Goal: Task Accomplishment & Management: Manage account settings

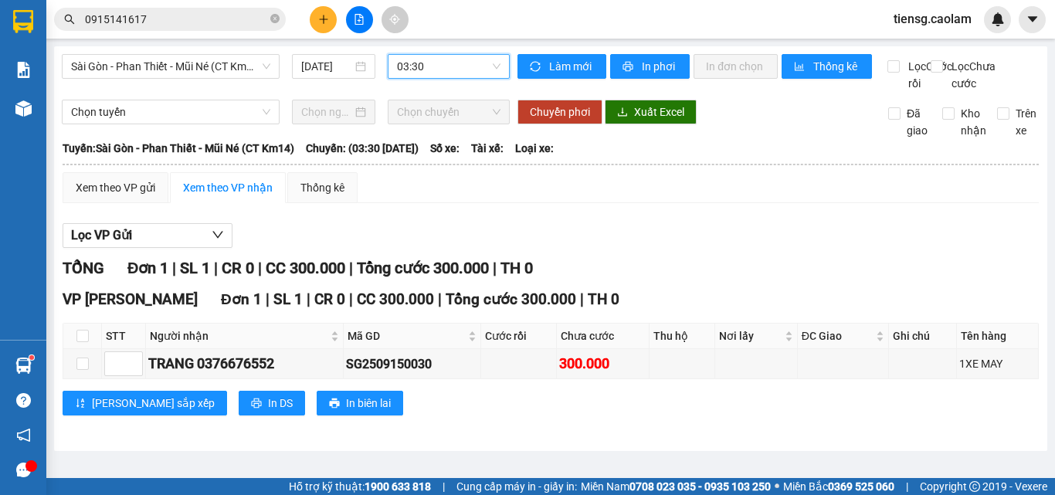
click at [326, 22] on icon "plus" at bounding box center [323, 19] width 11 height 11
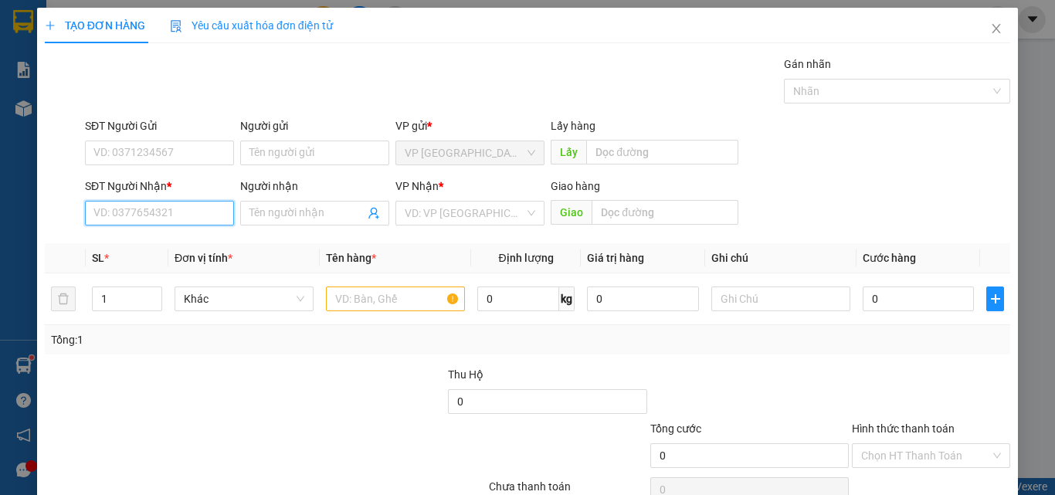
click at [188, 214] on input "SĐT Người Nhận *" at bounding box center [159, 213] width 149 height 25
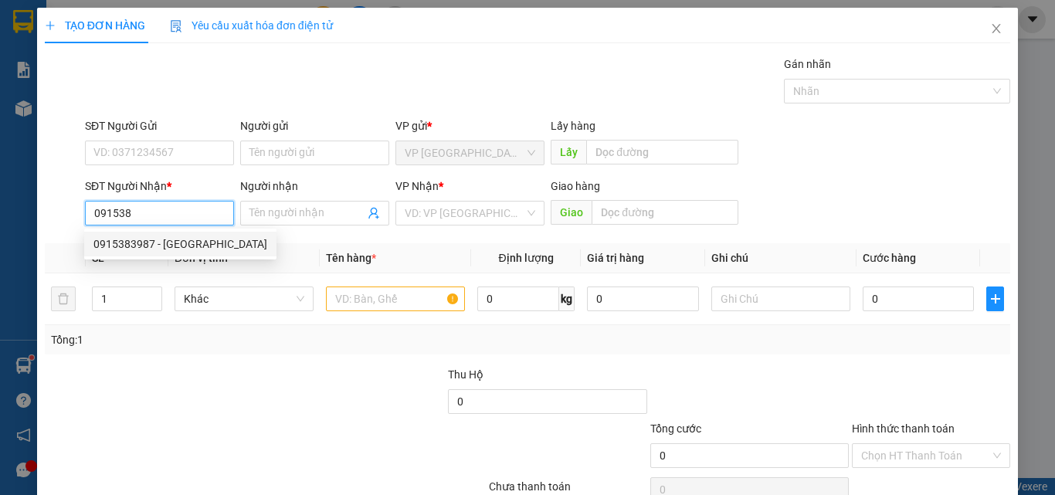
click at [179, 244] on div "0915383987 - [GEOGRAPHIC_DATA]" at bounding box center [180, 244] width 174 height 17
type input "0915383987"
type input "[PERSON_NAME]"
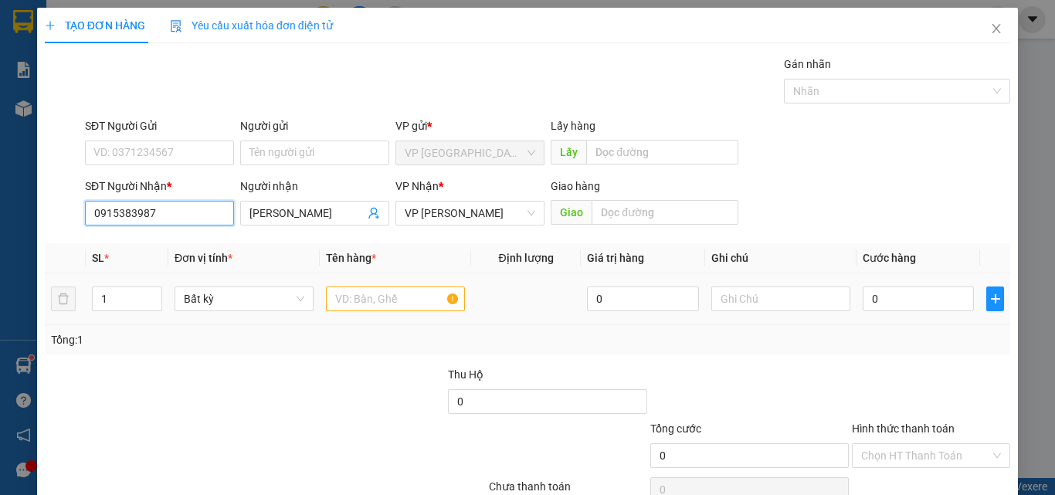
type input "0915383987"
click at [404, 304] on input "text" at bounding box center [395, 299] width 139 height 25
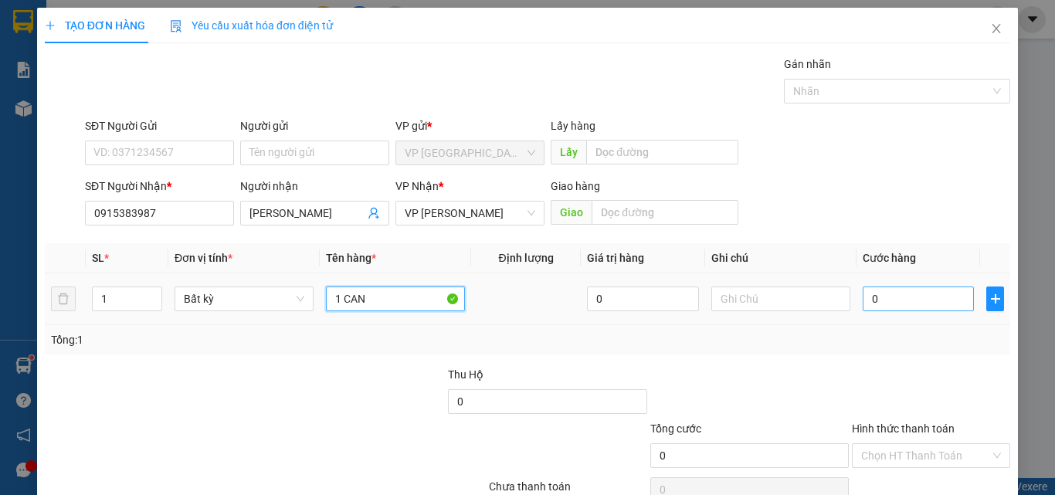
type input "1 CAN"
click at [891, 292] on input "0" at bounding box center [918, 299] width 111 height 25
type input "4"
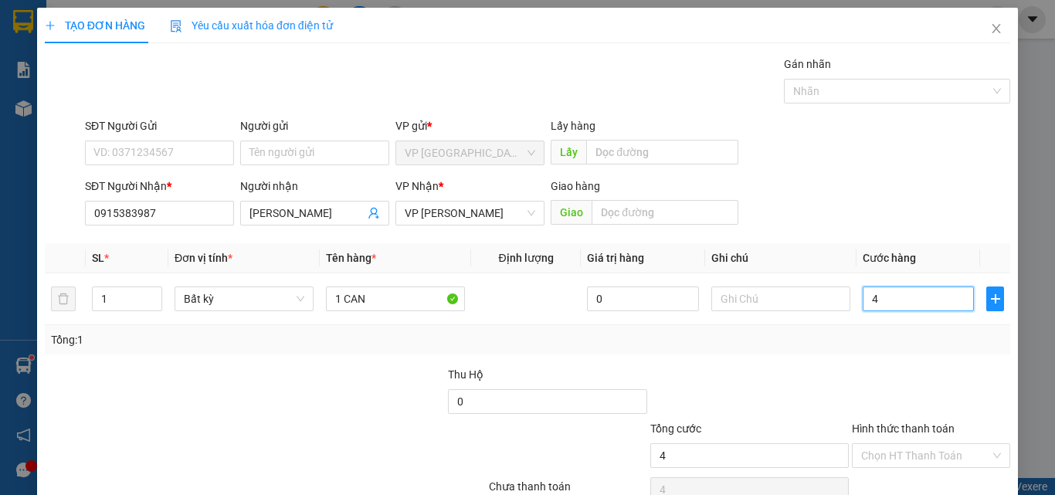
type input "40"
type input "400"
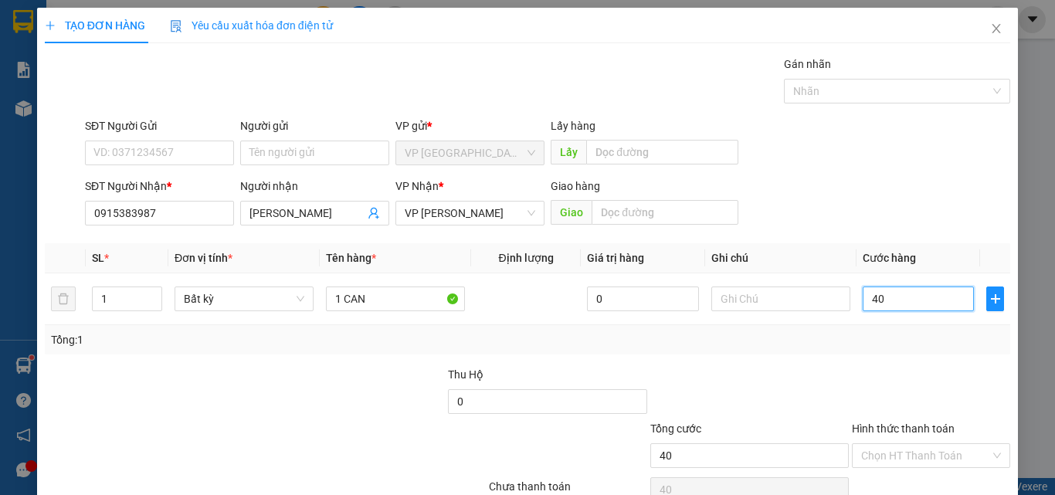
type input "400"
type input "4.000"
type input "40.000"
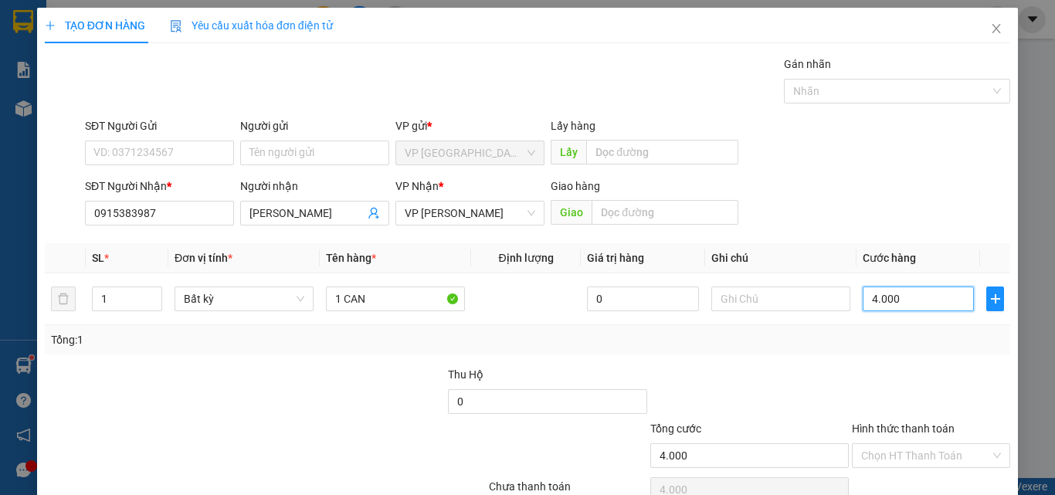
type input "40.000"
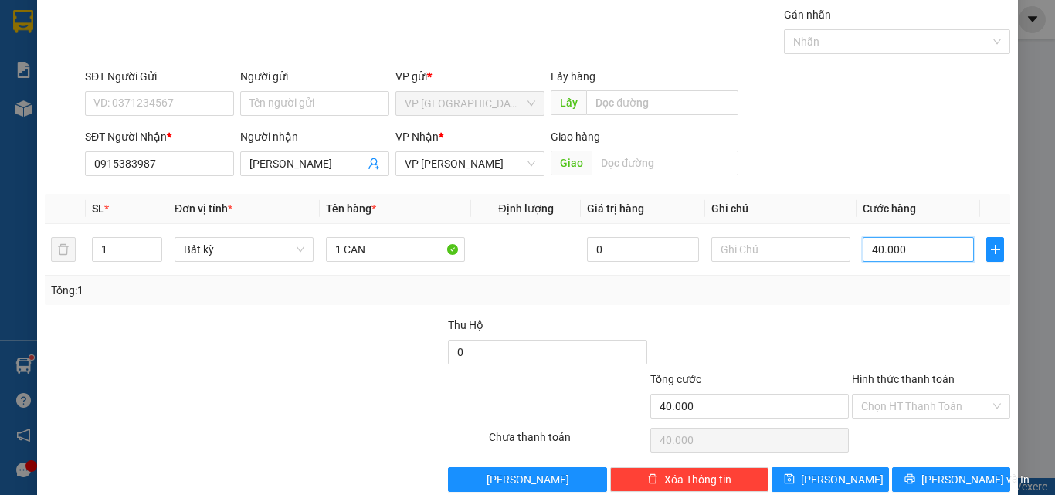
scroll to position [76, 0]
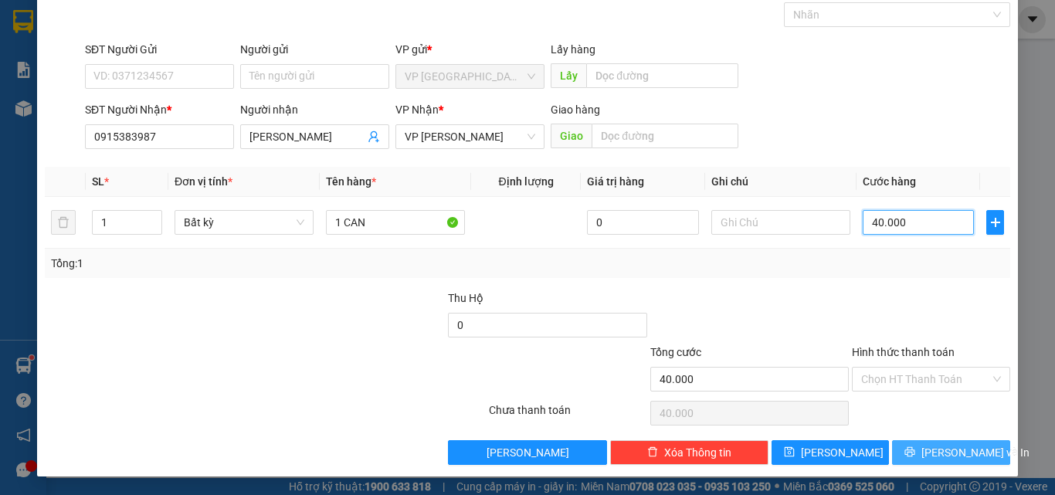
type input "40.000"
click at [926, 453] on button "[PERSON_NAME] và In" at bounding box center [951, 452] width 118 height 25
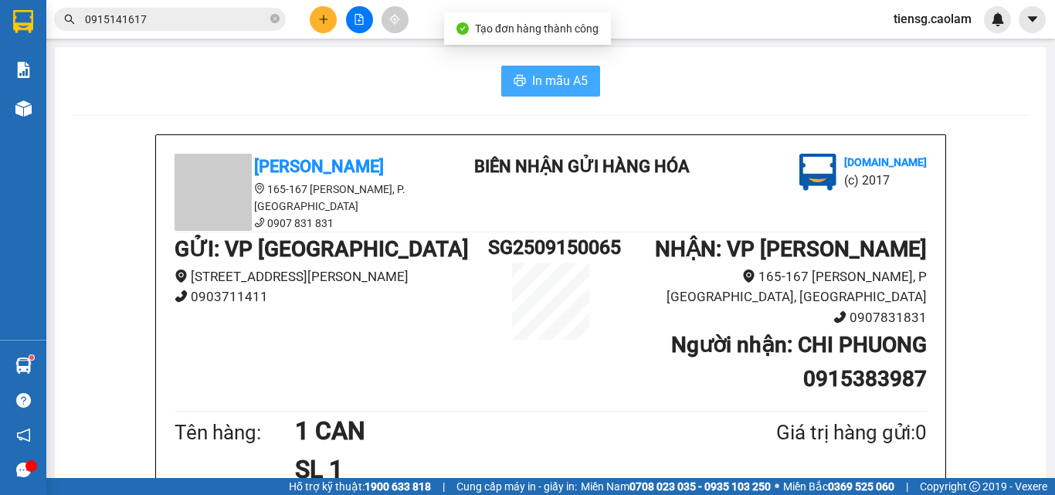
click at [534, 74] on span "In mẫu A5" at bounding box center [560, 80] width 56 height 19
drag, startPoint x: 473, startPoint y: 87, endPoint x: 389, endPoint y: 60, distance: 87.7
click at [473, 84] on div "In mẫu A5" at bounding box center [550, 81] width 955 height 31
click at [321, 18] on icon "plus" at bounding box center [323, 19] width 11 height 11
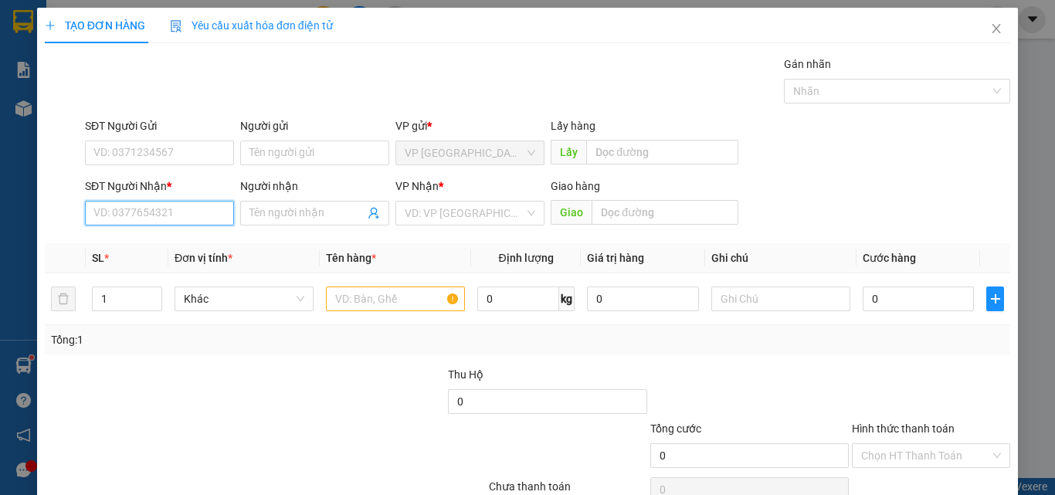
click at [144, 215] on input "SĐT Người Nhận *" at bounding box center [159, 213] width 149 height 25
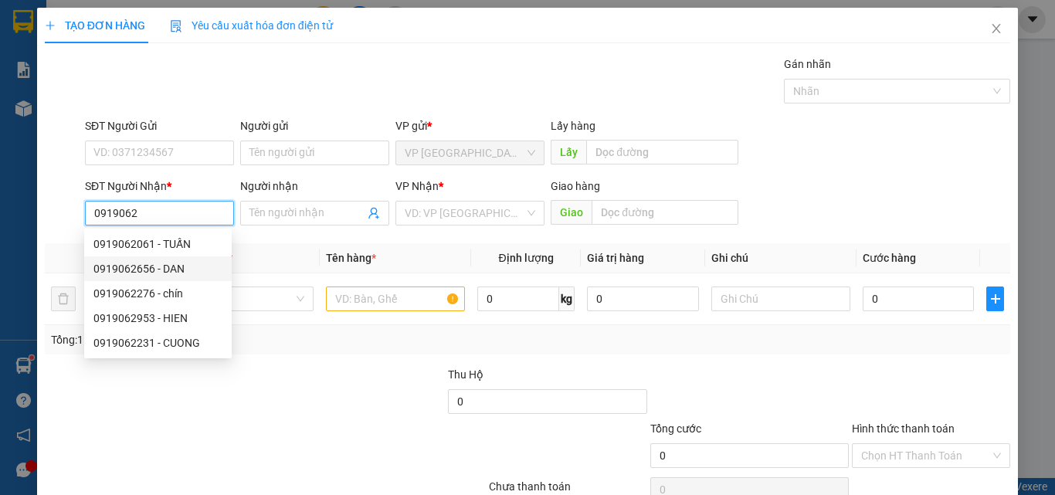
click at [166, 266] on div "0919062656 - DAN" at bounding box center [157, 268] width 129 height 17
type input "0919062656"
type input "DAN"
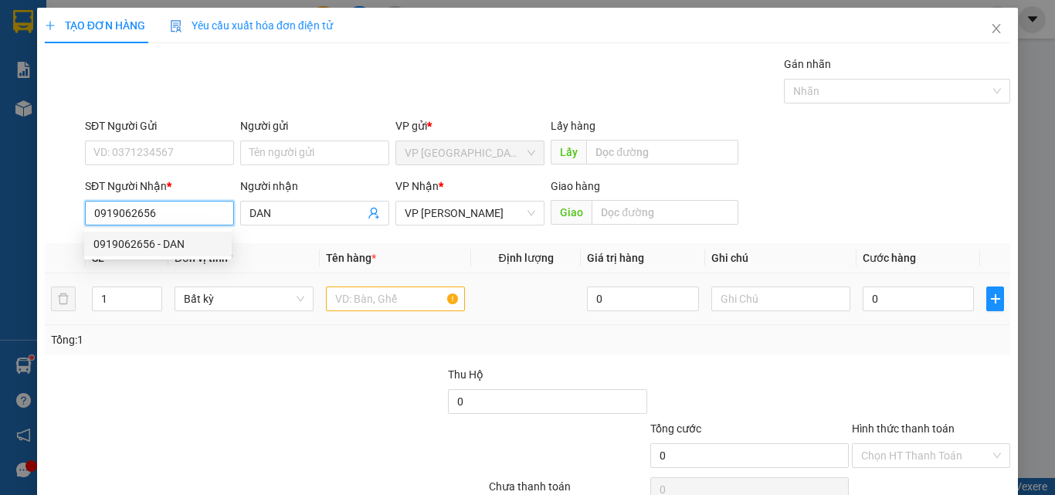
type input "0919062656"
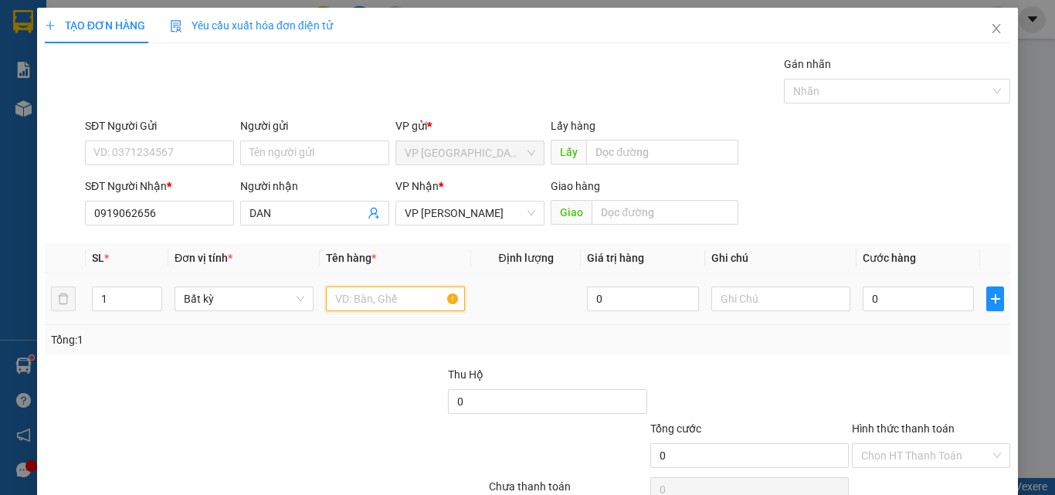
click at [380, 295] on input "text" at bounding box center [395, 299] width 139 height 25
type input "1 HO SO"
click at [903, 303] on input "0" at bounding box center [918, 299] width 111 height 25
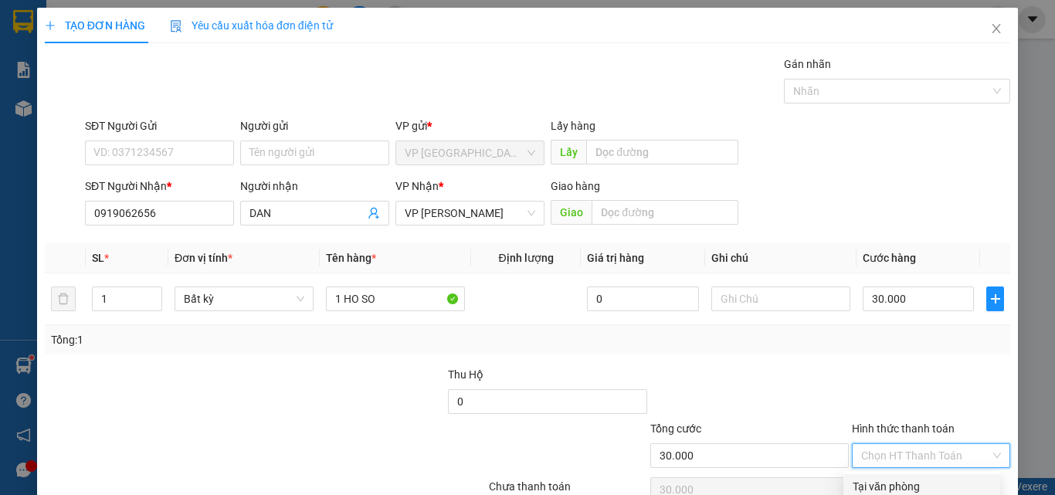
click at [916, 444] on input "Hình thức thanh toán" at bounding box center [925, 455] width 129 height 23
click at [911, 478] on div "Tại văn phòng" at bounding box center [922, 486] width 138 height 17
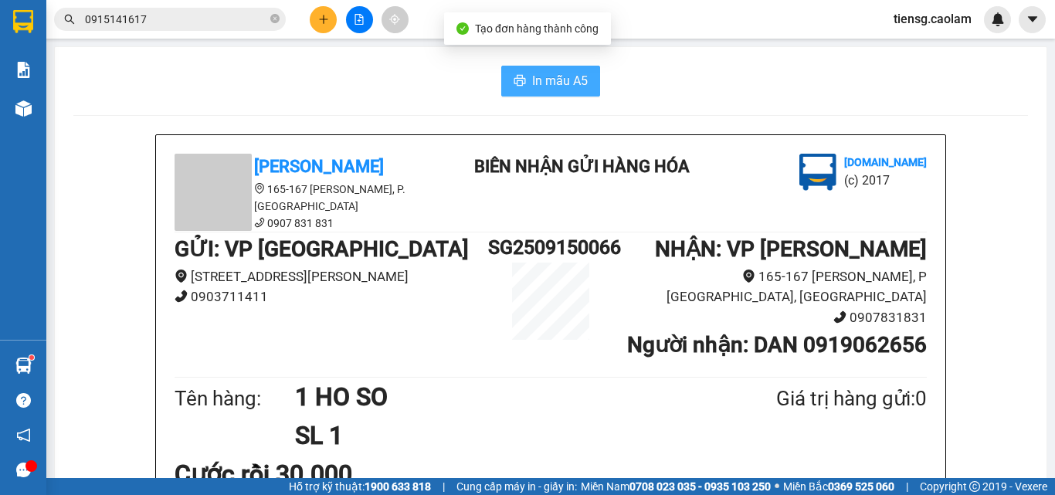
click at [553, 79] on span "In mẫu A5" at bounding box center [560, 80] width 56 height 19
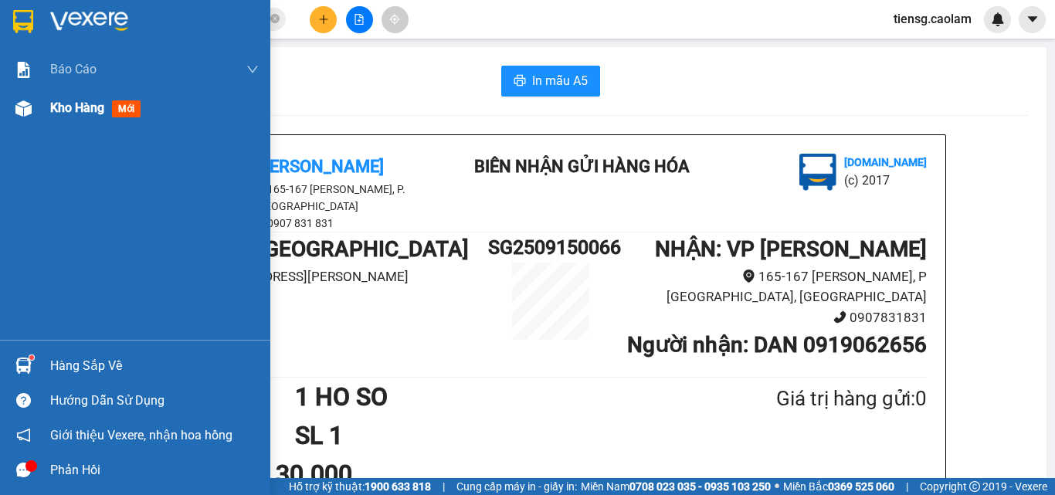
click at [40, 110] on div "Kho hàng mới" at bounding box center [135, 108] width 270 height 39
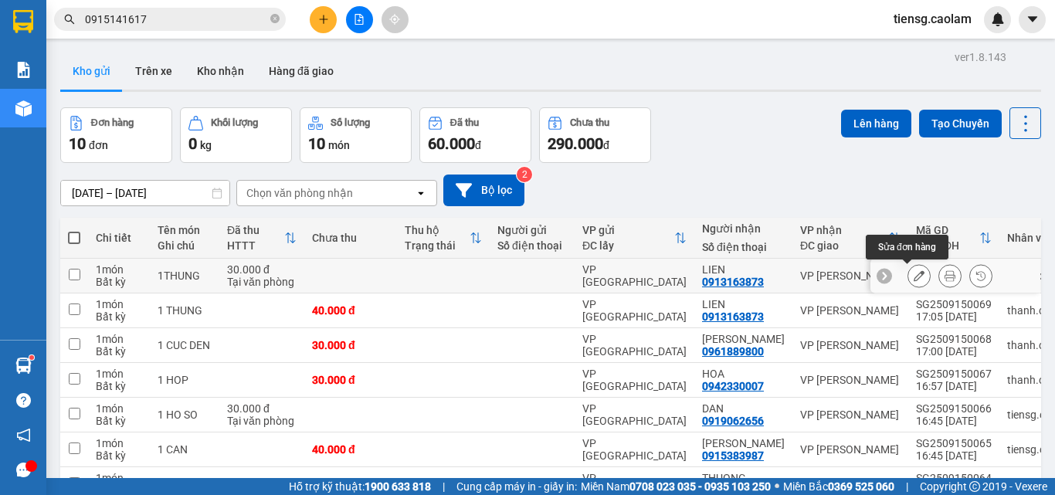
click at [914, 277] on icon at bounding box center [919, 275] width 11 height 11
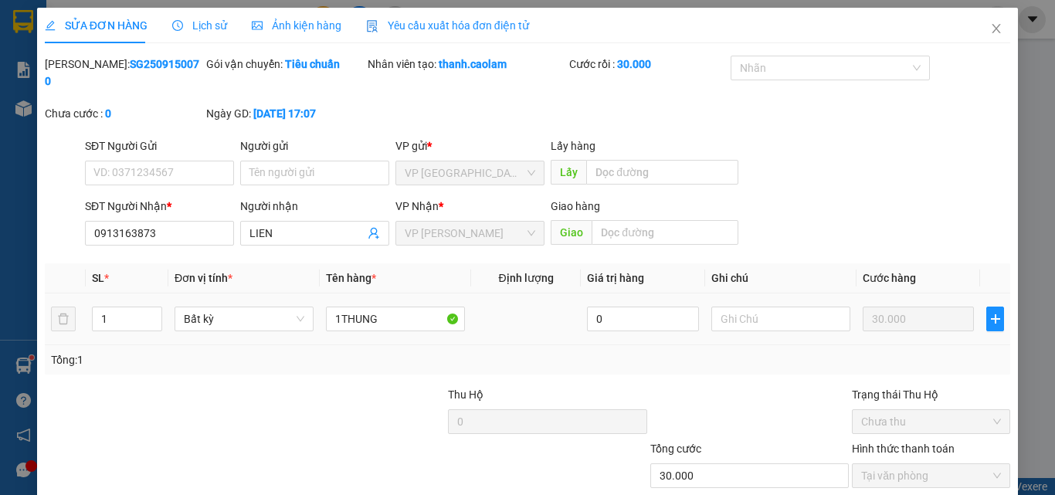
type input "0913163873"
type input "30.000"
click at [758, 307] on input "text" at bounding box center [780, 319] width 139 height 25
type input "H"
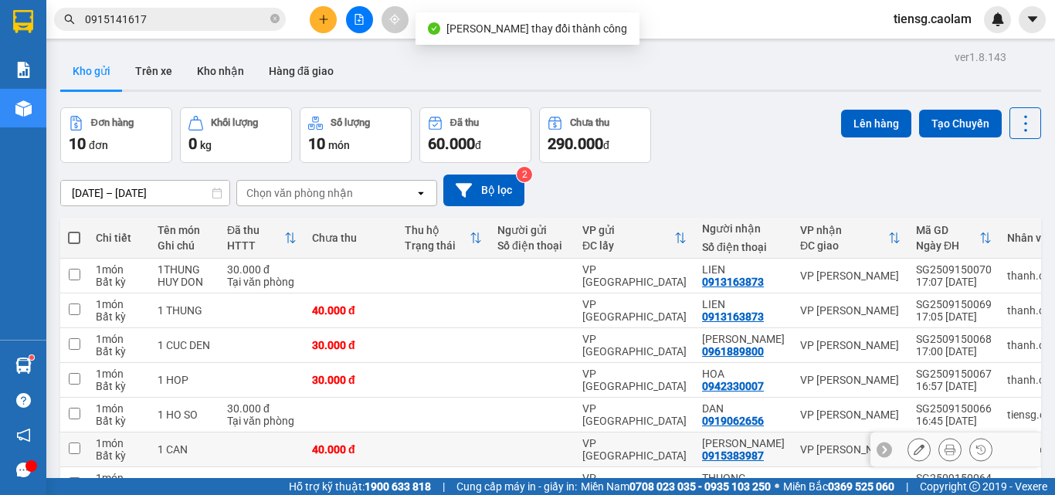
drag, startPoint x: 823, startPoint y: 456, endPoint x: 645, endPoint y: 380, distance: 193.8
click at [775, 426] on div "Chi tiết Tên món Ghi chú Đã thu HTTT Chưa thu Thu hộ Trạng thái Người gửi Số đi…" at bounding box center [550, 437] width 981 height 438
click at [379, 272] on td at bounding box center [350, 276] width 93 height 35
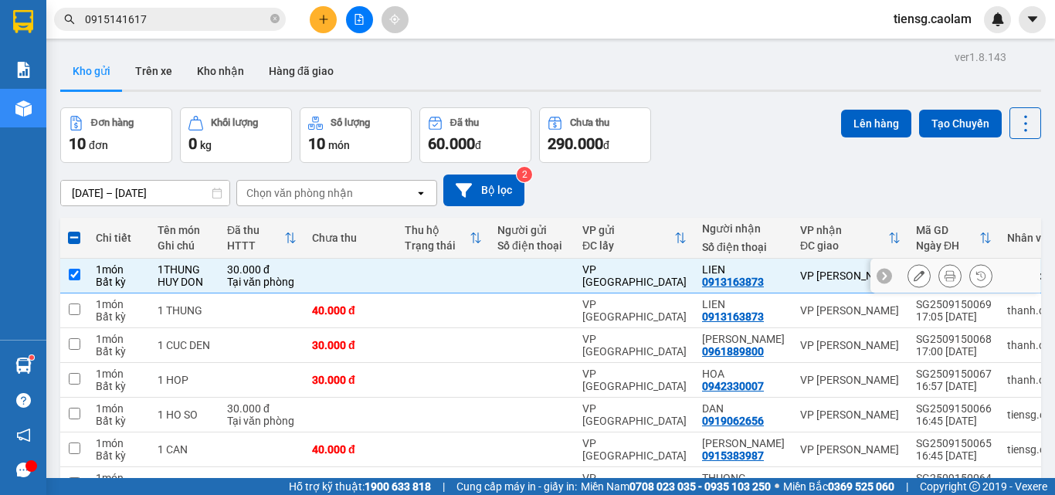
click at [431, 277] on td at bounding box center [443, 276] width 93 height 35
checkbox input "false"
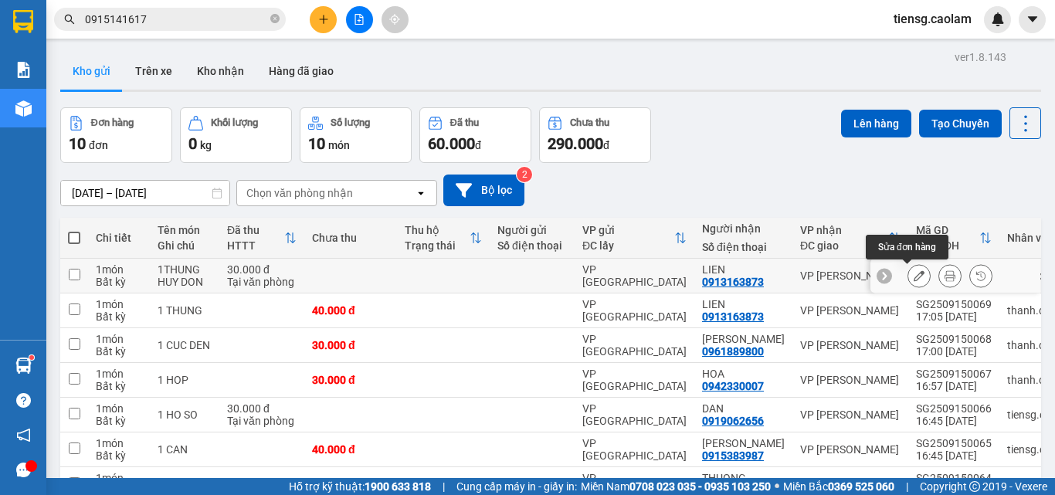
click at [908, 273] on button at bounding box center [919, 276] width 22 height 27
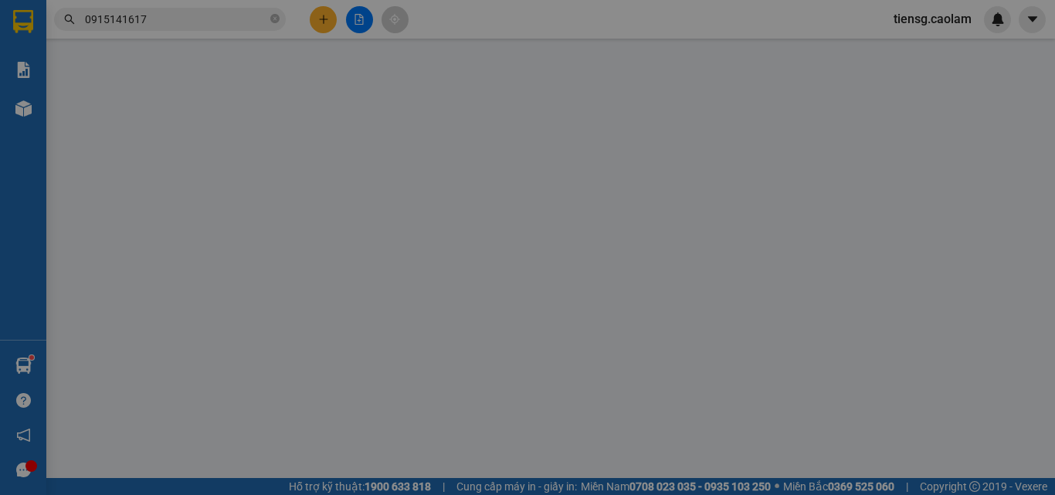
type input "0913163873"
type input "30.000"
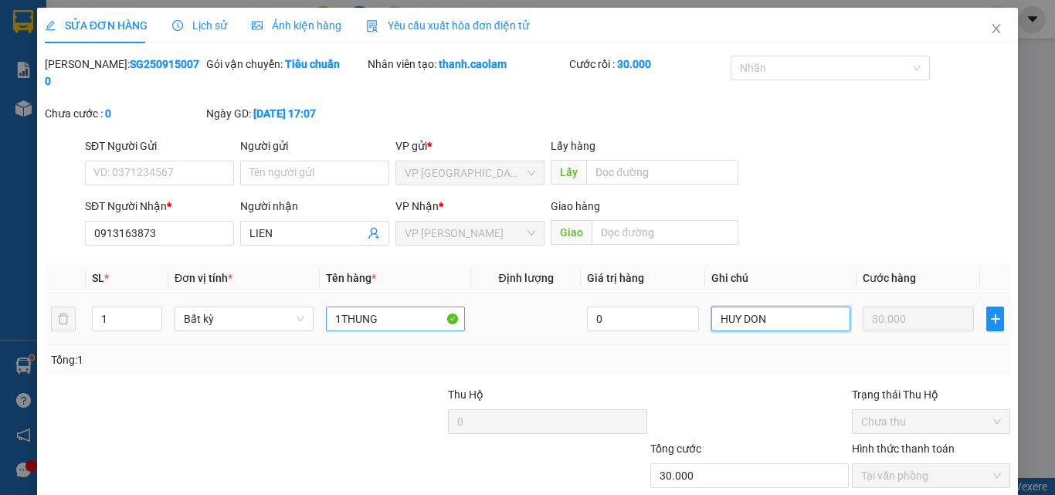
drag, startPoint x: 782, startPoint y: 222, endPoint x: 425, endPoint y: 232, distance: 356.9
click at [464, 293] on tr "1 Bất kỳ 1THUNG 0 HUY DON 30.000" at bounding box center [527, 319] width 965 height 52
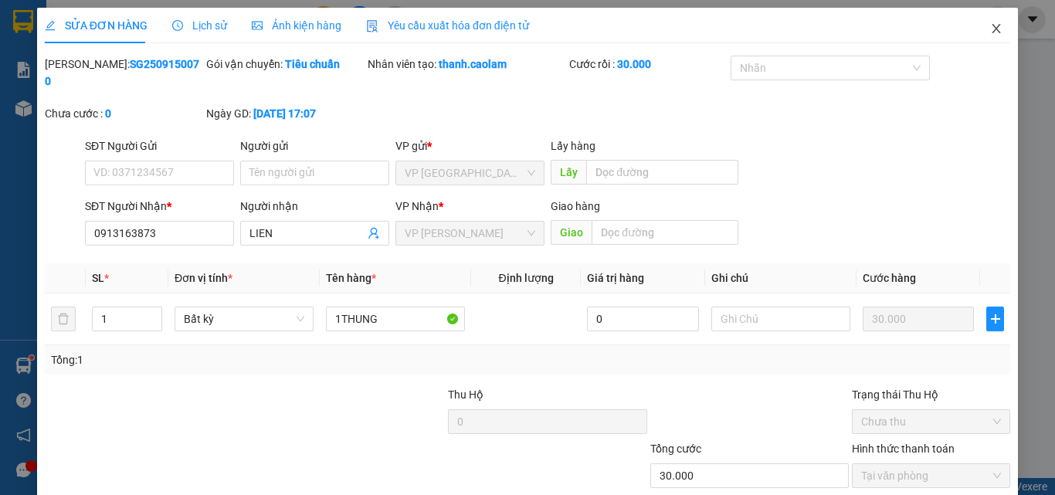
click at [990, 25] on icon "close" at bounding box center [996, 28] width 12 height 12
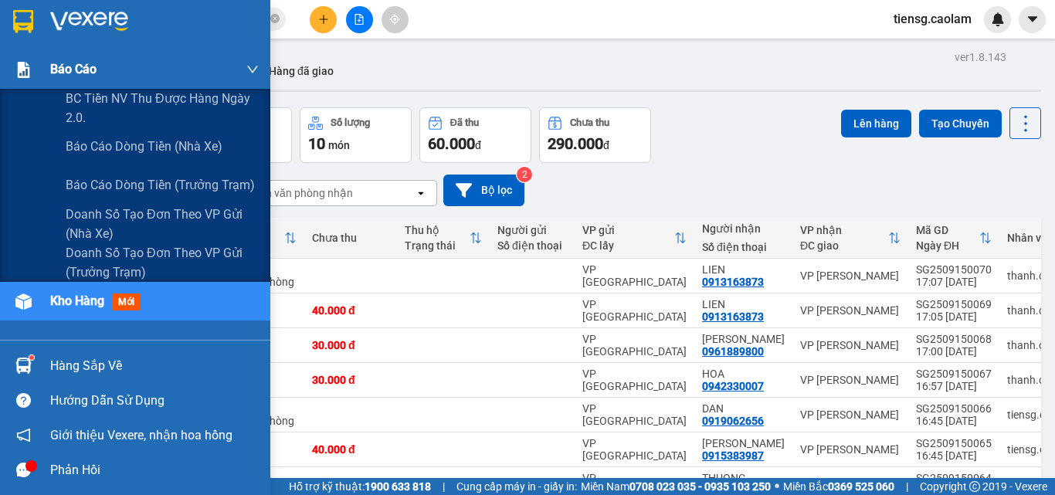
click at [76, 73] on span "Báo cáo" at bounding box center [73, 68] width 46 height 19
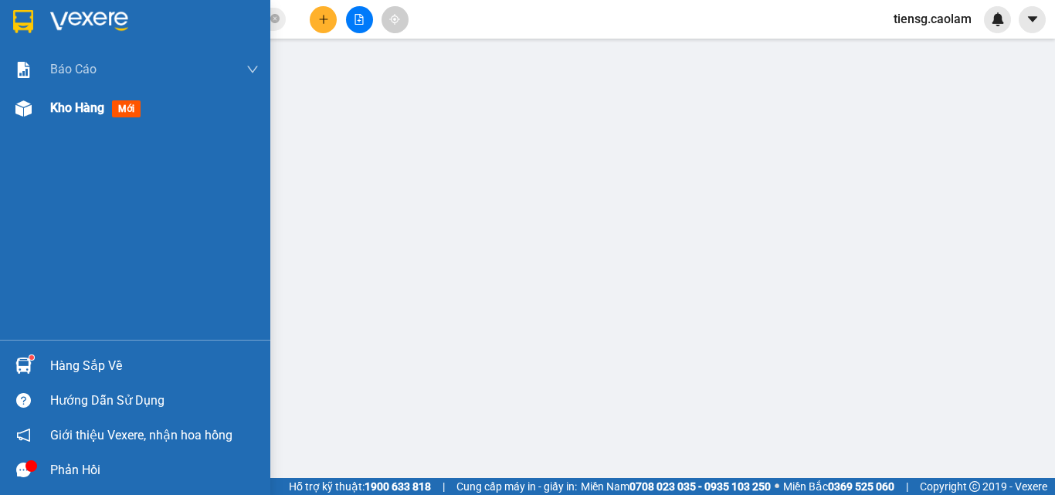
click at [99, 102] on span "Kho hàng" at bounding box center [77, 107] width 54 height 15
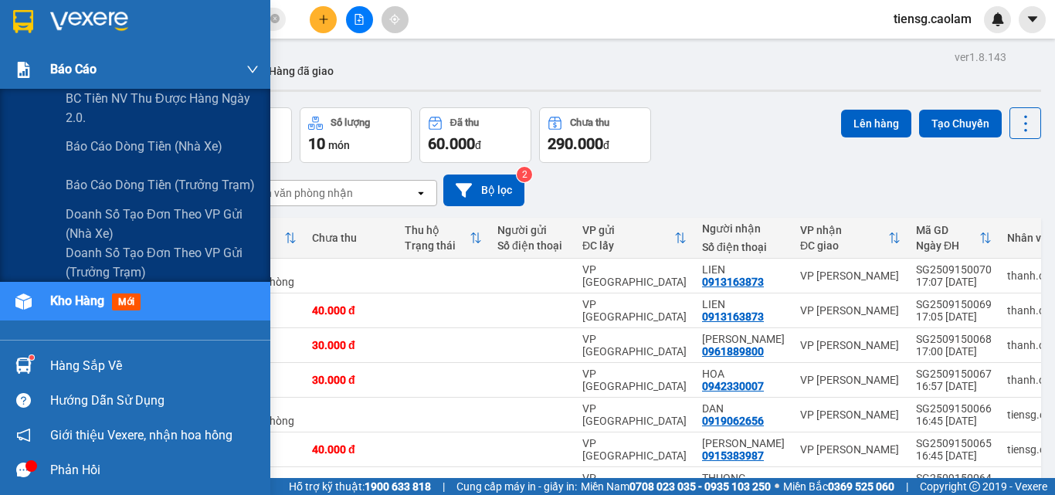
click at [36, 61] on div at bounding box center [23, 69] width 27 height 27
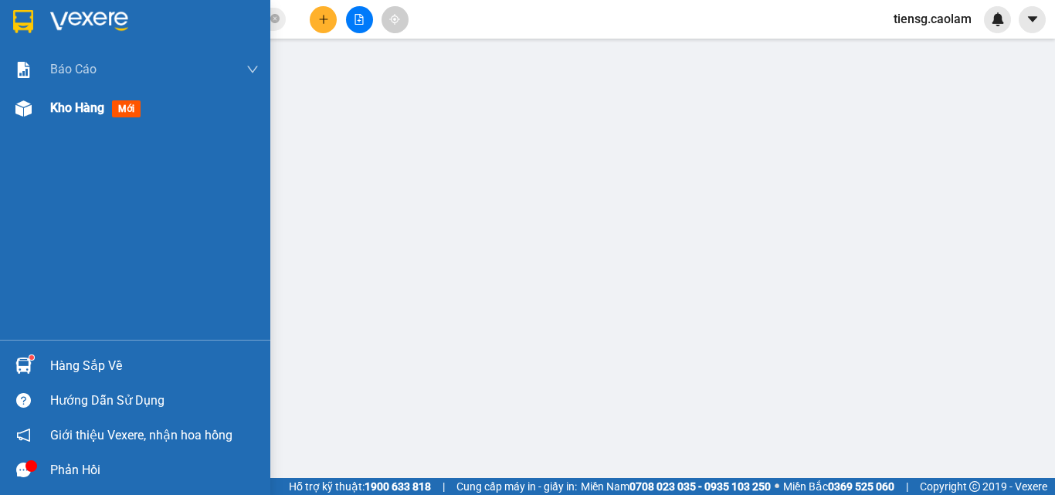
click at [70, 109] on span "Kho hàng" at bounding box center [77, 107] width 54 height 15
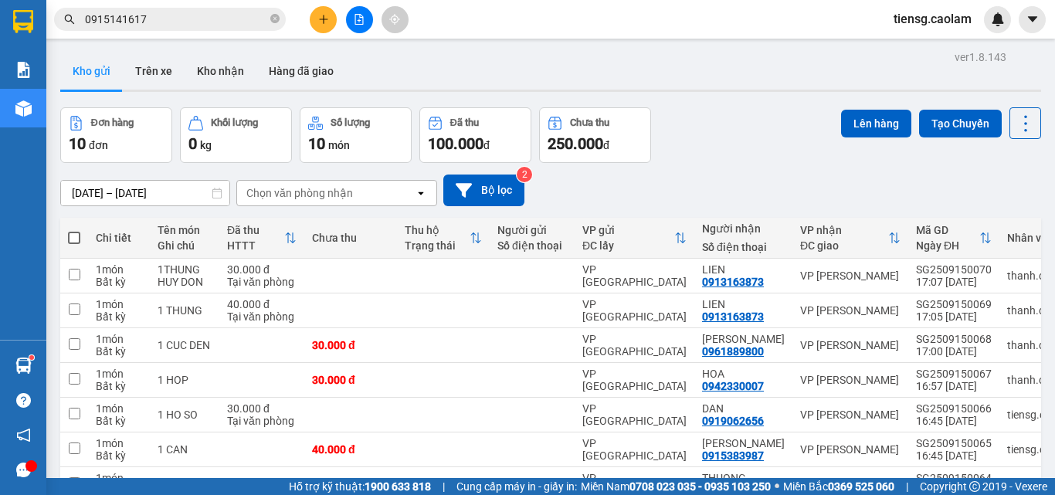
drag, startPoint x: 344, startPoint y: 46, endPoint x: 351, endPoint y: 18, distance: 29.6
click at [351, 18] on section "Kết quả tìm kiếm ( 1 ) Bộ lọc Mã ĐH Trạng thái Món hàng Thu hộ Tổng cước Chưa c…" at bounding box center [527, 247] width 1055 height 495
click at [354, 8] on button at bounding box center [359, 19] width 27 height 27
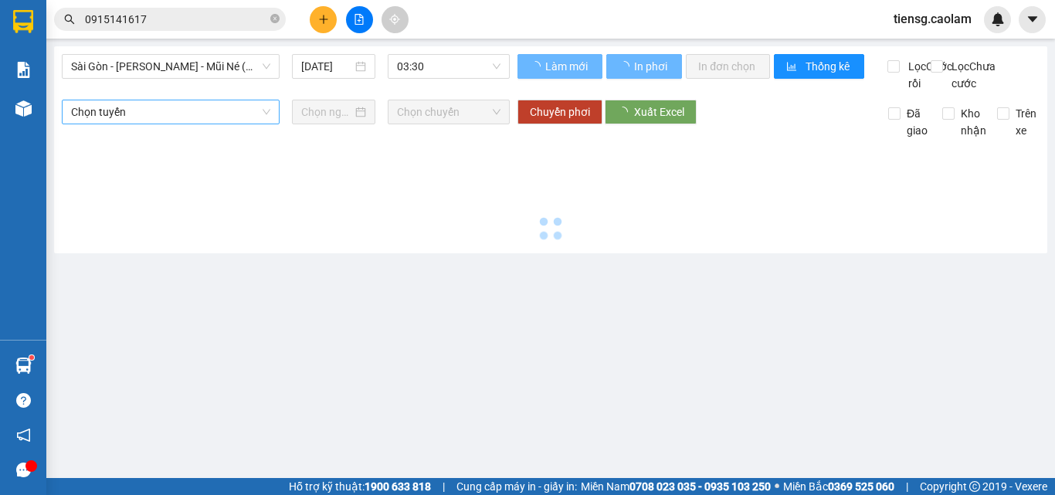
click at [85, 137] on div "Sài Gòn - Phan Thiết - Mũi Né (CT Ông Đồn) [DATE] 03:30 Làm mới In phơi In đơn …" at bounding box center [550, 149] width 993 height 207
type input "[DATE]"
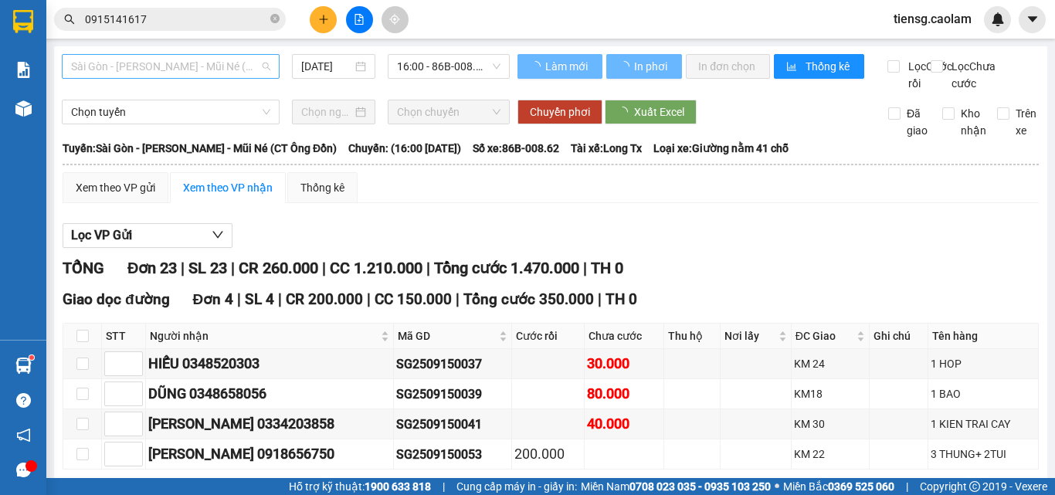
click at [168, 71] on span "Sài Gòn - [PERSON_NAME] - Mũi Né (CT Ông Đồn)" at bounding box center [170, 66] width 199 height 23
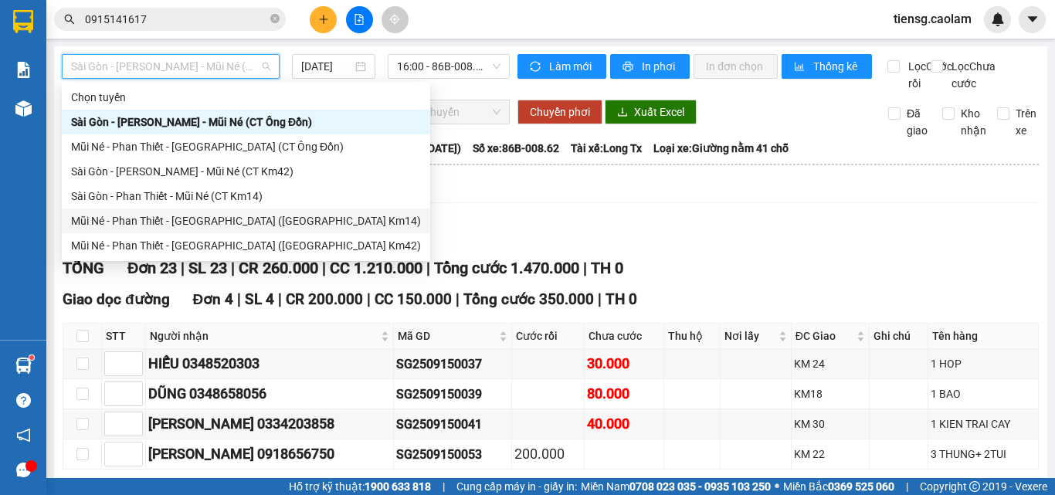
click at [199, 219] on div "Mũi Né - Phan Thiết - [GEOGRAPHIC_DATA] ([GEOGRAPHIC_DATA] Km14)" at bounding box center [246, 220] width 350 height 17
type input "[DATE]"
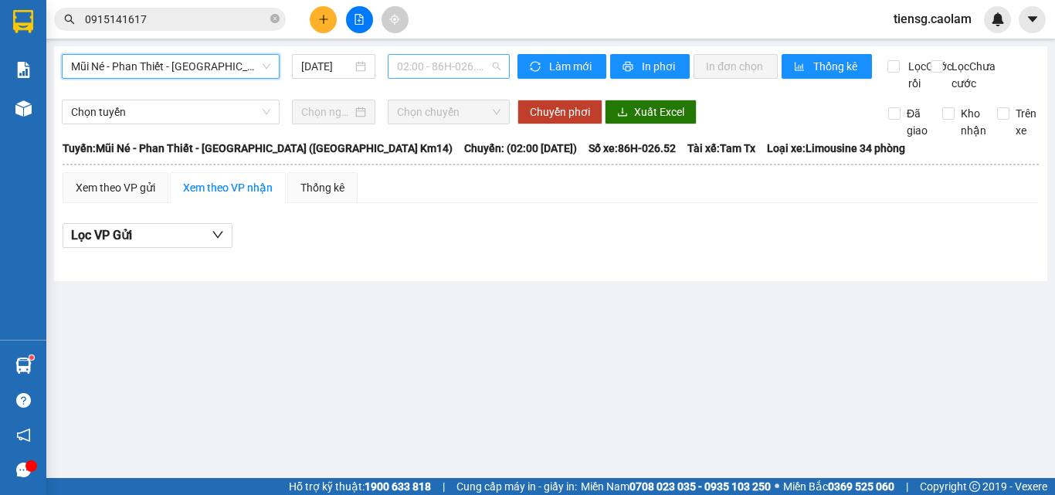
click at [422, 68] on span "02:00 - 86H-026.52" at bounding box center [448, 66] width 103 height 23
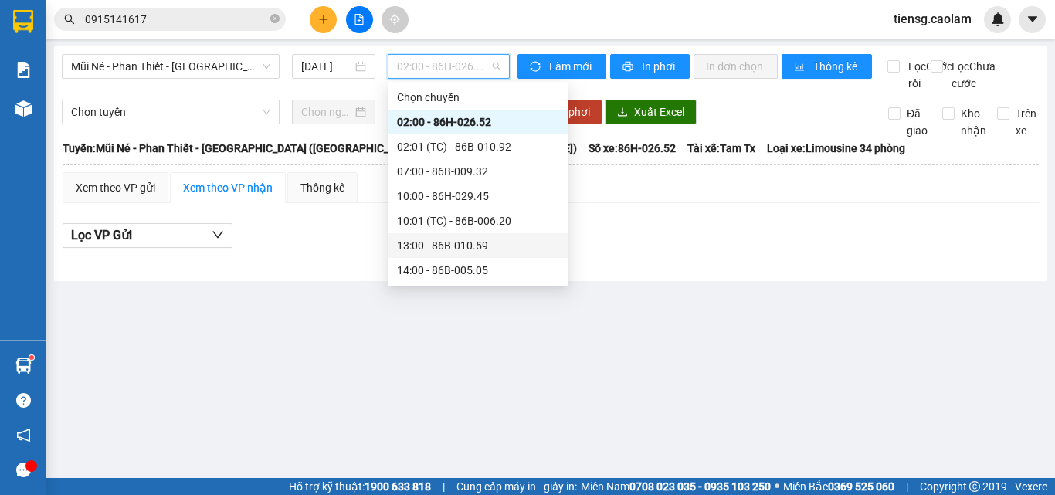
click at [436, 237] on div "13:00 - 86B-010.59" at bounding box center [478, 245] width 162 height 17
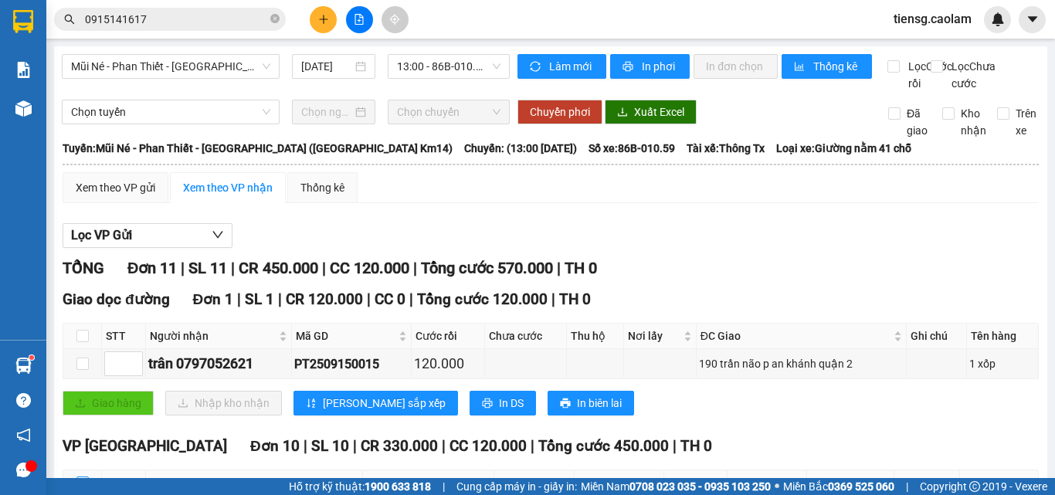
click at [85, 477] on input "checkbox" at bounding box center [82, 483] width 12 height 12
checkbox input "true"
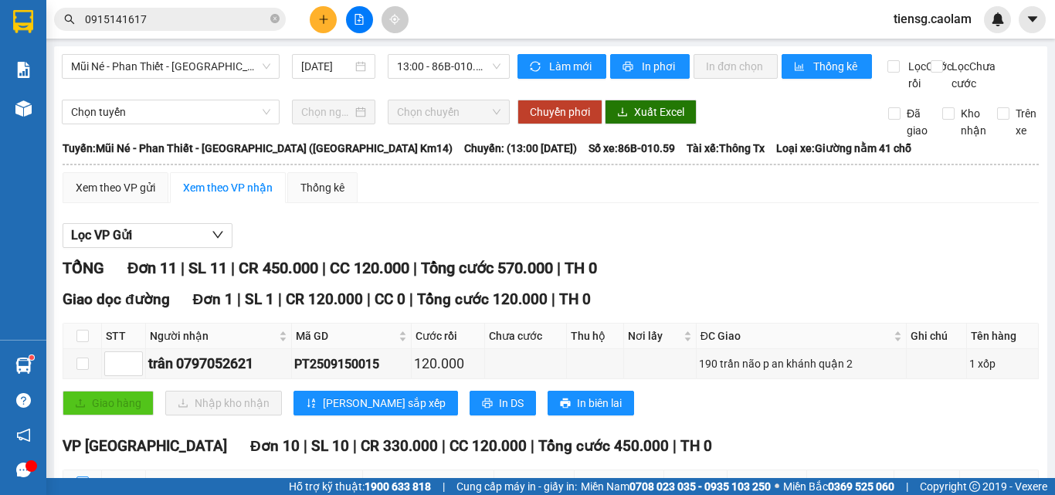
checkbox input "true"
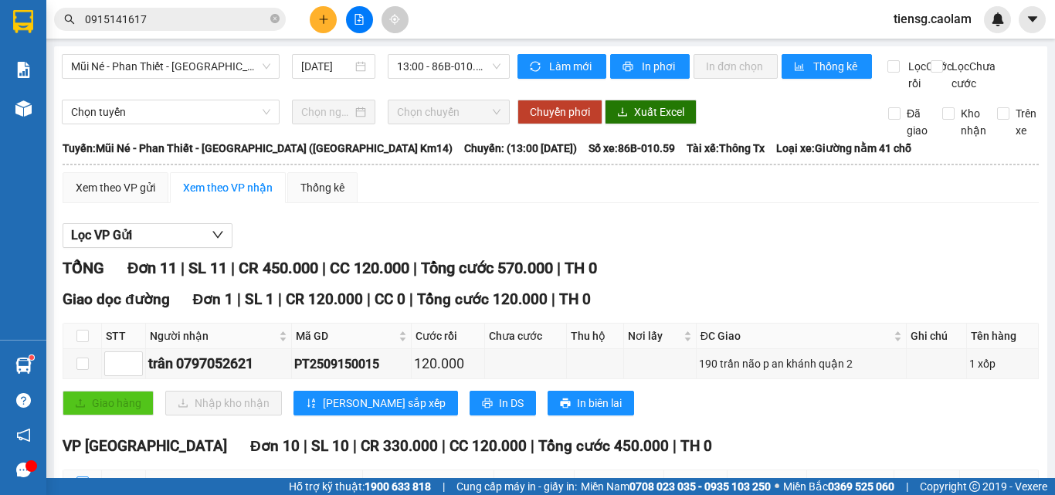
checkbox input "true"
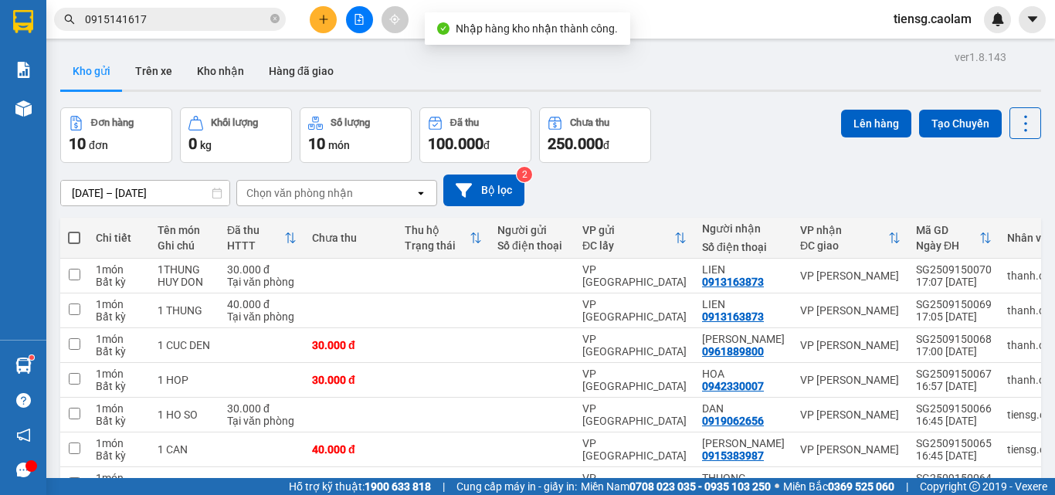
click at [372, 12] on div at bounding box center [359, 19] width 116 height 27
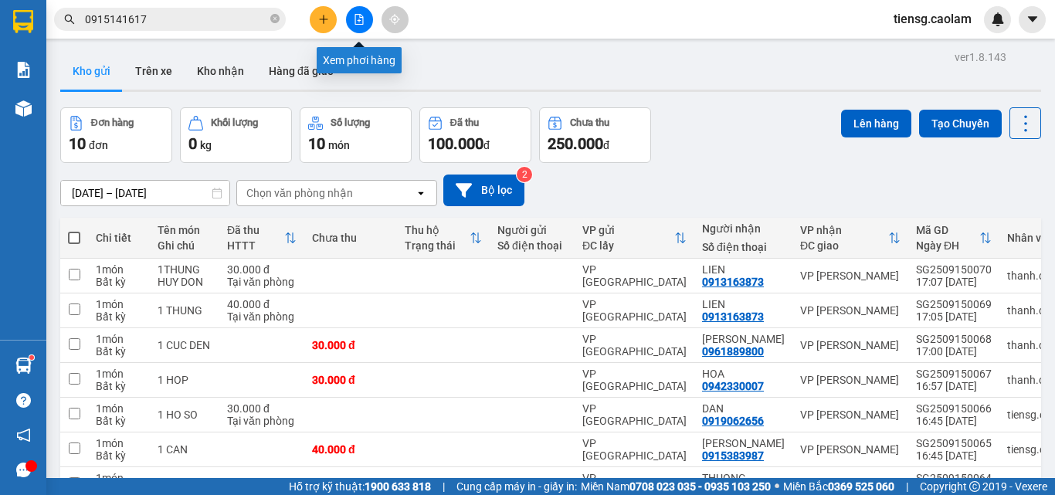
click at [372, 22] on button at bounding box center [359, 19] width 27 height 27
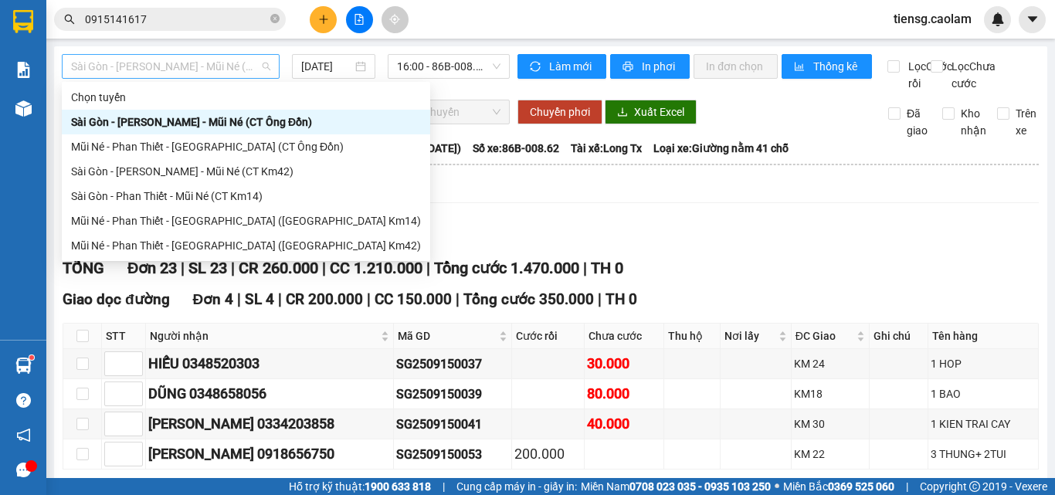
click at [238, 67] on span "Sài Gòn - [PERSON_NAME] - Mũi Né (CT Ông Đồn)" at bounding box center [170, 66] width 199 height 23
drag, startPoint x: 242, startPoint y: 217, endPoint x: 337, endPoint y: 115, distance: 139.4
click at [242, 215] on div "Mũi Né - Phan Thiết - [GEOGRAPHIC_DATA] ([GEOGRAPHIC_DATA] Km14)" at bounding box center [246, 220] width 350 height 17
type input "[DATE]"
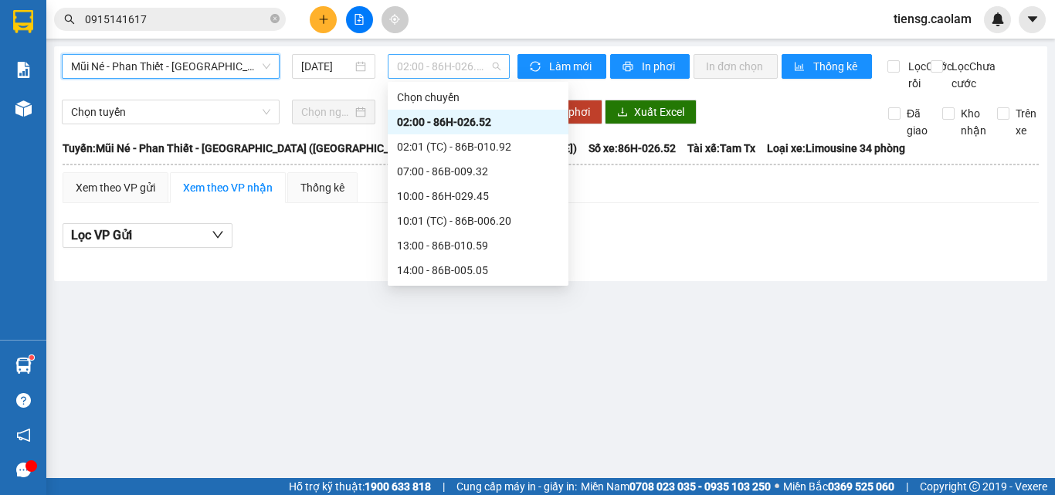
click at [432, 70] on span "02:00 - 86H-026.52" at bounding box center [448, 66] width 103 height 23
click at [436, 237] on div "13:00 - 86B-010.59" at bounding box center [478, 245] width 162 height 17
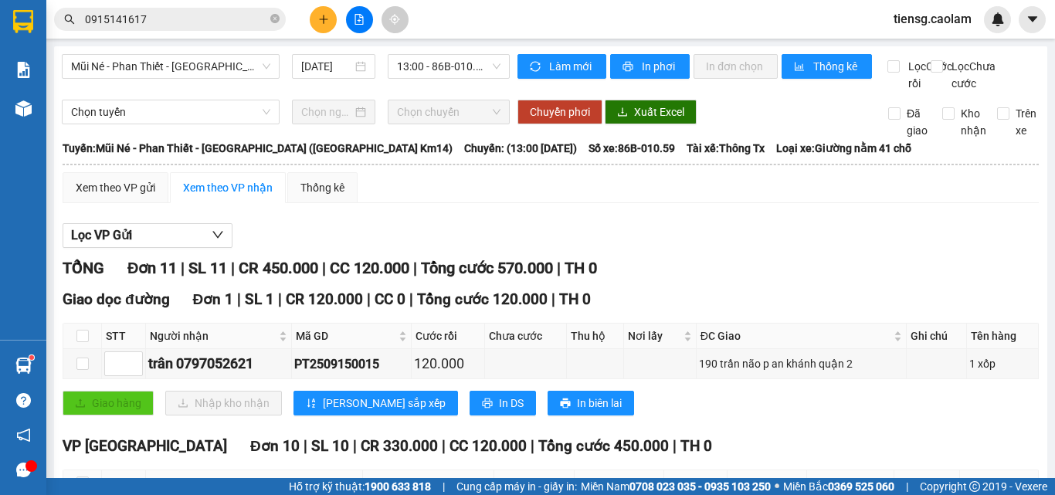
drag, startPoint x: 375, startPoint y: 265, endPoint x: 468, endPoint y: 261, distance: 93.5
click at [277, 20] on icon "close-circle" at bounding box center [274, 18] width 9 height 9
paste input "PT2509150012"
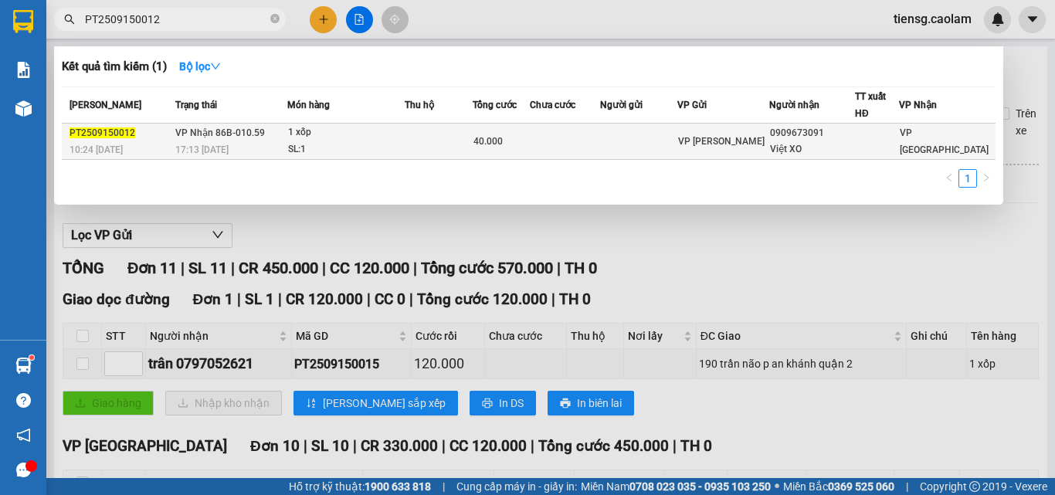
type input "PT2509150012"
click at [465, 143] on td at bounding box center [439, 142] width 69 height 36
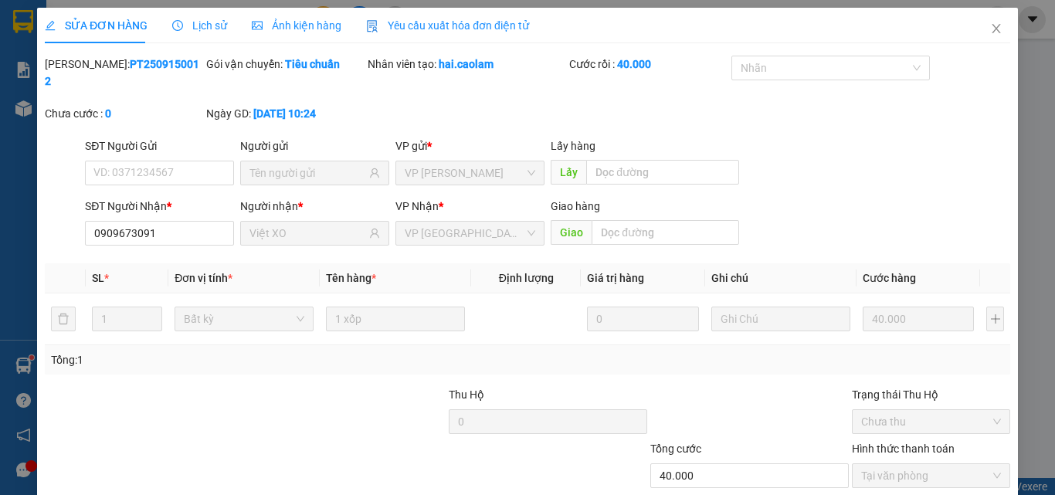
type input "0909673091"
type input "Việt XO"
type input "40.000"
click at [978, 30] on span "Close" at bounding box center [996, 29] width 43 height 43
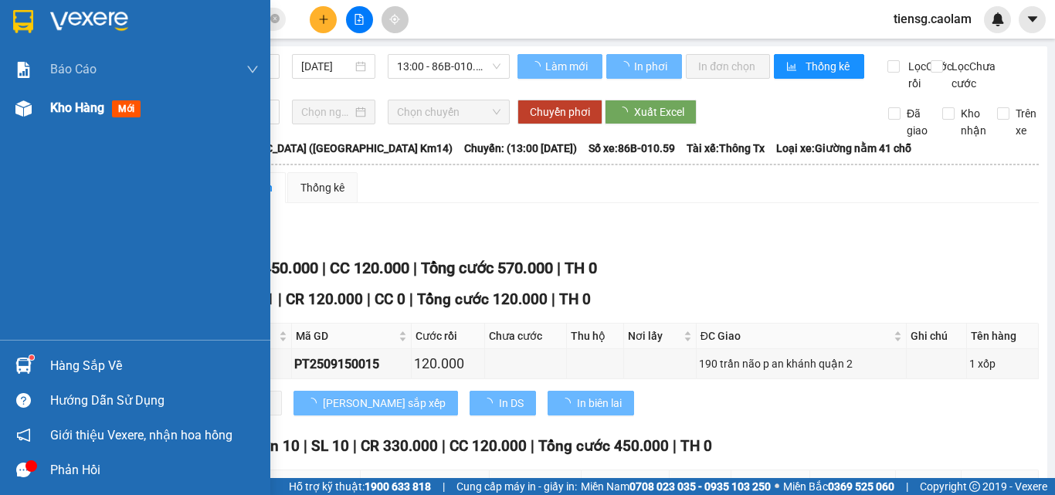
click at [42, 117] on div "Kho hàng mới" at bounding box center [135, 108] width 270 height 39
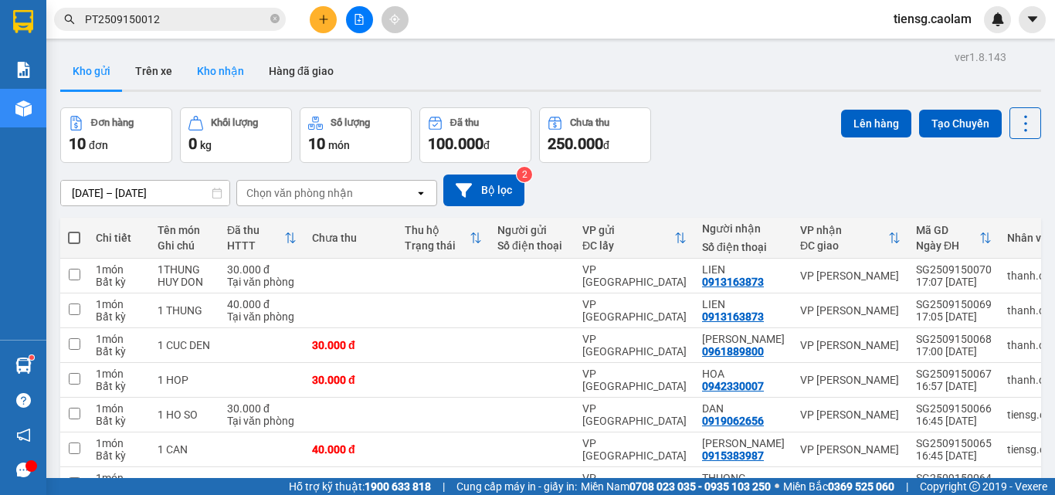
click at [225, 73] on button "Kho nhận" at bounding box center [221, 71] width 72 height 37
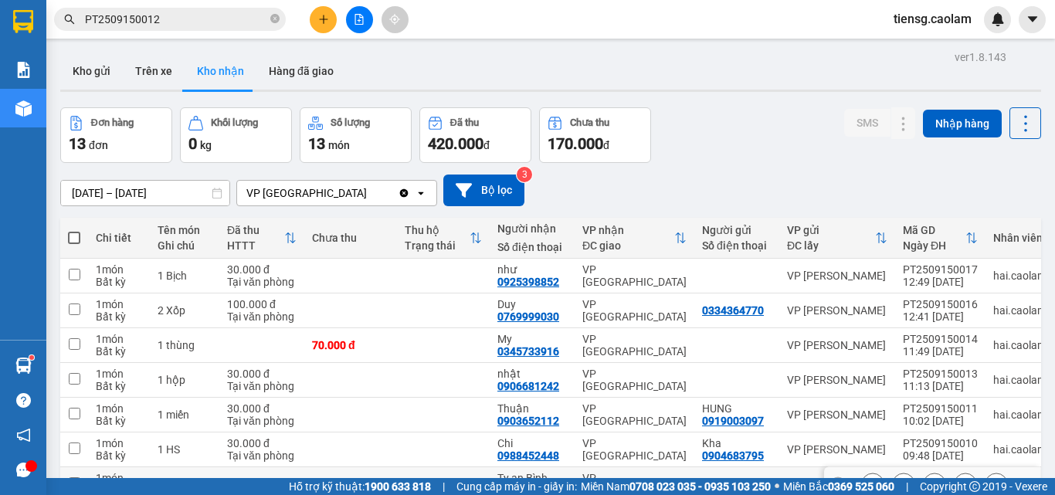
drag, startPoint x: 494, startPoint y: 297, endPoint x: 561, endPoint y: 297, distance: 66.4
click at [561, 467] on td "Ty an Bình 0914013546" at bounding box center [532, 484] width 85 height 35
checkbox input "true"
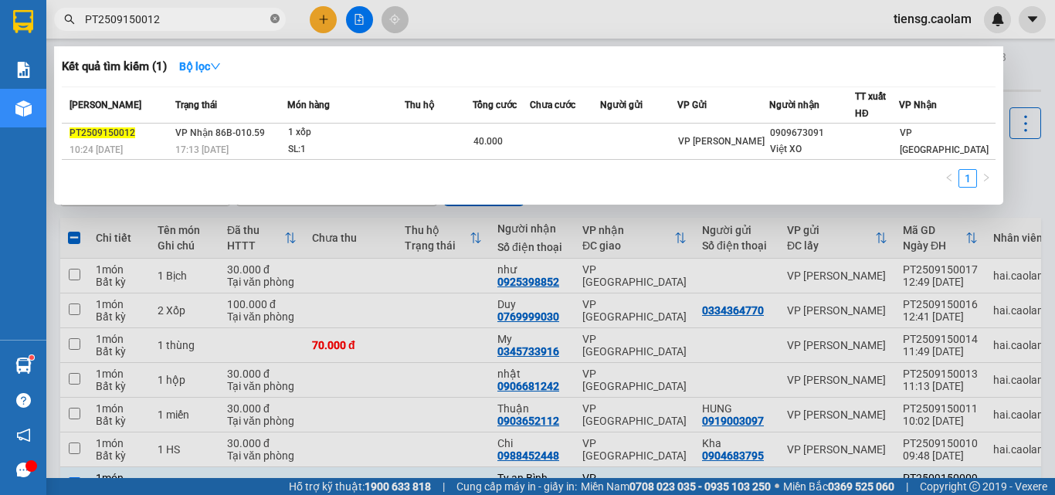
click at [273, 19] on icon "close-circle" at bounding box center [274, 18] width 9 height 9
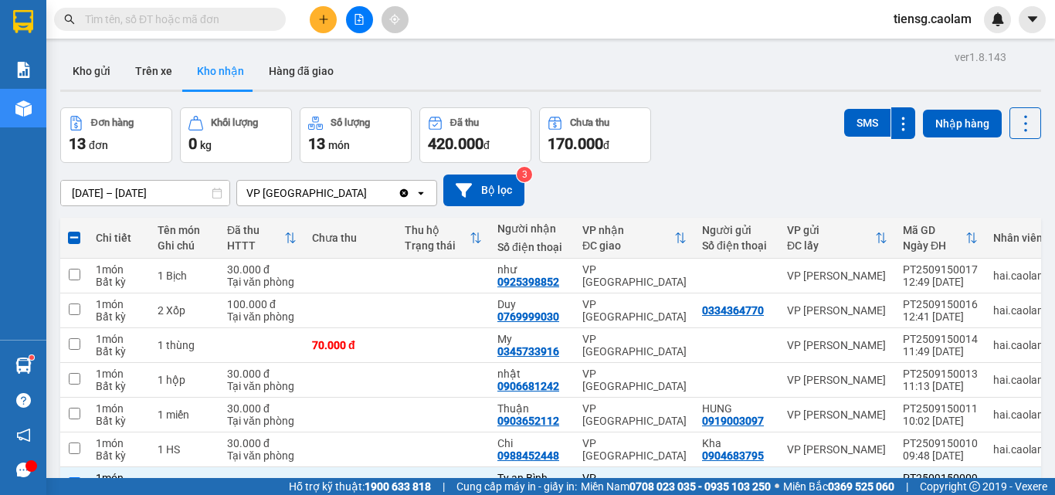
paste input "0914013546"
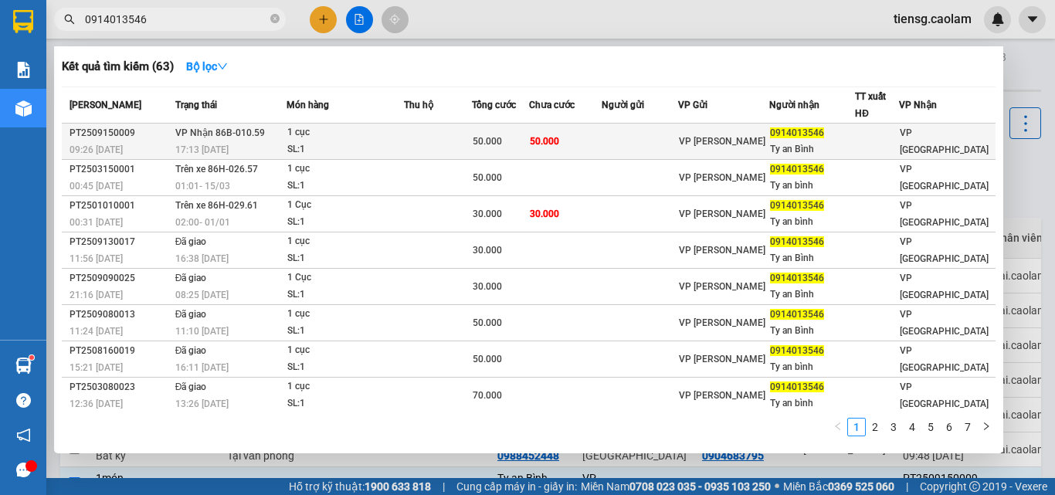
type input "0914013546"
click at [502, 143] on span "50.000" at bounding box center [487, 141] width 29 height 11
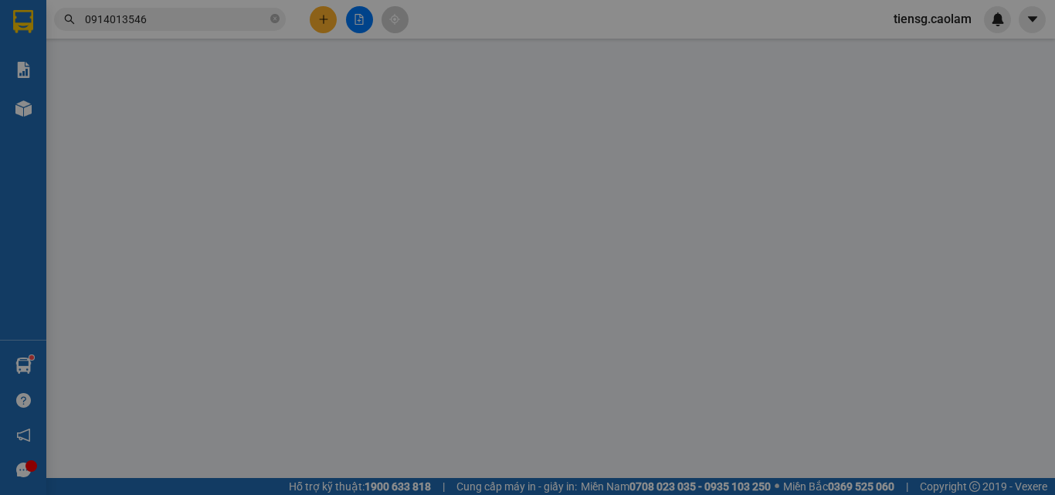
type input "0914013546"
type input "Ty an Bình"
type input "50.000"
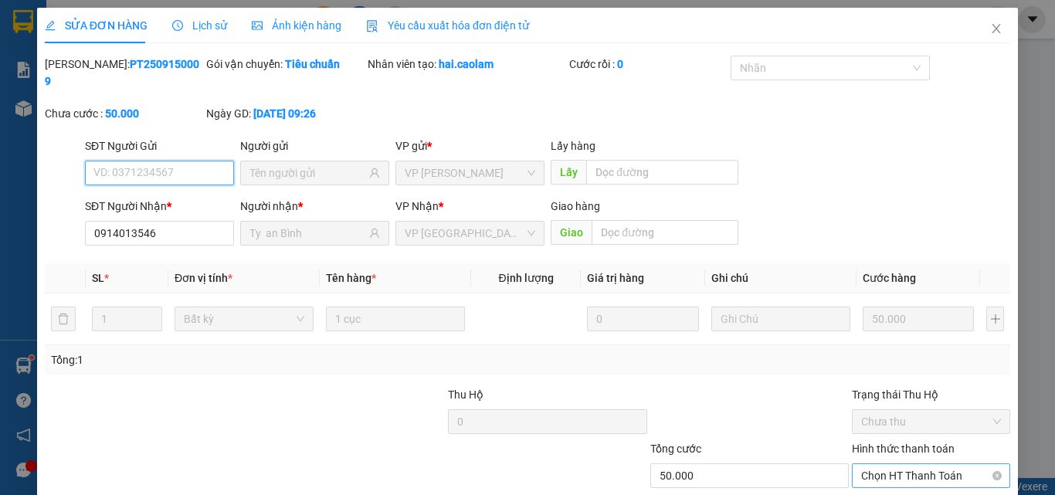
click at [896, 464] on span "Chọn HT Thanh Toán" at bounding box center [931, 475] width 140 height 23
click at [898, 481] on div "Tại văn phòng" at bounding box center [922, 489] width 138 height 17
type input "0"
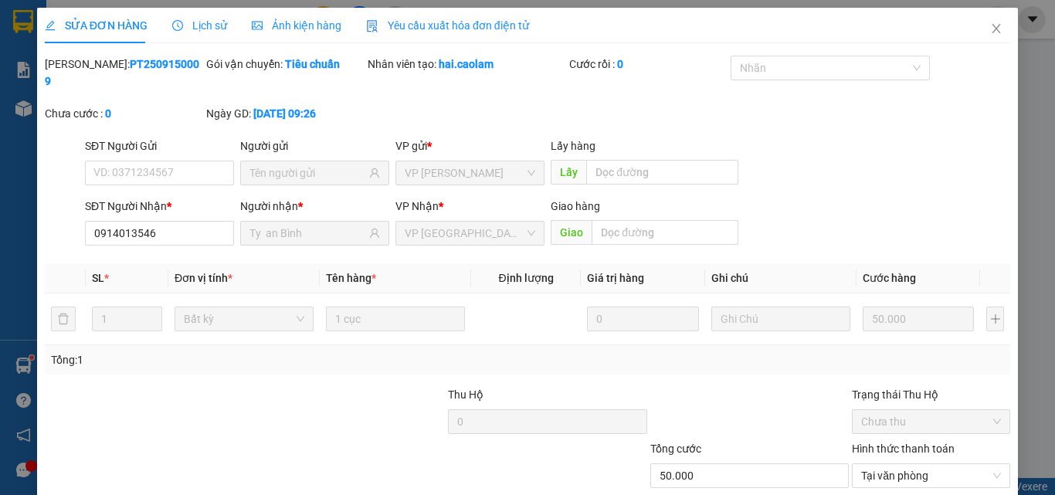
click at [990, 29] on icon "close" at bounding box center [996, 28] width 12 height 12
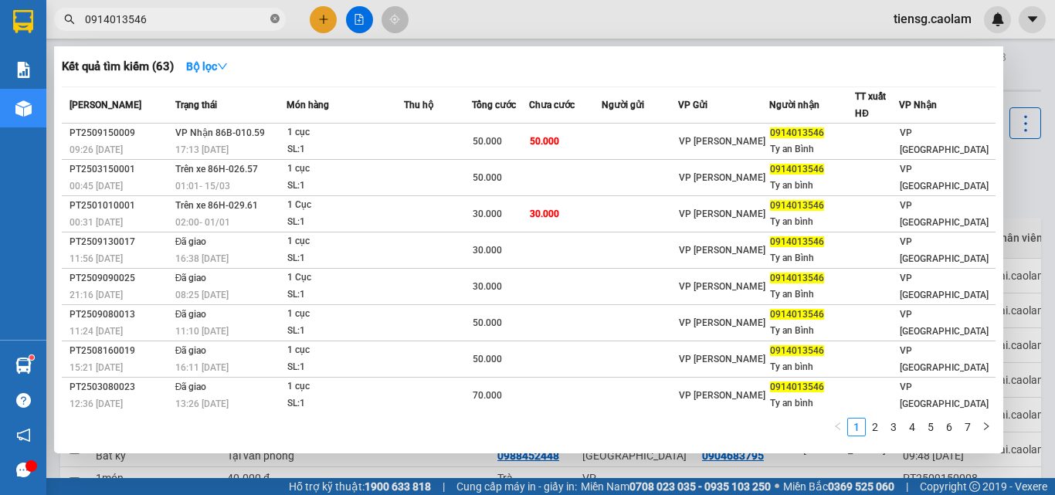
click at [277, 19] on icon "close-circle" at bounding box center [274, 18] width 9 height 9
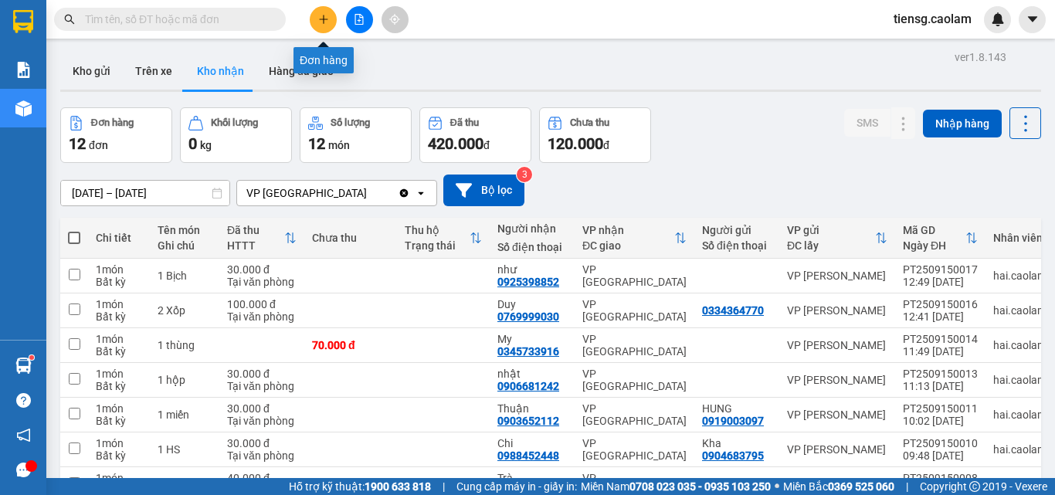
click at [311, 19] on button at bounding box center [323, 19] width 27 height 27
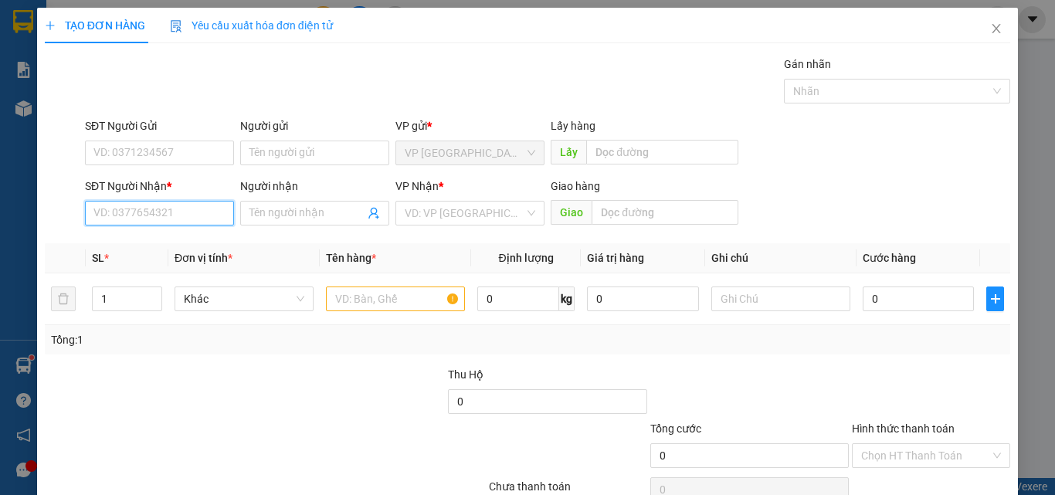
drag, startPoint x: 182, startPoint y: 215, endPoint x: 187, endPoint y: 183, distance: 32.9
click at [182, 215] on input "SĐT Người Nhận *" at bounding box center [159, 213] width 149 height 25
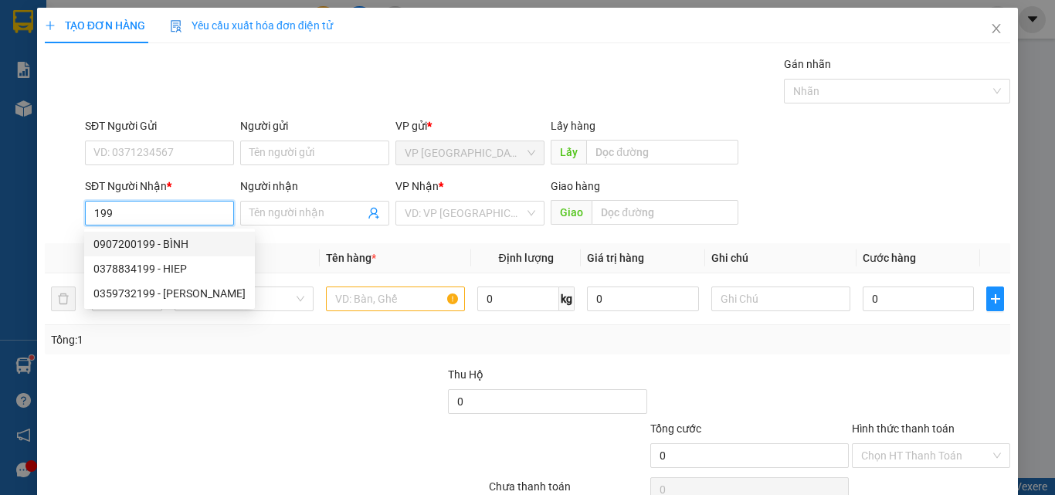
click at [152, 247] on div "0907200199 - BÌNH" at bounding box center [169, 244] width 152 height 17
type input "0907200199"
type input "BÌNH"
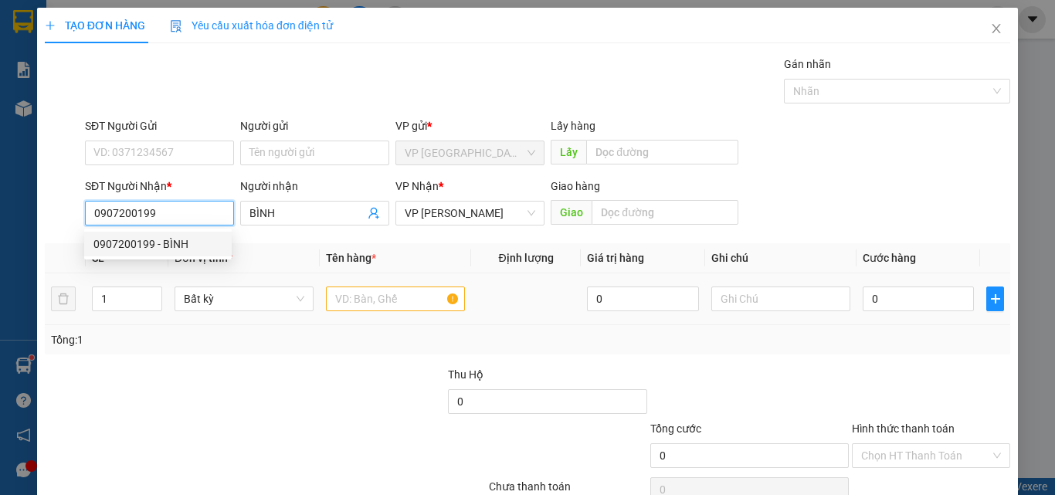
type input "0907200199"
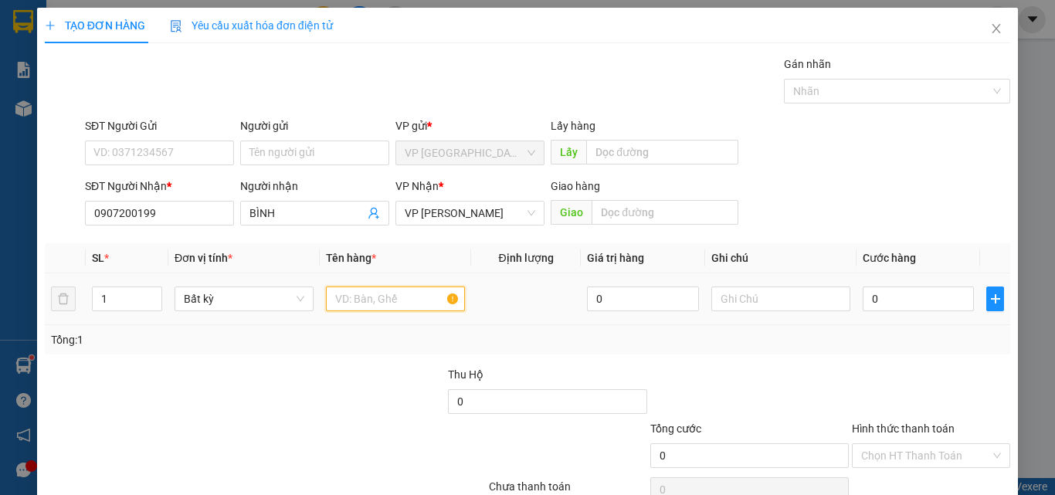
click at [377, 303] on input "text" at bounding box center [395, 299] width 139 height 25
type input "1 CUC"
click at [905, 297] on input "0" at bounding box center [918, 299] width 111 height 25
type input "3"
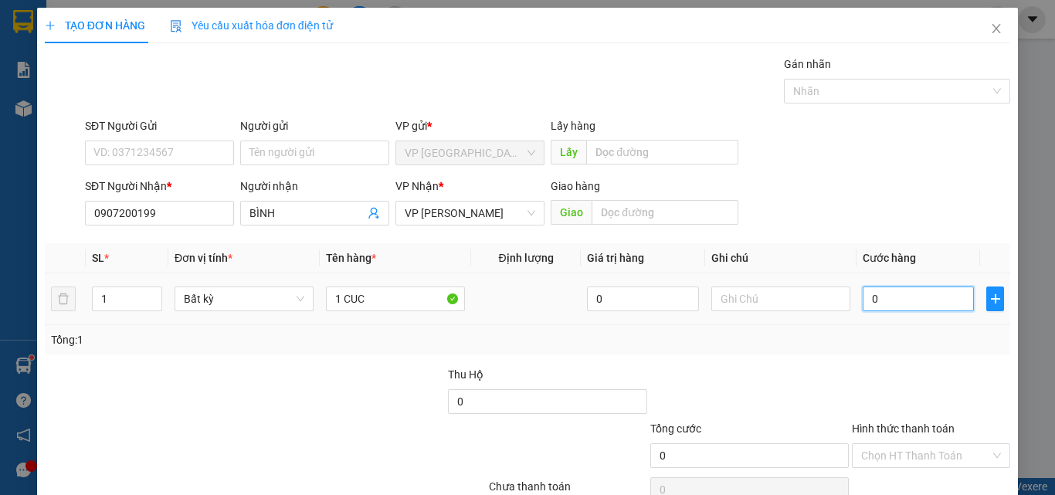
type input "3"
type input "30"
type input "300"
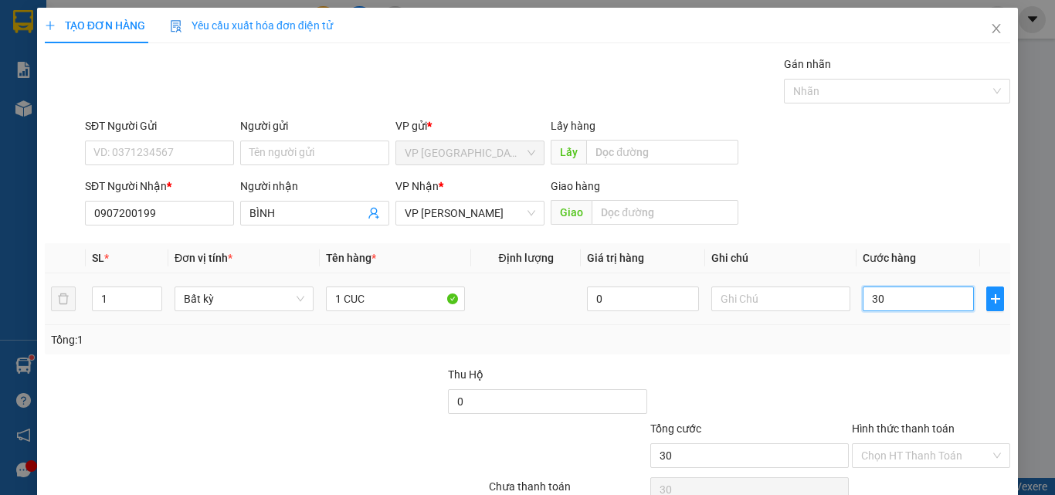
type input "300"
type input "3.000"
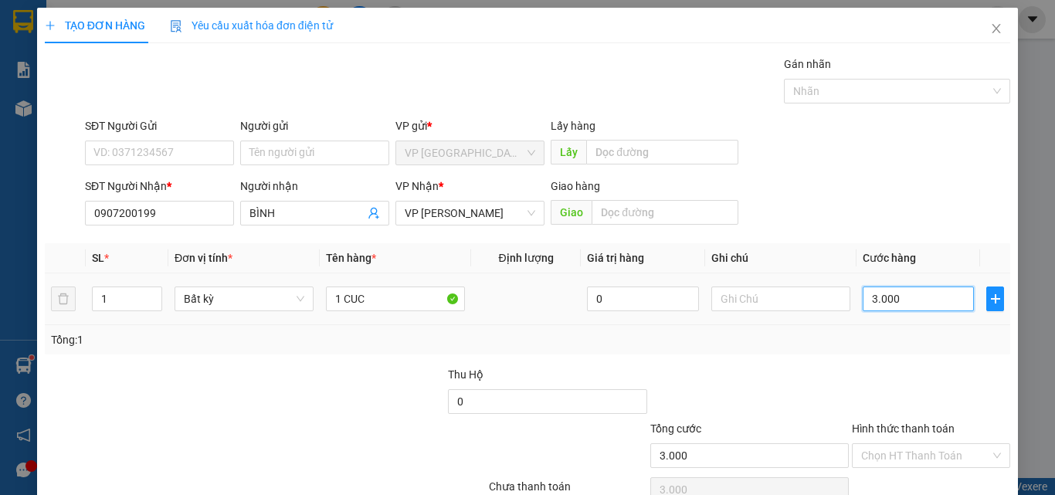
type input "30.000"
drag, startPoint x: 948, startPoint y: 452, endPoint x: 893, endPoint y: 293, distance: 168.5
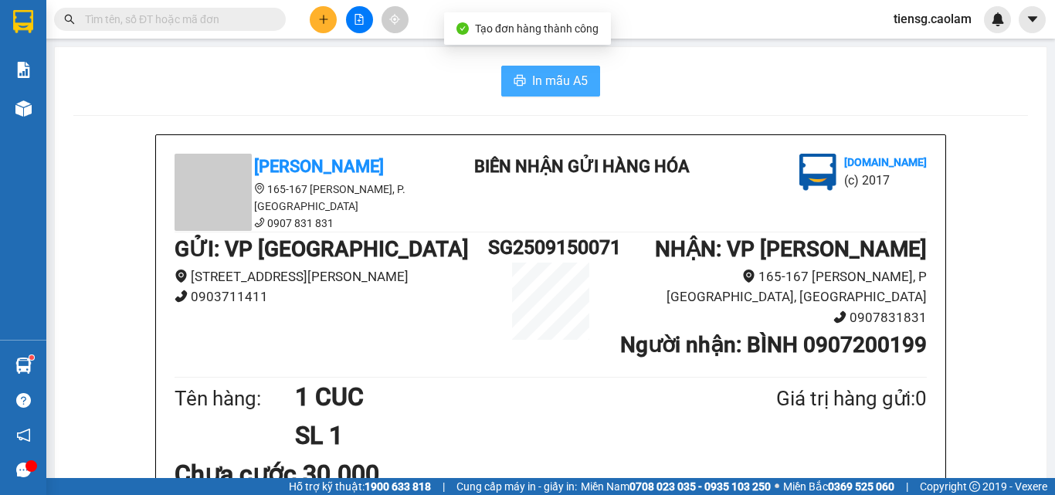
click at [507, 76] on button "In mẫu A5" at bounding box center [550, 81] width 99 height 31
click at [304, 26] on div at bounding box center [359, 19] width 116 height 27
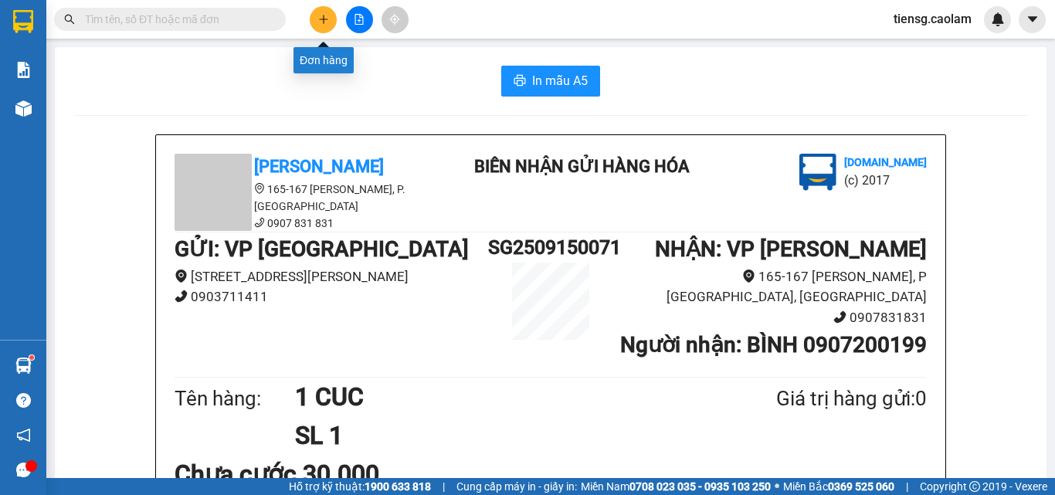
click at [321, 22] on icon "plus" at bounding box center [323, 19] width 11 height 11
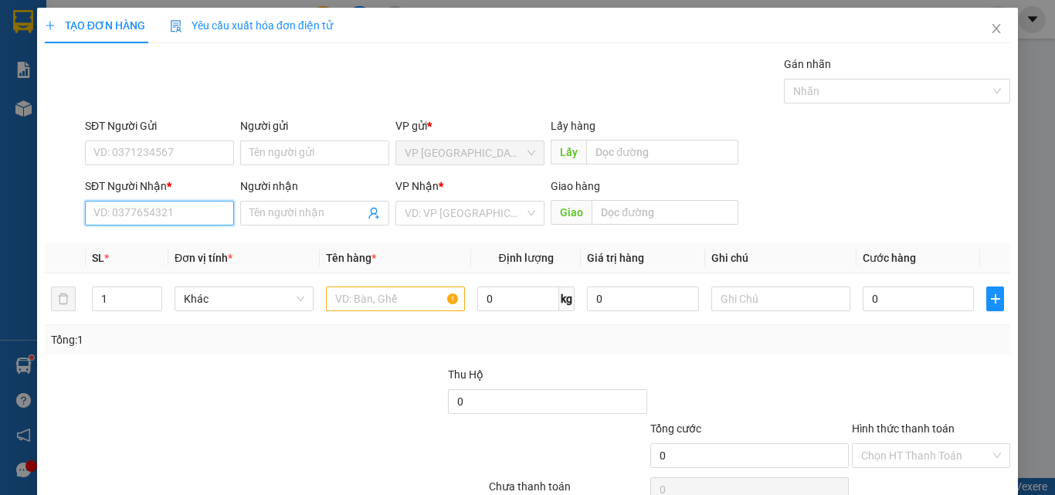
click at [159, 209] on input "SĐT Người Nhận *" at bounding box center [159, 213] width 149 height 25
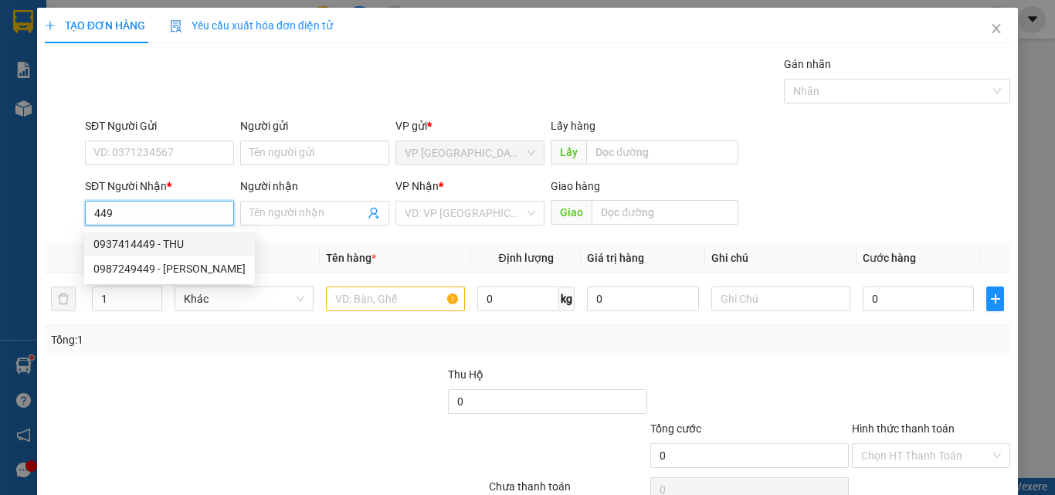
click at [141, 242] on div "0937414449 - THU" at bounding box center [169, 244] width 152 height 17
type input "0937414449"
type input "THU"
type input "KM 24"
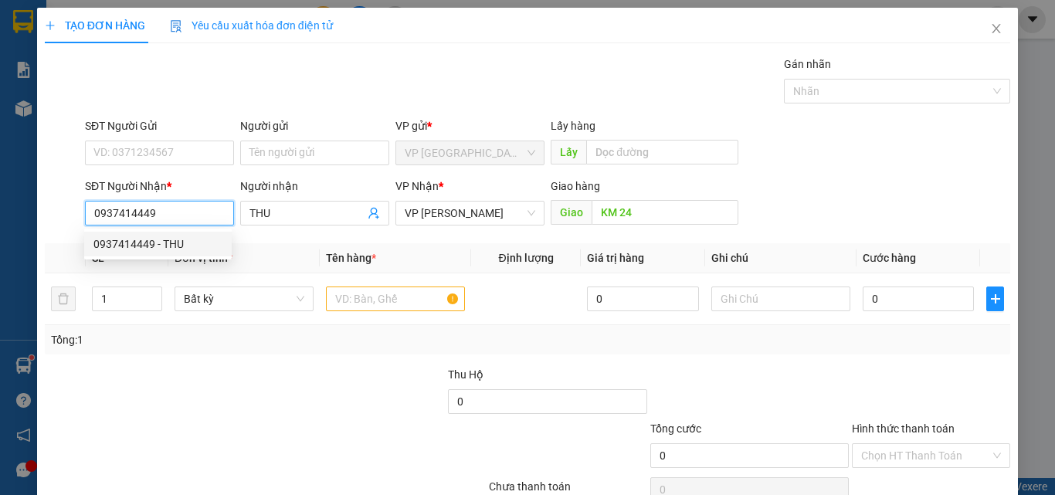
drag, startPoint x: 179, startPoint y: 208, endPoint x: 0, endPoint y: 225, distance: 180.0
click at [0, 222] on div "TẠO ĐƠN HÀNG Yêu cầu xuất hóa đơn điện tử Transit Pickup Surcharge Ids Transit …" at bounding box center [527, 247] width 1055 height 495
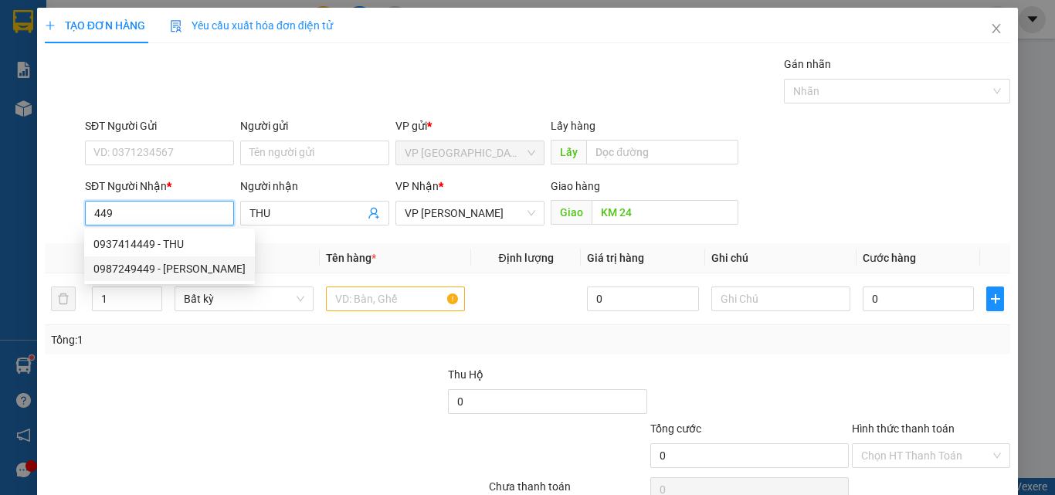
click at [180, 271] on div "0987249449 - [PERSON_NAME]" at bounding box center [169, 268] width 152 height 17
type input "0987249449"
type input "[PERSON_NAME]"
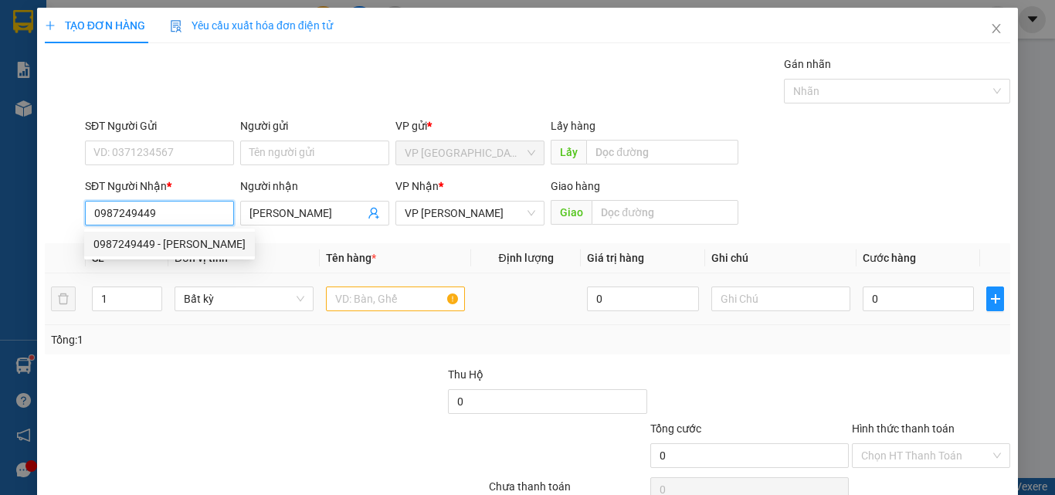
type input "0987249449"
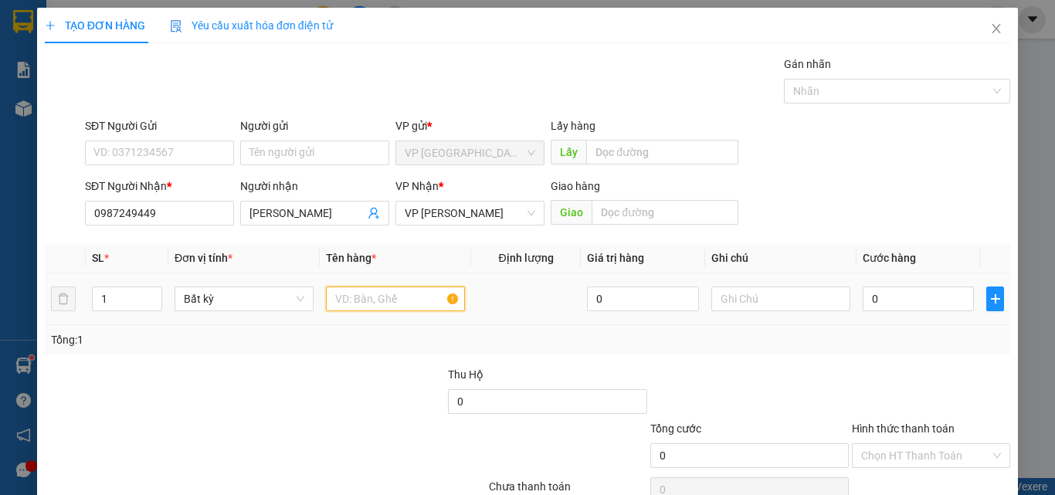
click at [337, 307] on input "text" at bounding box center [395, 299] width 139 height 25
type input "1 BICH"
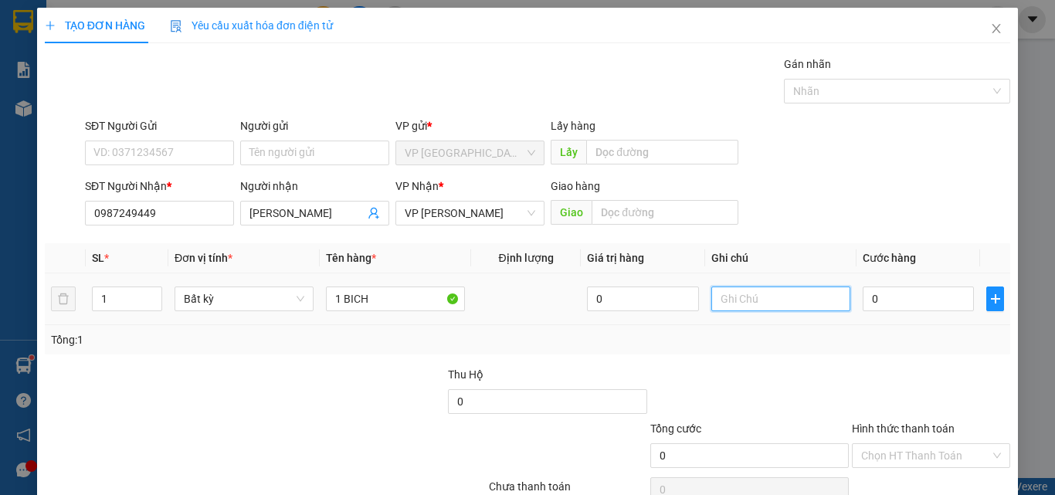
drag, startPoint x: 748, startPoint y: 299, endPoint x: 740, endPoint y: 292, distance: 11.0
click at [748, 299] on input "text" at bounding box center [780, 299] width 139 height 25
type input "XE OM 30"
click at [888, 289] on input "0" at bounding box center [918, 299] width 111 height 25
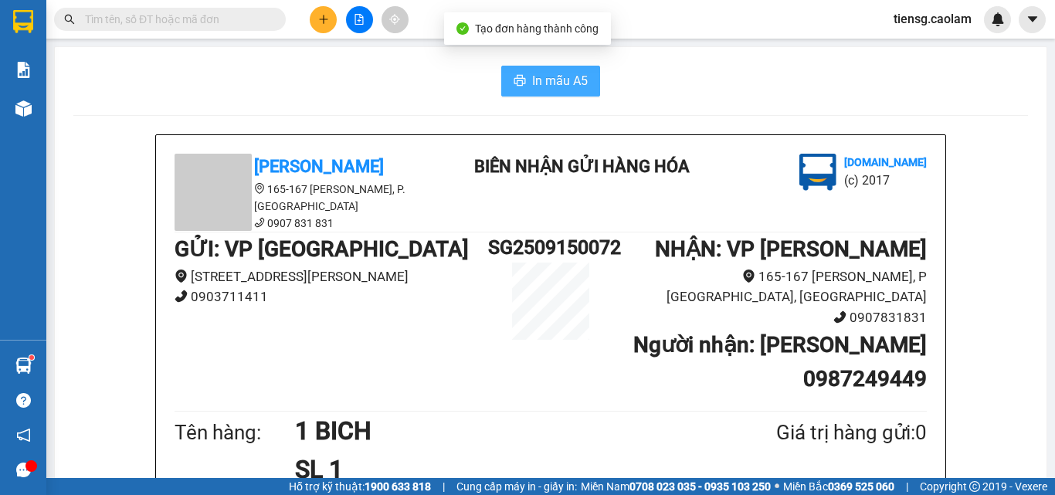
click at [554, 66] on button "In mẫu A5" at bounding box center [550, 81] width 99 height 31
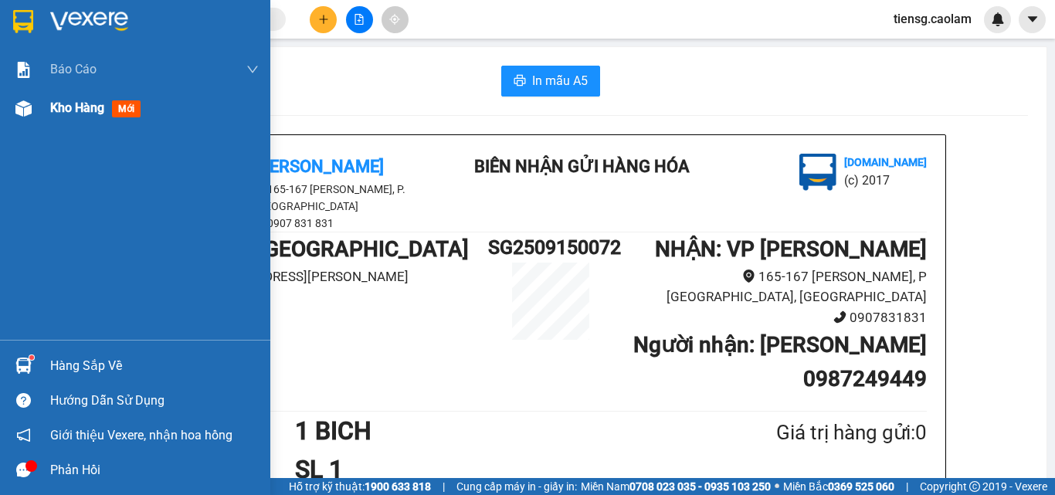
click at [56, 119] on div "Kho hàng mới" at bounding box center [154, 108] width 209 height 39
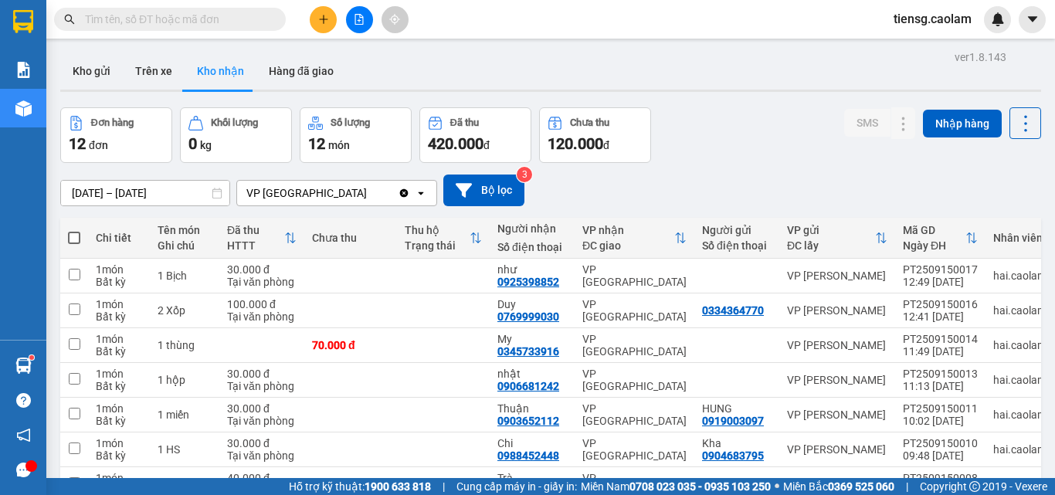
drag, startPoint x: 995, startPoint y: 435, endPoint x: 990, endPoint y: 426, distance: 10.4
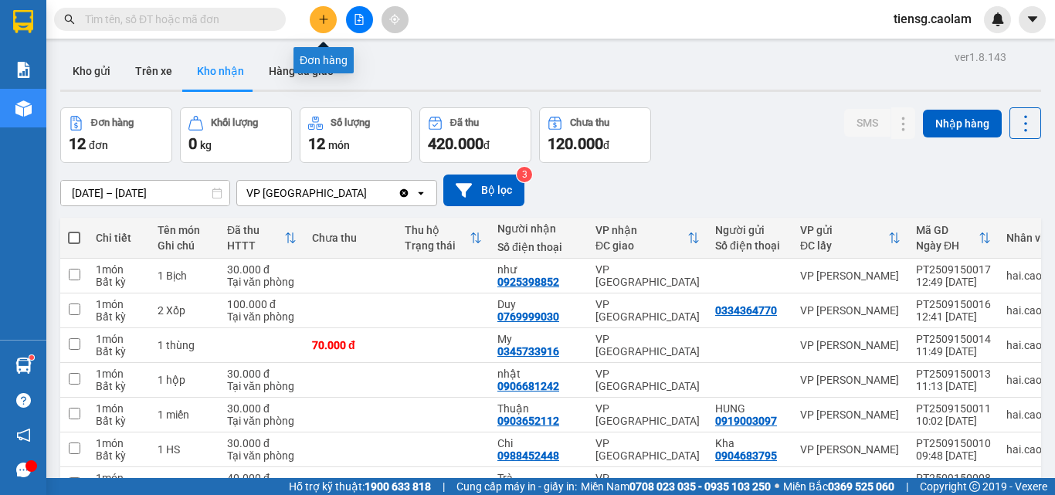
click at [317, 19] on button at bounding box center [323, 19] width 27 height 27
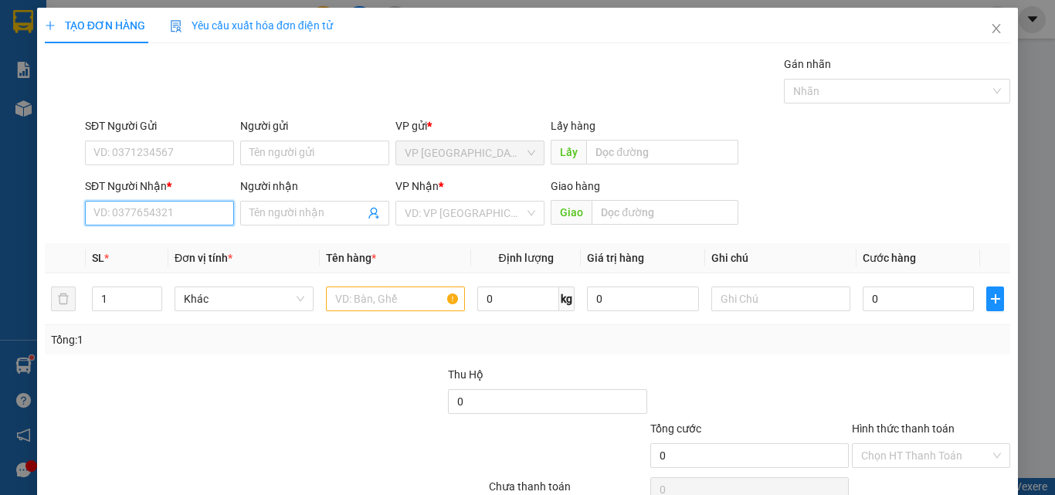
click at [159, 215] on input "SĐT Người Nhận *" at bounding box center [159, 213] width 149 height 25
click at [195, 219] on input "SĐT Người Nhận *" at bounding box center [159, 213] width 149 height 25
type input "0916371185"
click at [302, 214] on input "Người nhận" at bounding box center [306, 213] width 115 height 17
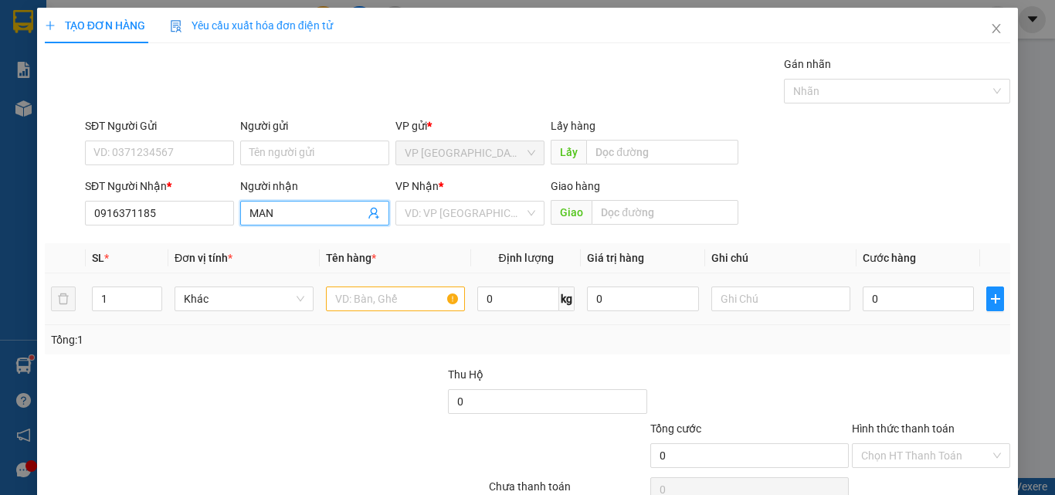
type input "MAN"
click at [347, 303] on body "Kết quả tìm kiếm ( 63 ) Bộ lọc Mã ĐH Trạng thái Món hàng Thu hộ Tổng cước Chưa …" at bounding box center [527, 247] width 1055 height 495
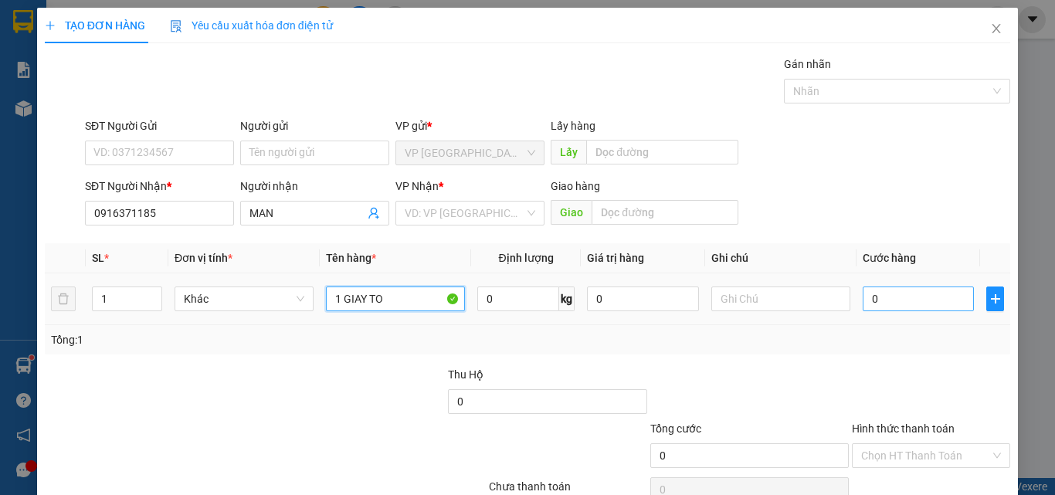
type input "1 GIAY TO"
type input "2"
type input "20"
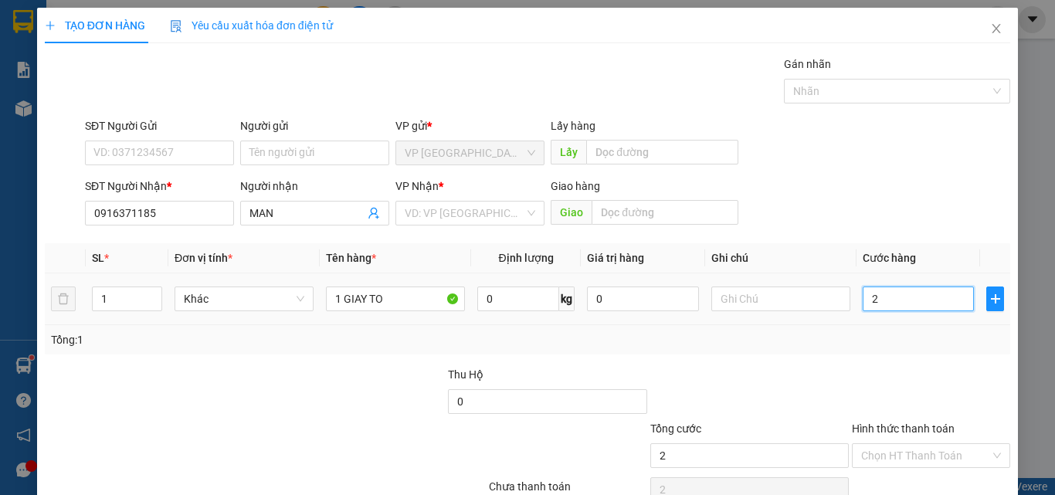
type input "20"
type input "200"
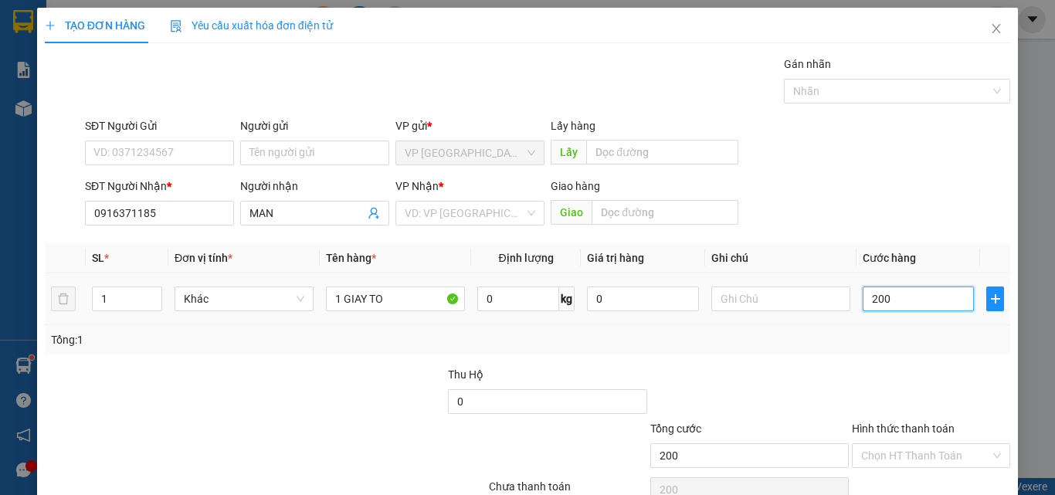
type input "2.000"
type input "20.000"
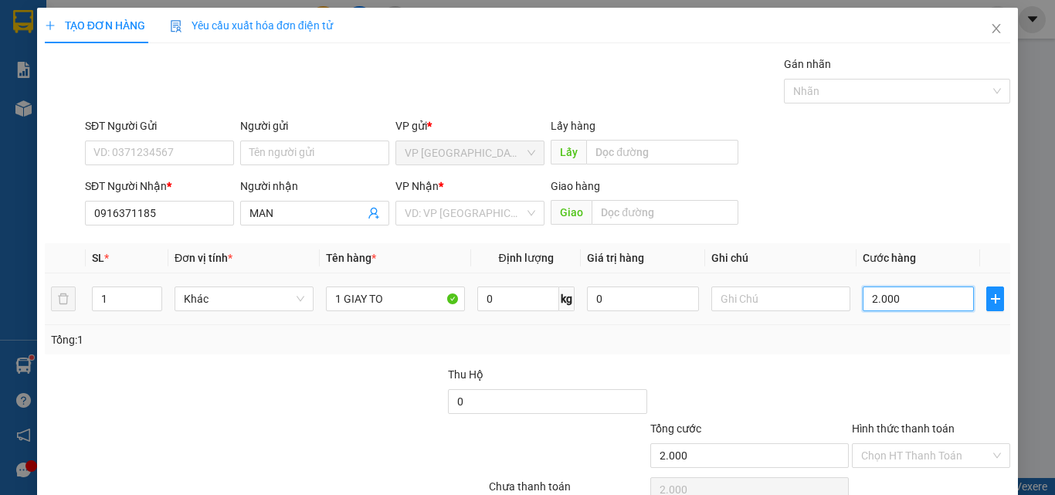
type input "20.000"
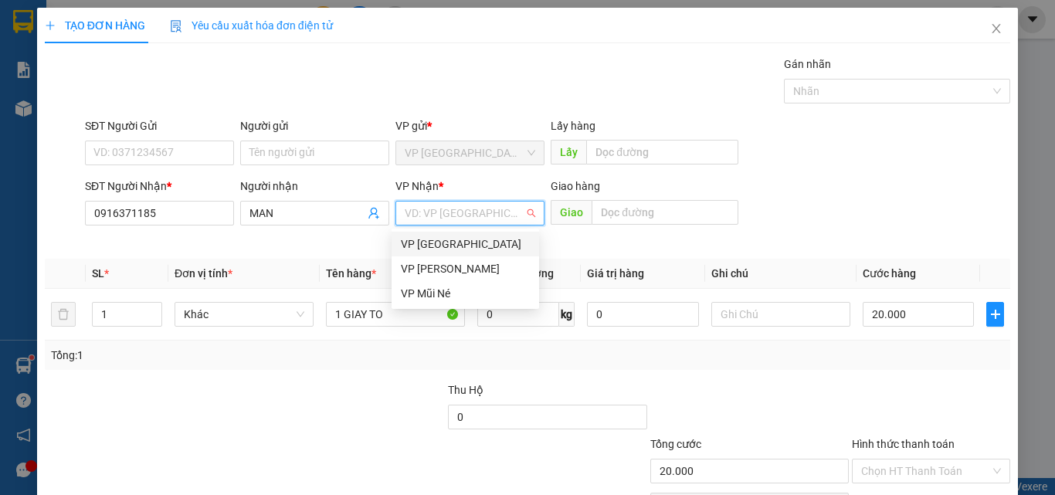
click at [462, 208] on input "search" at bounding box center [465, 213] width 120 height 23
click at [469, 259] on div "VP [PERSON_NAME]" at bounding box center [466, 268] width 148 height 25
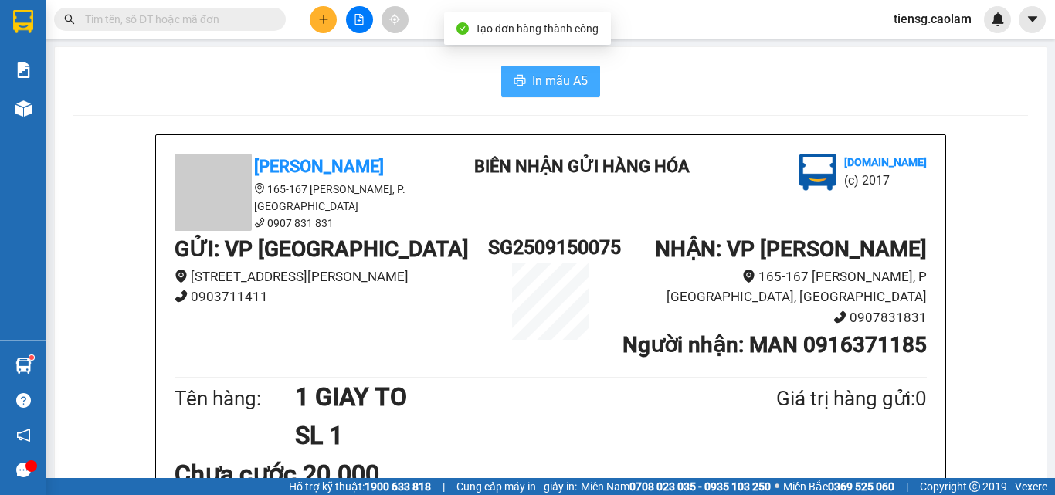
drag, startPoint x: 544, startPoint y: 81, endPoint x: 530, endPoint y: 92, distance: 17.6
click at [545, 81] on span "In mẫu A5" at bounding box center [560, 80] width 56 height 19
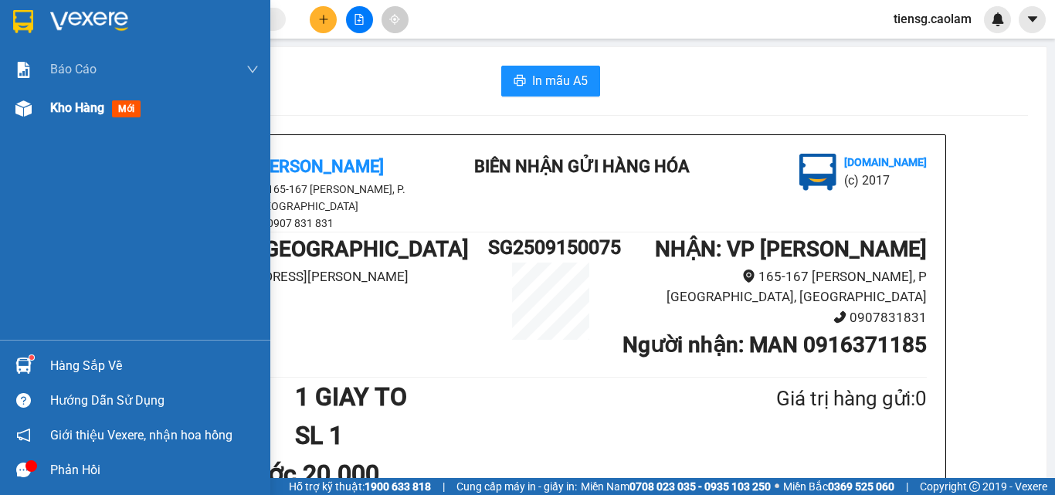
click at [37, 110] on div "Kho hàng mới" at bounding box center [135, 108] width 270 height 39
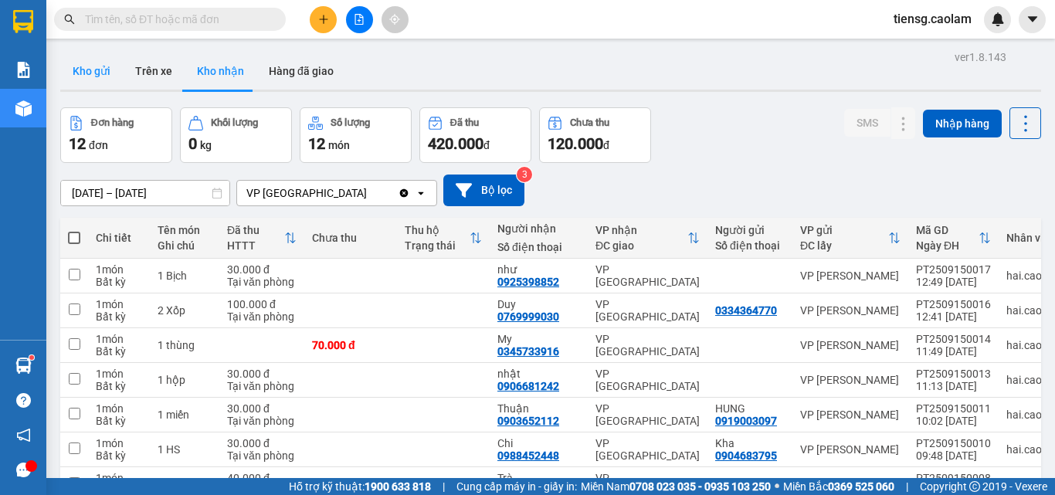
click at [93, 74] on button "Kho gửi" at bounding box center [91, 71] width 63 height 37
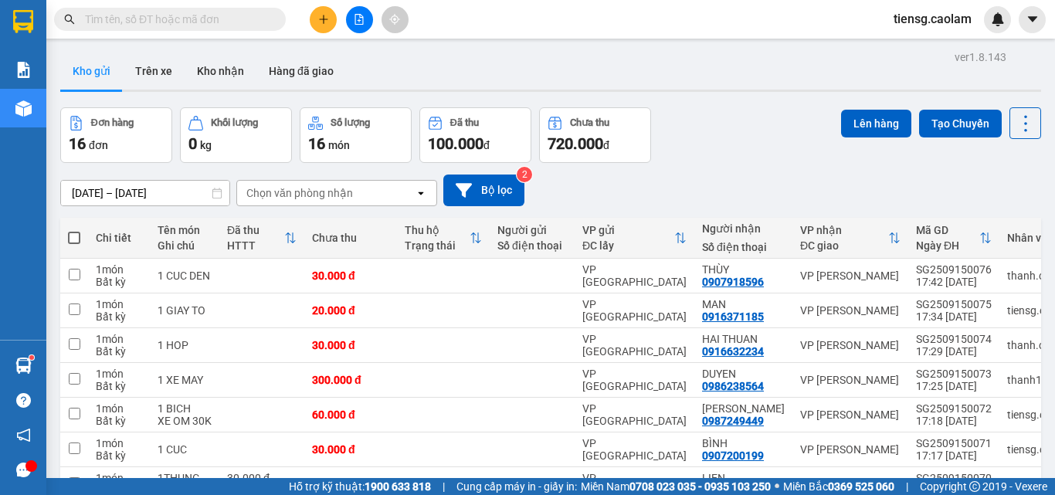
click at [75, 241] on span at bounding box center [74, 238] width 12 height 12
click at [74, 230] on input "checkbox" at bounding box center [74, 230] width 0 height 0
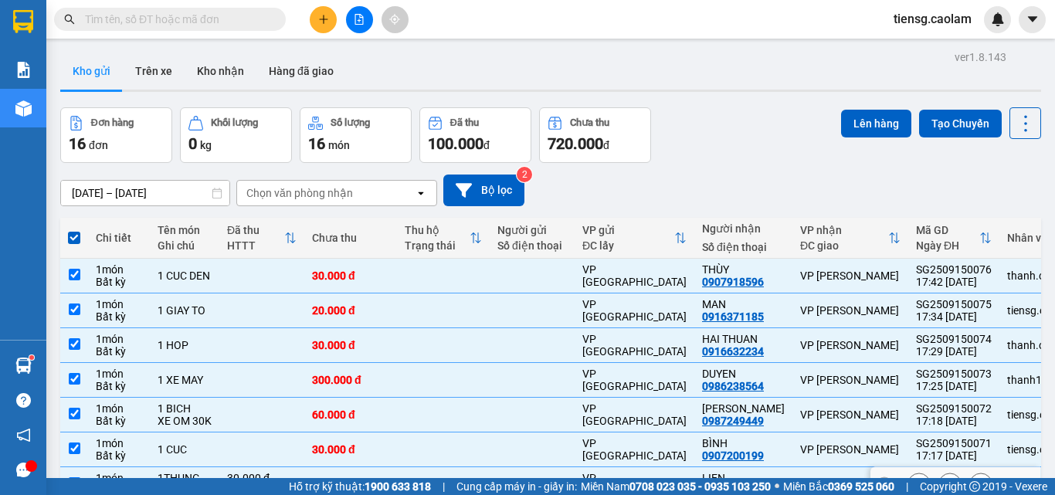
click at [253, 484] on div "Tại văn phòng" at bounding box center [262, 490] width 70 height 12
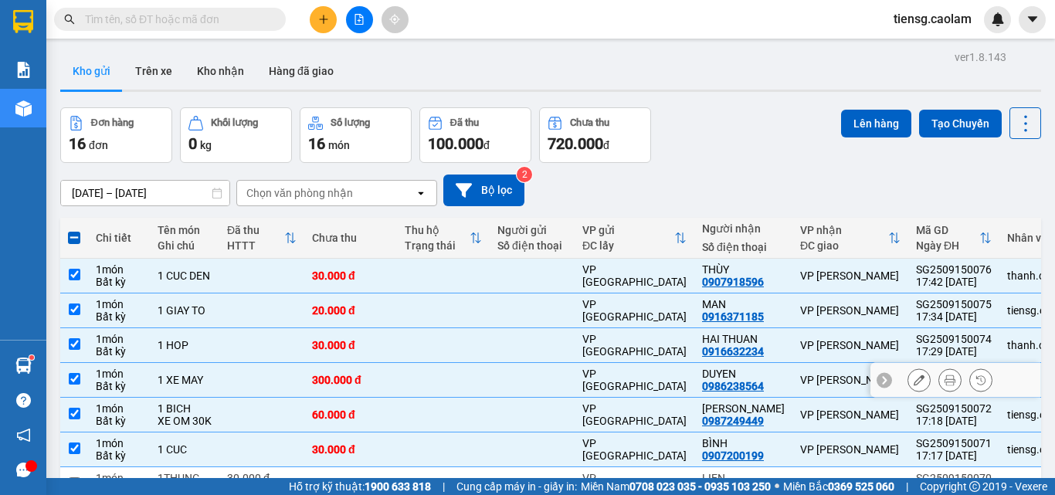
click at [192, 374] on div "1 XE MAY" at bounding box center [185, 380] width 54 height 12
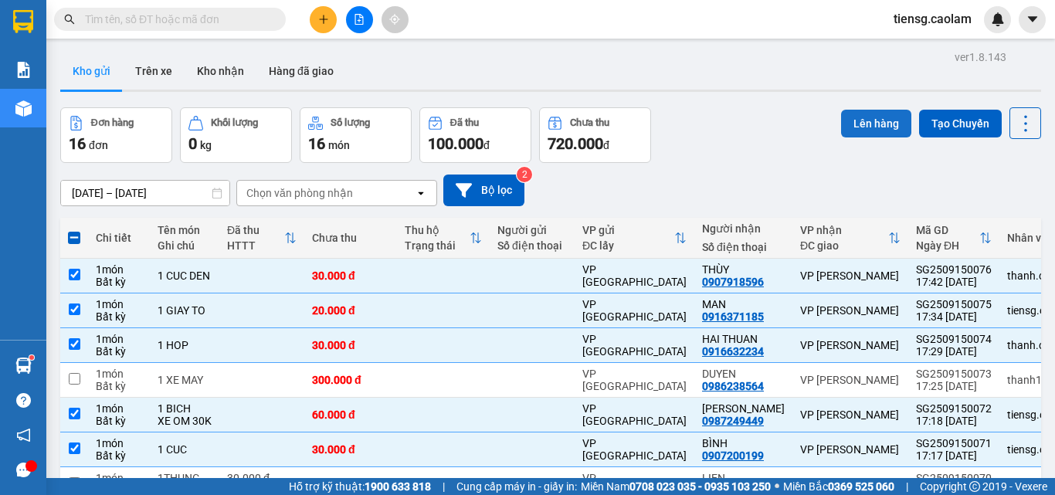
click at [857, 120] on button "Lên hàng" at bounding box center [876, 124] width 70 height 28
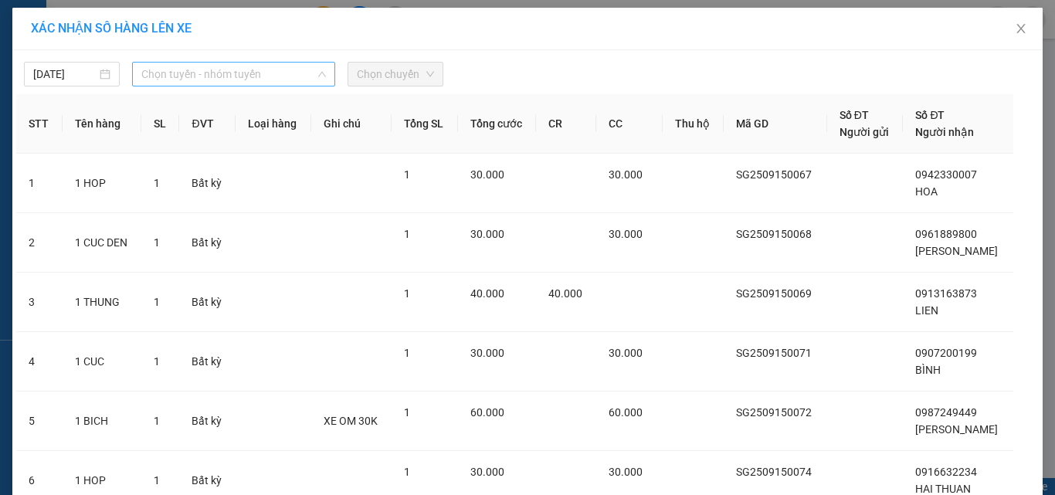
click at [219, 69] on span "Chọn tuyến - nhóm tuyến" at bounding box center [233, 74] width 185 height 23
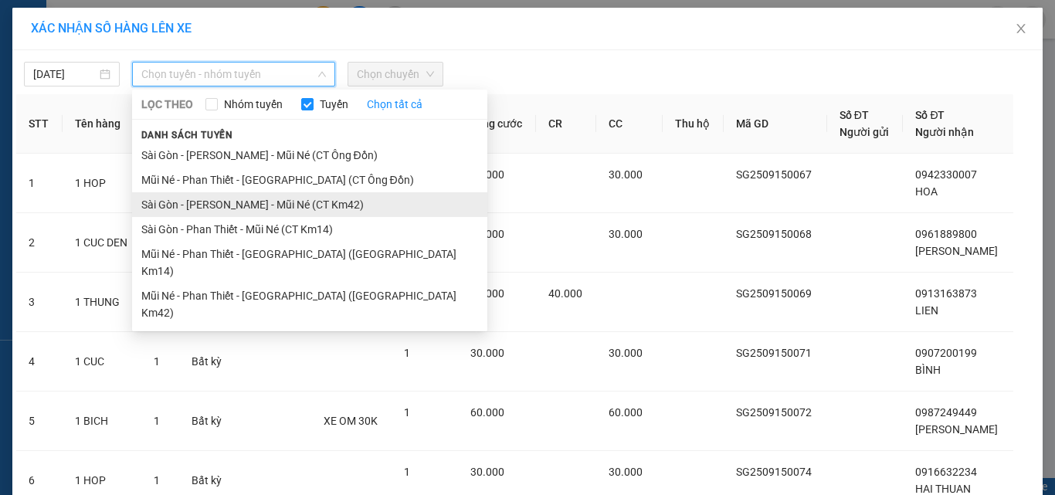
click at [319, 209] on li "Sài Gòn - [PERSON_NAME] - Mũi Né (CT Km42)" at bounding box center [309, 204] width 355 height 25
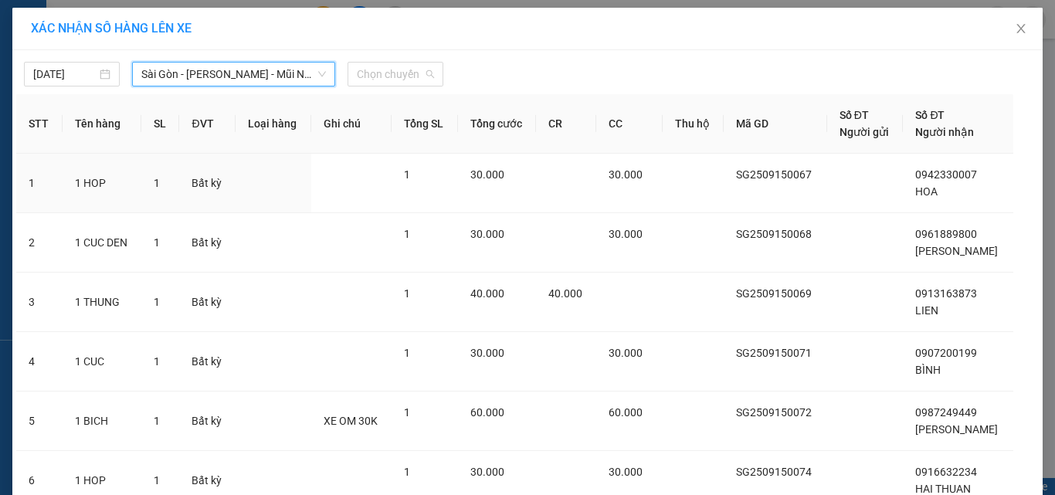
drag, startPoint x: 398, startPoint y: 77, endPoint x: 405, endPoint y: 88, distance: 12.9
click at [399, 77] on span "Chọn chuyến" at bounding box center [395, 74] width 77 height 23
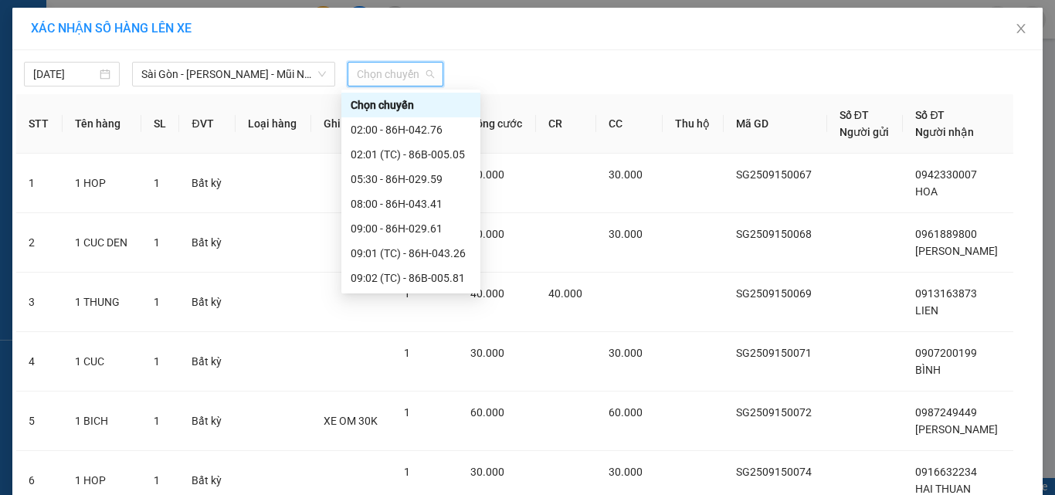
click at [394, 492] on div "18:00 - 86H-026.52" at bounding box center [411, 500] width 120 height 17
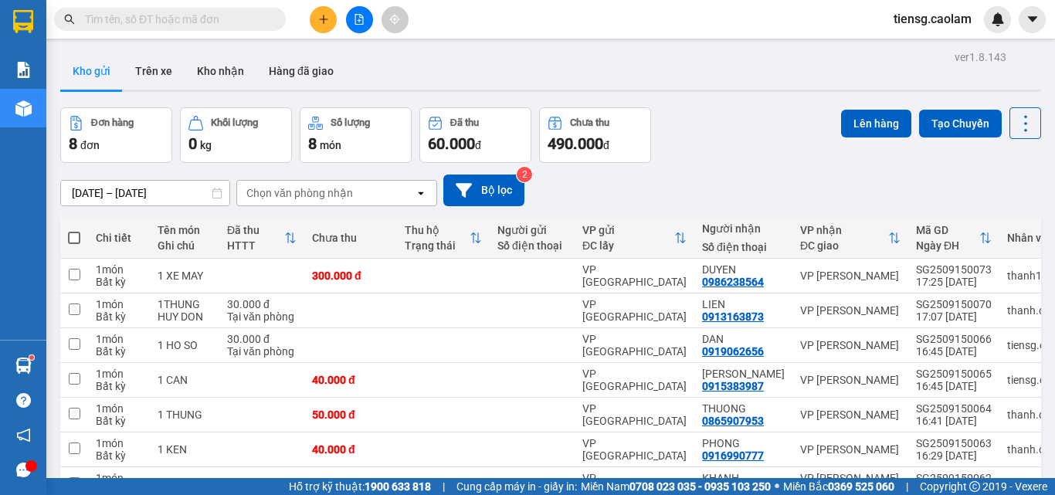
click at [75, 232] on span at bounding box center [74, 238] width 12 height 12
click at [74, 230] on input "checkbox" at bounding box center [74, 230] width 0 height 0
checkbox input "true"
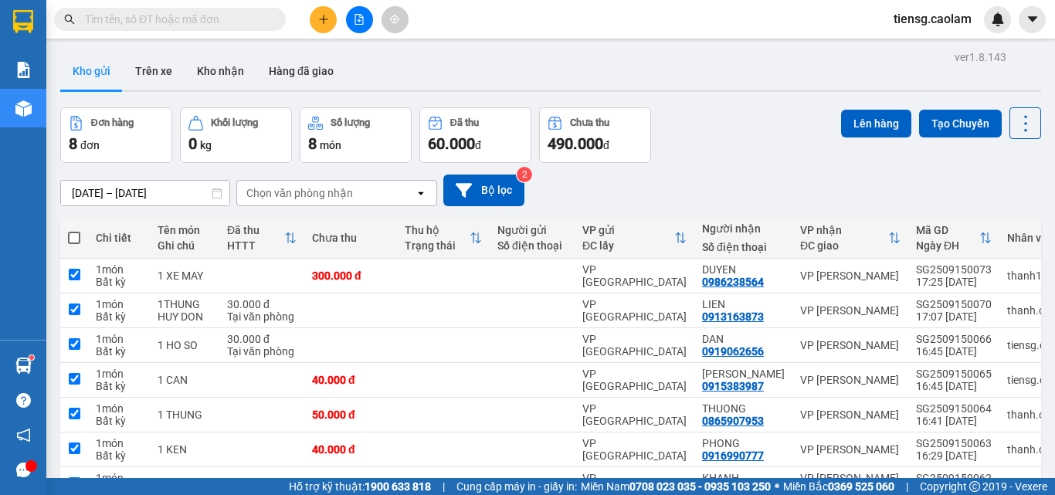
checkbox input "true"
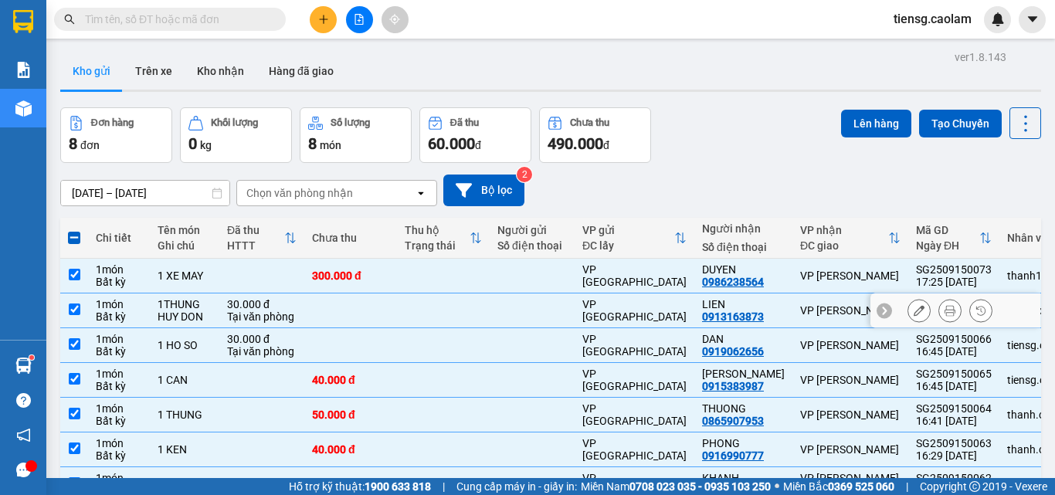
click at [266, 298] on div "30.000 đ" at bounding box center [262, 304] width 70 height 12
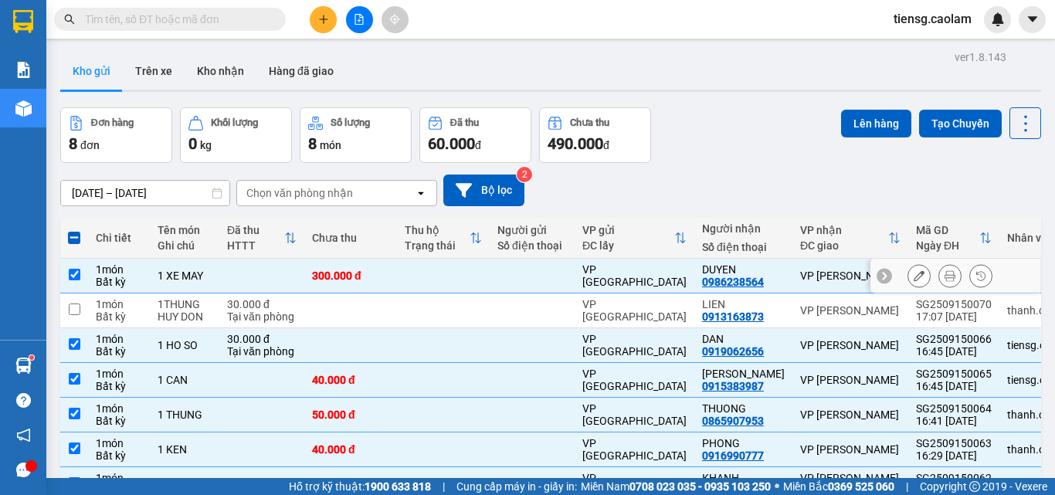
click at [251, 259] on td at bounding box center [261, 276] width 85 height 35
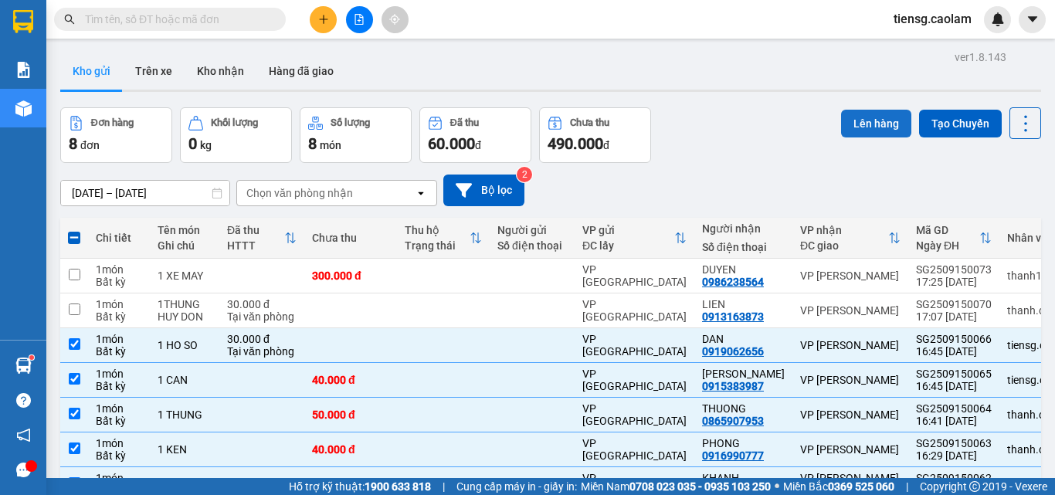
drag, startPoint x: 853, startPoint y: 130, endPoint x: 835, endPoint y: 131, distance: 17.8
click at [850, 130] on button "Lên hàng" at bounding box center [876, 124] width 70 height 28
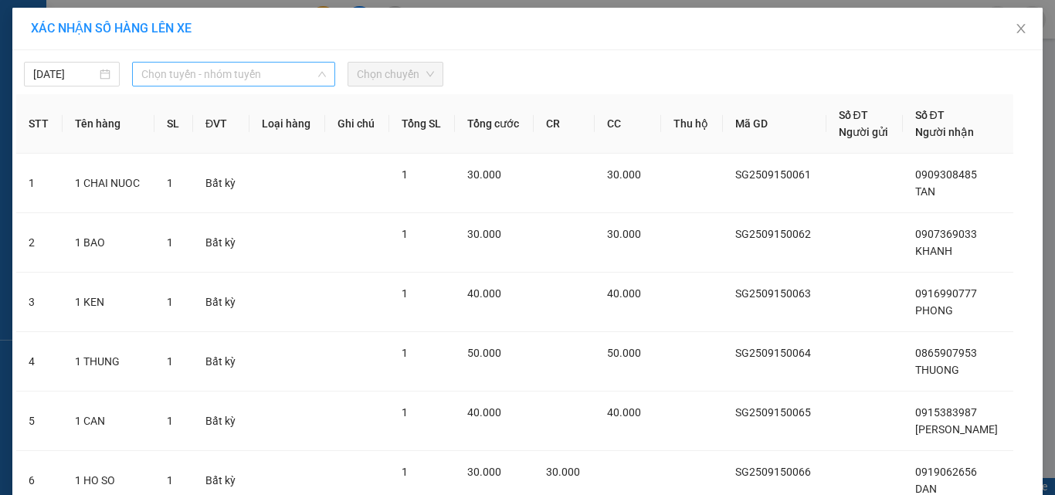
click at [243, 77] on span "Chọn tuyến - nhóm tuyến" at bounding box center [233, 74] width 185 height 23
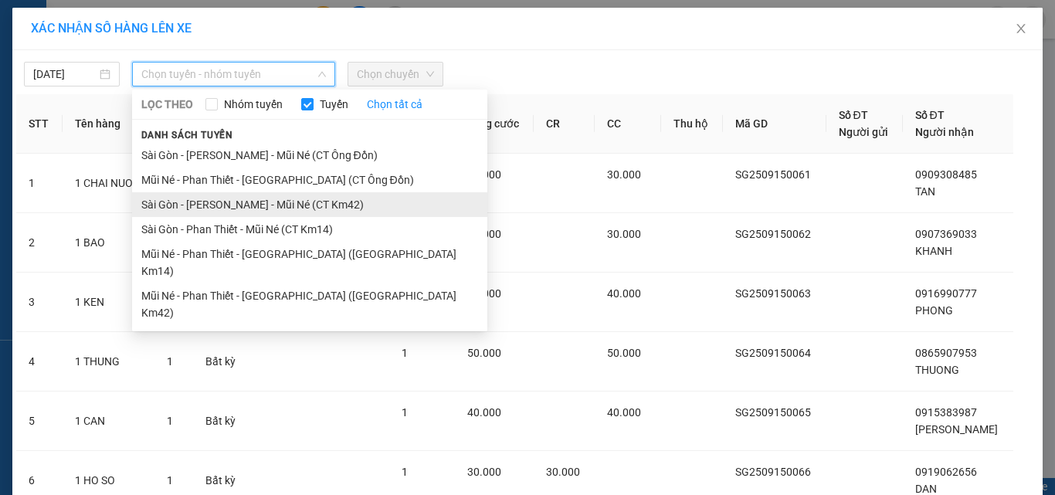
click at [297, 204] on li "Sài Gòn - [PERSON_NAME] - Mũi Né (CT Km42)" at bounding box center [309, 204] width 355 height 25
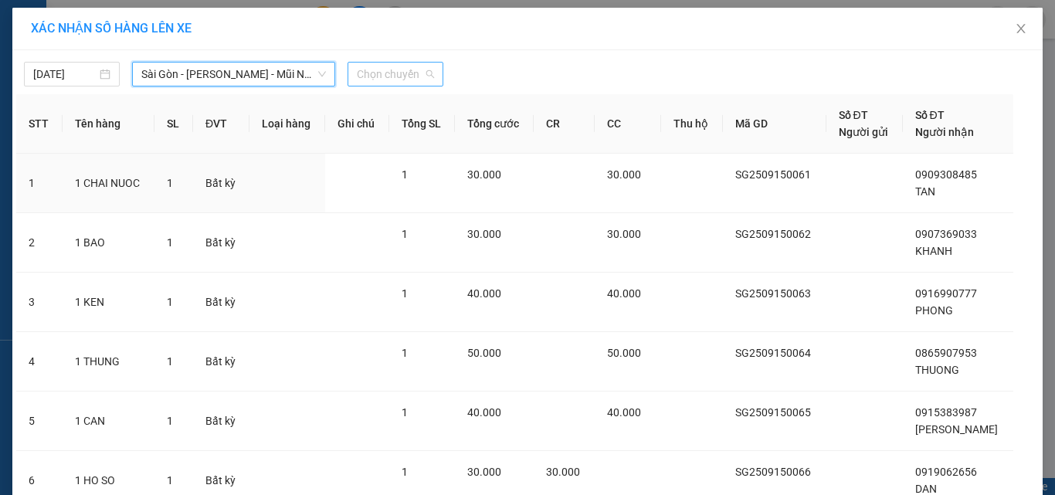
click at [393, 66] on span "Chọn chuyến" at bounding box center [395, 74] width 77 height 23
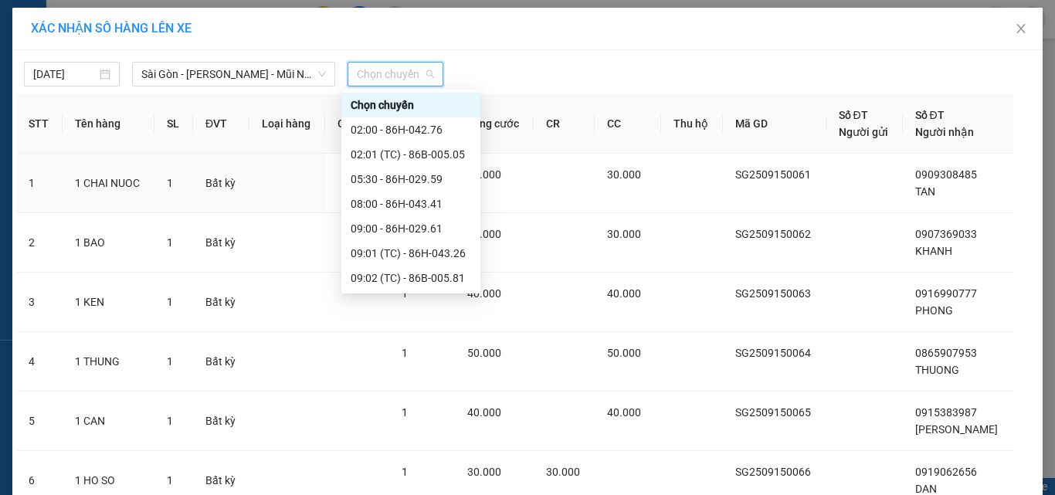
click at [399, 492] on div "18:00 - 86H-026.52" at bounding box center [411, 500] width 120 height 17
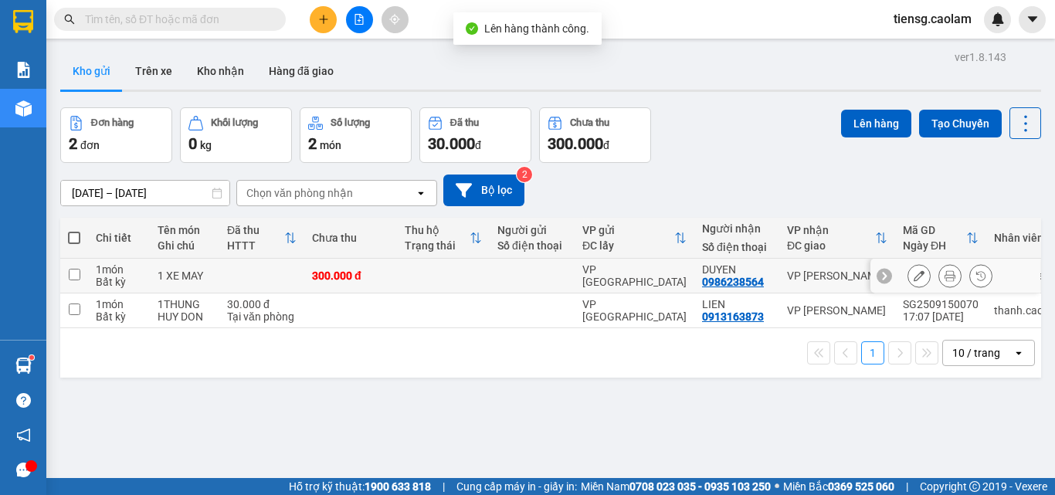
click at [212, 271] on td "1 XE MAY" at bounding box center [185, 276] width 70 height 35
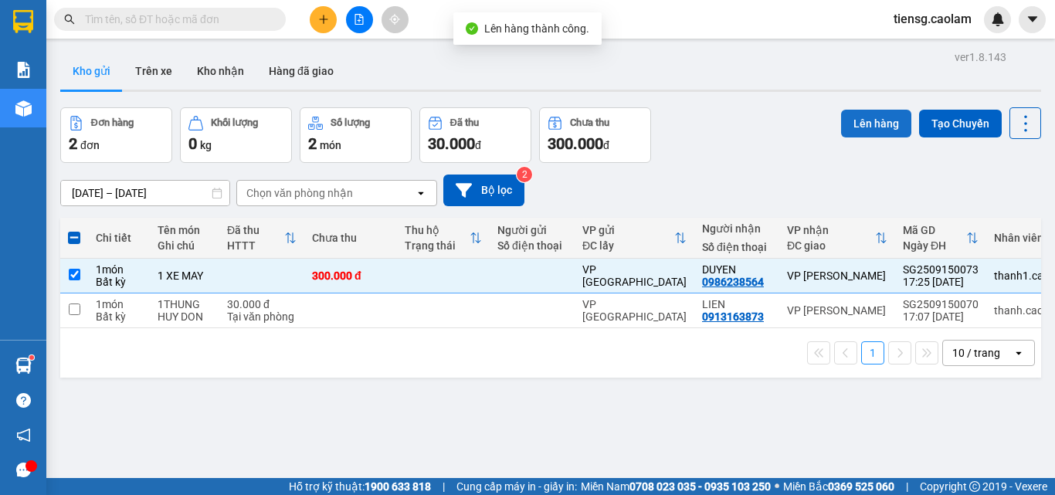
click at [864, 124] on button "Lên hàng" at bounding box center [876, 124] width 70 height 28
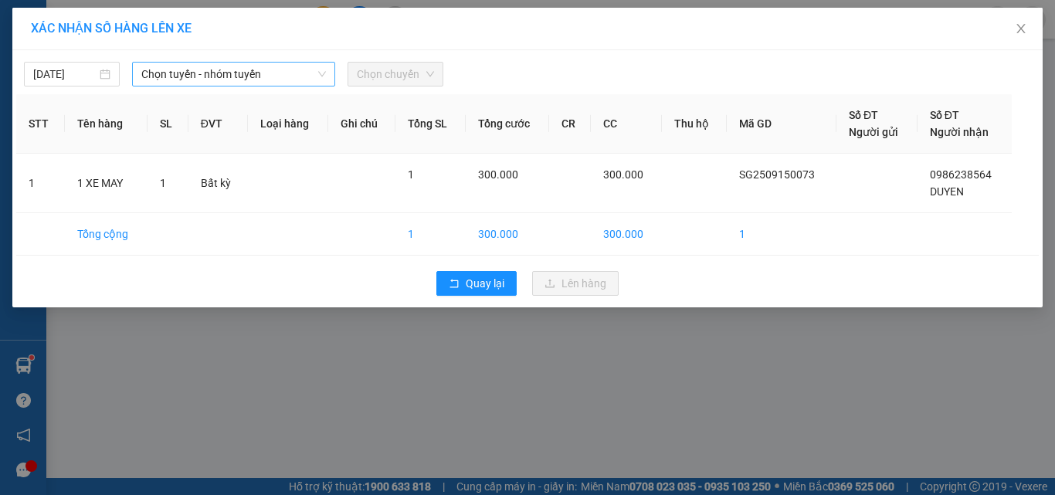
click at [237, 74] on span "Chọn tuyến - nhóm tuyến" at bounding box center [233, 74] width 185 height 23
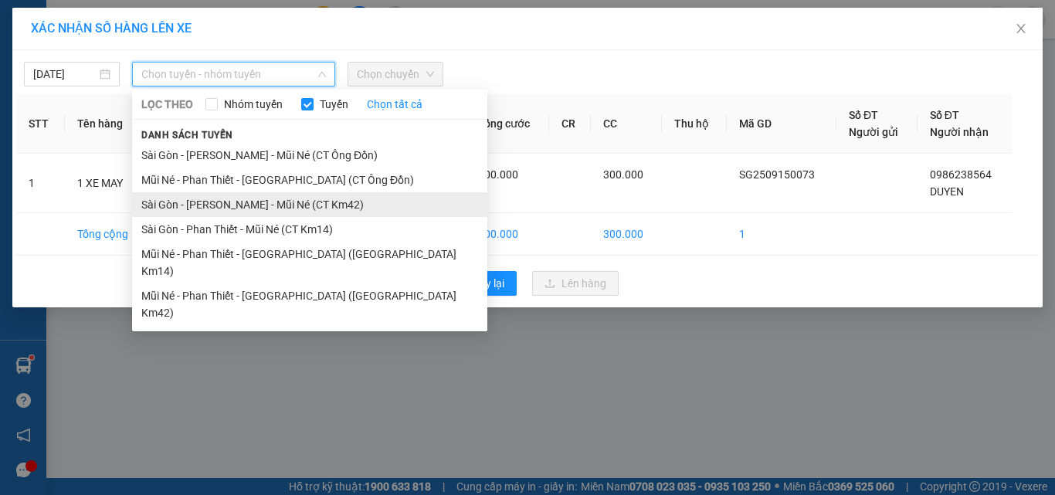
click at [312, 210] on li "Sài Gòn - [PERSON_NAME] - Mũi Né (CT Km42)" at bounding box center [309, 204] width 355 height 25
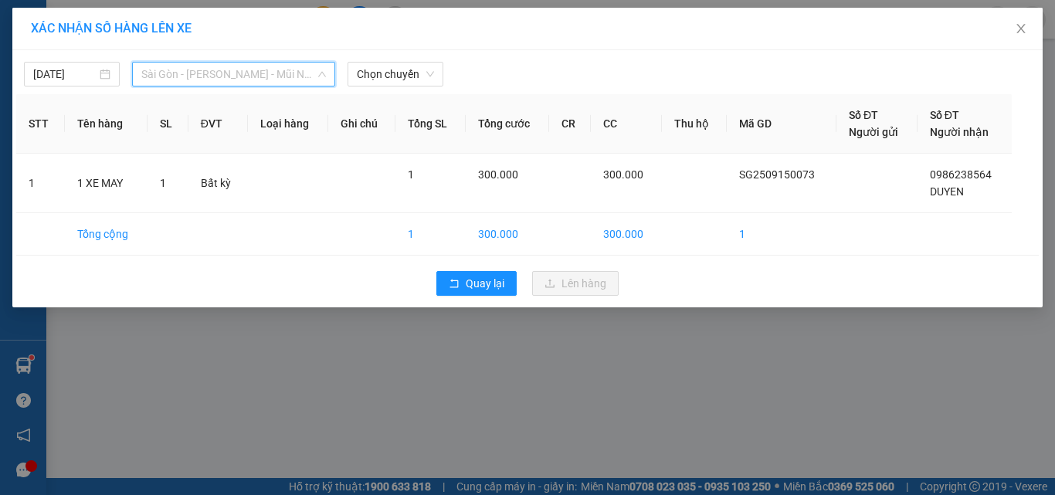
click at [280, 73] on span "Sài Gòn - [PERSON_NAME] - Mũi Né (CT Km42)" at bounding box center [233, 74] width 185 height 23
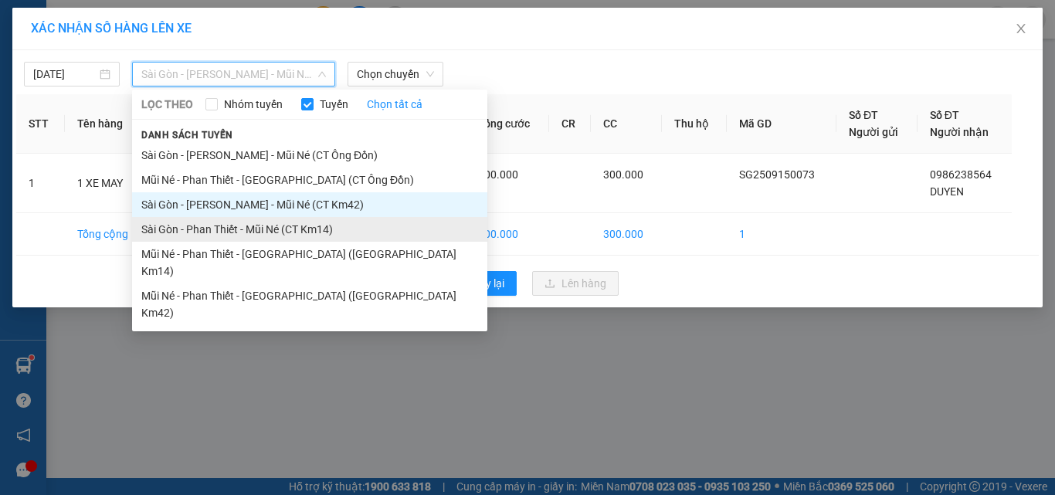
drag, startPoint x: 312, startPoint y: 207, endPoint x: 317, endPoint y: 223, distance: 16.9
click at [317, 223] on ul "Sài Gòn - Phan Thiết - Mũi Né (CT Ông Đồn) Mũi Né - Phan Thiết - [GEOGRAPHIC_DA…" at bounding box center [309, 234] width 355 height 182
click at [317, 223] on li "Sài Gòn - Phan Thiết - Mũi Né (CT Km14)" at bounding box center [309, 229] width 355 height 25
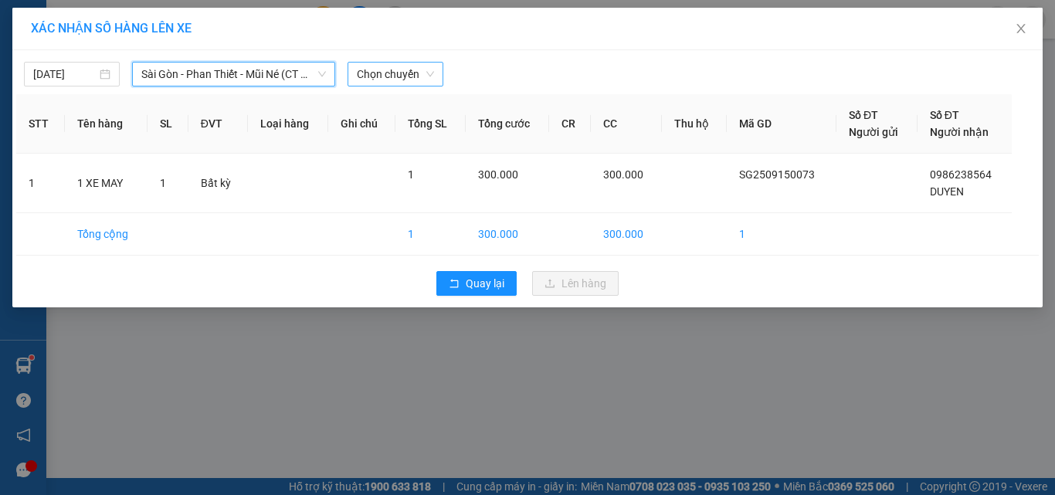
click at [402, 70] on span "Chọn chuyến" at bounding box center [395, 74] width 77 height 23
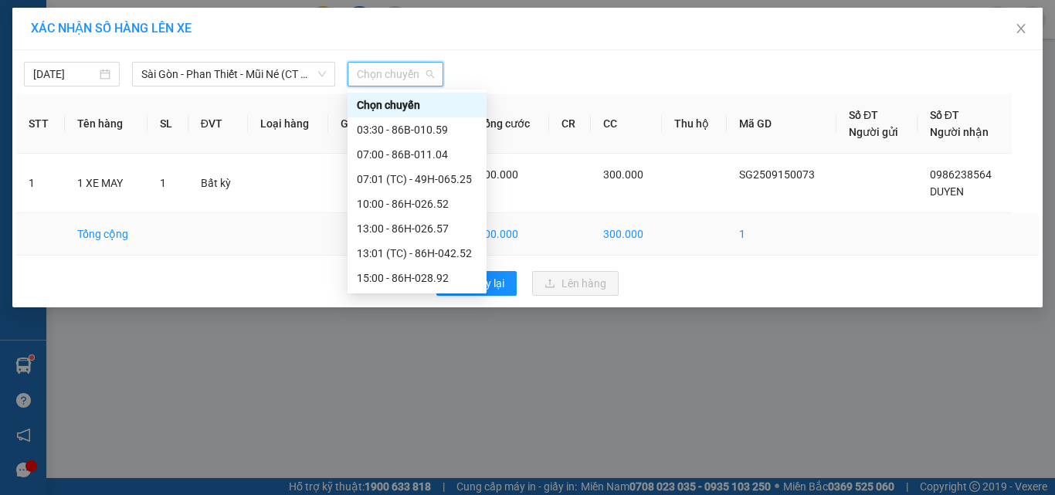
click at [76, 81] on body "Kết quả tìm kiếm ( 63 ) Bộ lọc Mã ĐH Trạng thái Món hàng Thu hộ Tổng cước Chưa …" at bounding box center [527, 247] width 1055 height 495
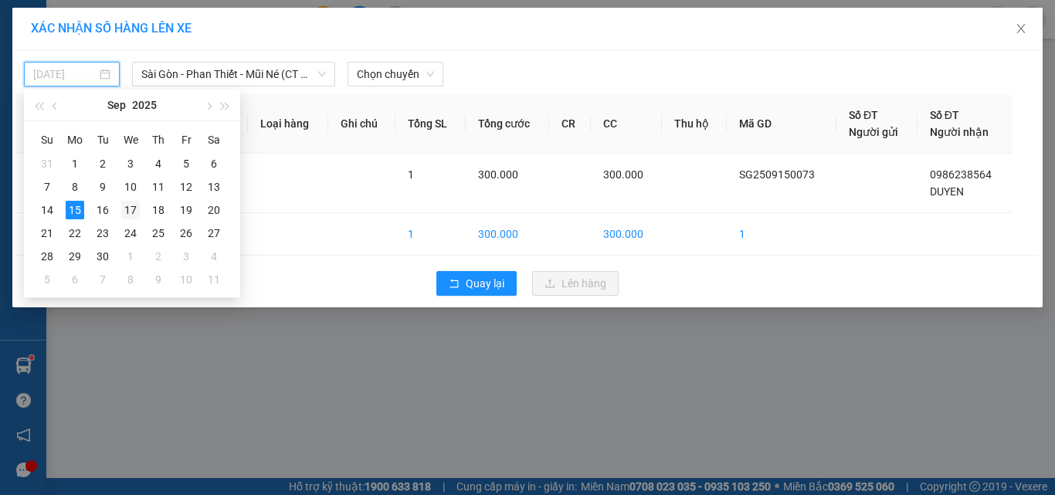
type input "[DATE]"
click at [109, 208] on div "16" at bounding box center [102, 210] width 19 height 19
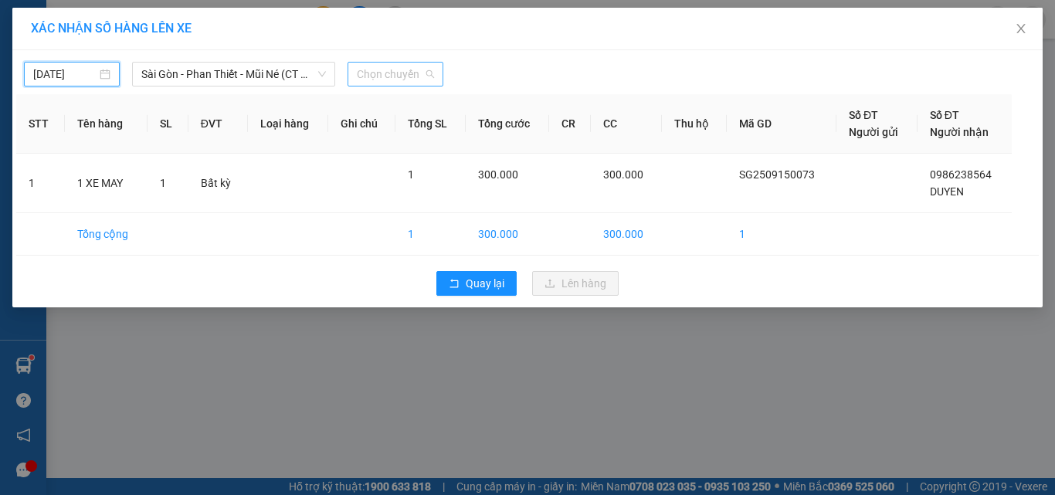
click at [375, 77] on span "Chọn chuyến" at bounding box center [395, 74] width 77 height 23
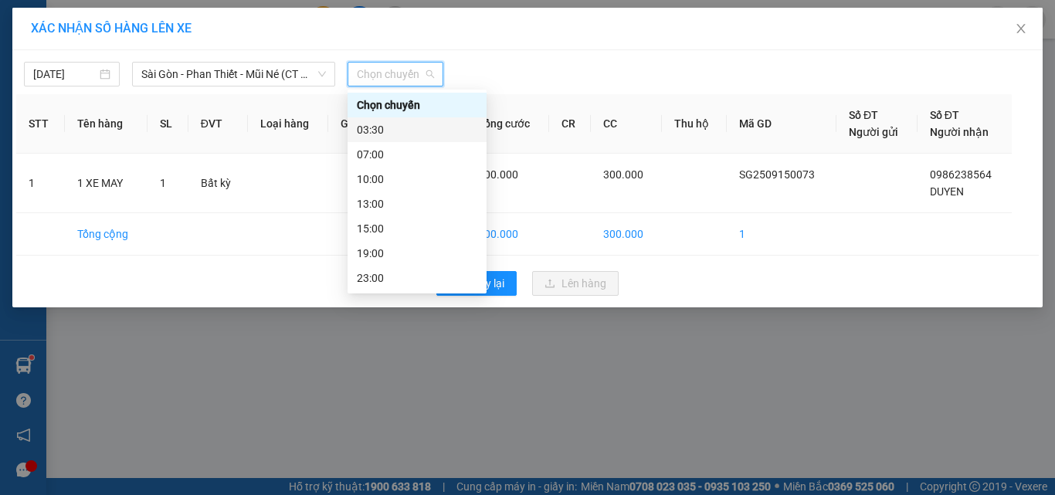
click at [383, 125] on div "03:30" at bounding box center [417, 129] width 120 height 17
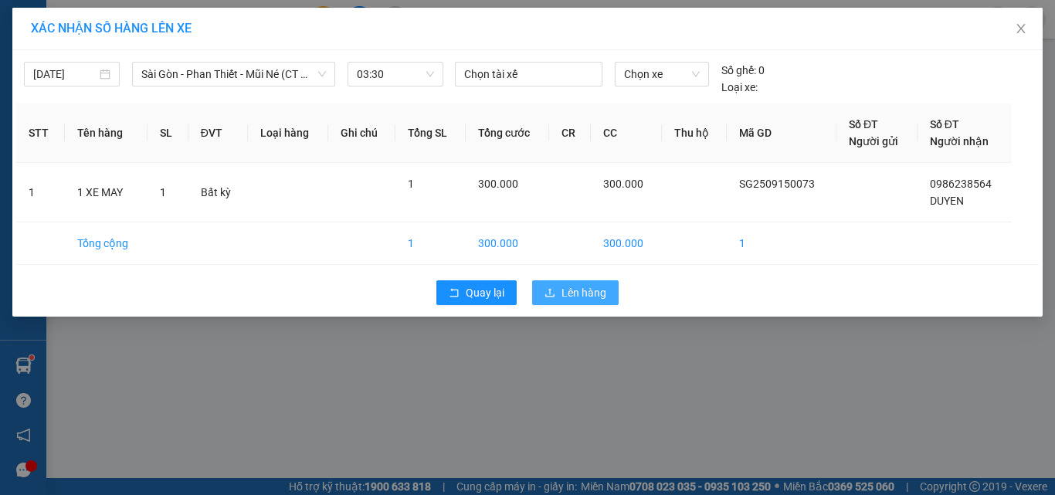
click at [580, 287] on span "Lên hàng" at bounding box center [584, 292] width 45 height 17
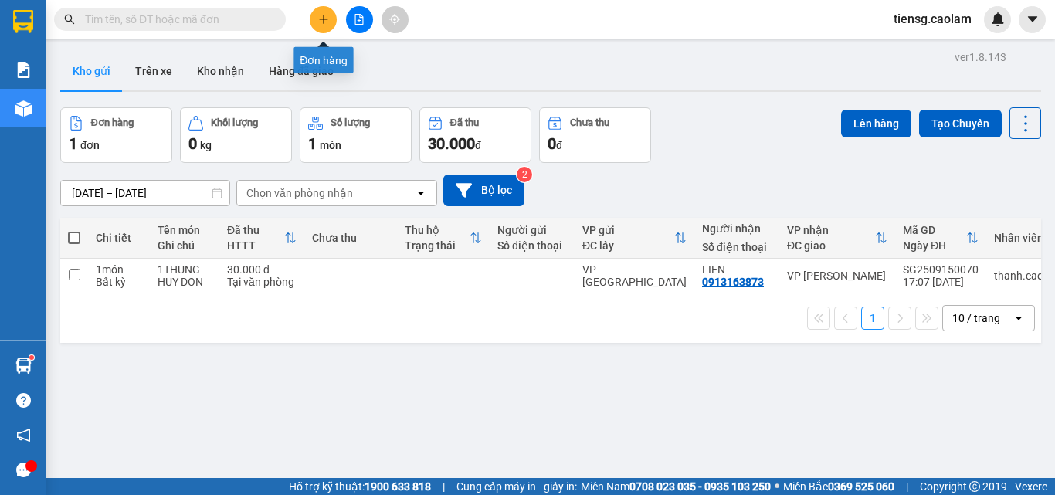
click at [323, 25] on button at bounding box center [323, 19] width 27 height 27
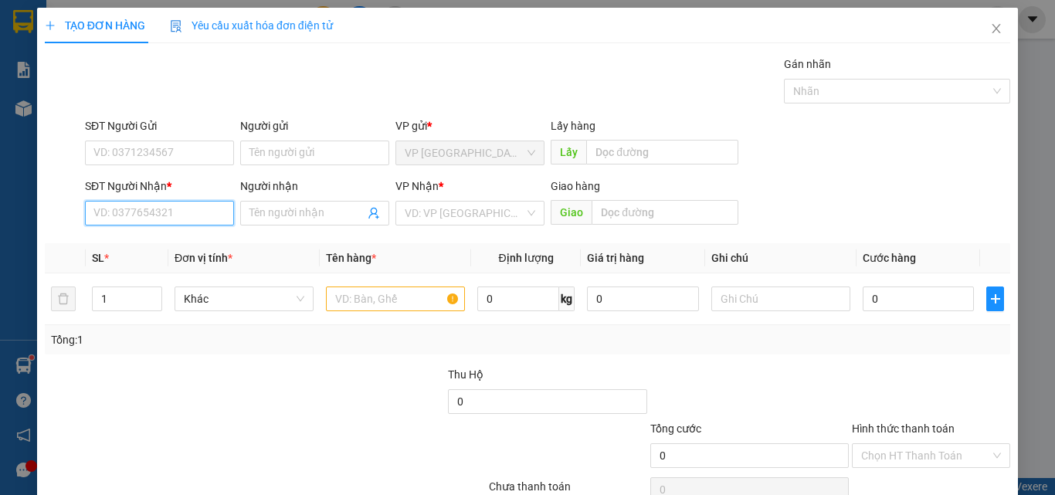
drag, startPoint x: 131, startPoint y: 218, endPoint x: 124, endPoint y: 204, distance: 15.2
click at [128, 220] on input "SĐT Người Nhận *" at bounding box center [159, 213] width 149 height 25
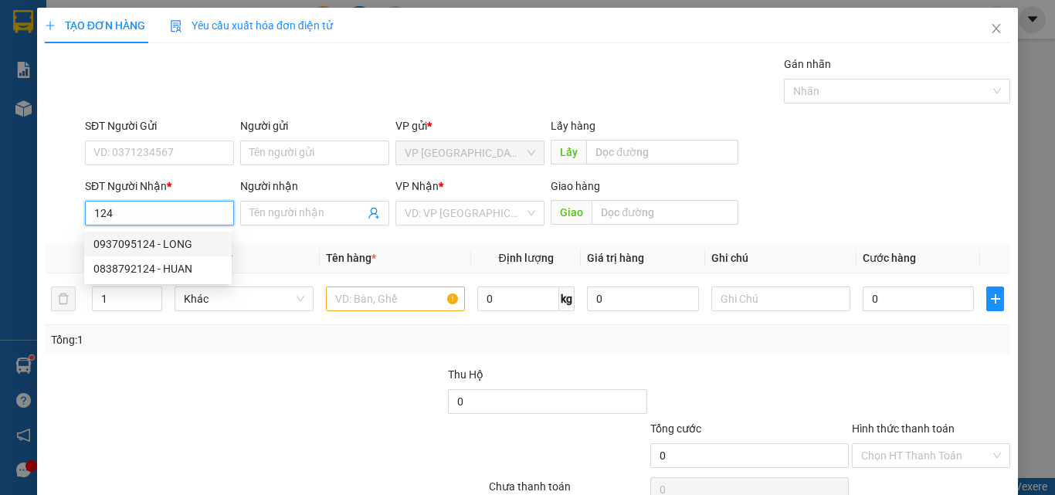
click at [167, 247] on div "0937095124 - LONG" at bounding box center [157, 244] width 129 height 17
type input "0937095124"
type input "LONG"
type input "0937095124"
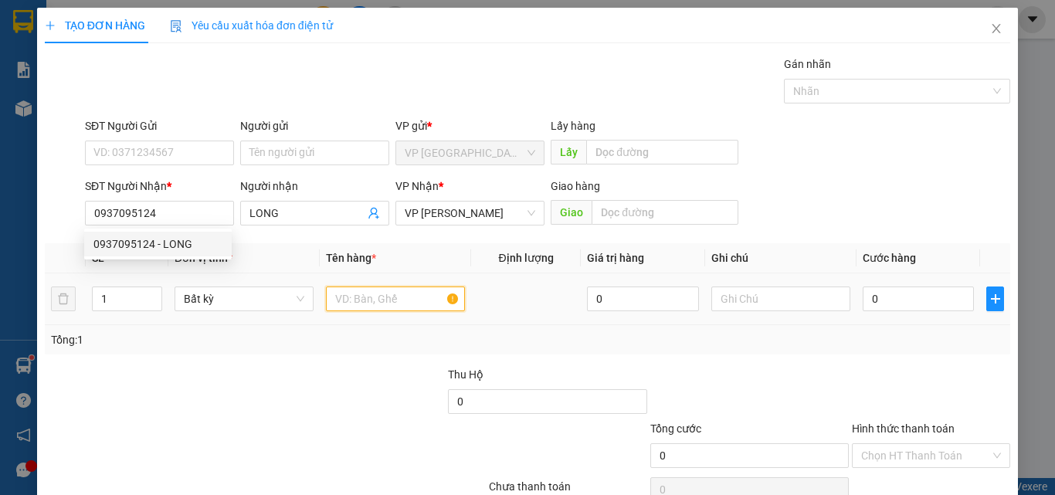
click at [392, 304] on input "text" at bounding box center [395, 299] width 139 height 25
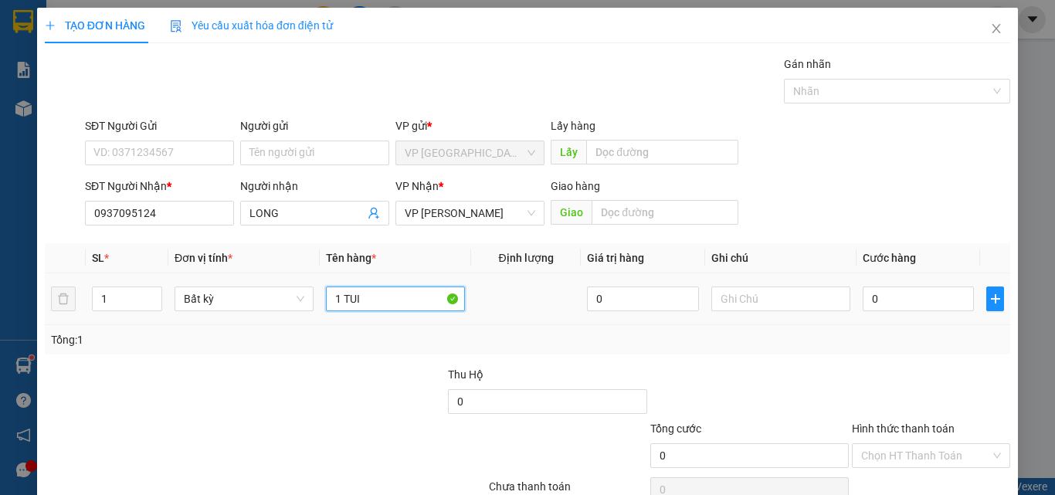
type input "1 TUI"
click at [893, 294] on input "0" at bounding box center [918, 299] width 111 height 25
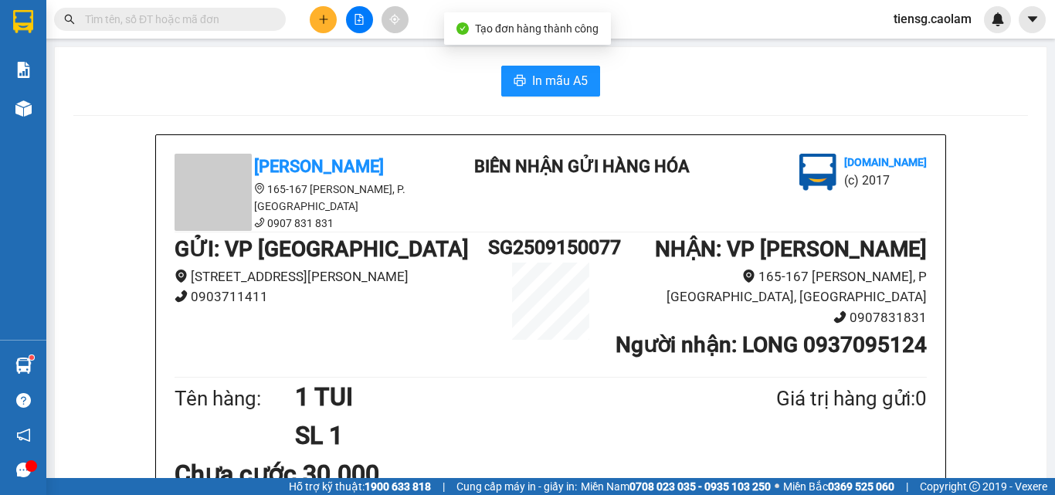
click at [568, 80] on span "In mẫu A5" at bounding box center [560, 80] width 56 height 19
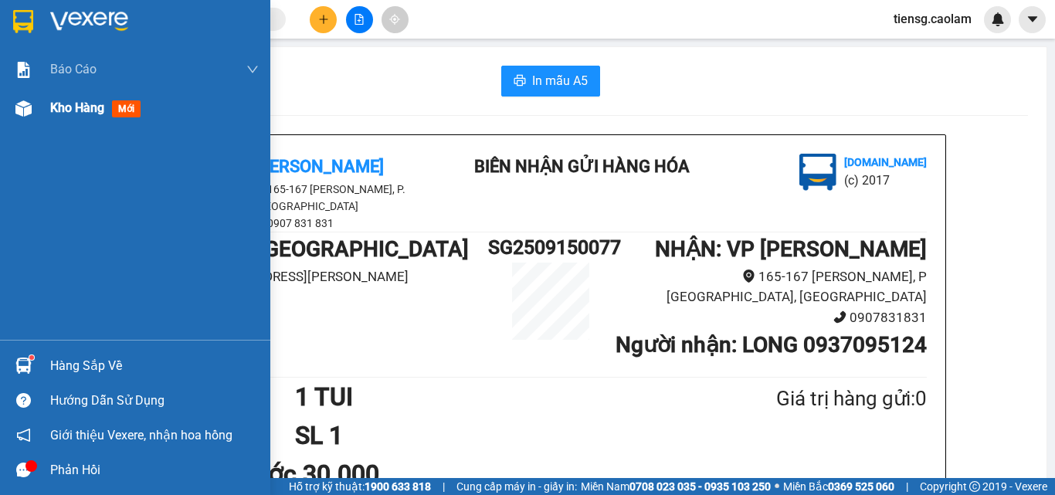
click at [74, 107] on span "Kho hàng" at bounding box center [77, 107] width 54 height 15
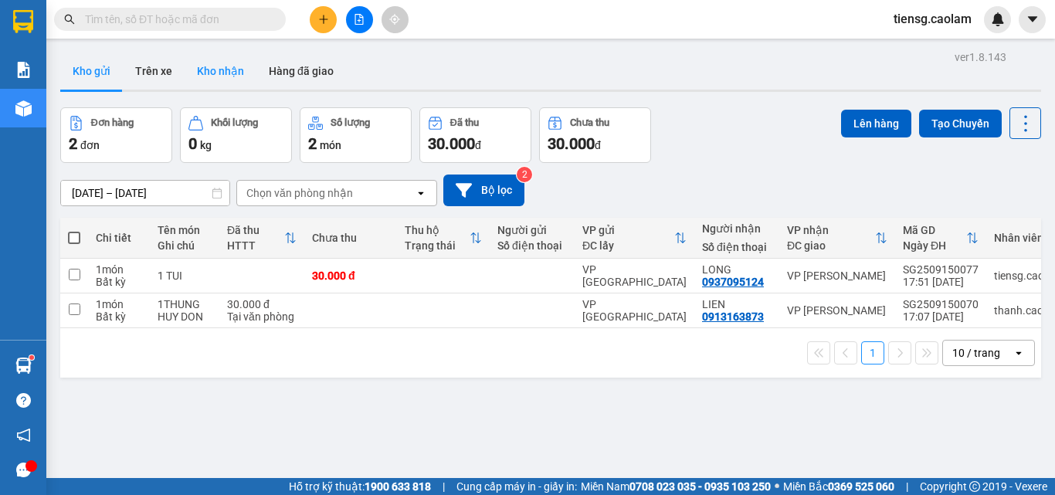
click at [220, 73] on button "Kho nhận" at bounding box center [221, 71] width 72 height 37
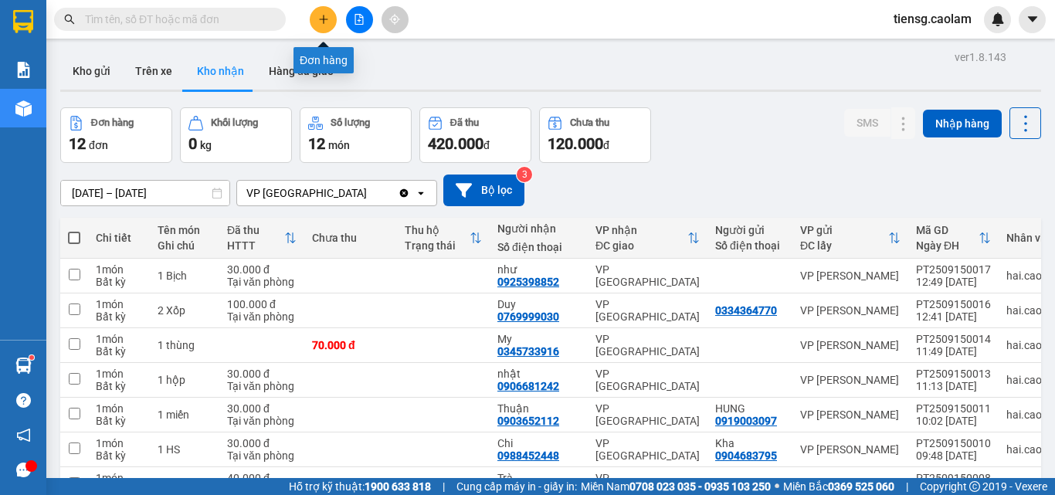
drag, startPoint x: 331, startPoint y: 15, endPoint x: 162, endPoint y: -67, distance: 187.6
click at [162, 0] on html "Kết quả tìm kiếm ( 63 ) Bộ lọc Mã ĐH Trạng thái Món hàng Thu hộ Tổng cước Chưa …" at bounding box center [527, 247] width 1055 height 495
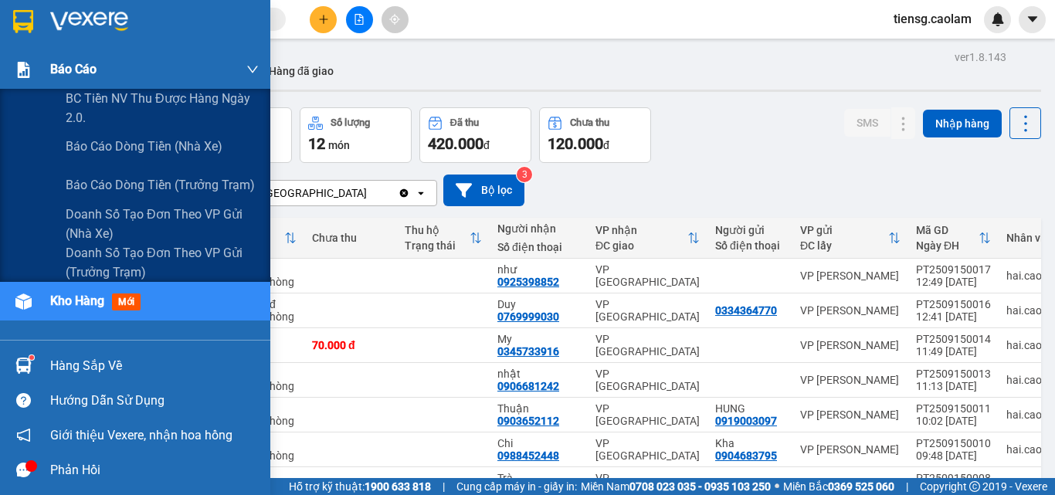
click at [50, 69] on span "Báo cáo" at bounding box center [73, 68] width 46 height 19
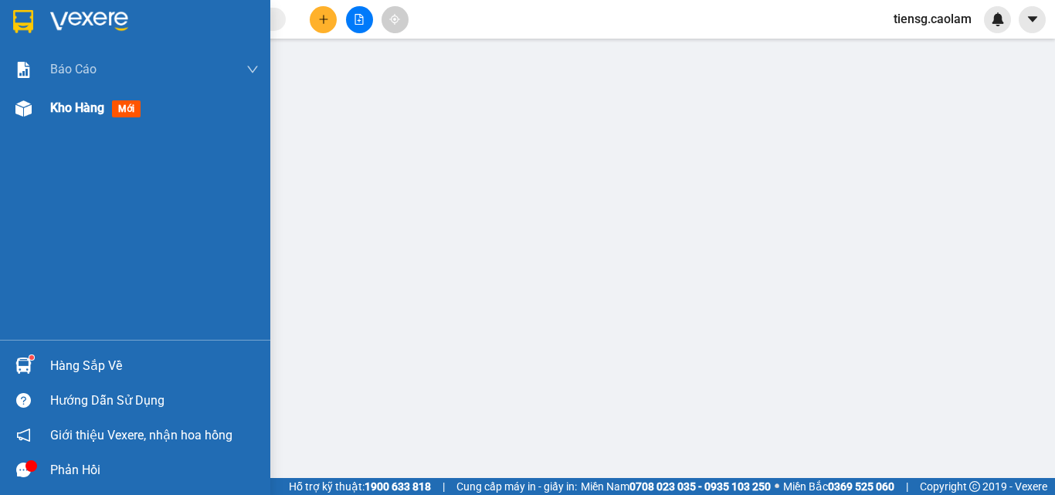
click at [35, 104] on div at bounding box center [23, 108] width 27 height 27
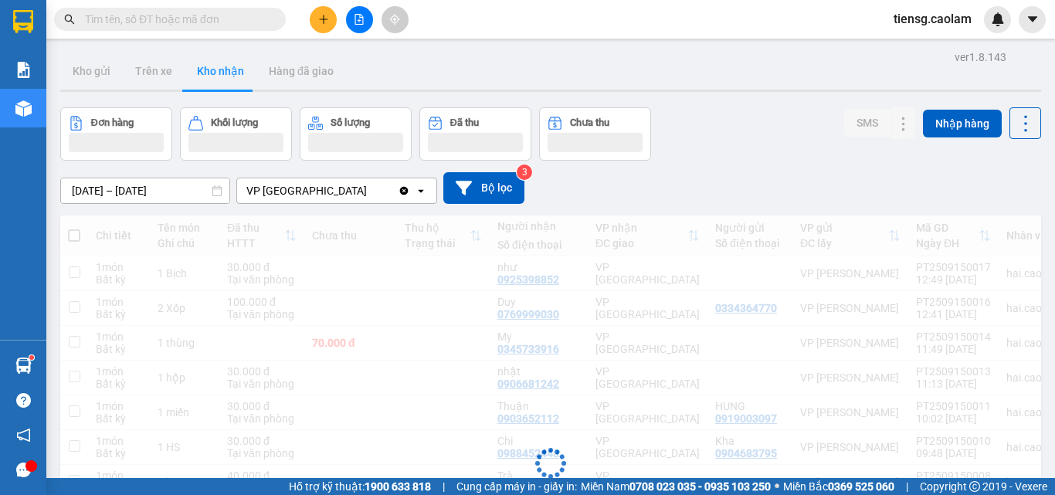
click at [355, 22] on icon "file-add" at bounding box center [359, 19] width 8 height 11
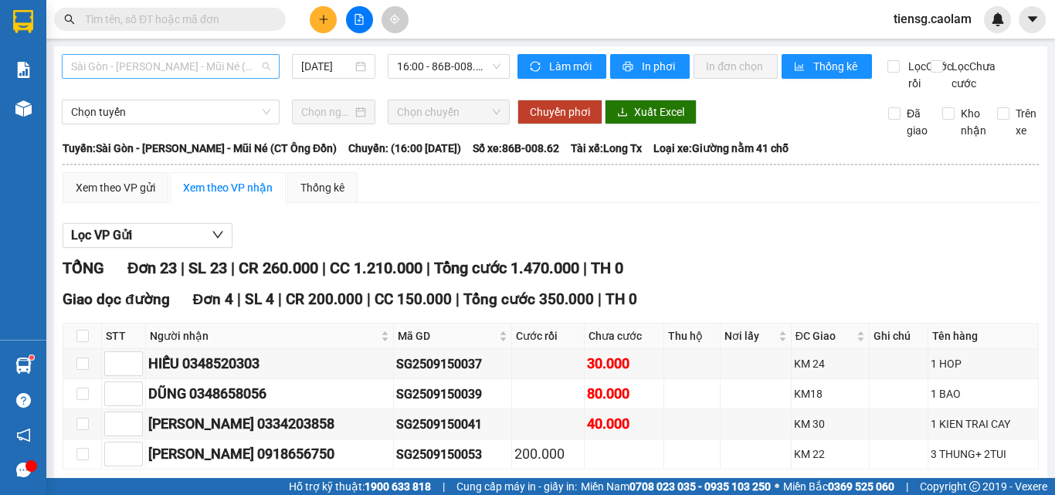
click at [144, 69] on span "Sài Gòn - [PERSON_NAME] - Mũi Né (CT Ông Đồn)" at bounding box center [170, 66] width 199 height 23
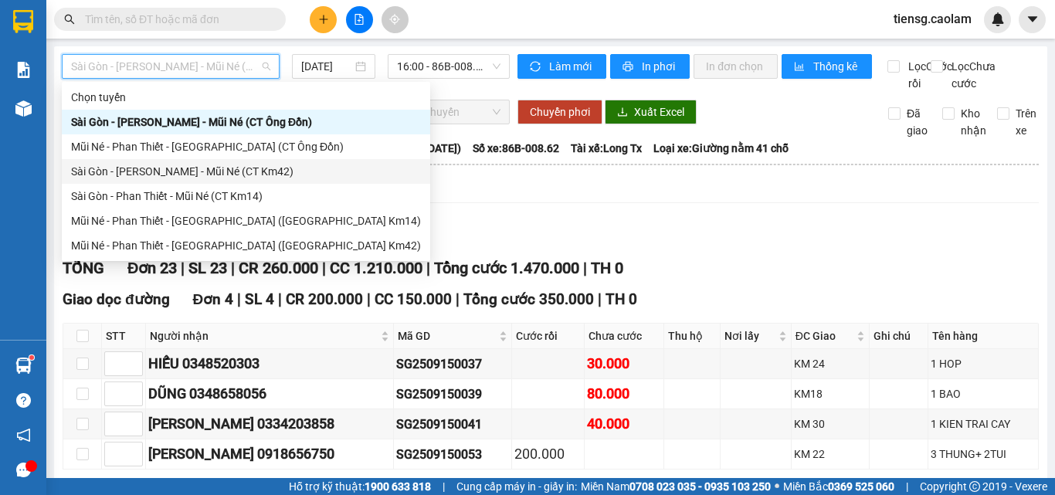
click at [206, 170] on div "Sài Gòn - [PERSON_NAME] - Mũi Né (CT Km42)" at bounding box center [246, 171] width 350 height 17
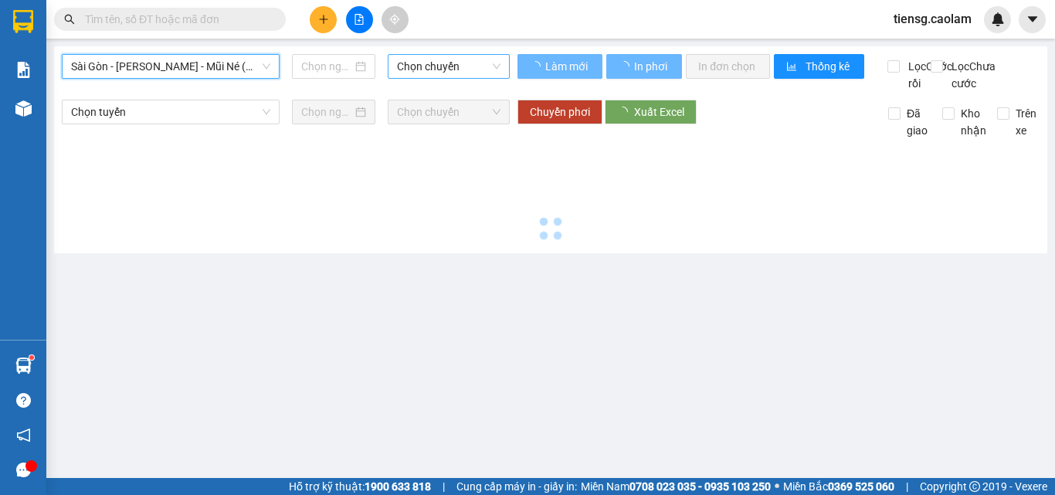
type input "[DATE]"
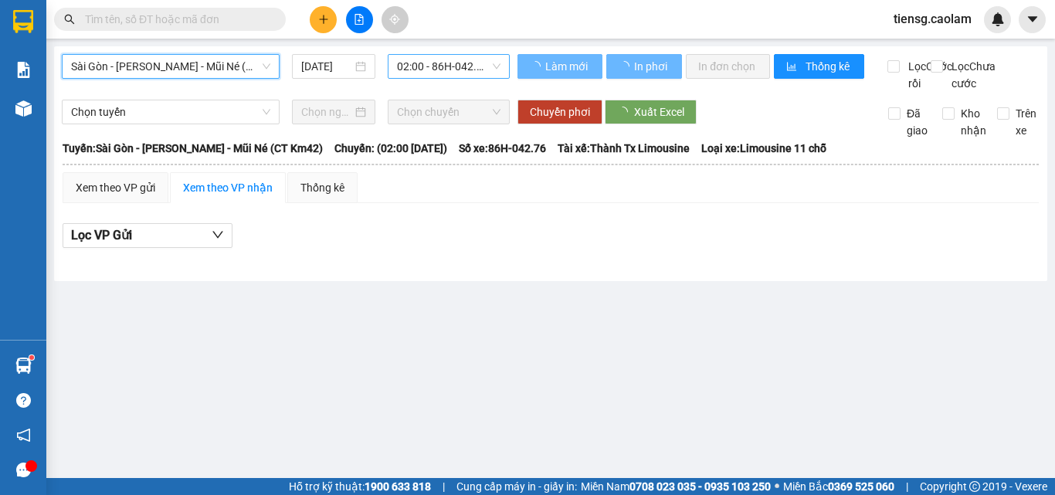
click at [441, 64] on span "02:00 - 86H-042.76" at bounding box center [448, 66] width 103 height 23
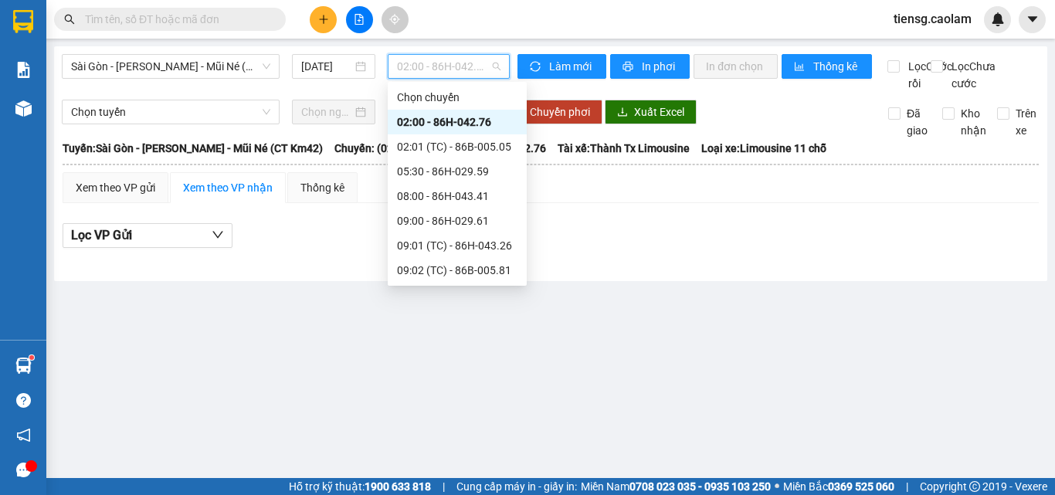
click at [426, 484] on div "18:00 - 86H-026.52" at bounding box center [457, 492] width 120 height 17
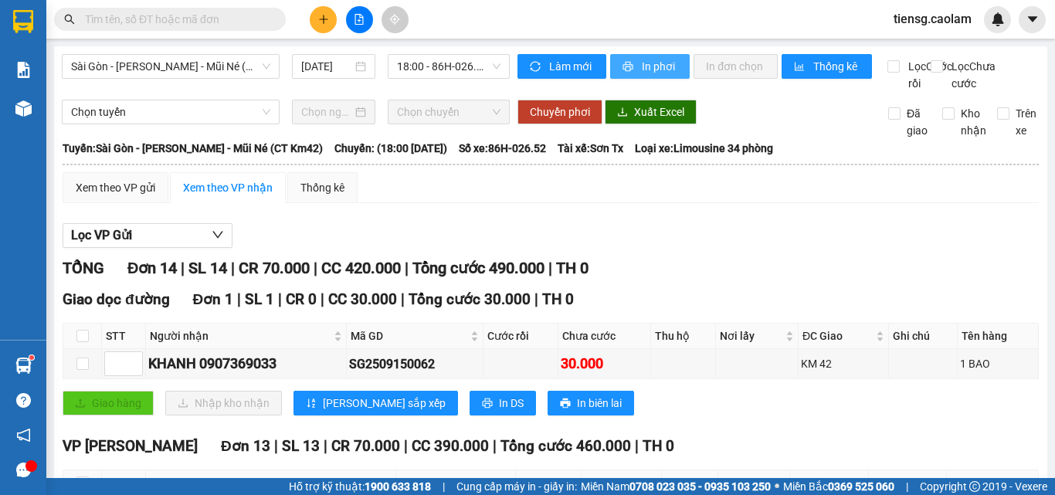
click at [631, 76] on button "In phơi" at bounding box center [650, 66] width 80 height 25
click at [321, 14] on icon "plus" at bounding box center [323, 19] width 11 height 11
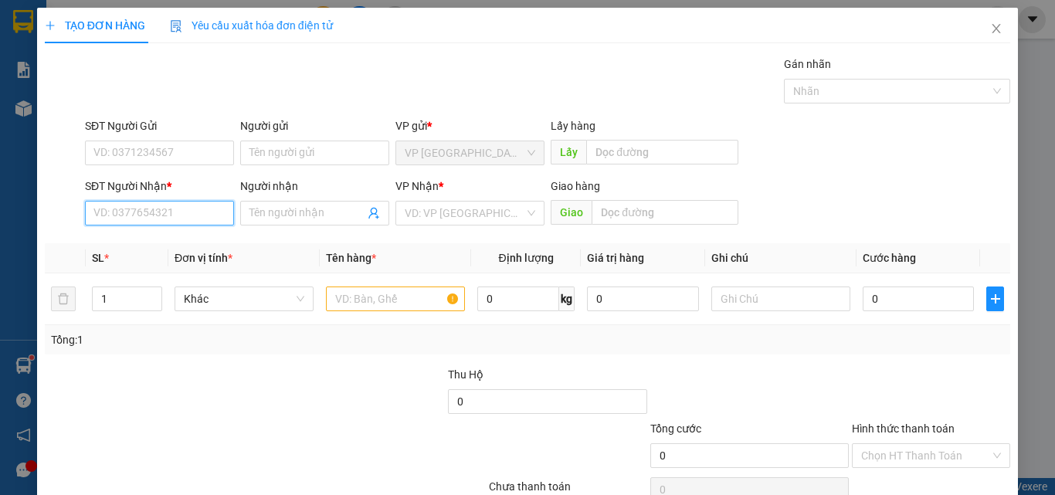
click at [150, 205] on input "SĐT Người Nhận *" at bounding box center [159, 213] width 149 height 25
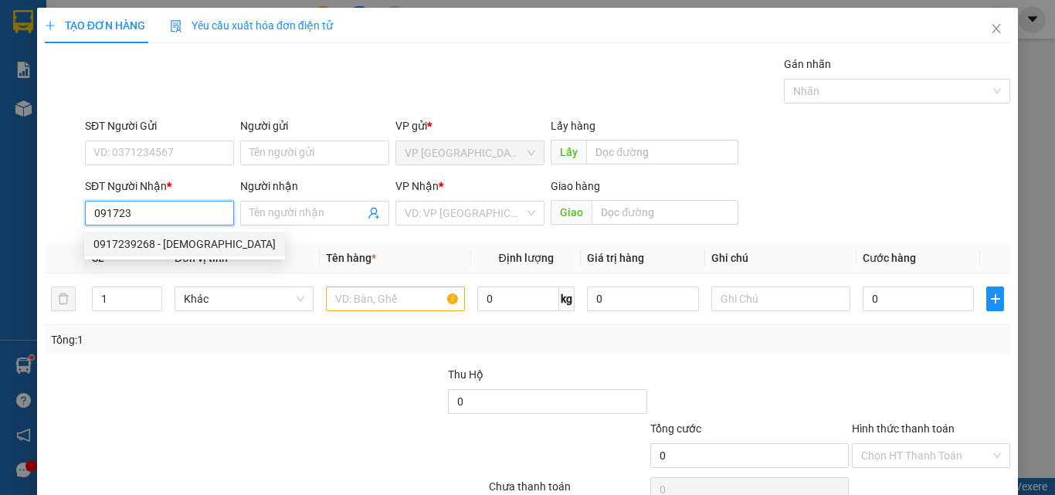
click at [144, 253] on div "0917239268 - [DEMOGRAPHIC_DATA]" at bounding box center [184, 244] width 201 height 25
type input "0917239268"
type input "[DEMOGRAPHIC_DATA]"
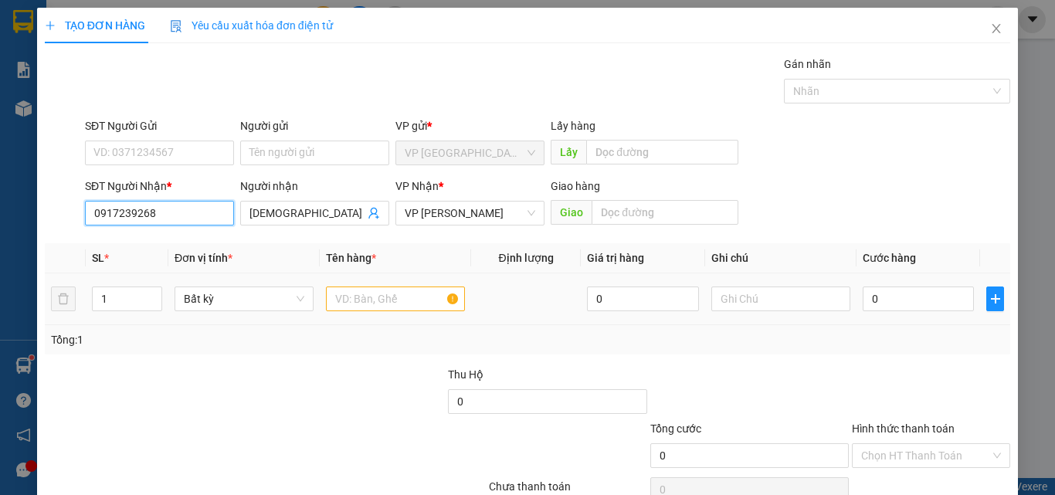
type input "0917239268"
click at [381, 310] on input "text" at bounding box center [395, 299] width 139 height 25
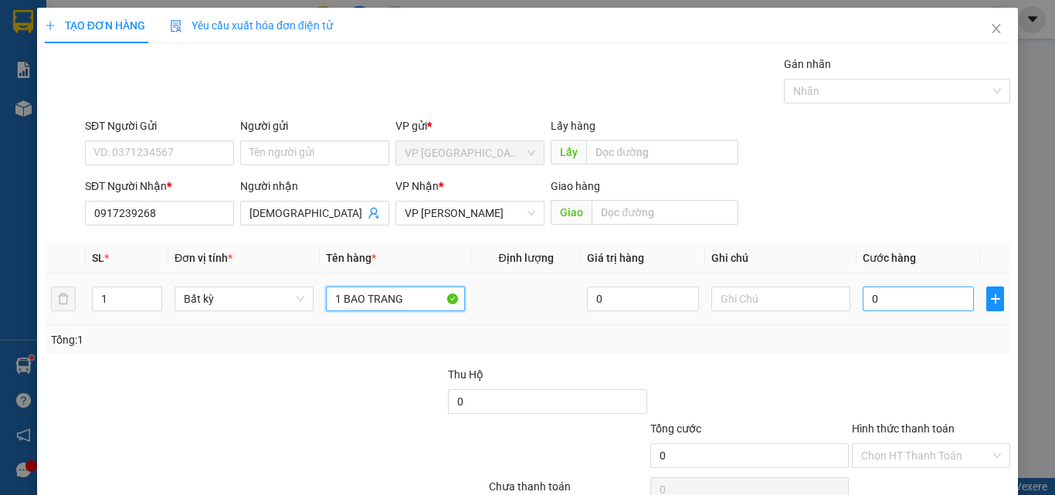
type input "1 BAO TRANG"
click at [921, 291] on input "0" at bounding box center [918, 299] width 111 height 25
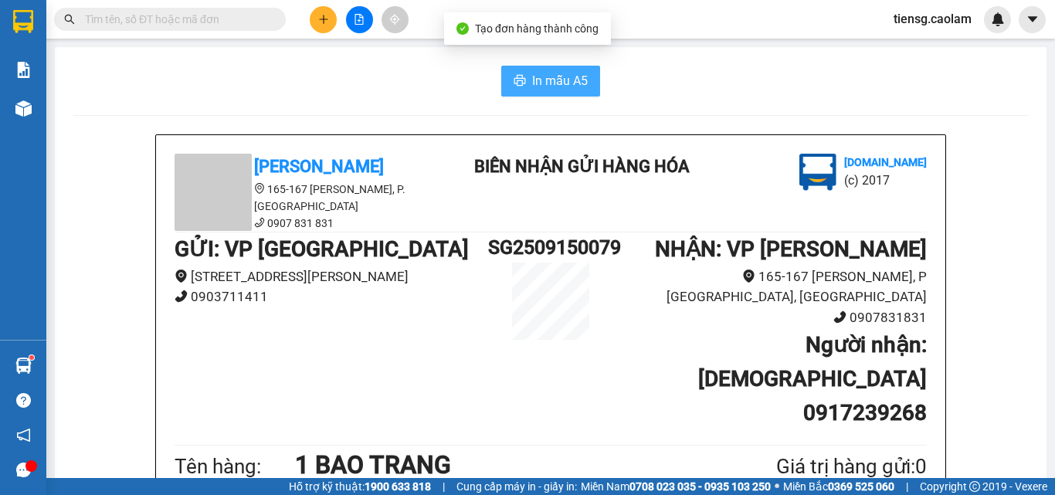
click at [552, 87] on span "In mẫu A5" at bounding box center [560, 80] width 56 height 19
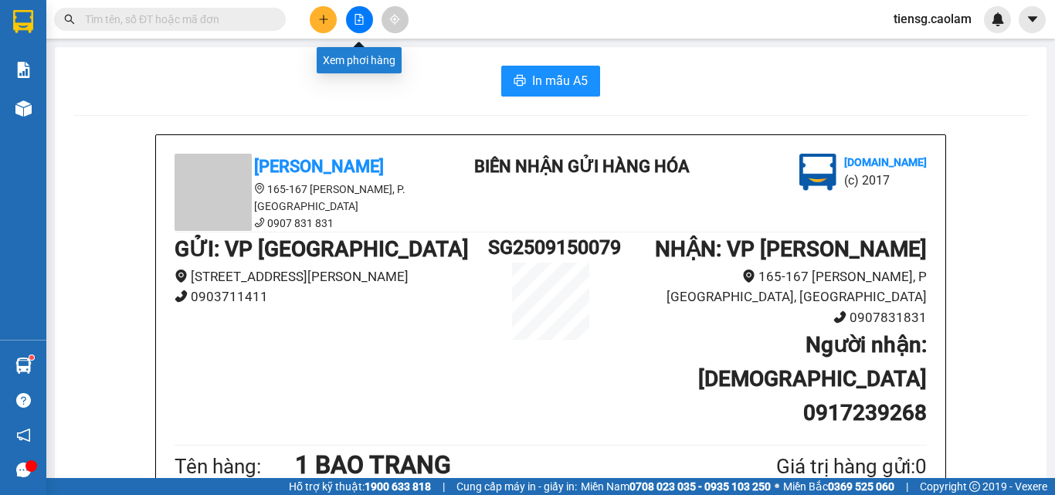
click at [351, 10] on button at bounding box center [359, 19] width 27 height 27
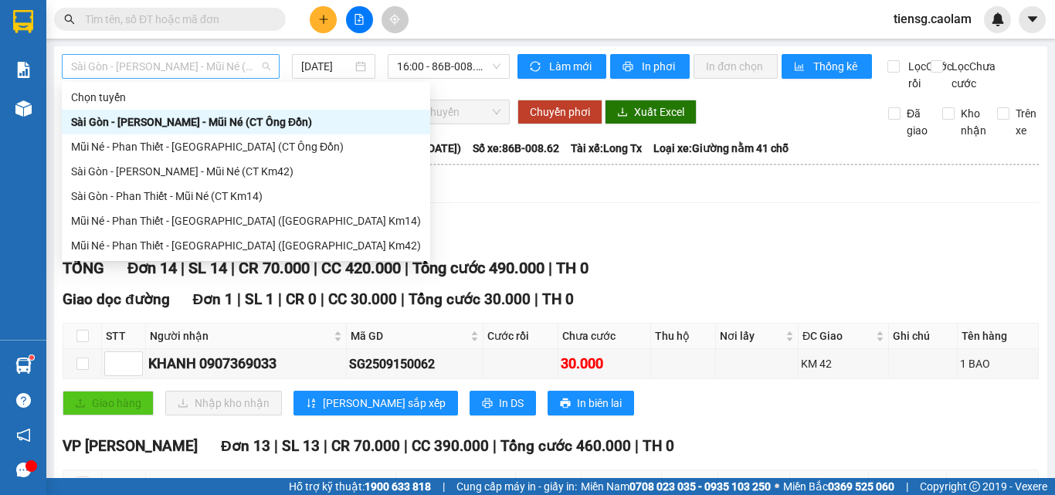
click at [139, 73] on span "Sài Gòn - [PERSON_NAME] - Mũi Né (CT Ông Đồn)" at bounding box center [170, 66] width 199 height 23
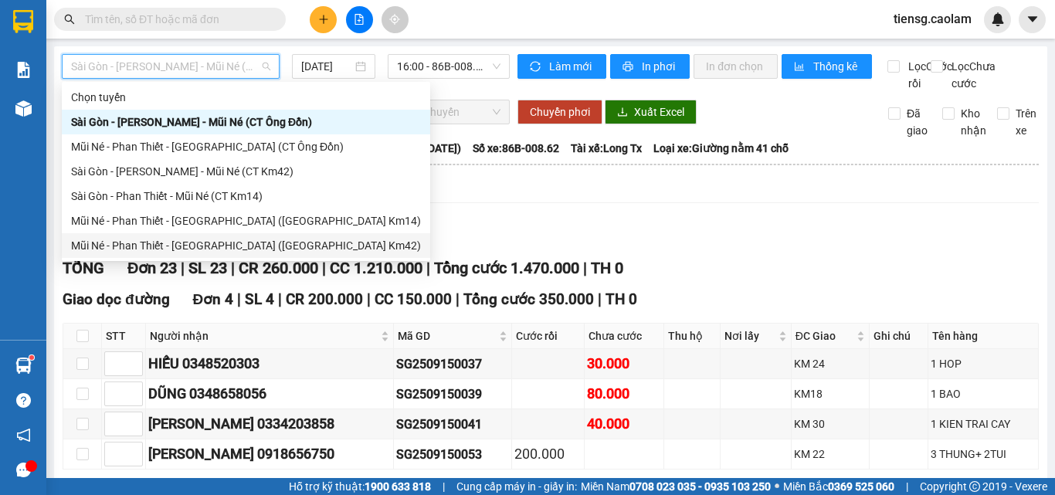
click at [230, 244] on div "Mũi Né - Phan Thiết - [GEOGRAPHIC_DATA] ([GEOGRAPHIC_DATA] Km42)" at bounding box center [246, 245] width 350 height 17
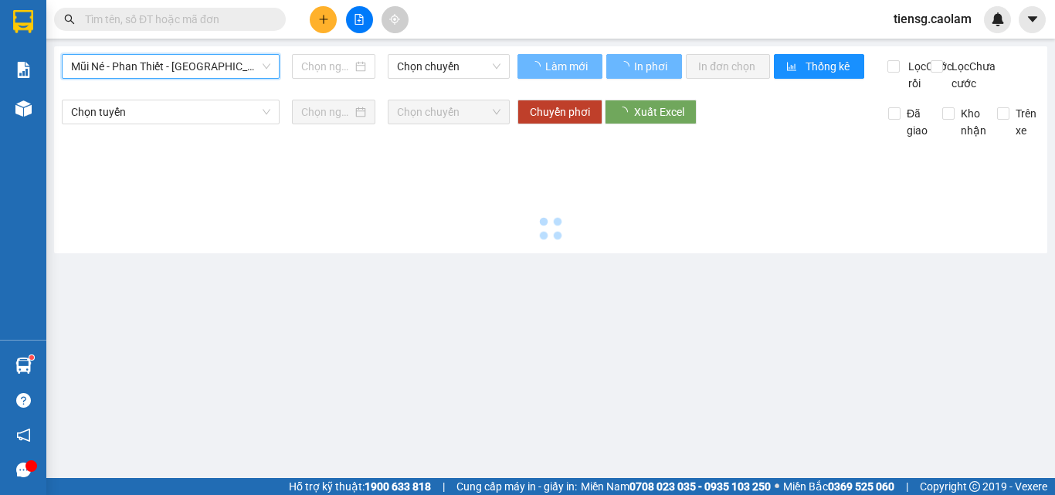
type input "[DATE]"
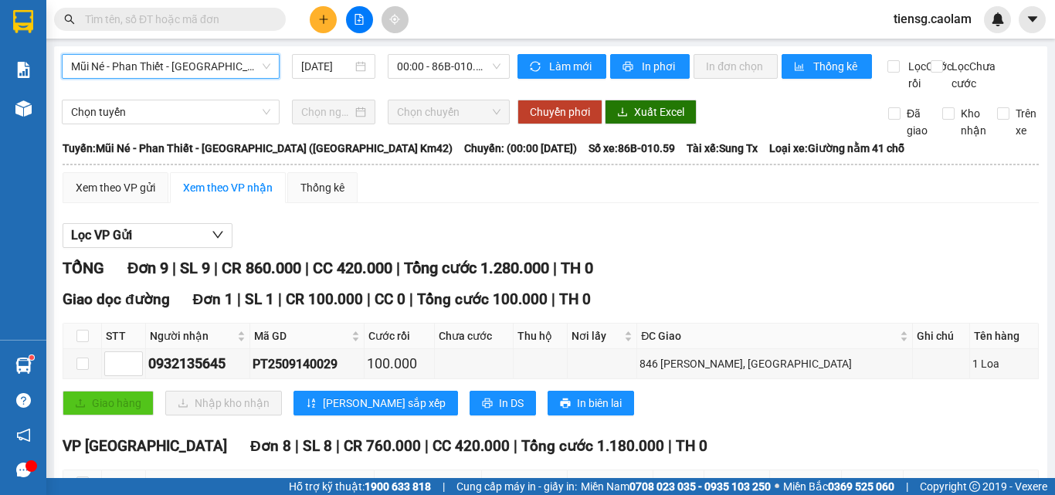
click at [233, 73] on span "Mũi Né - Phan Thiết - [GEOGRAPHIC_DATA] ([GEOGRAPHIC_DATA] Km42)" at bounding box center [170, 66] width 199 height 23
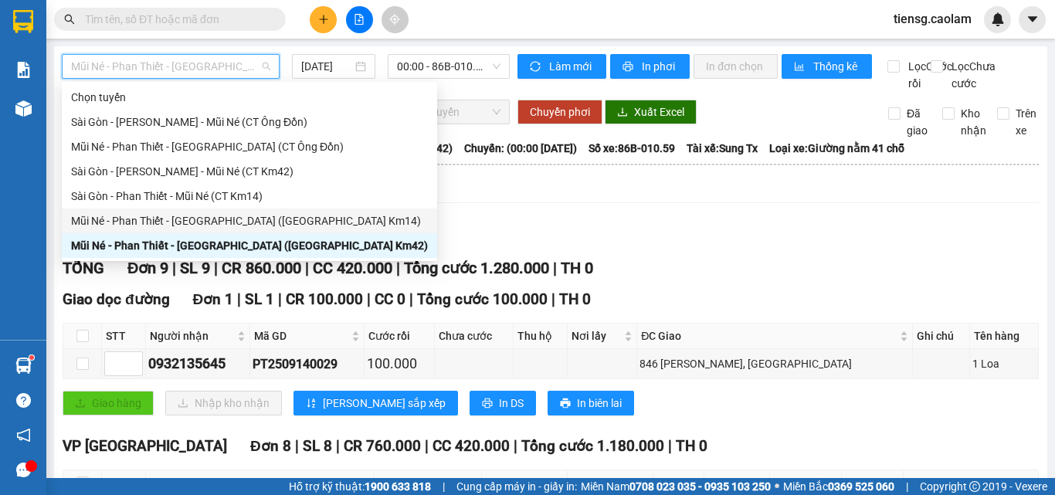
click at [223, 214] on div "Mũi Né - Phan Thiết - [GEOGRAPHIC_DATA] ([GEOGRAPHIC_DATA] Km14)" at bounding box center [249, 220] width 357 height 17
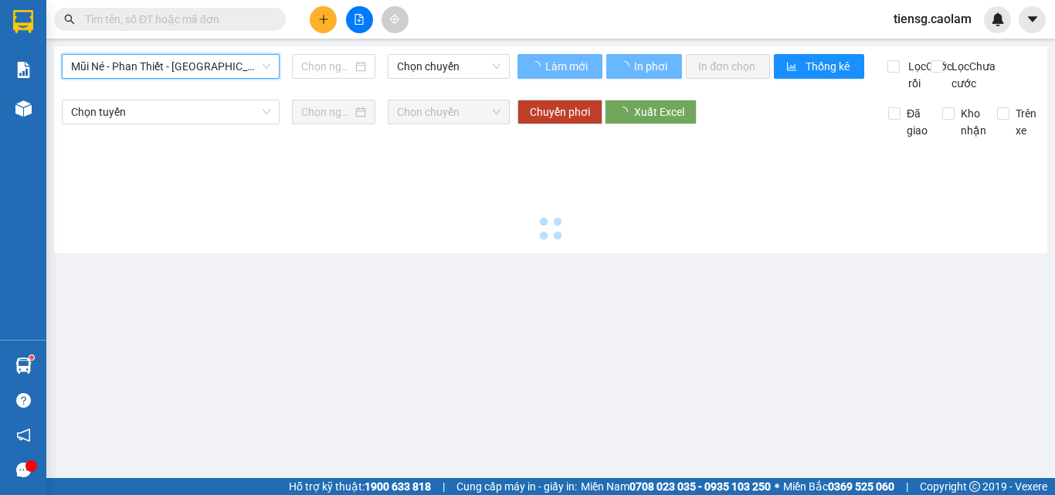
type input "[DATE]"
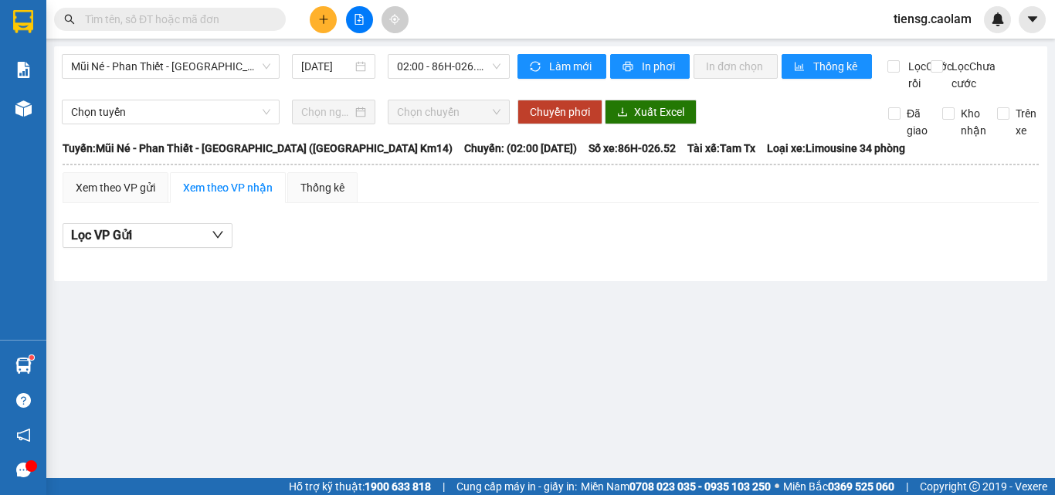
click at [456, 52] on div "Mũi Né - Phan Thiết - [GEOGRAPHIC_DATA] ([GEOGRAPHIC_DATA] Km14) [DATE] 02:00 -…" at bounding box center [550, 163] width 993 height 235
click at [456, 71] on span "02:00 - 86H-026.52" at bounding box center [448, 66] width 103 height 23
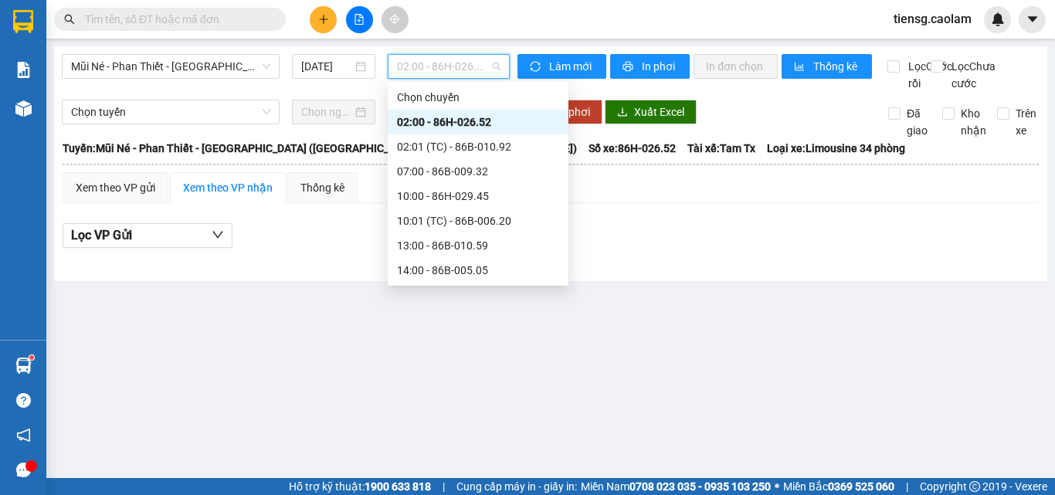
click at [429, 410] on div "17:00 - 86H-043.41" at bounding box center [478, 418] width 162 height 17
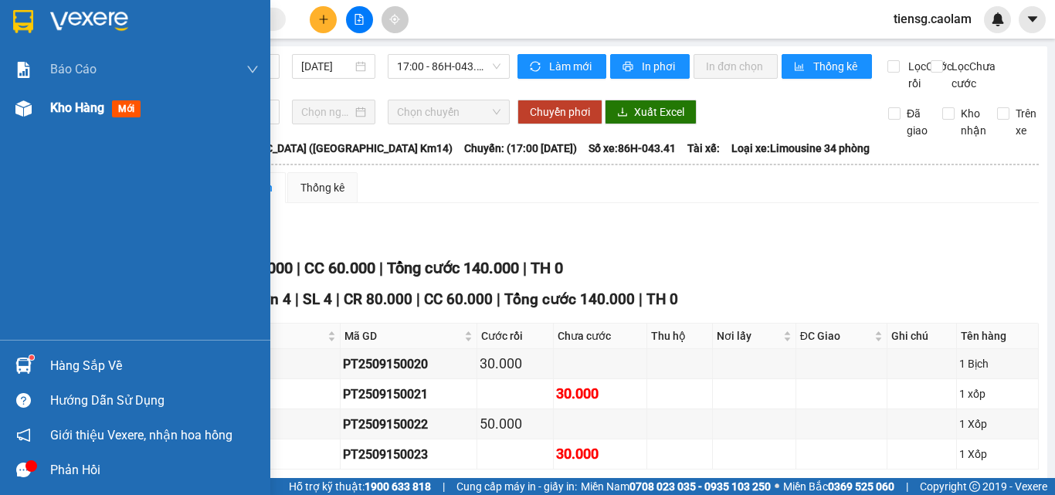
click at [93, 114] on span "Kho hàng" at bounding box center [77, 107] width 54 height 15
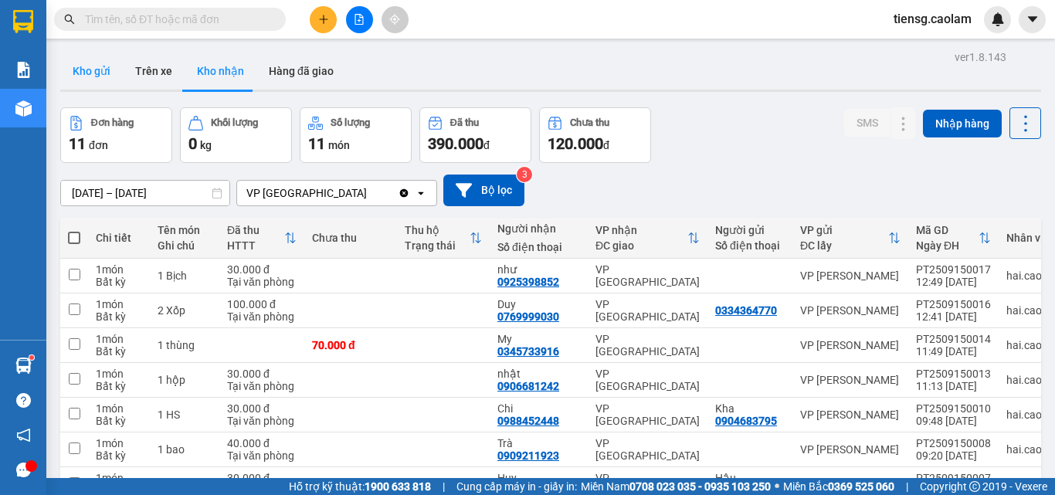
click at [97, 58] on button "Kho gửi" at bounding box center [91, 71] width 63 height 37
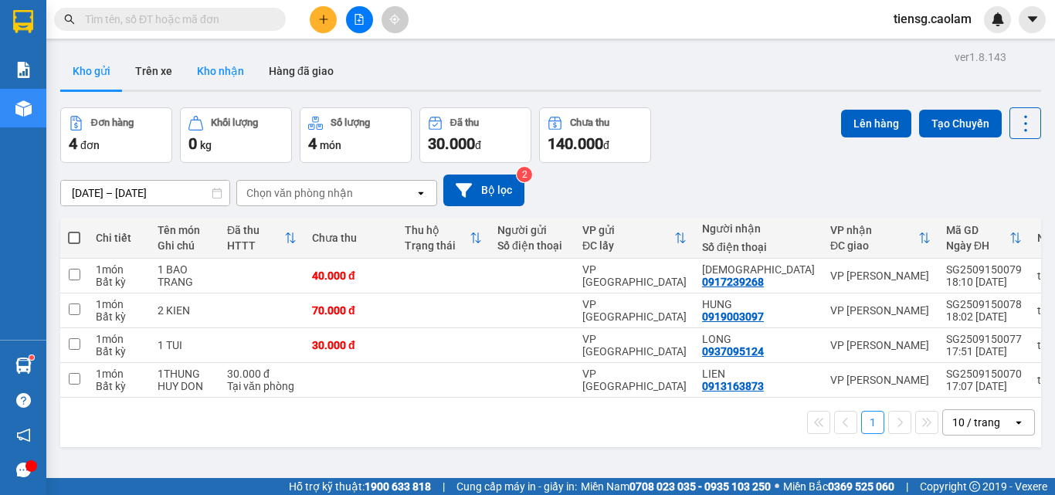
click at [229, 64] on button "Kho nhận" at bounding box center [221, 71] width 72 height 37
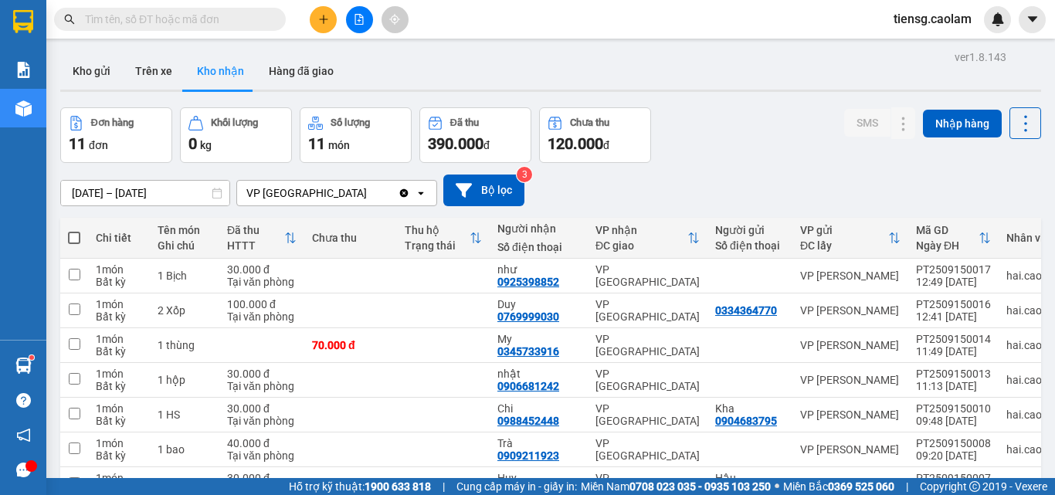
click at [221, 16] on input "text" at bounding box center [176, 19] width 182 height 17
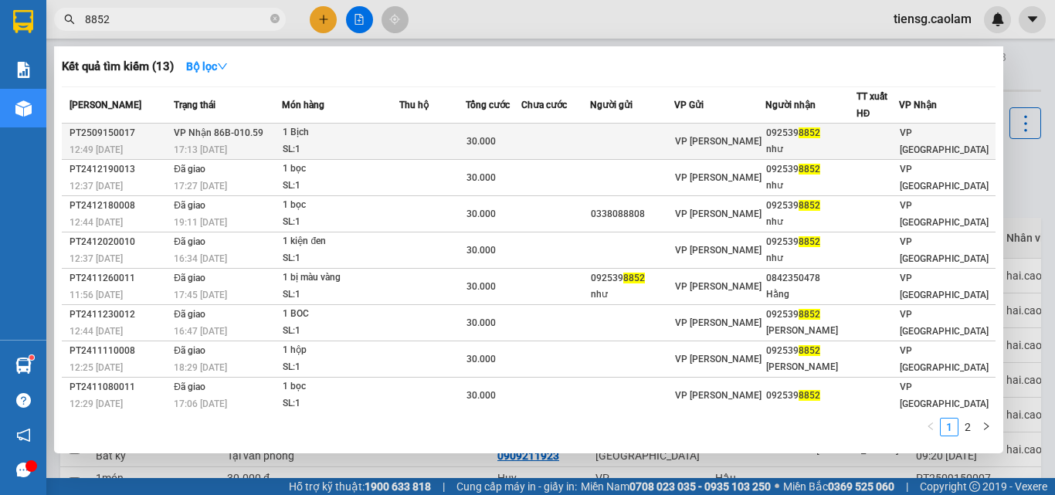
type input "8852"
click at [324, 137] on div "1 Bịch" at bounding box center [341, 132] width 116 height 17
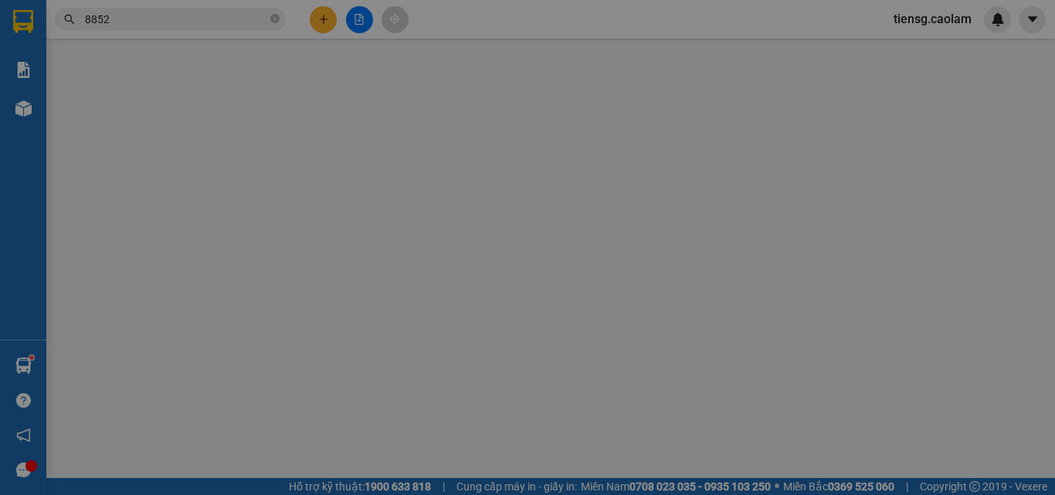
type input "0925398852"
type input "như"
type input "30.000"
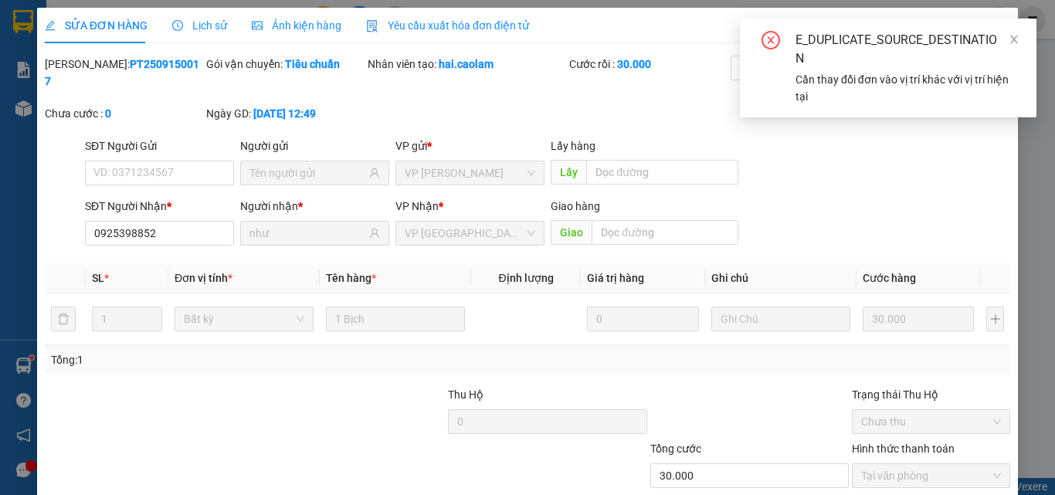
click at [1006, 36] on div "E_DUPLICATE_SOURCE_DESTINATION" at bounding box center [907, 49] width 222 height 37
click at [1013, 42] on icon "close" at bounding box center [1014, 39] width 11 height 11
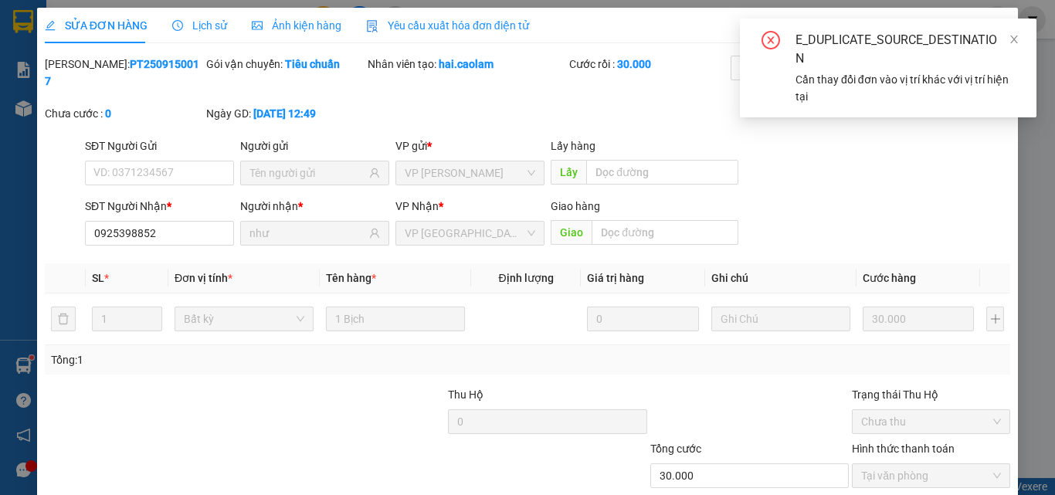
click at [1004, 34] on div "E_DUPLICATE_SOURCE_DESTINATION" at bounding box center [907, 49] width 222 height 37
click at [1007, 43] on div "E_DUPLICATE_SOURCE_DESTINATION" at bounding box center [907, 49] width 222 height 37
click at [1018, 42] on icon "close" at bounding box center [1014, 39] width 11 height 11
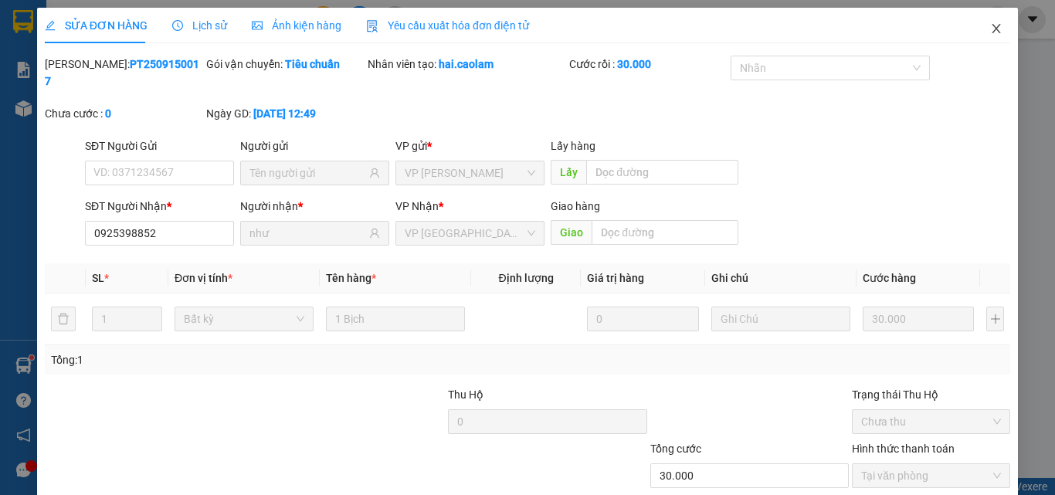
click at [990, 28] on icon "close" at bounding box center [996, 28] width 12 height 12
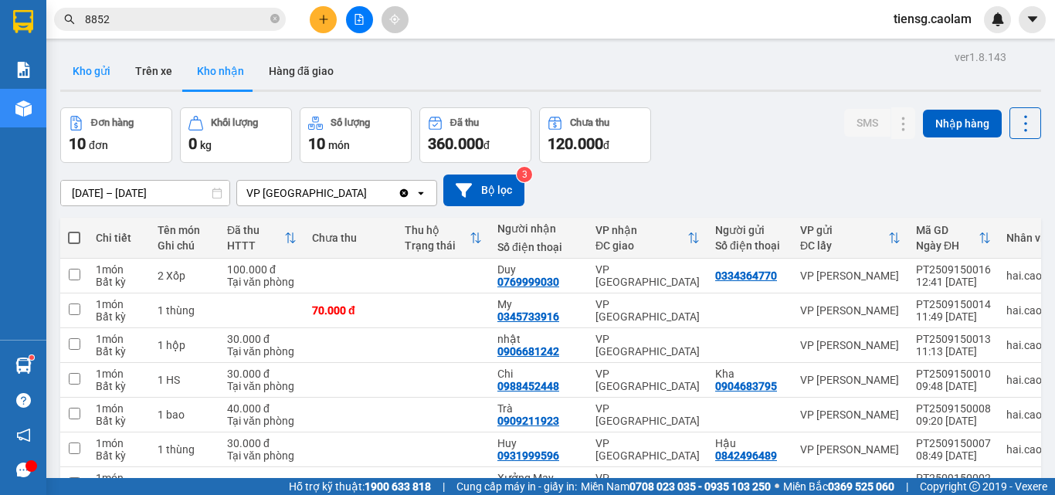
click at [97, 78] on button "Kho gửi" at bounding box center [91, 71] width 63 height 37
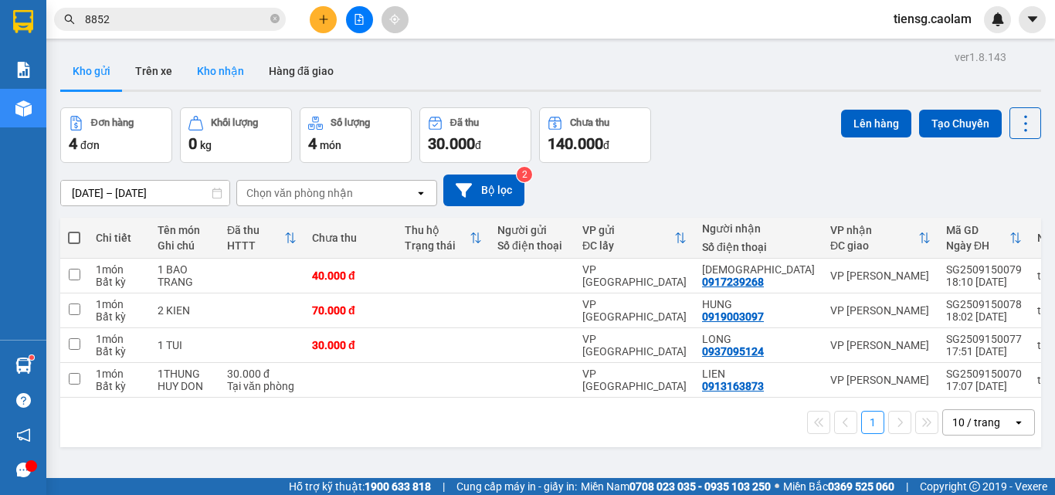
click at [229, 83] on button "Kho nhận" at bounding box center [221, 71] width 72 height 37
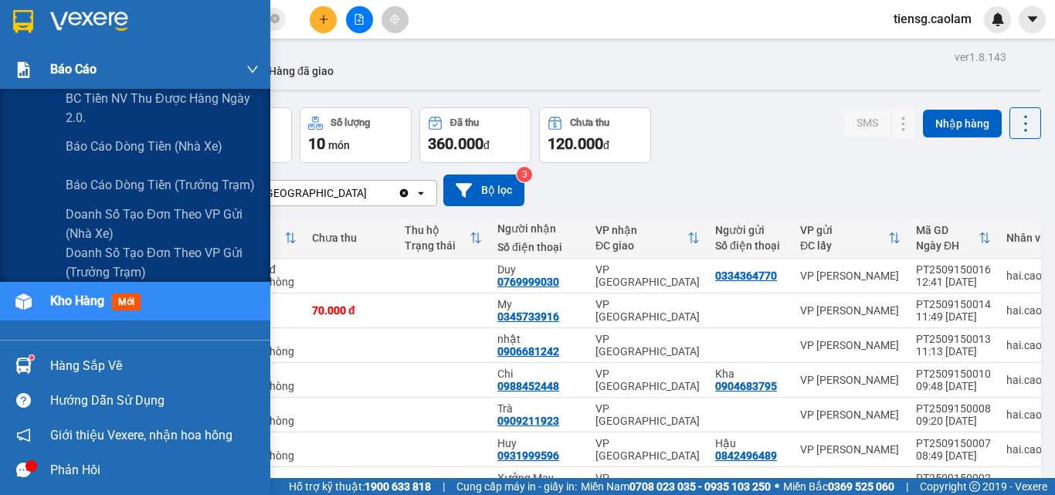
click at [117, 76] on div "Báo cáo" at bounding box center [154, 69] width 209 height 39
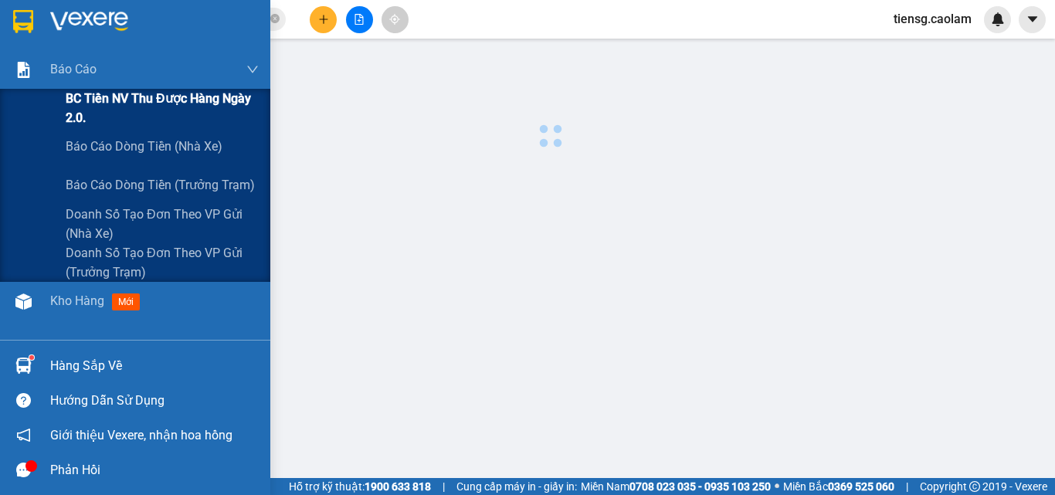
click at [96, 91] on span "BC Tiền NV thu được hàng ngày 2.0." at bounding box center [162, 108] width 193 height 39
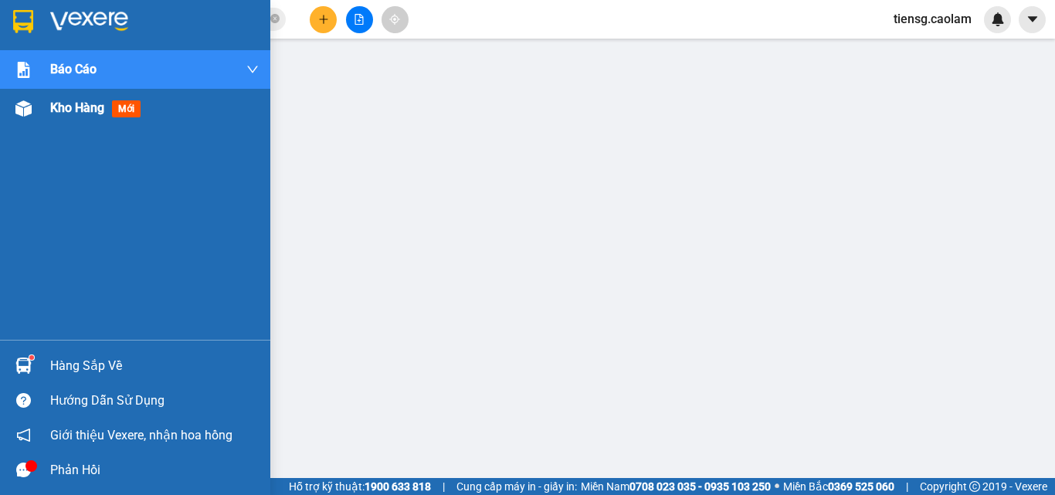
click at [46, 114] on div "Kho hàng mới" at bounding box center [135, 108] width 270 height 39
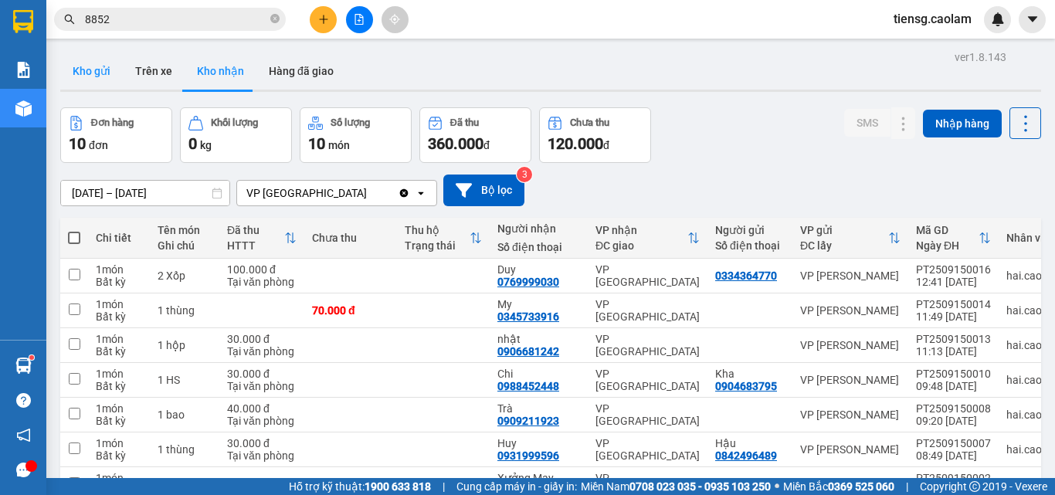
click at [99, 73] on button "Kho gửi" at bounding box center [91, 71] width 63 height 37
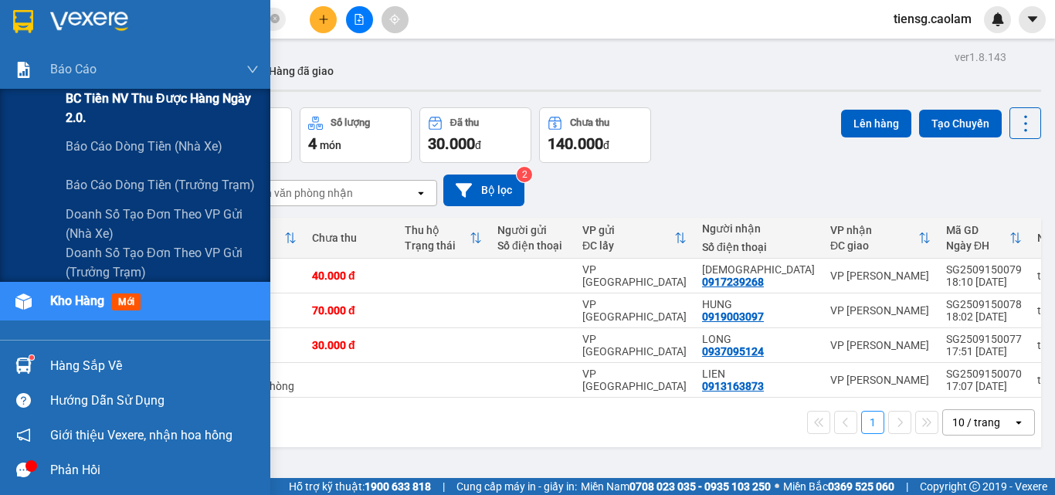
click at [92, 111] on span "BC Tiền NV thu được hàng ngày 2.0." at bounding box center [162, 108] width 193 height 39
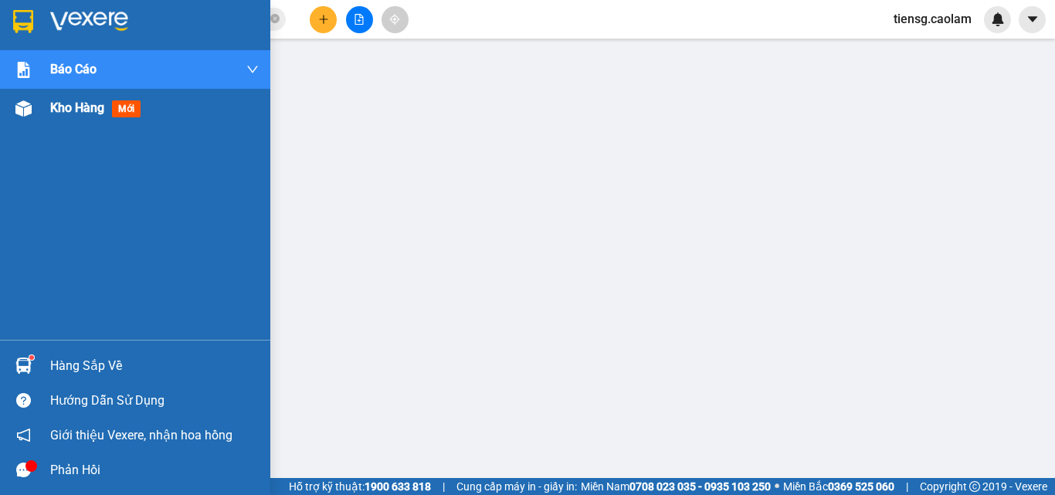
click at [53, 107] on span "Kho hàng" at bounding box center [77, 107] width 54 height 15
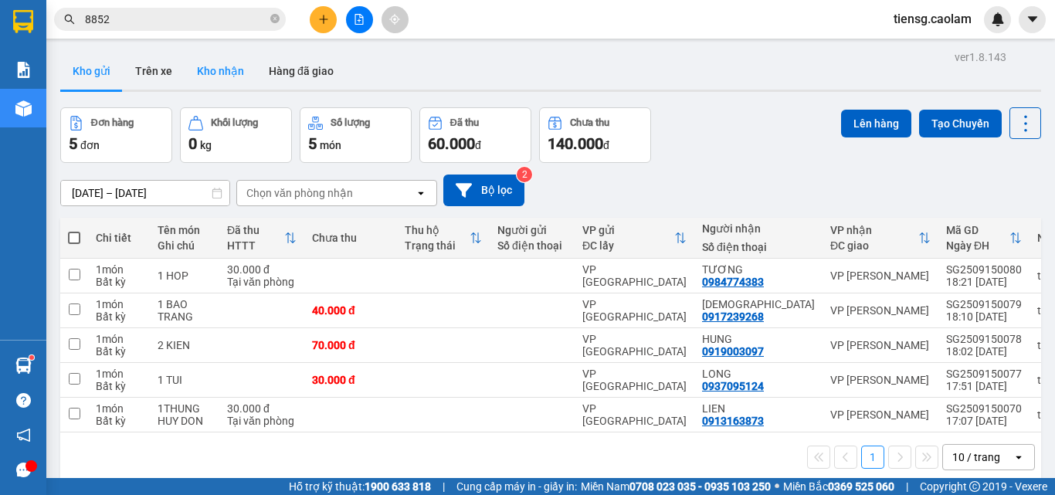
click at [205, 69] on button "Kho nhận" at bounding box center [221, 71] width 72 height 37
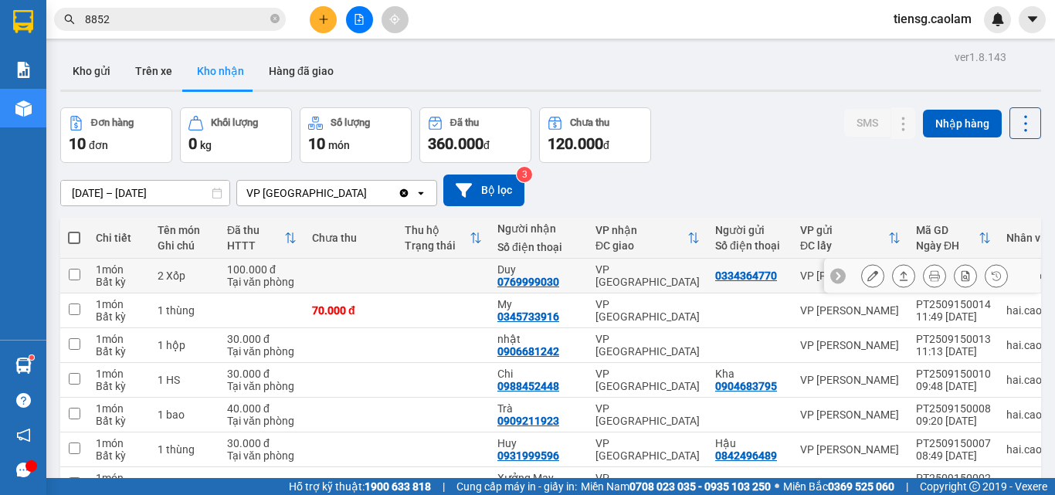
drag, startPoint x: 495, startPoint y: 283, endPoint x: 566, endPoint y: 280, distance: 71.1
click at [566, 280] on td "Duy 0769999030" at bounding box center [539, 276] width 98 height 35
checkbox input "true"
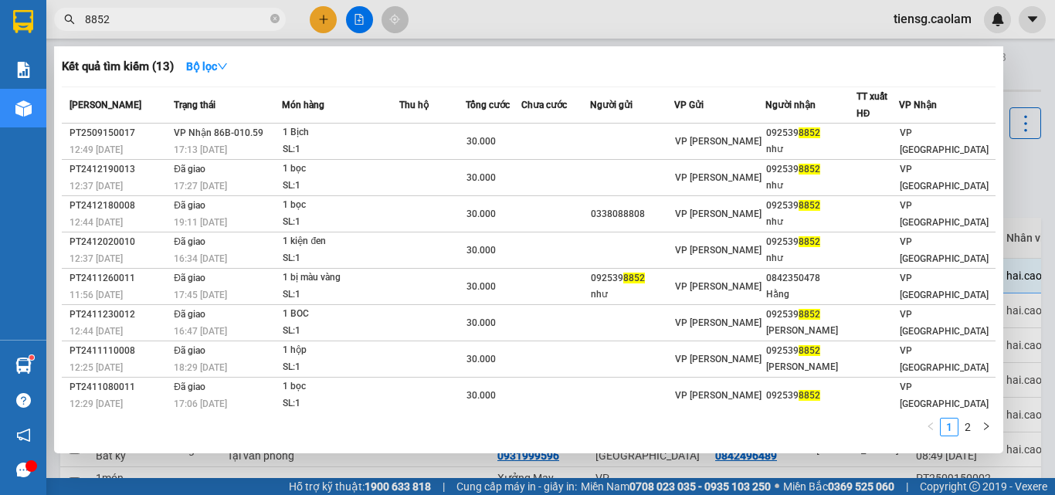
click at [270, 19] on span "8852" at bounding box center [170, 19] width 232 height 23
click at [279, 18] on icon "close-circle" at bounding box center [274, 18] width 9 height 9
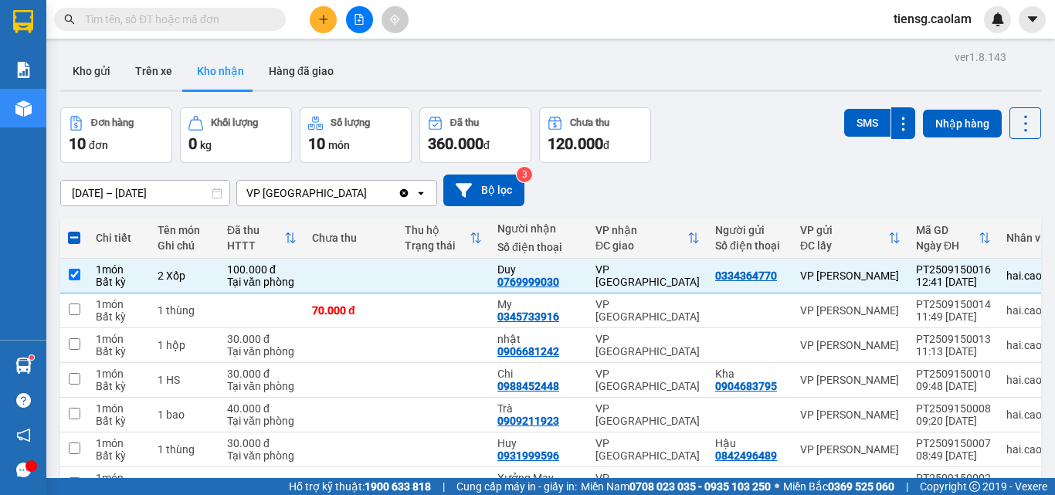
paste input "0769999030"
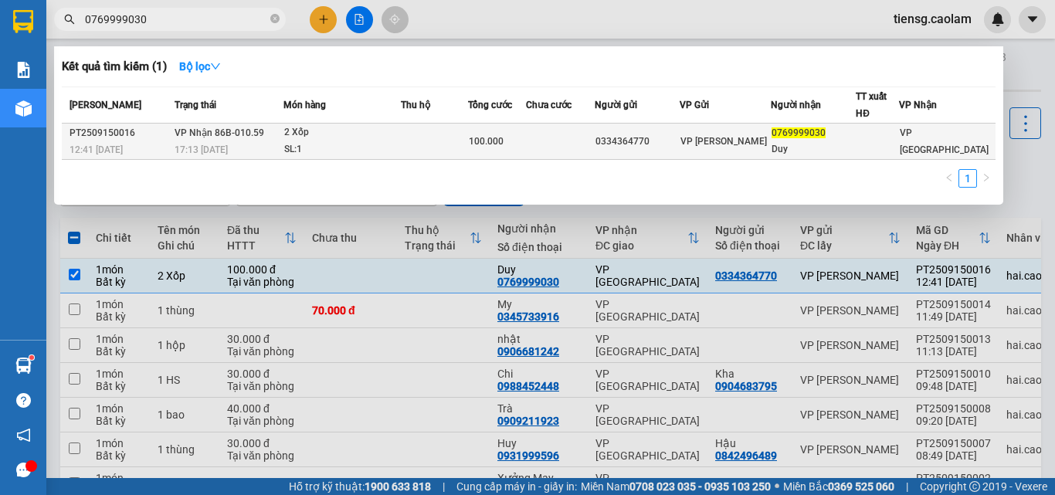
type input "0769999030"
click at [456, 140] on td at bounding box center [434, 142] width 66 height 36
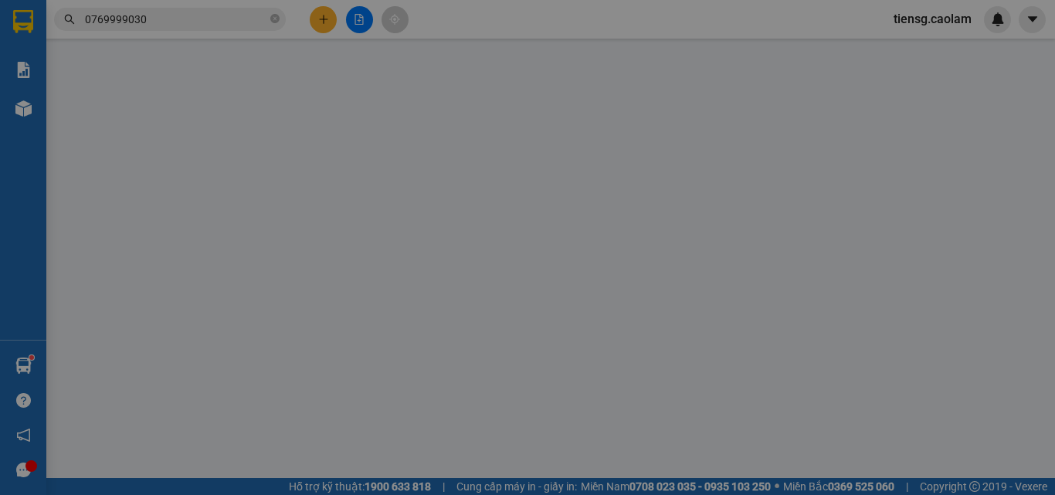
type input "0334364770"
type input "0769999030"
type input "Duy"
type input "100.000"
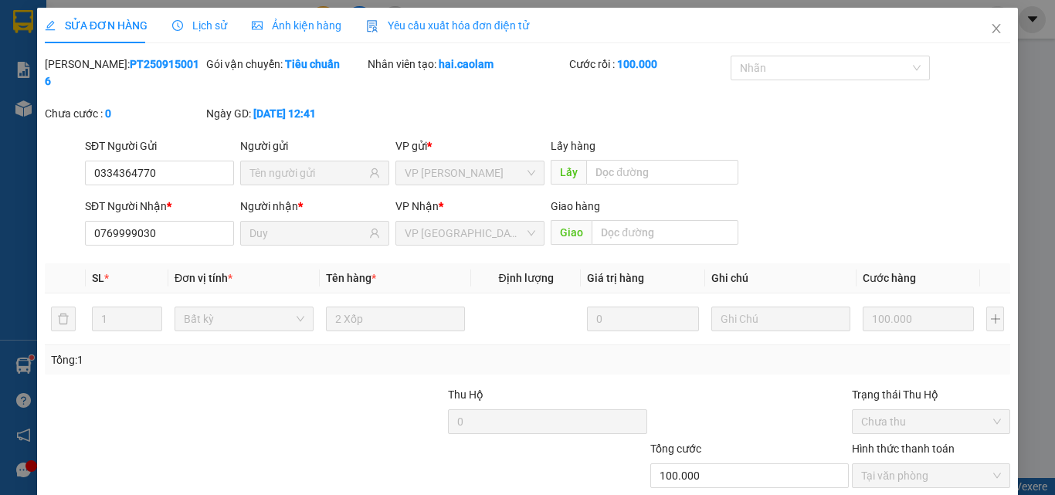
drag, startPoint x: 692, startPoint y: 450, endPoint x: 679, endPoint y: 450, distance: 13.1
click at [990, 31] on icon "close" at bounding box center [996, 28] width 12 height 12
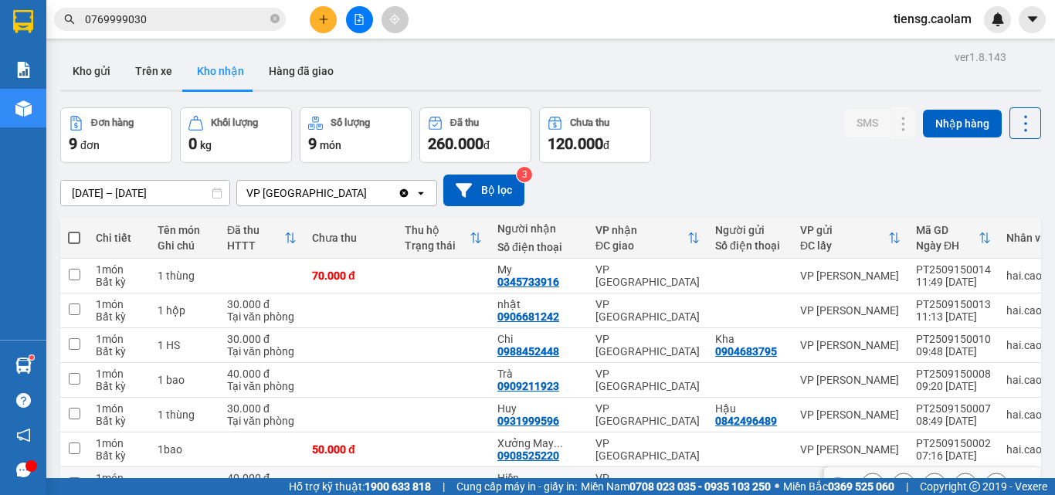
drag, startPoint x: 494, startPoint y: 326, endPoint x: 562, endPoint y: 327, distance: 67.2
click at [562, 467] on td "Hiền 0903649456" at bounding box center [539, 484] width 98 height 35
checkbox input "true"
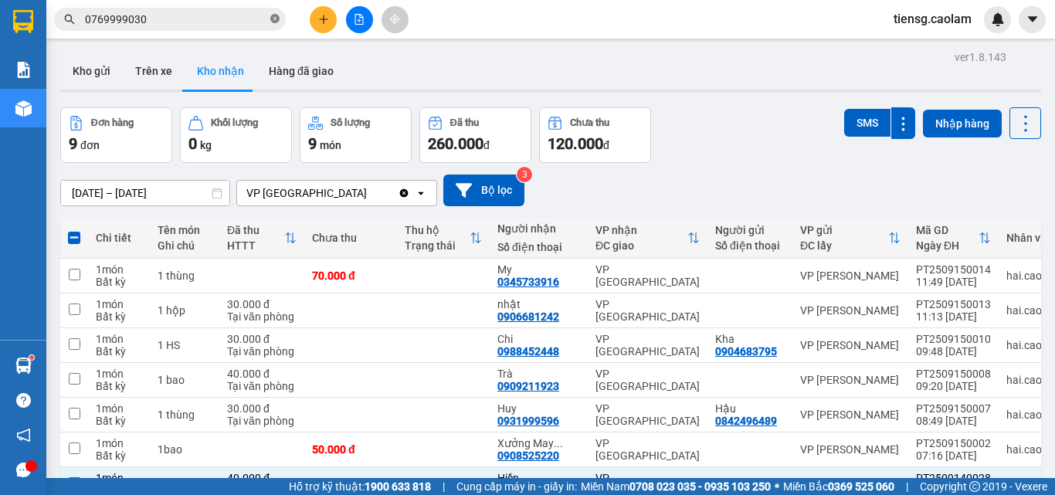
click at [276, 15] on icon "close-circle" at bounding box center [274, 18] width 9 height 9
drag, startPoint x: 268, startPoint y: 15, endPoint x: 141, endPoint y: 9, distance: 126.8
drag, startPoint x: 141, startPoint y: 9, endPoint x: 90, endPoint y: 19, distance: 52.7
paste input "0903649456"
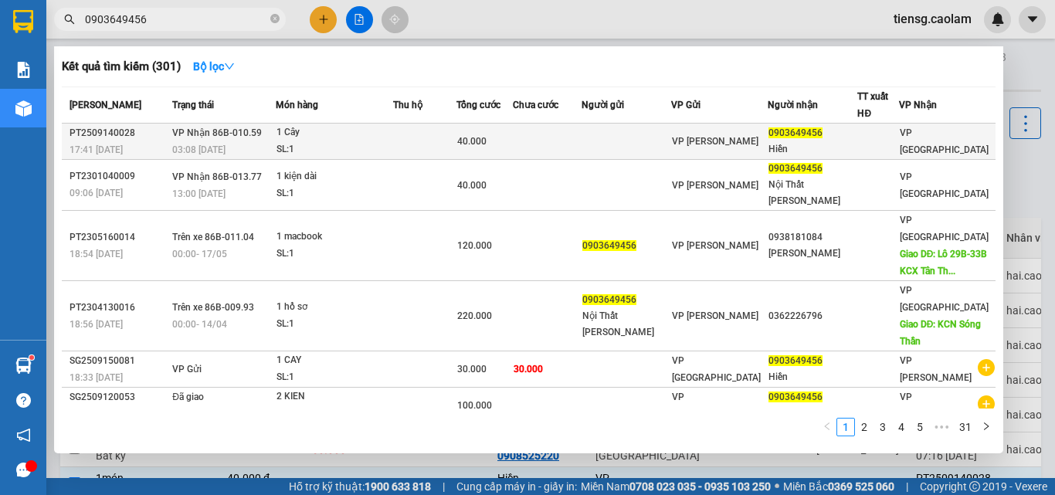
type input "0903649456"
click at [354, 138] on div "1 Cây" at bounding box center [335, 132] width 116 height 17
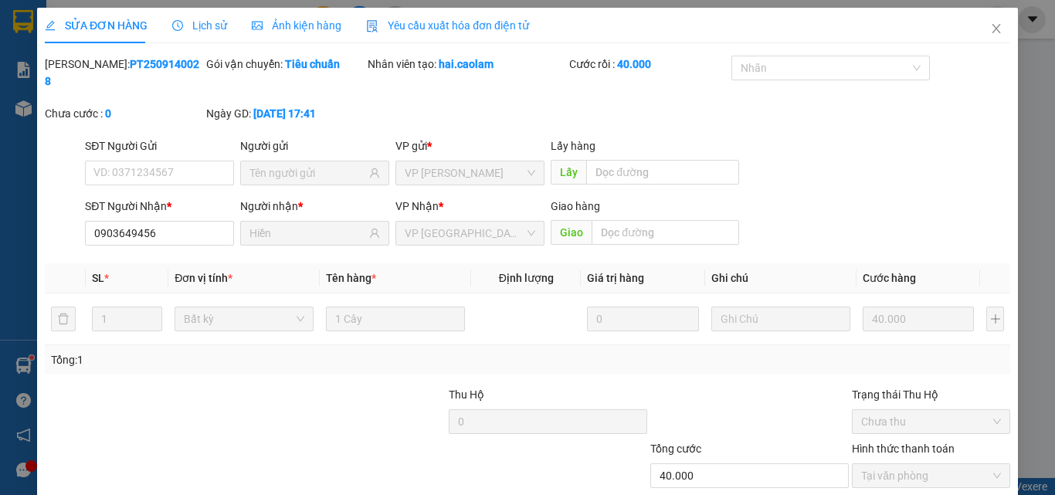
type input "0903649456"
type input "Hiền"
type input "40.000"
click at [990, 25] on icon "close" at bounding box center [996, 28] width 12 height 12
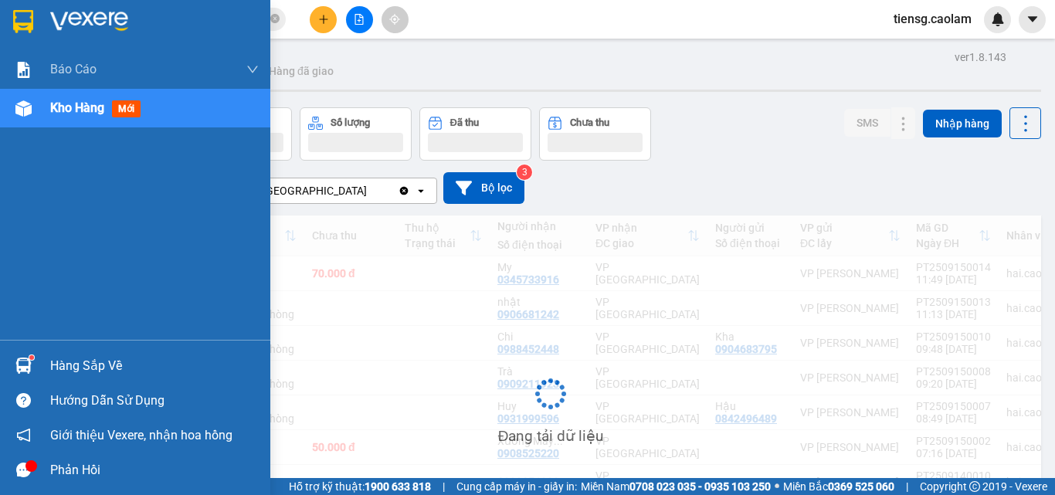
click at [41, 110] on div "Kho hàng mới" at bounding box center [135, 108] width 270 height 39
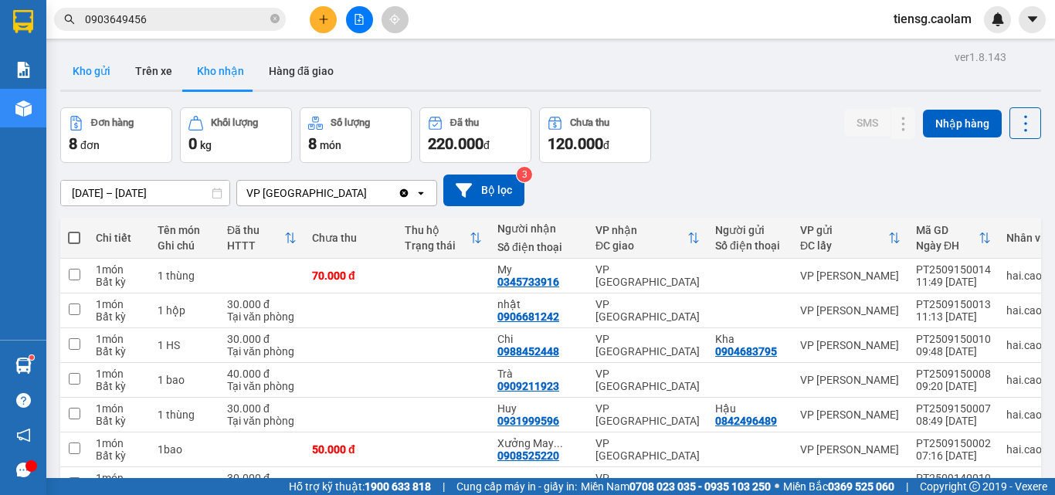
click at [87, 66] on button "Kho gửi" at bounding box center [91, 71] width 63 height 37
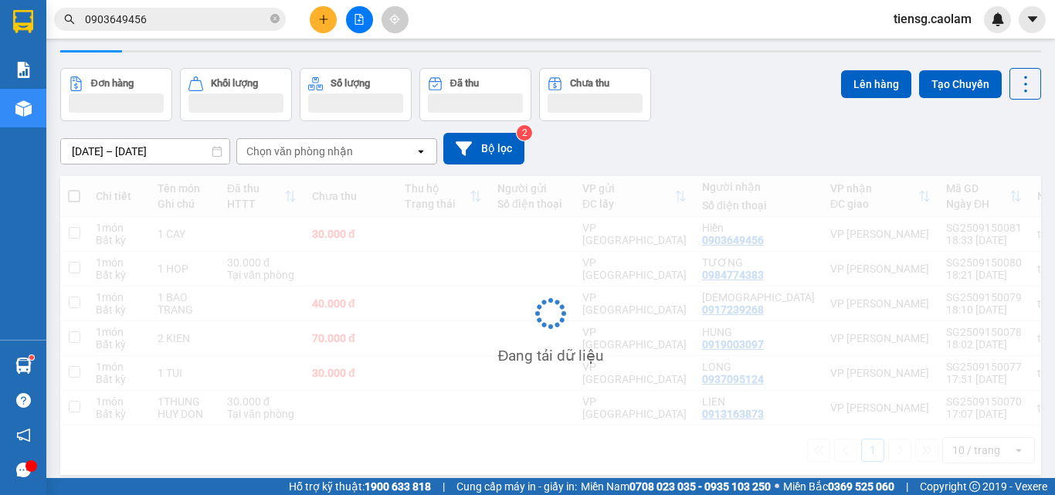
scroll to position [71, 0]
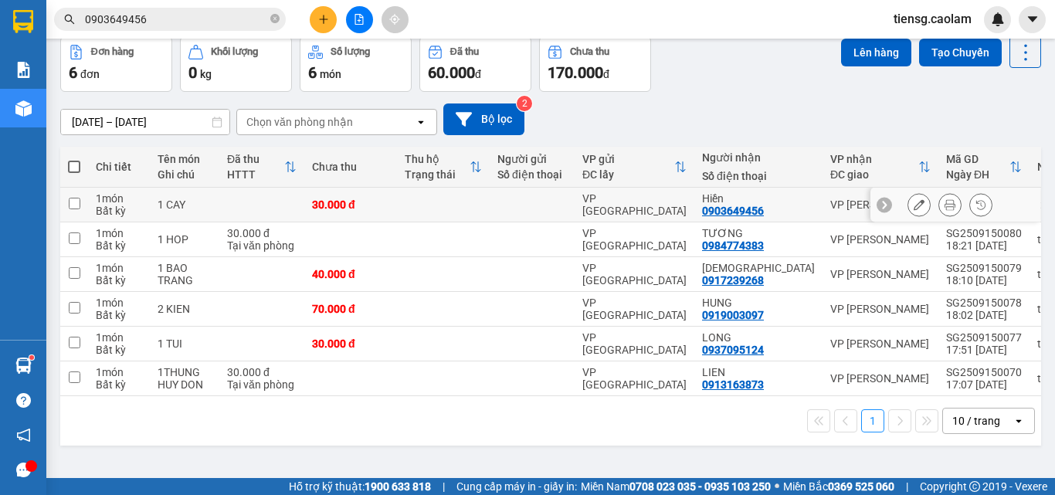
click at [914, 203] on icon at bounding box center [919, 204] width 11 height 11
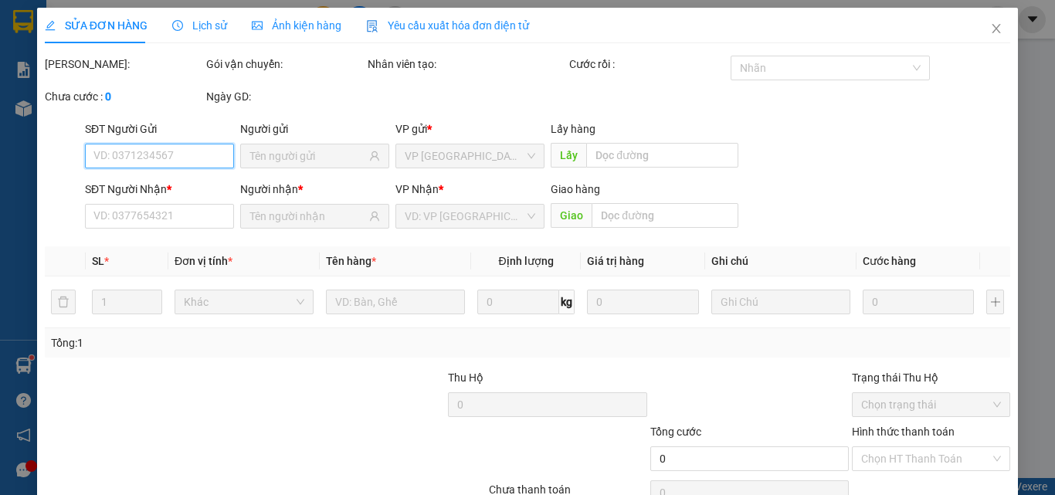
type input "0903649456"
type input "30.000"
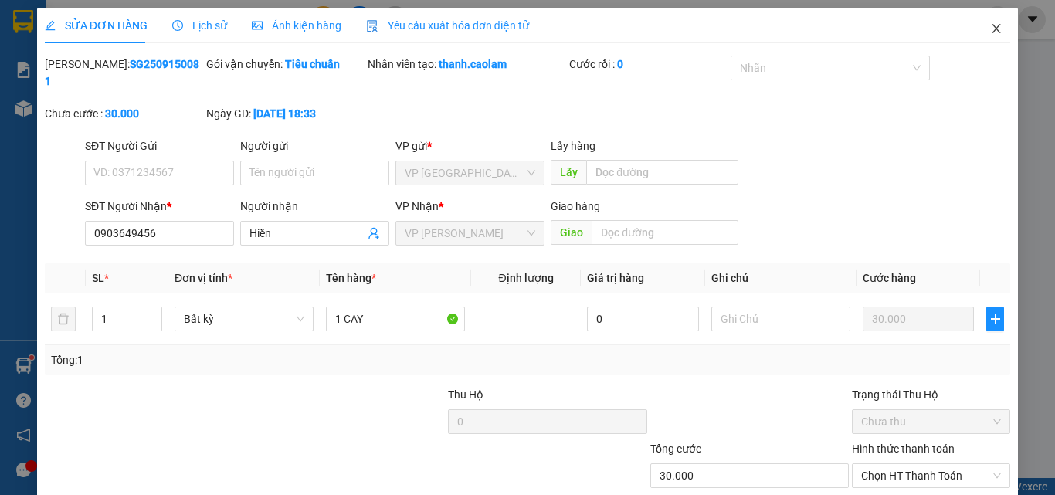
click at [992, 28] on icon "close" at bounding box center [996, 28] width 8 height 9
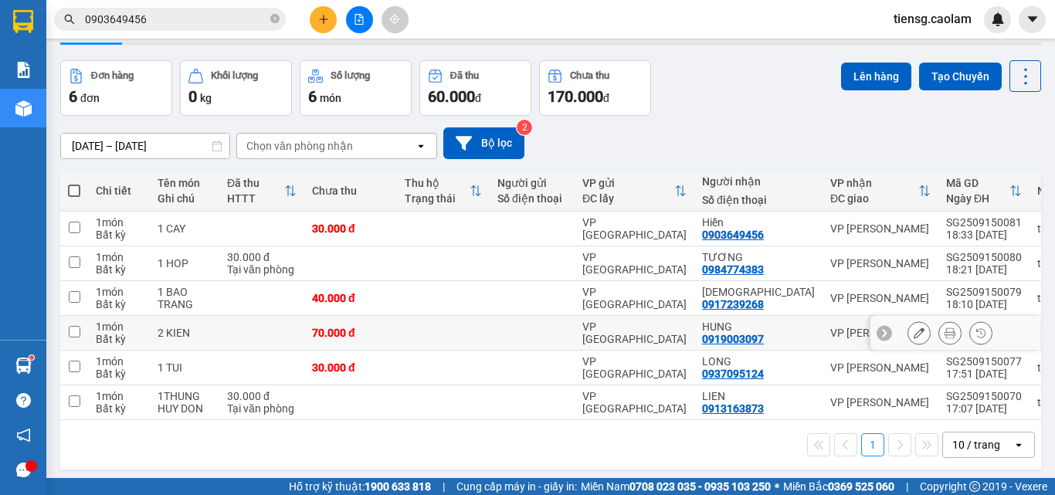
scroll to position [71, 0]
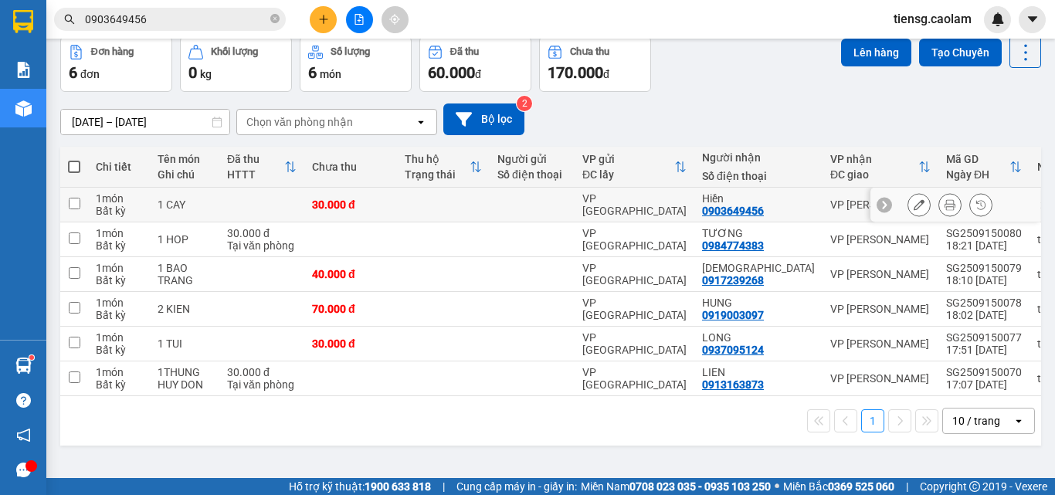
click at [262, 205] on td at bounding box center [261, 205] width 85 height 35
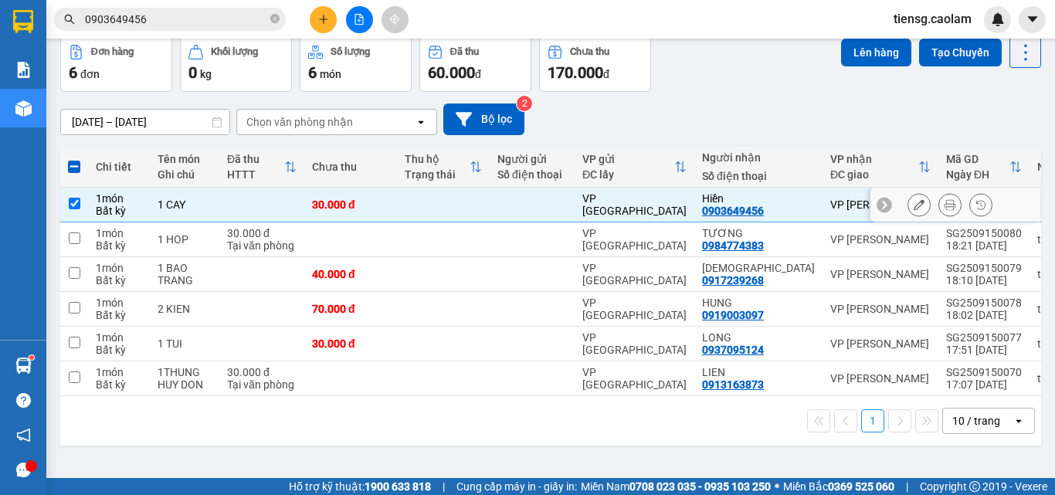
click at [207, 202] on div "1 CAY" at bounding box center [185, 204] width 54 height 12
checkbox input "false"
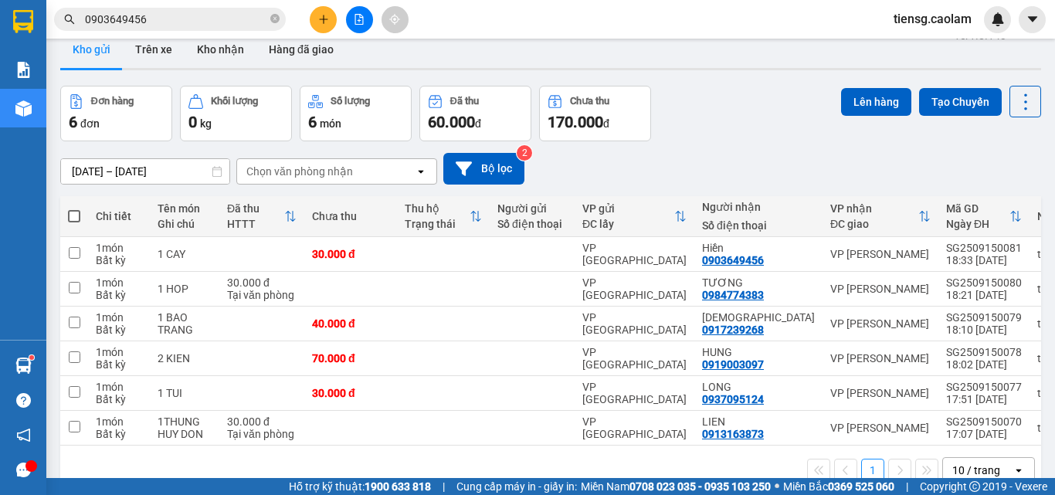
scroll to position [0, 0]
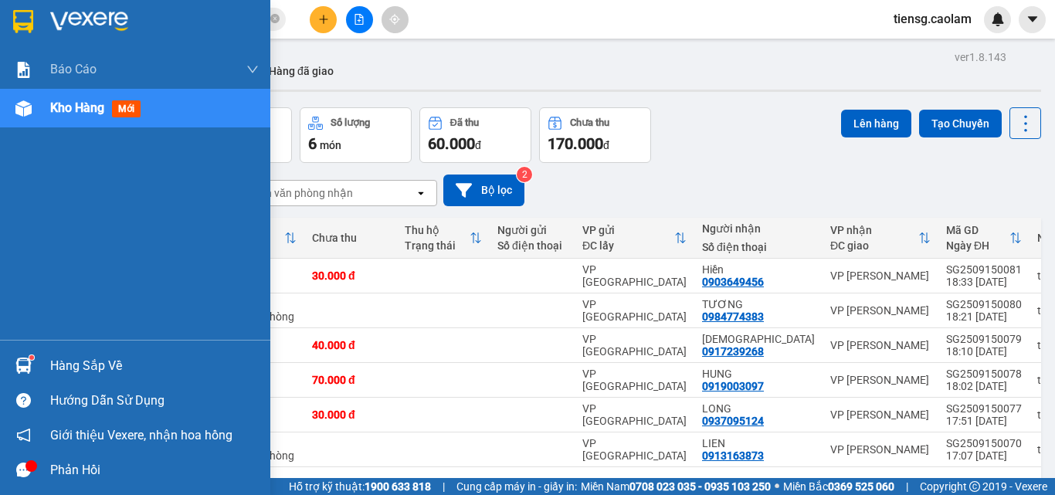
click at [87, 48] on div at bounding box center [135, 25] width 270 height 50
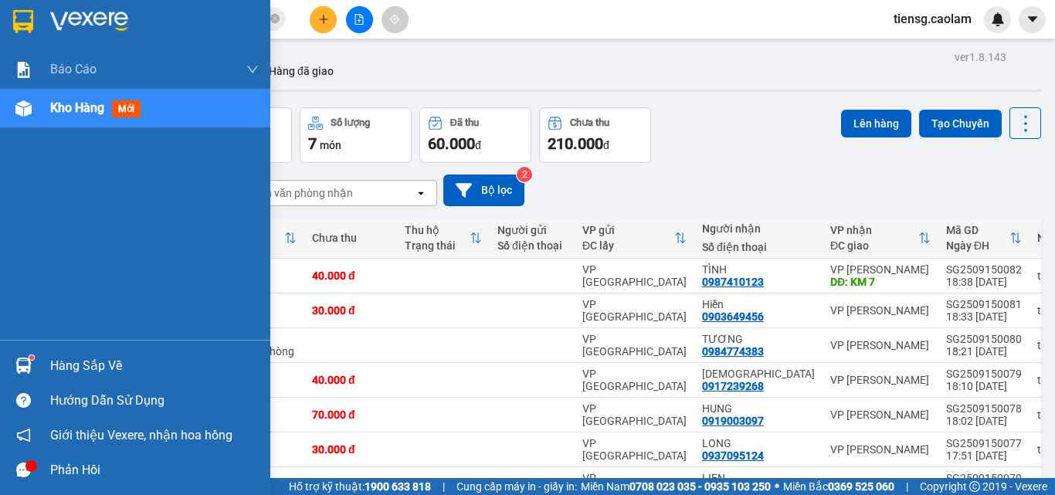
click at [41, 107] on div "Kho hàng mới" at bounding box center [135, 108] width 270 height 39
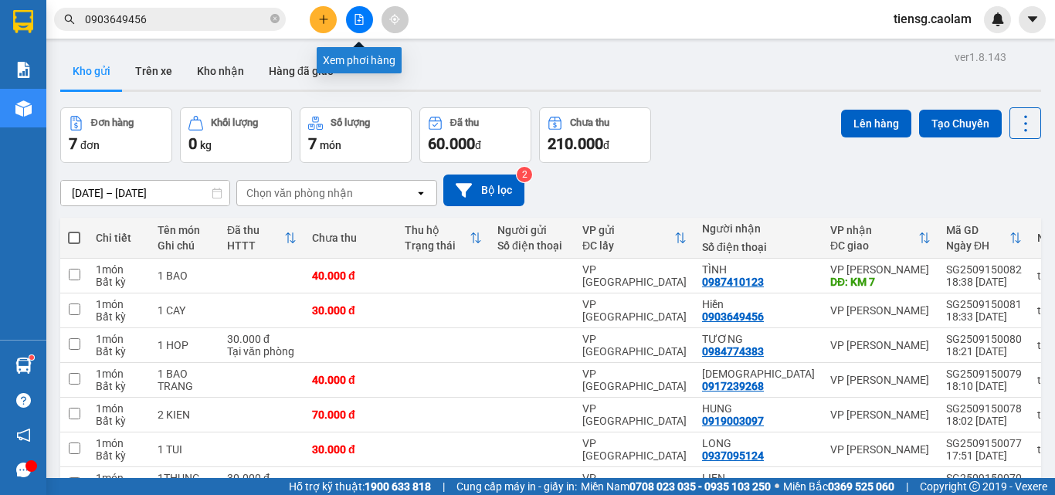
click at [362, 22] on icon "file-add" at bounding box center [359, 19] width 11 height 11
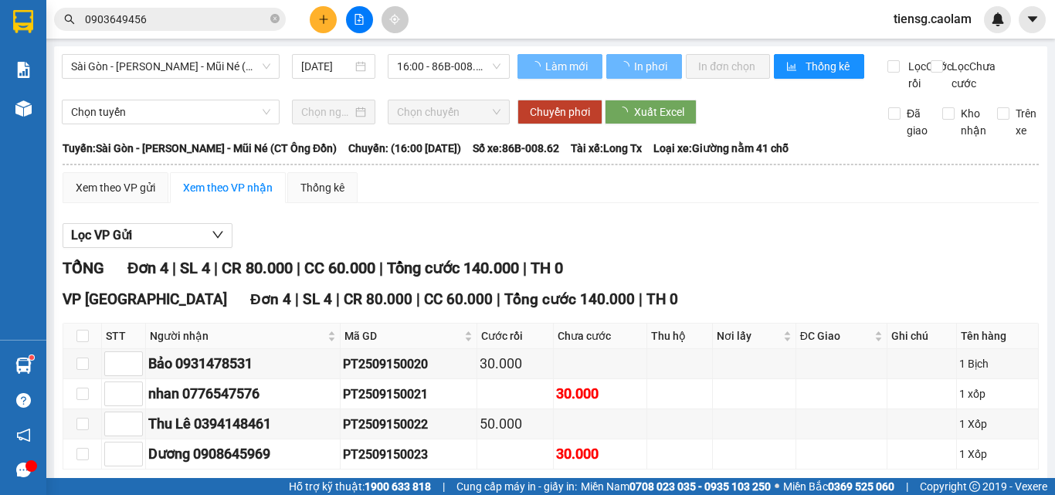
click at [213, 64] on span "Sài Gòn - [PERSON_NAME] - Mũi Né (CT Ông Đồn)" at bounding box center [170, 66] width 199 height 23
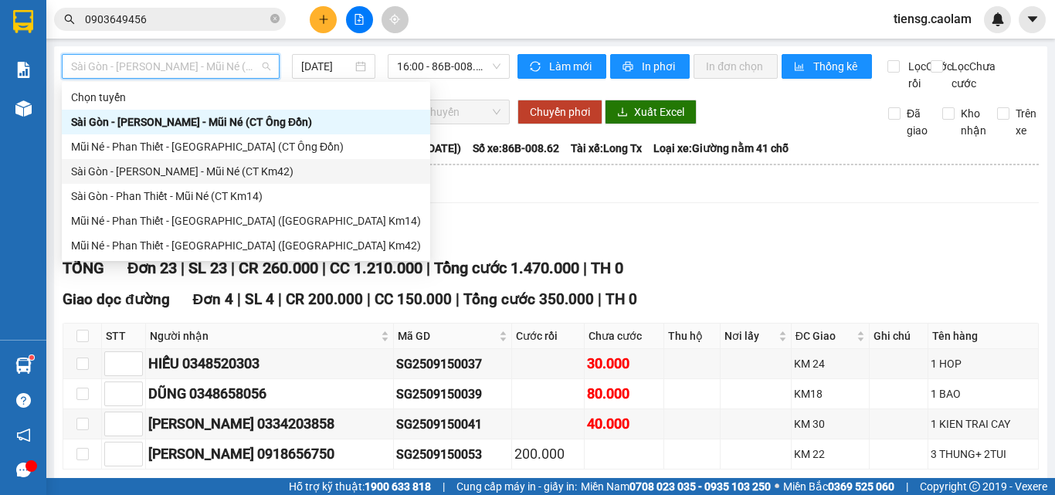
click at [238, 175] on div "Sài Gòn - [PERSON_NAME] - Mũi Né (CT Km42)" at bounding box center [246, 171] width 350 height 17
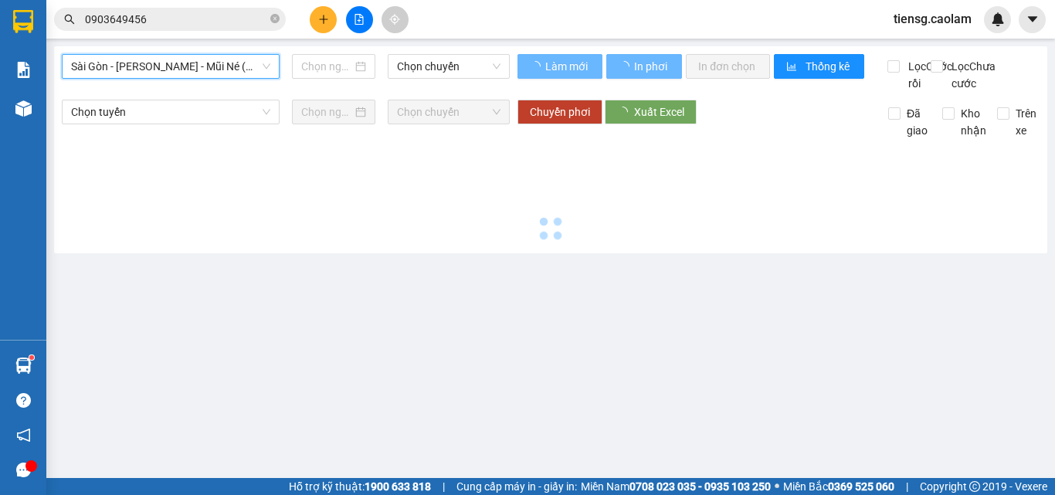
type input "[DATE]"
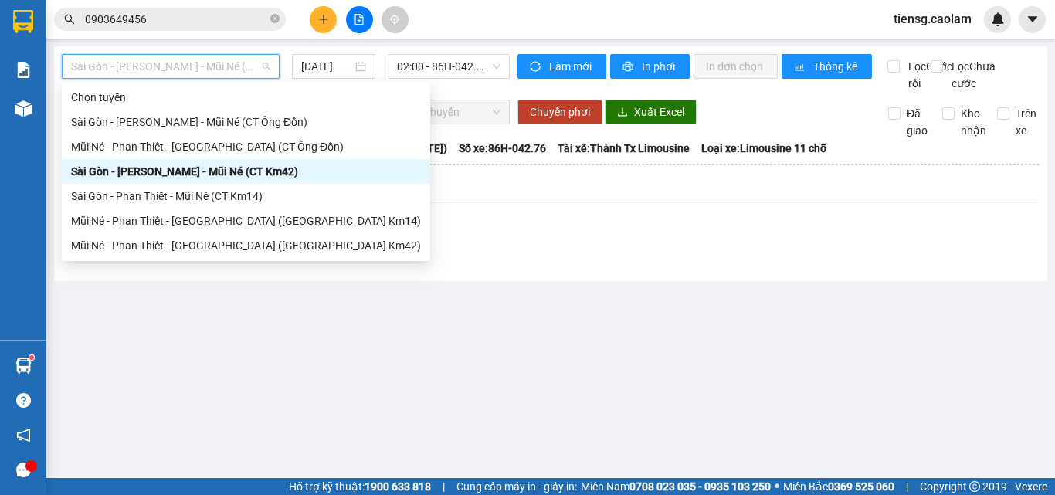
click at [249, 73] on span "Sài Gòn - [PERSON_NAME] - Mũi Né (CT Km42)" at bounding box center [170, 66] width 199 height 23
click at [229, 241] on div "Mũi Né - Phan Thiết - [GEOGRAPHIC_DATA] ([GEOGRAPHIC_DATA] Km42)" at bounding box center [246, 245] width 350 height 17
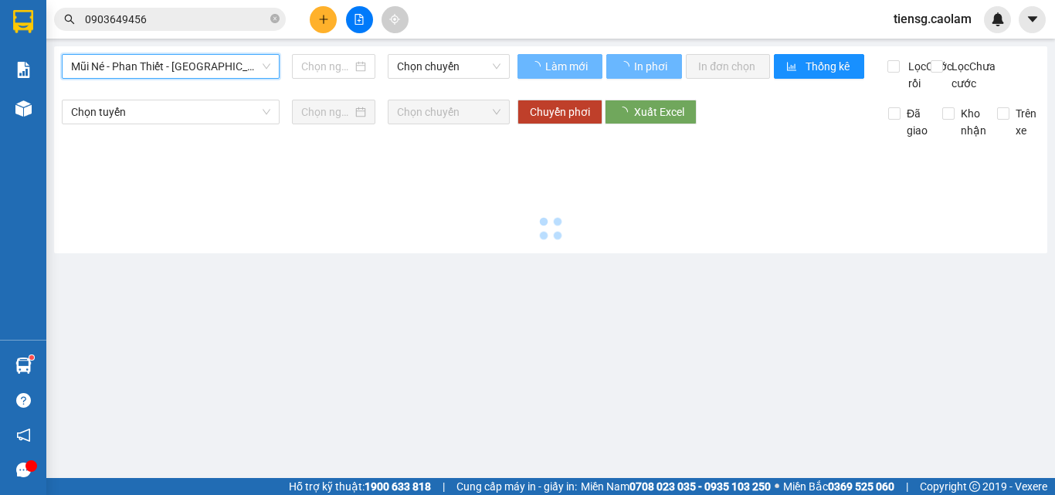
type input "[DATE]"
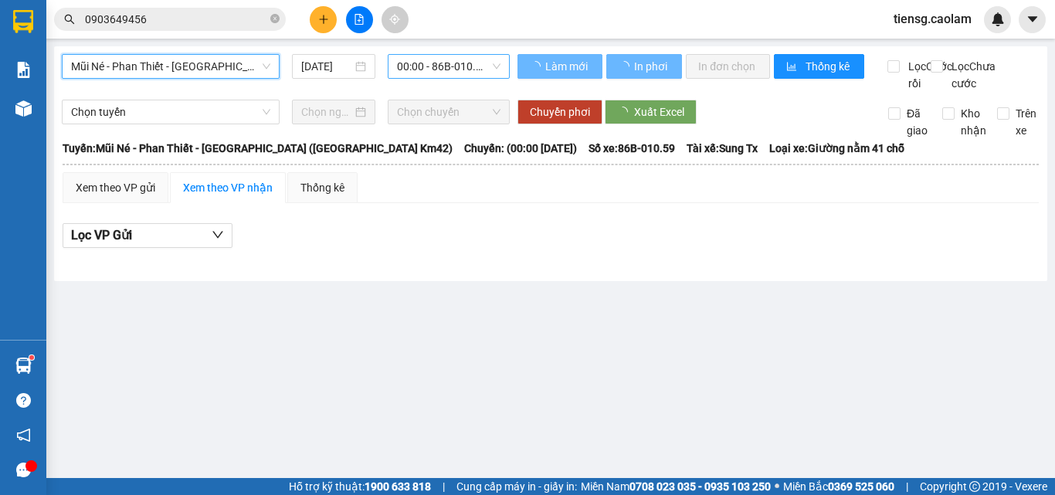
click at [448, 77] on span "00:00 - 86B-010.59" at bounding box center [448, 66] width 103 height 23
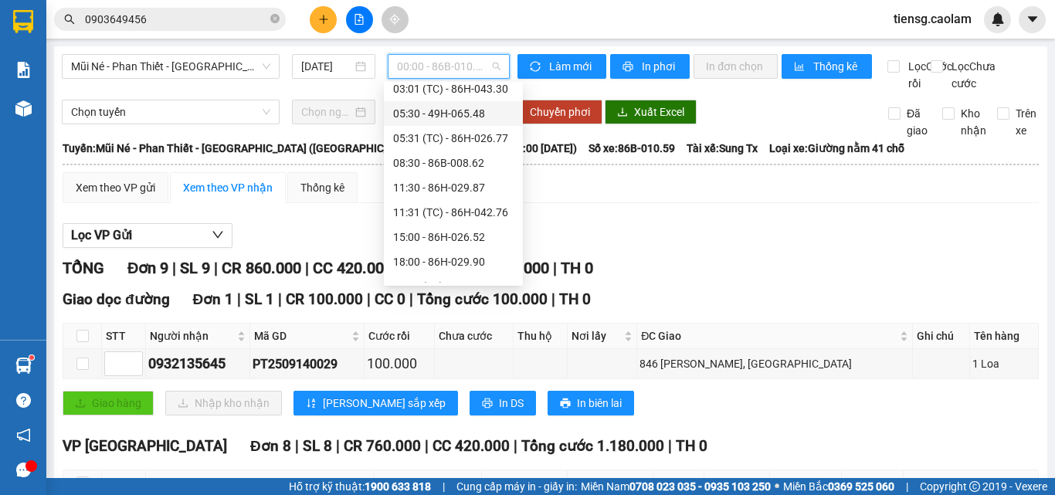
scroll to position [198, 0]
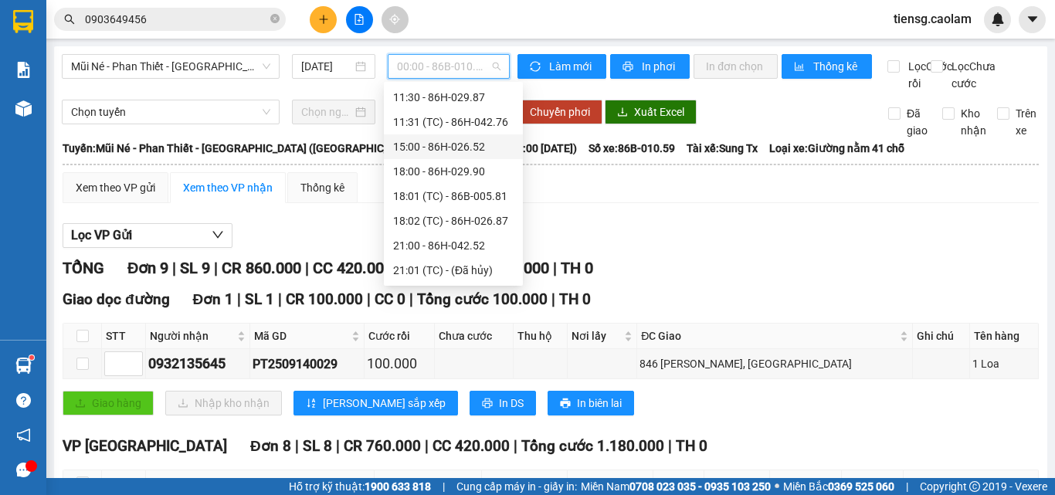
click at [453, 144] on div "15:00 - 86H-026.52" at bounding box center [453, 146] width 120 height 17
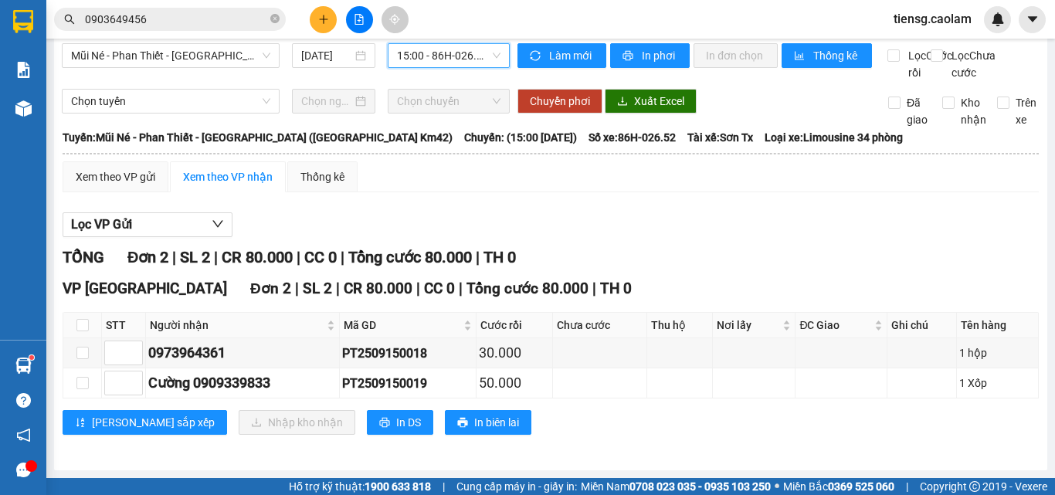
scroll to position [28, 0]
click at [86, 327] on input "checkbox" at bounding box center [82, 325] width 12 height 12
checkbox input "true"
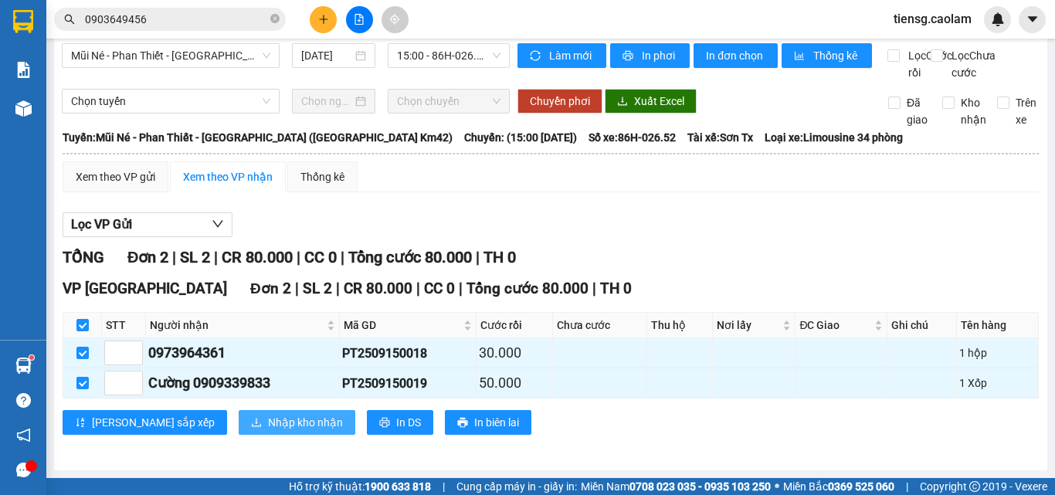
click at [268, 423] on span "Nhập kho nhận" at bounding box center [305, 422] width 75 height 17
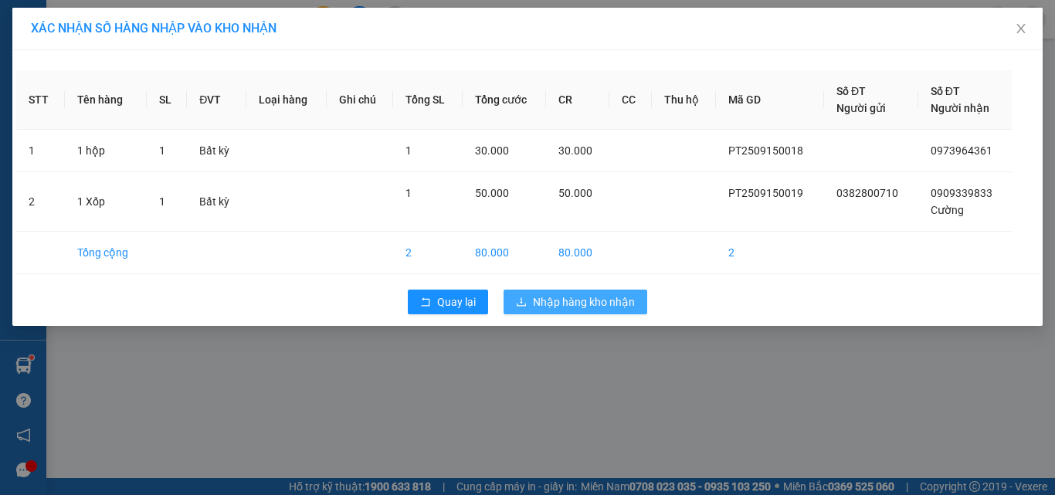
drag, startPoint x: 578, startPoint y: 304, endPoint x: 511, endPoint y: 315, distance: 68.2
click at [573, 300] on span "Nhập hàng kho nhận" at bounding box center [584, 301] width 102 height 17
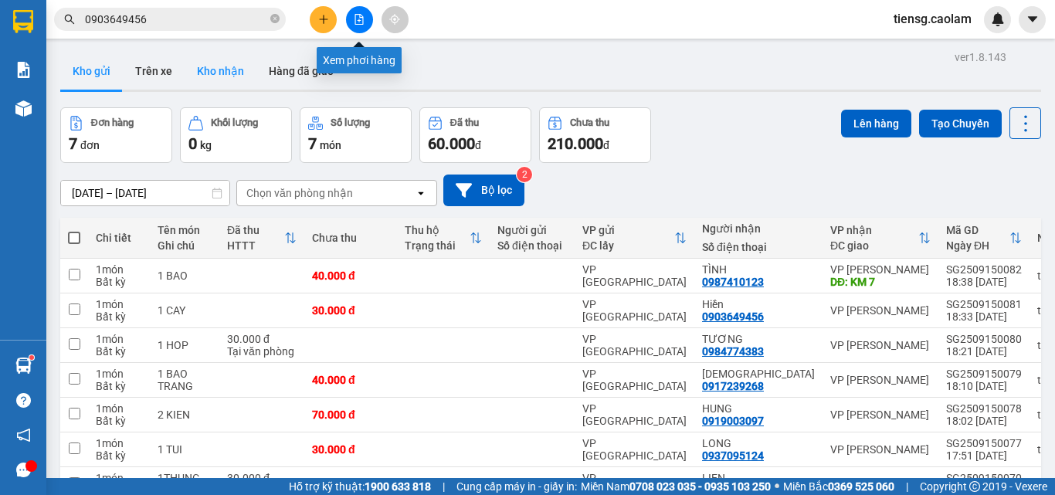
drag, startPoint x: 366, startPoint y: 17, endPoint x: 241, endPoint y: 59, distance: 131.9
click at [246, 68] on section "Kết quả tìm kiếm ( 301 ) Bộ lọc Mã ĐH Trạng thái Món hàng Thu hộ Tổng cước Chưa…" at bounding box center [527, 247] width 1055 height 495
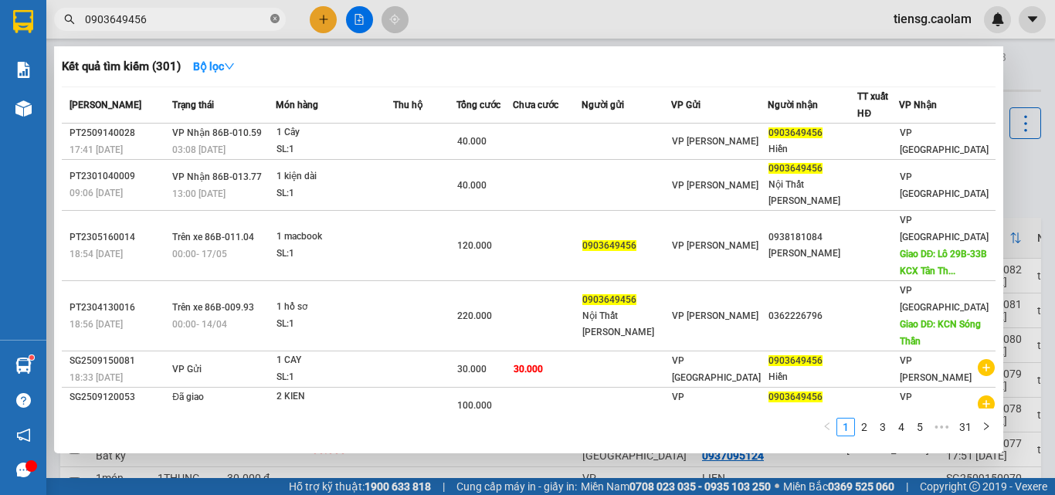
drag, startPoint x: 271, startPoint y: 20, endPoint x: 216, endPoint y: 19, distance: 54.9
click at [270, 20] on icon "close-circle" at bounding box center [274, 18] width 9 height 9
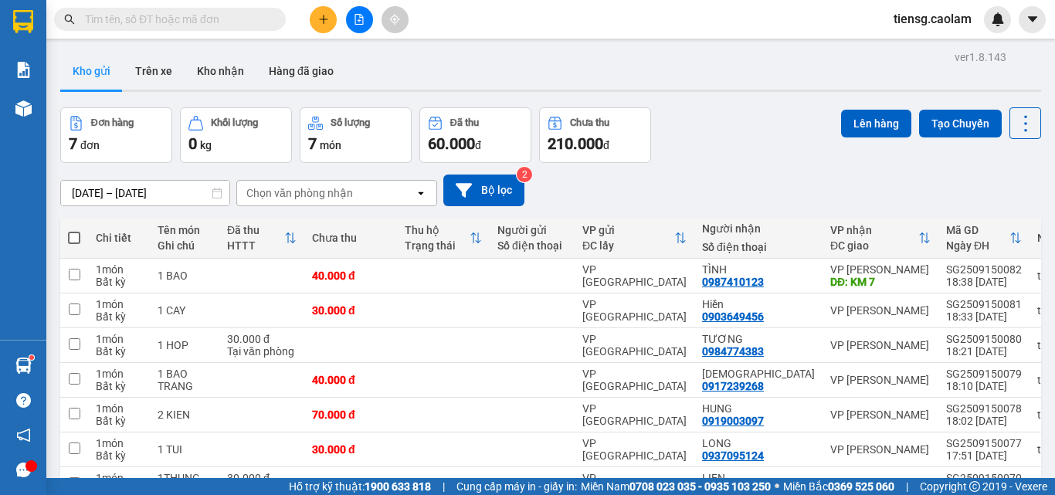
click at [216, 19] on input "text" at bounding box center [176, 19] width 182 height 17
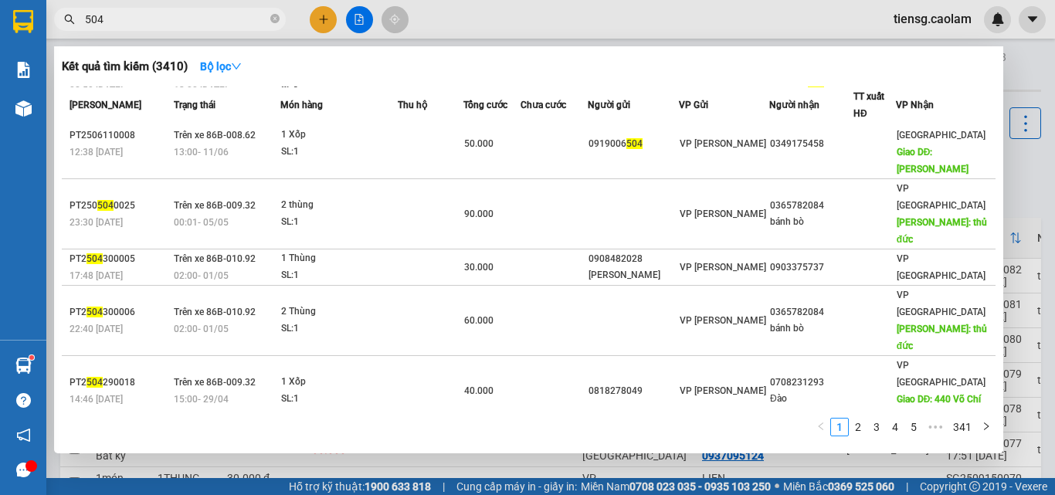
scroll to position [197, 0]
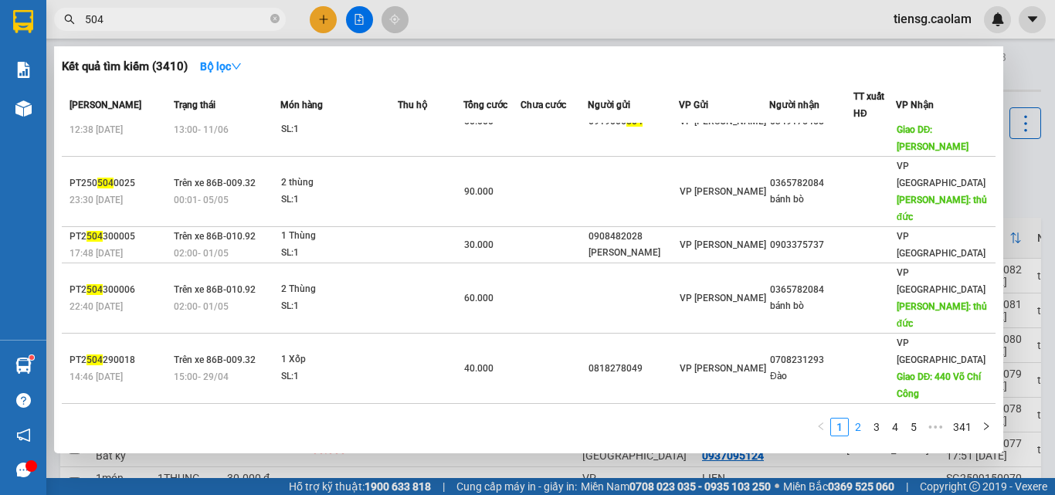
click at [858, 426] on link "2" at bounding box center [858, 427] width 17 height 17
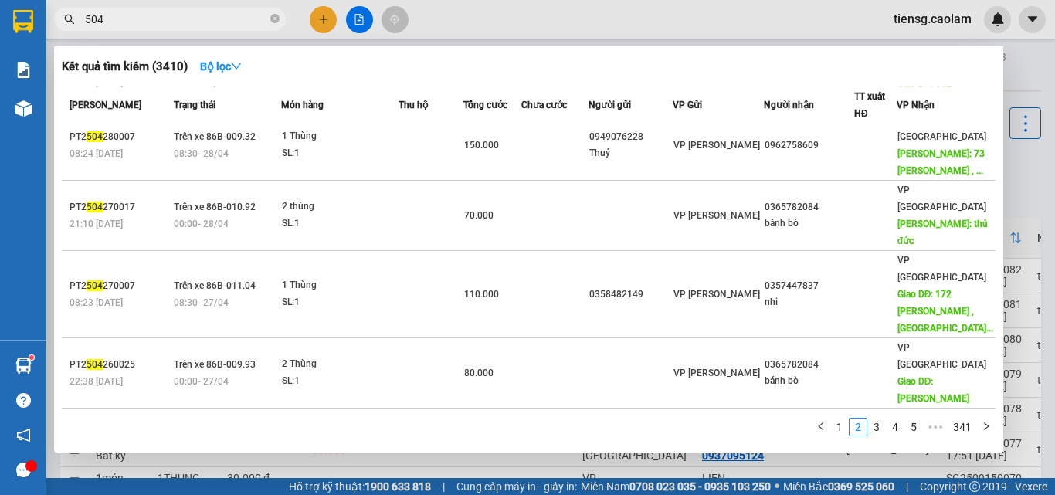
scroll to position [248, 0]
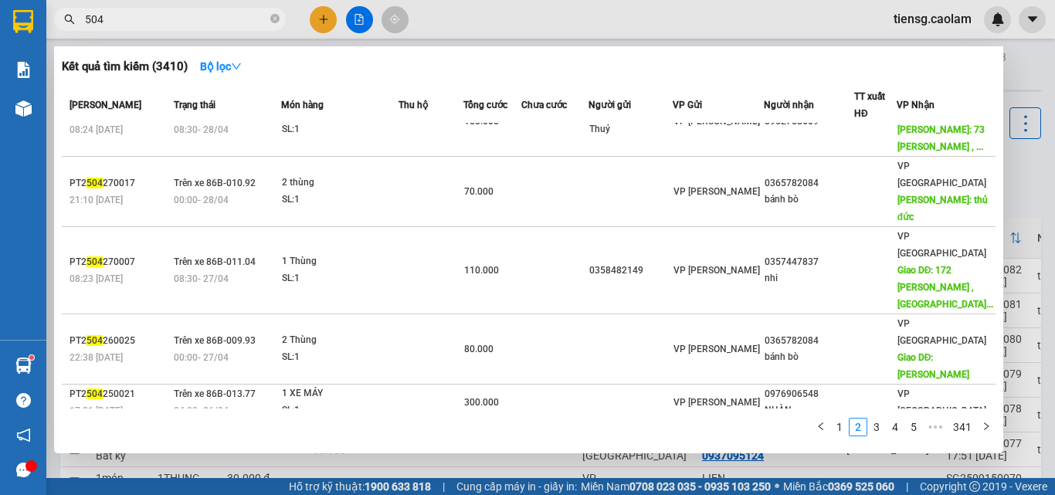
click at [243, 24] on input "504" at bounding box center [176, 19] width 182 height 17
type input "5"
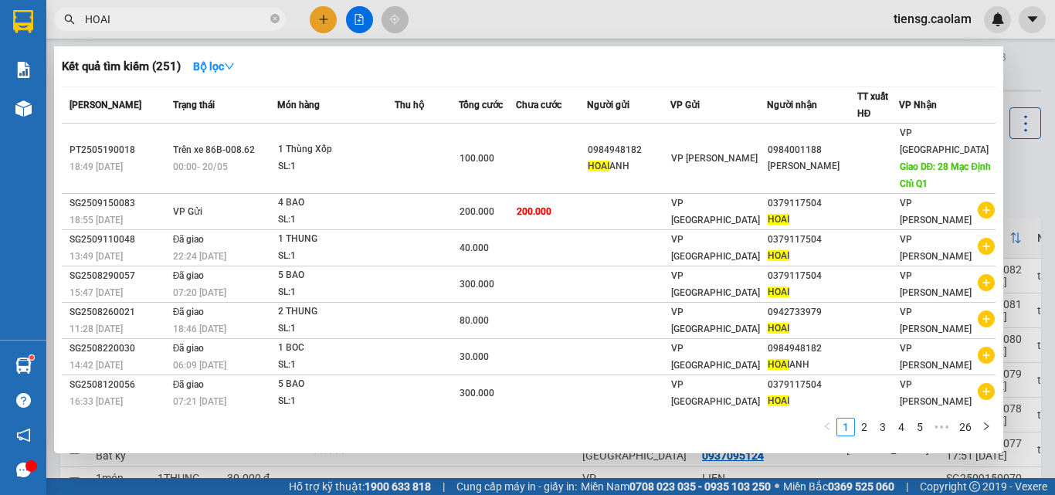
type input "HOAI"
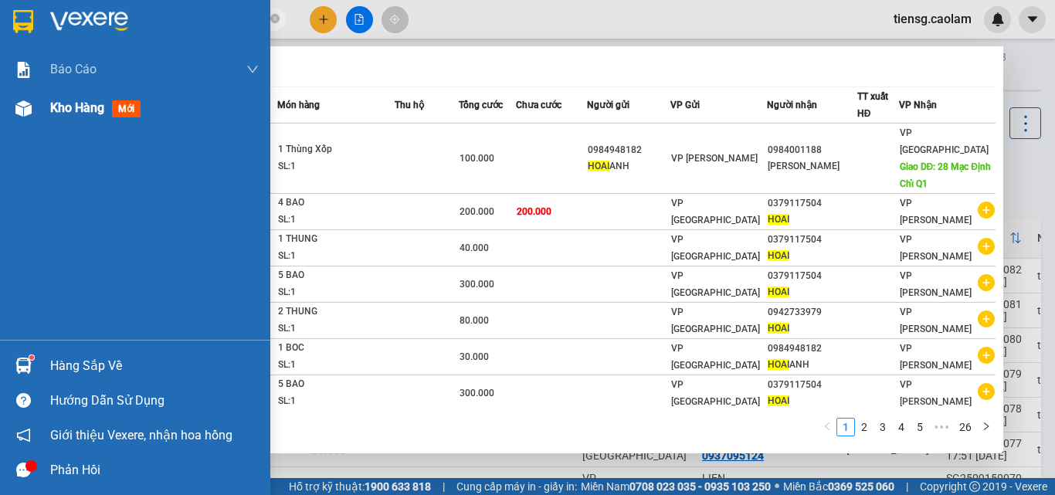
click at [67, 114] on span "Kho hàng" at bounding box center [77, 107] width 54 height 15
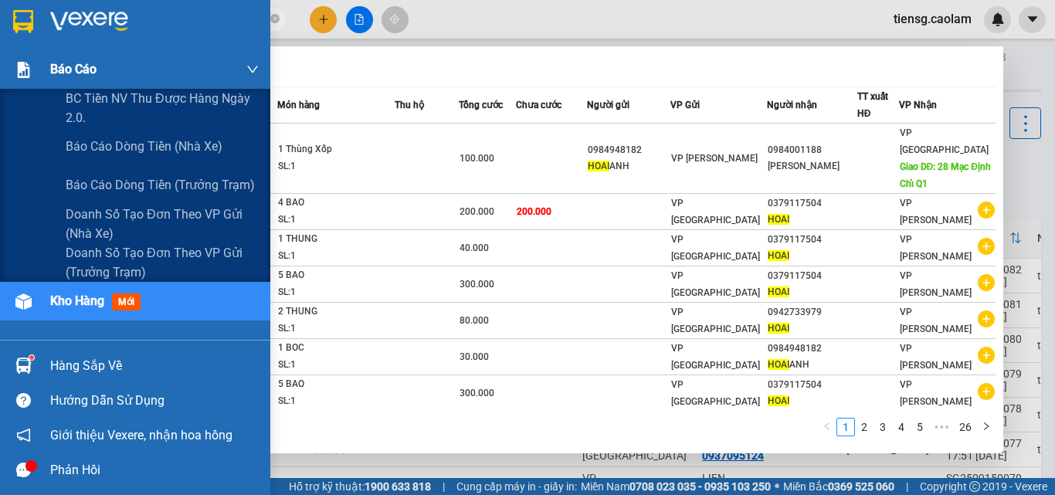
click at [67, 72] on span "Báo cáo" at bounding box center [73, 68] width 46 height 19
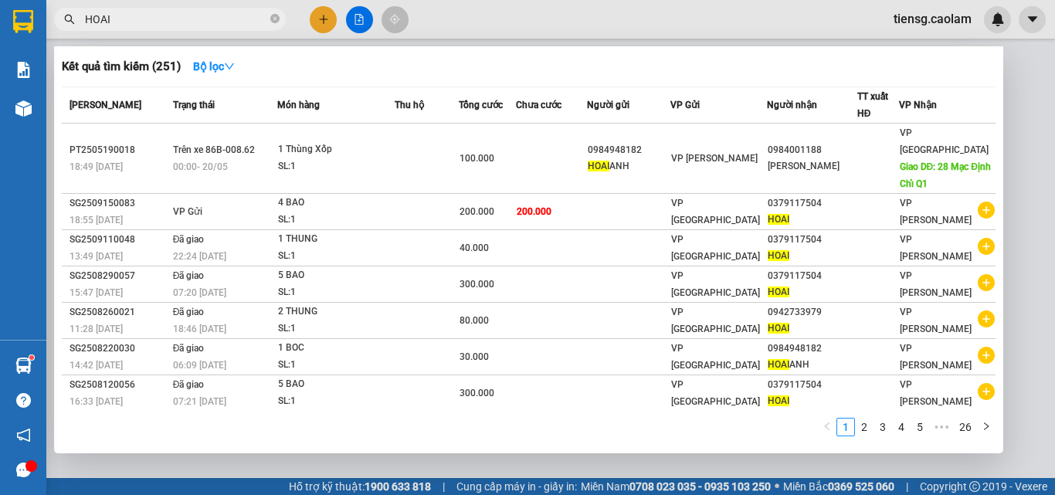
click at [80, 108] on span "[PERSON_NAME]" at bounding box center [106, 105] width 72 height 11
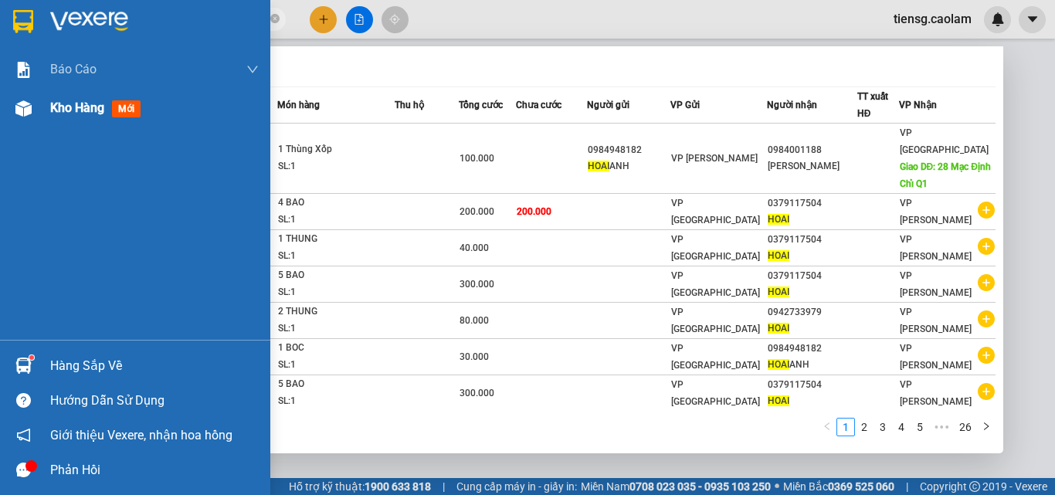
click at [52, 116] on div "Kho hàng mới" at bounding box center [98, 107] width 97 height 19
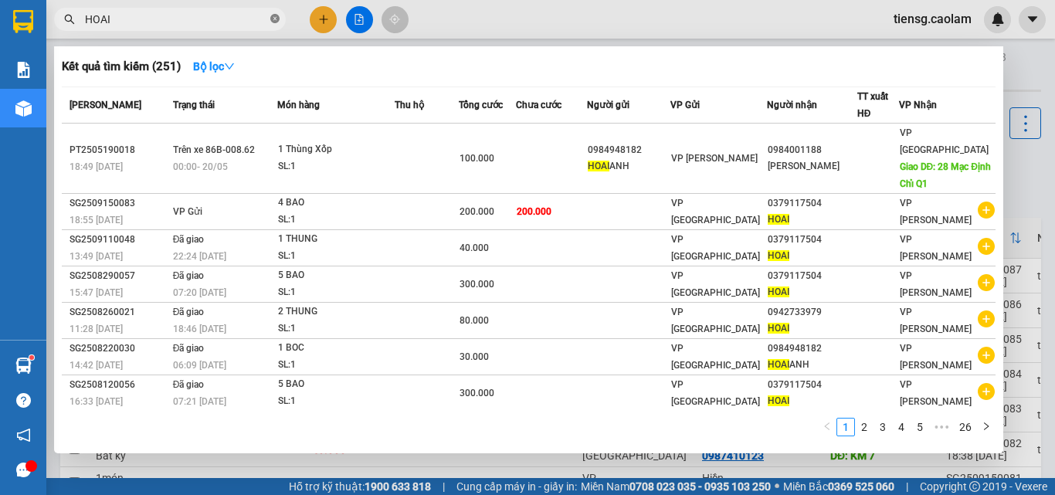
click at [275, 17] on icon "close-circle" at bounding box center [274, 18] width 9 height 9
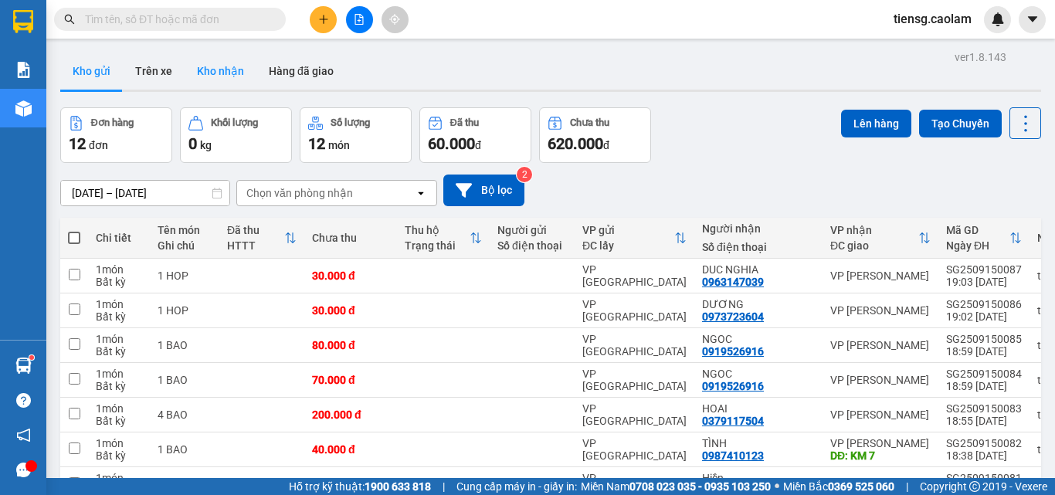
click at [218, 62] on button "Kho nhận" at bounding box center [221, 71] width 72 height 37
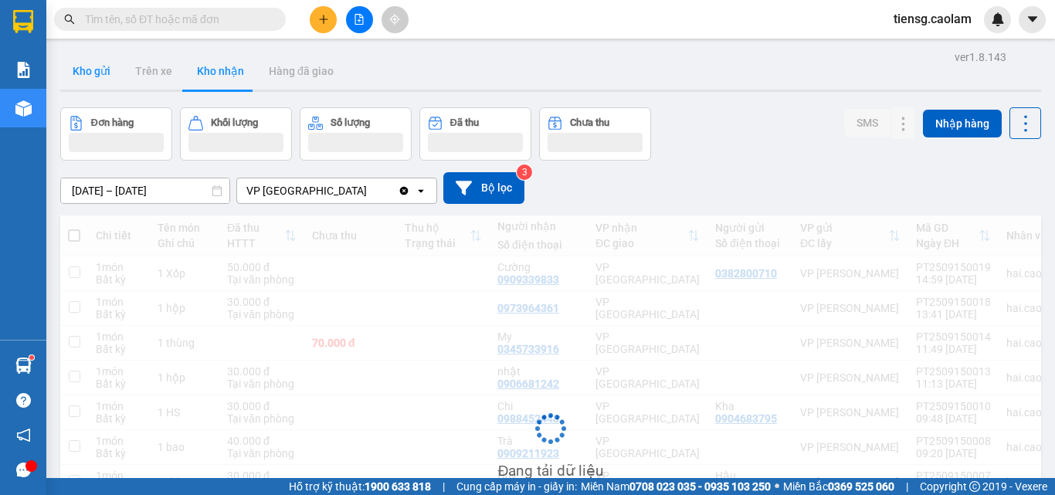
click at [71, 86] on button "Kho gửi" at bounding box center [91, 71] width 63 height 37
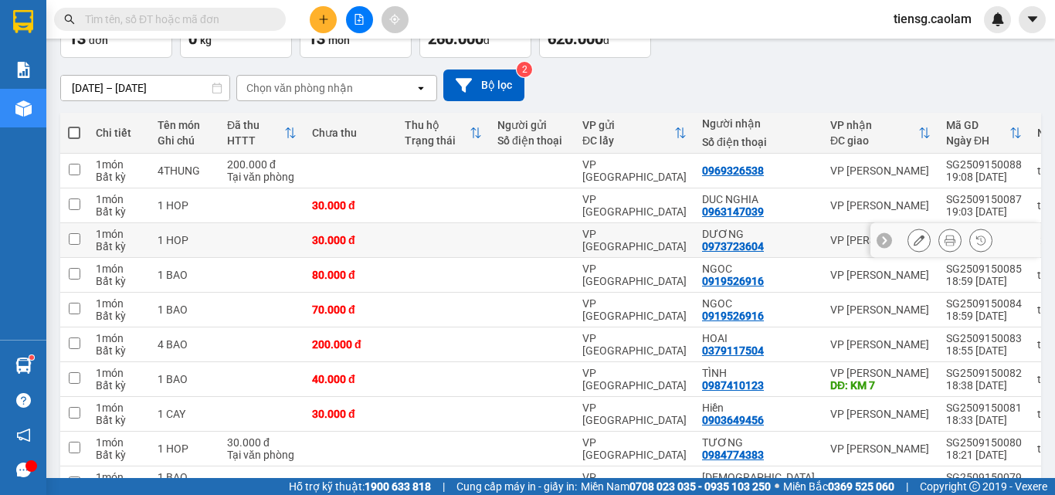
scroll to position [154, 0]
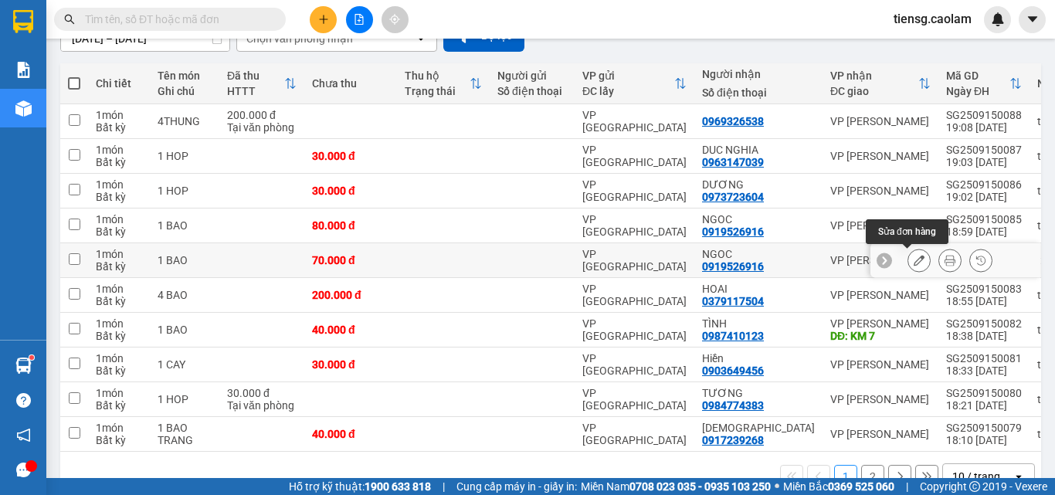
click at [914, 262] on icon at bounding box center [919, 260] width 11 height 11
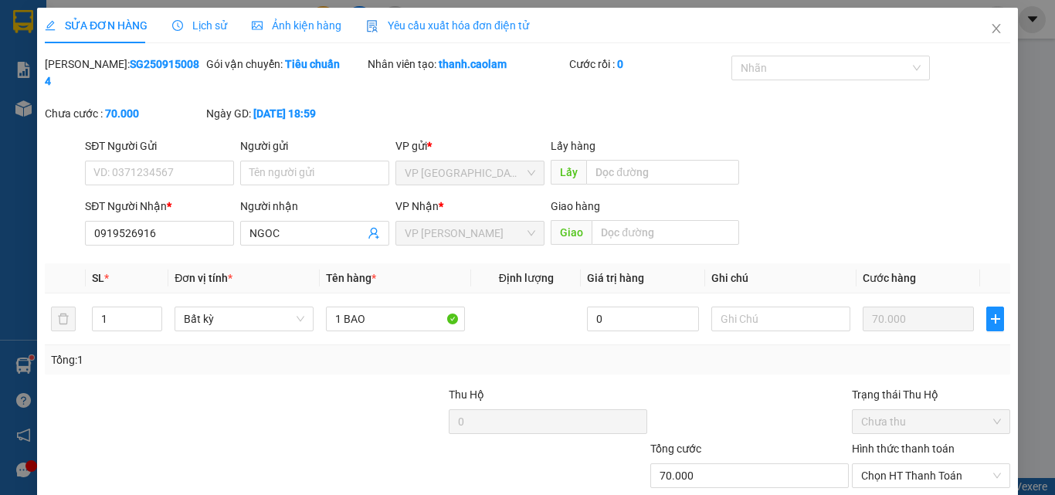
type input "0919526916"
type input "70.000"
drag, startPoint x: 768, startPoint y: 306, endPoint x: 757, endPoint y: 294, distance: 16.4
click at [768, 307] on input "text" at bounding box center [780, 319] width 139 height 25
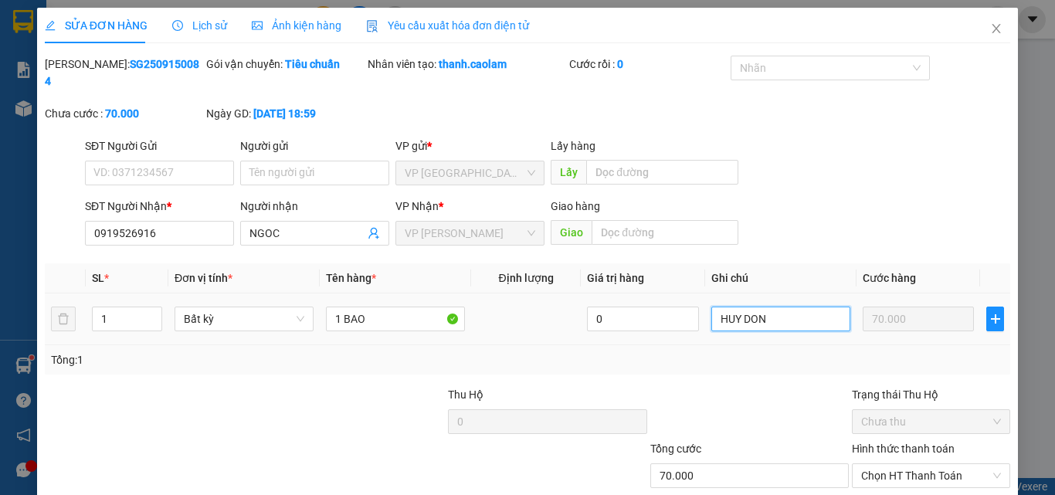
type input "HUY DON"
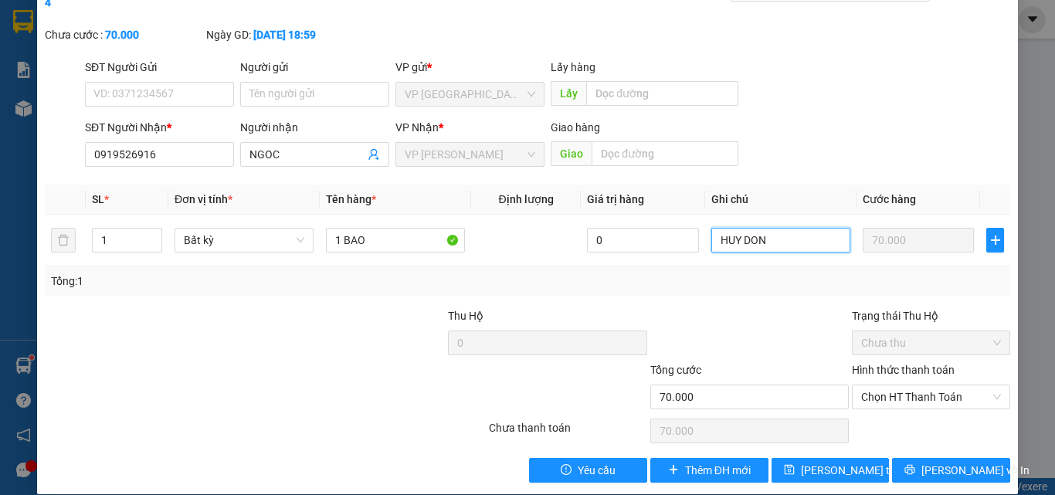
scroll to position [80, 0]
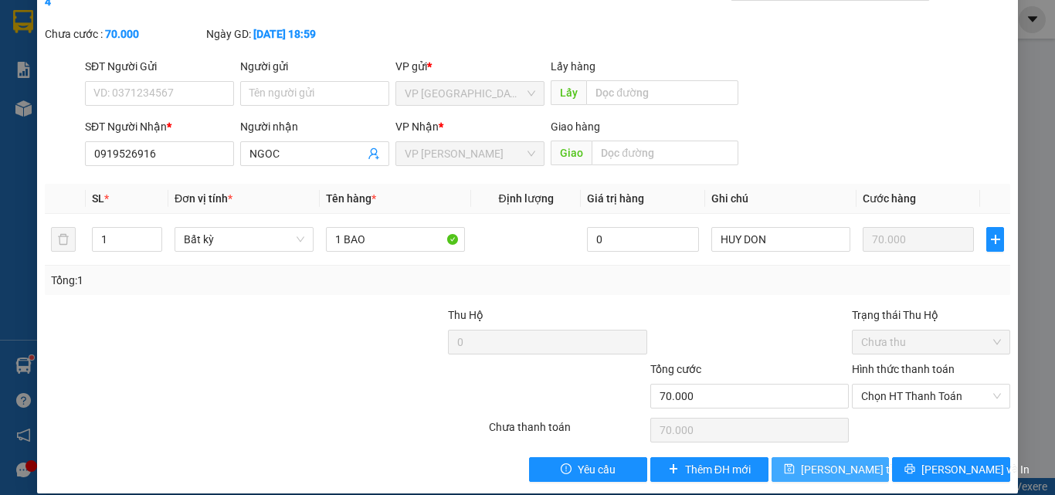
click at [826, 461] on span "[PERSON_NAME] thay đổi" at bounding box center [863, 469] width 124 height 17
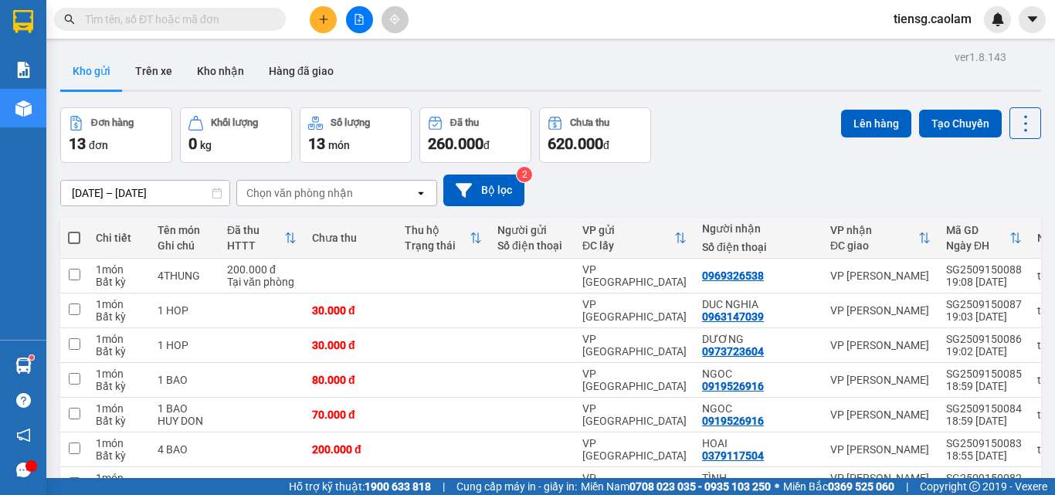
click at [74, 232] on span at bounding box center [74, 238] width 12 height 12
click at [74, 230] on input "checkbox" at bounding box center [74, 230] width 0 height 0
checkbox input "true"
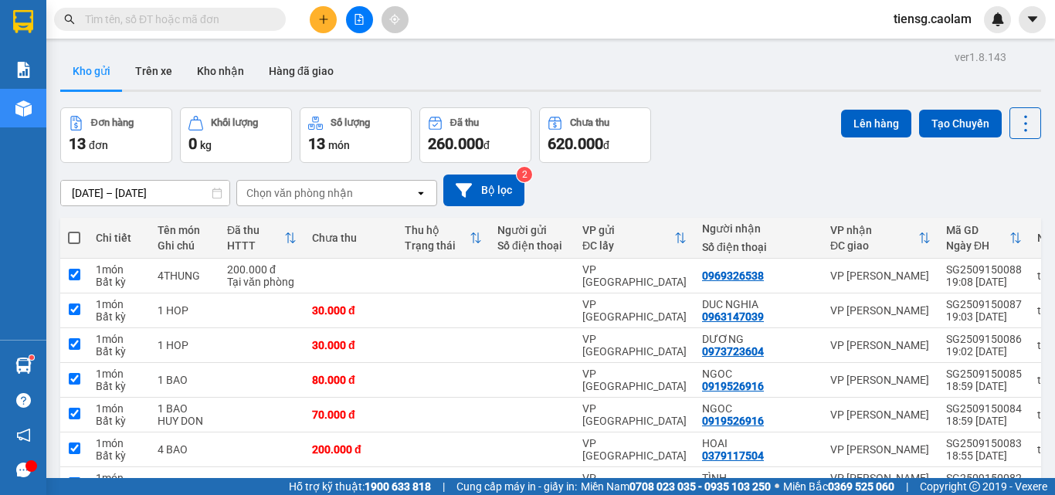
checkbox input "true"
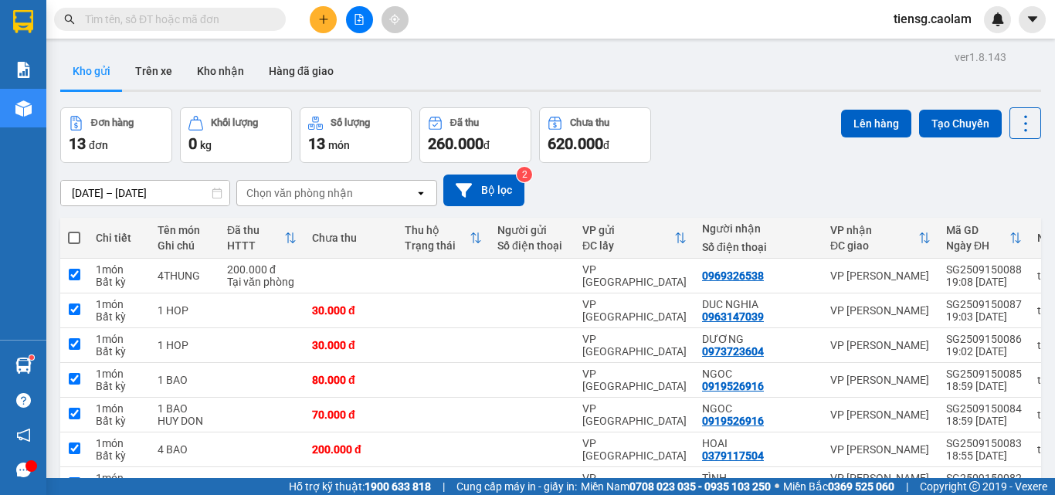
checkbox input "true"
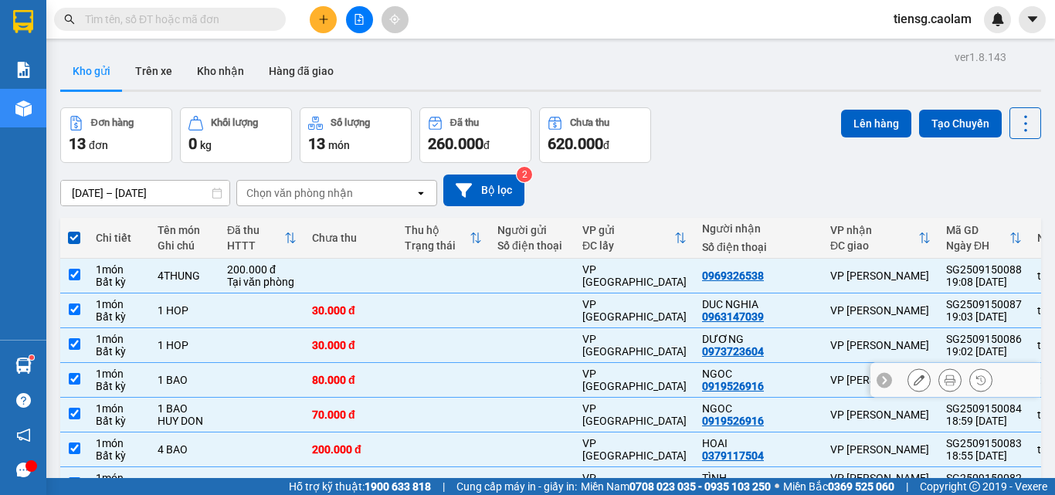
scroll to position [154, 0]
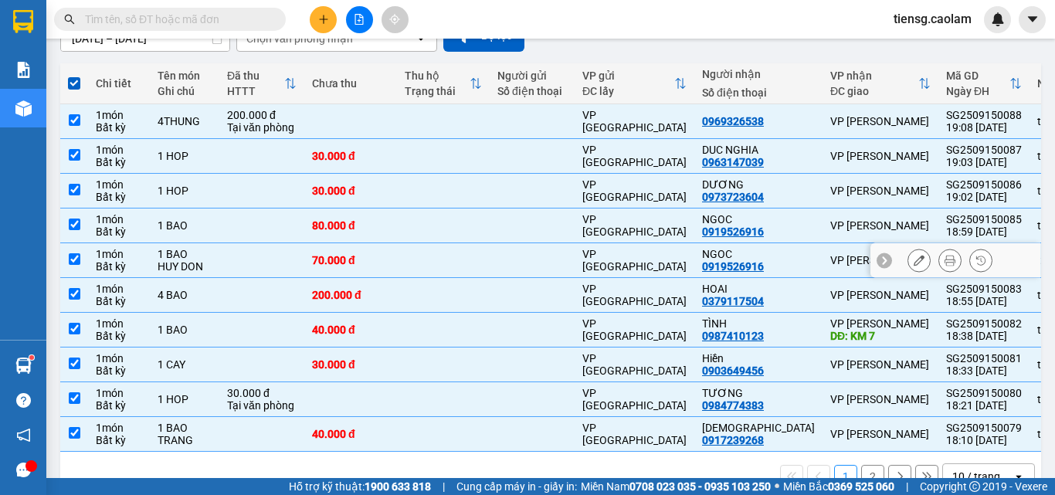
click at [245, 257] on td at bounding box center [261, 260] width 85 height 35
checkbox input "false"
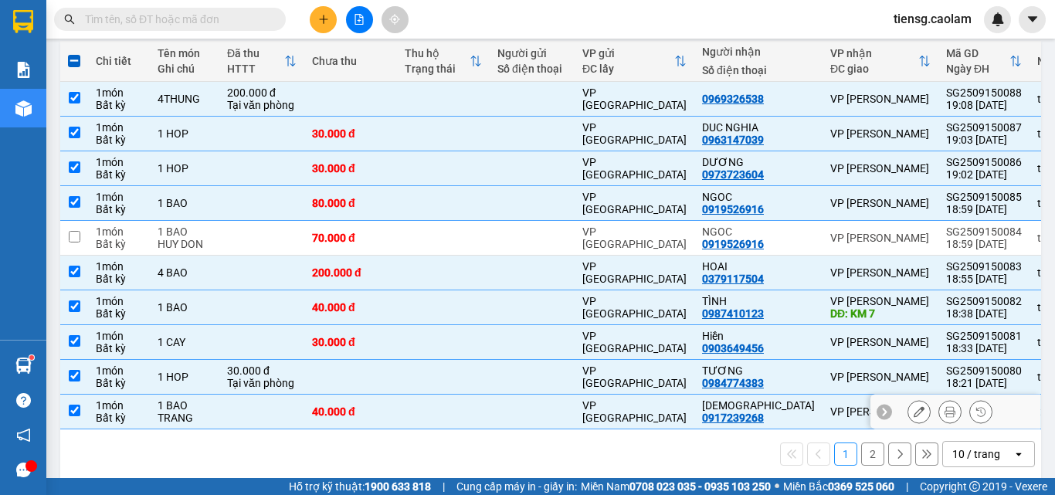
scroll to position [198, 0]
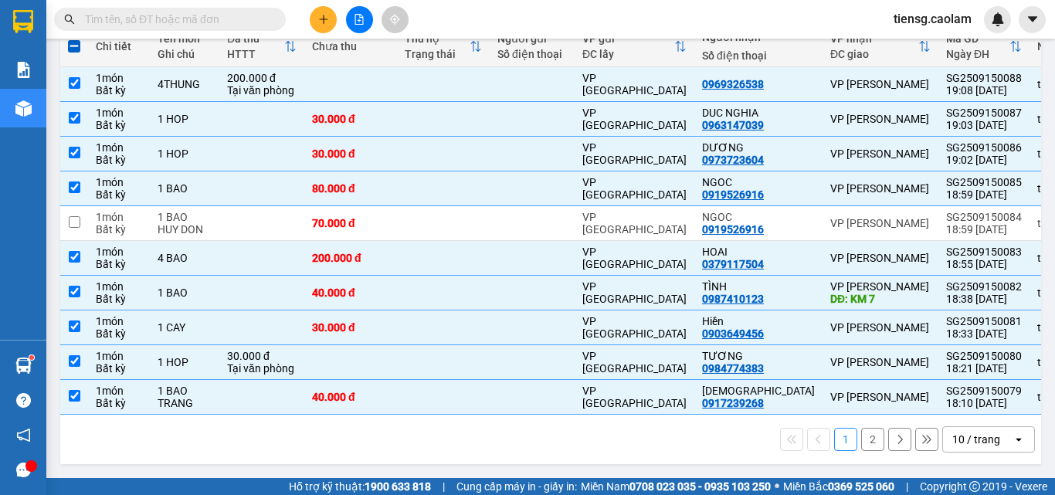
click at [979, 432] on div "10 / trang" at bounding box center [976, 439] width 48 height 15
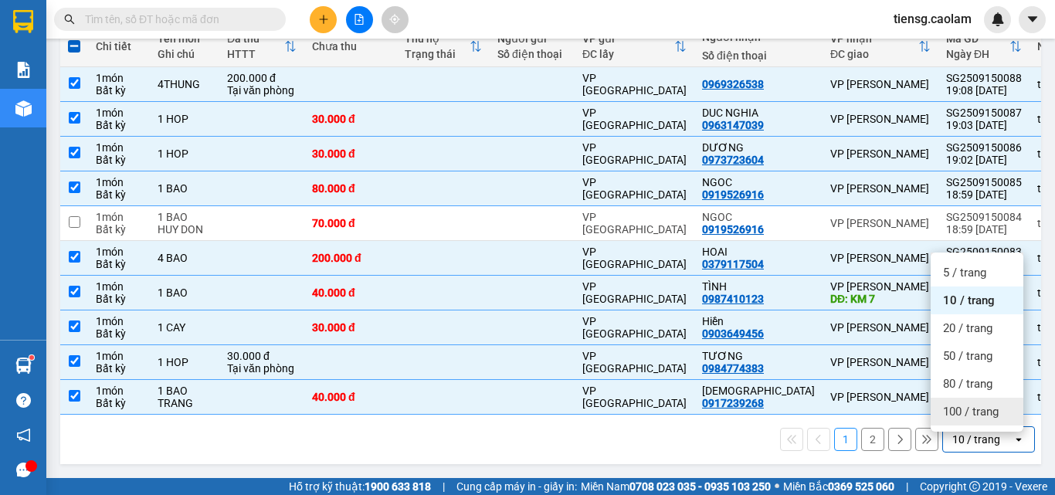
click at [956, 404] on span "100 / trang" at bounding box center [971, 411] width 56 height 15
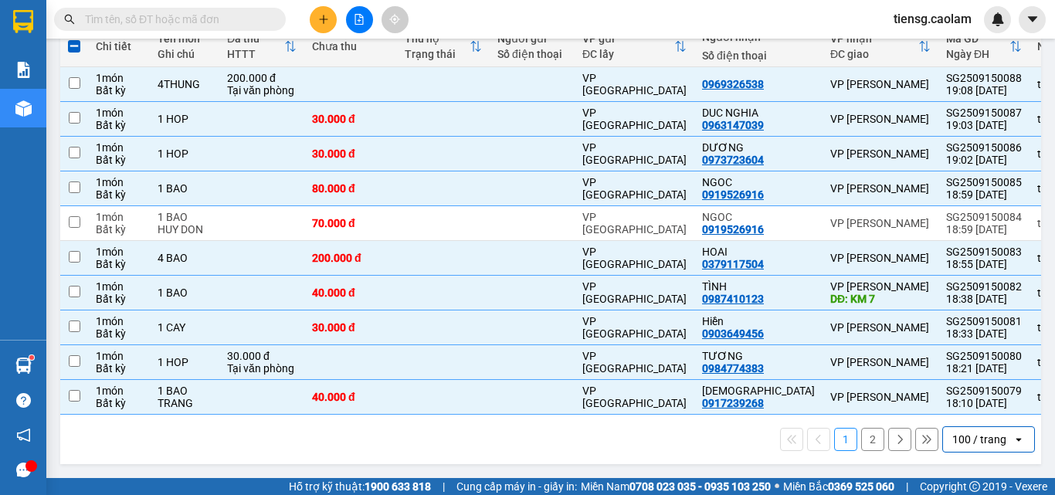
checkbox input "false"
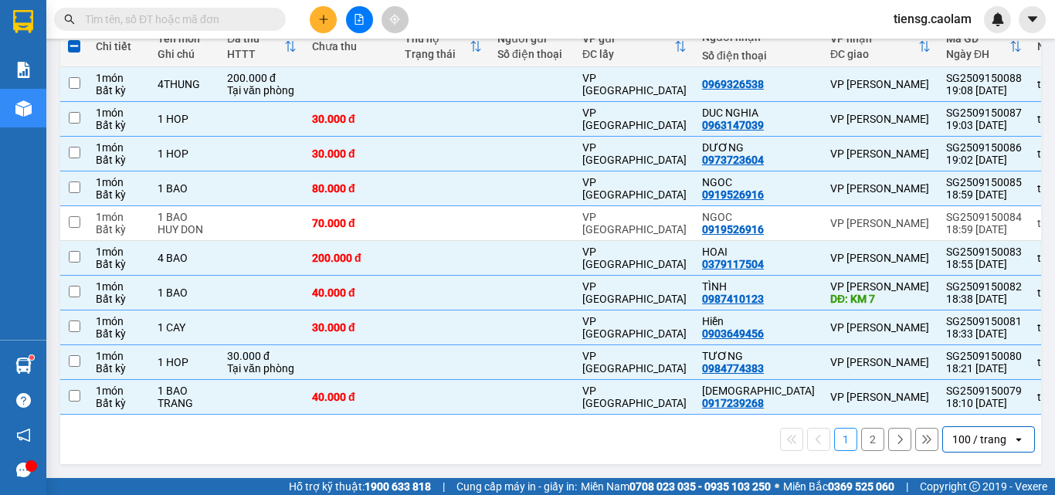
checkbox input "false"
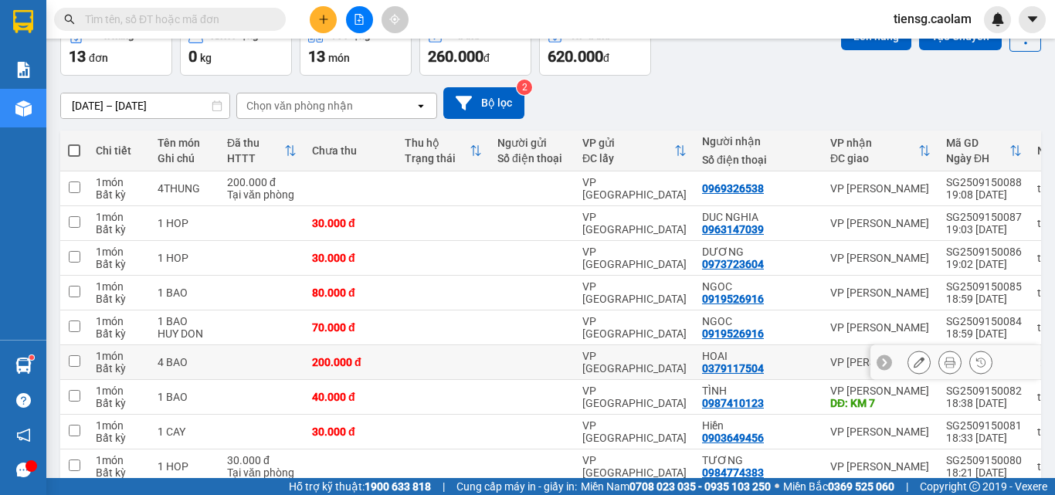
scroll to position [0, 0]
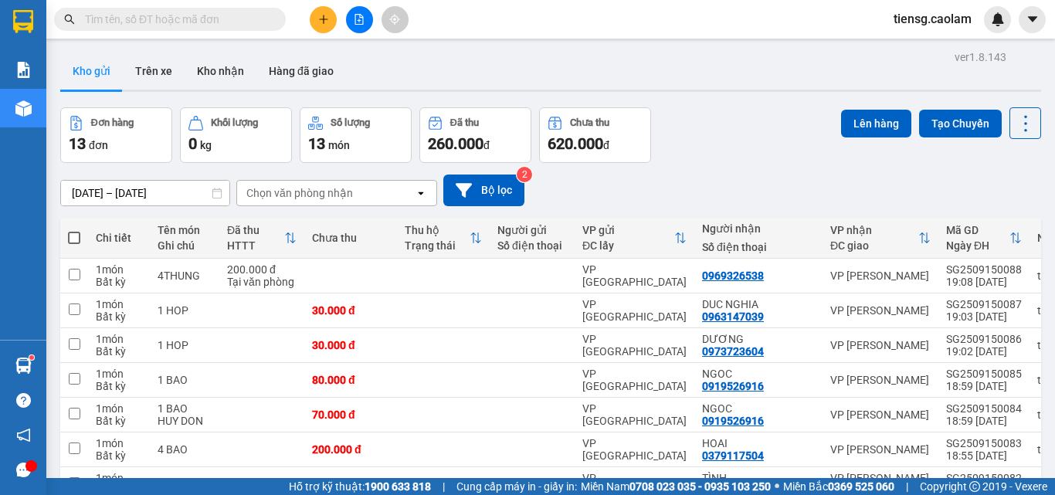
click at [76, 236] on span at bounding box center [74, 238] width 12 height 12
click at [74, 230] on input "checkbox" at bounding box center [74, 230] width 0 height 0
checkbox input "true"
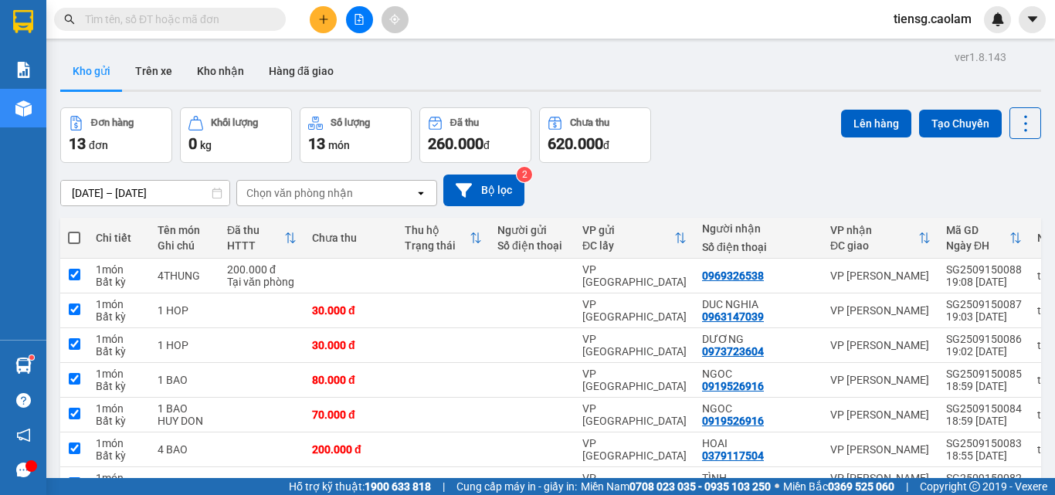
checkbox input "true"
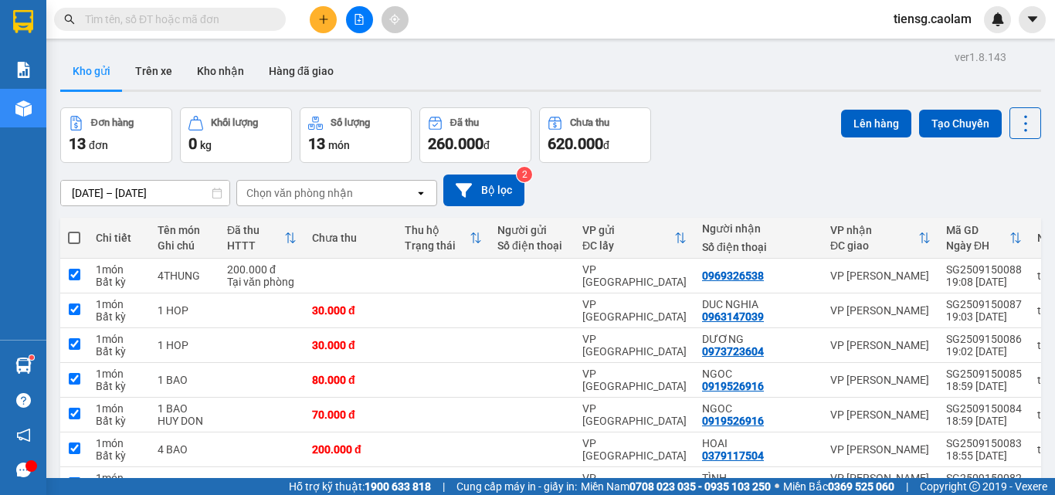
checkbox input "true"
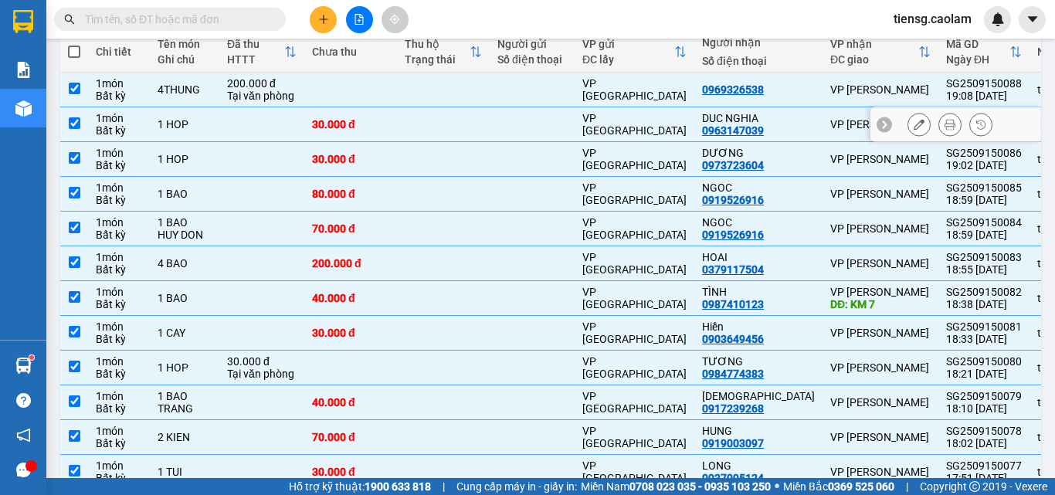
scroll to position [232, 0]
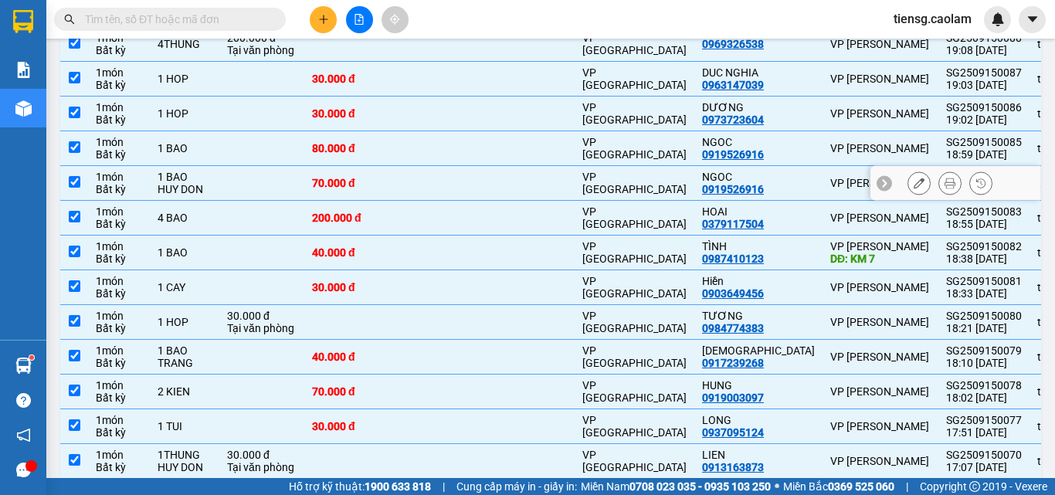
click at [86, 187] on td at bounding box center [74, 183] width 28 height 35
checkbox input "false"
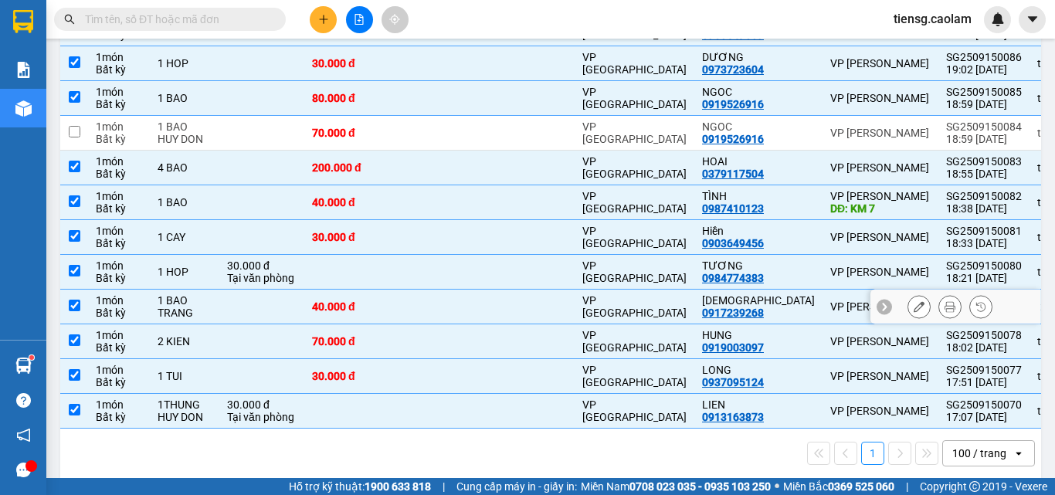
scroll to position [302, 0]
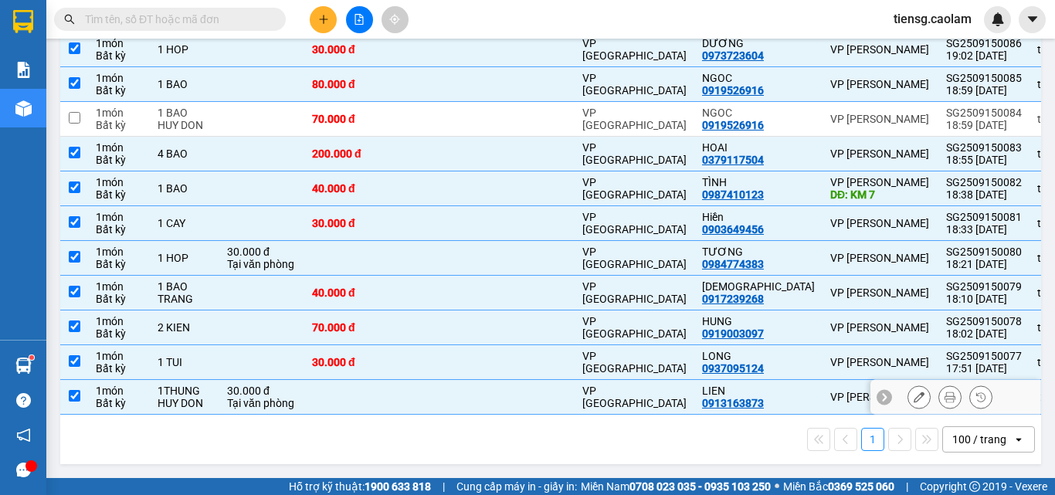
click at [229, 397] on div "Tại văn phòng" at bounding box center [262, 403] width 70 height 12
checkbox input "false"
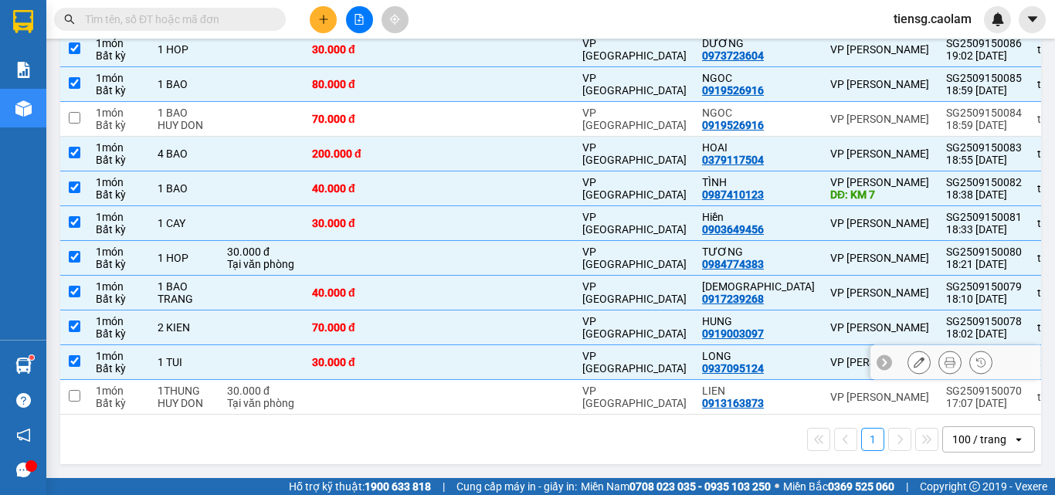
scroll to position [0, 0]
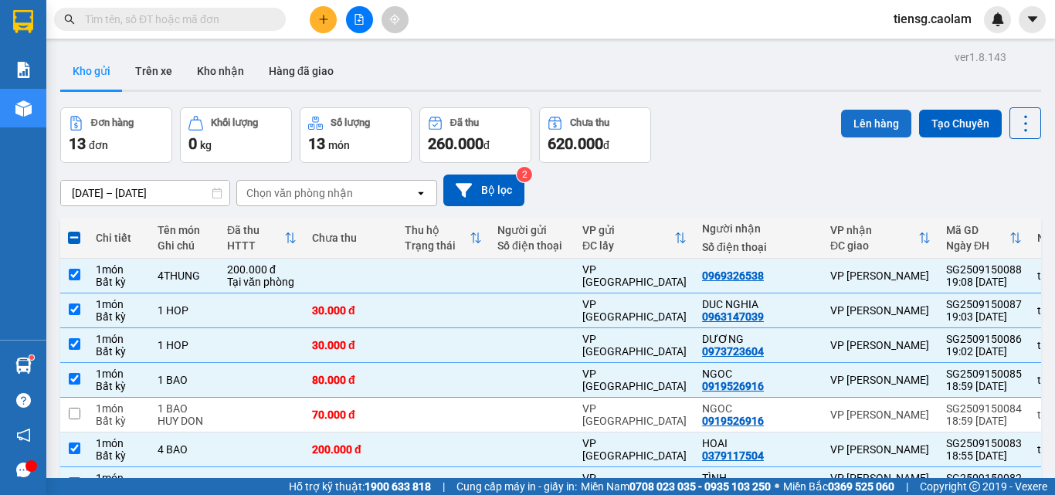
click at [860, 134] on button "Lên hàng" at bounding box center [876, 124] width 70 height 28
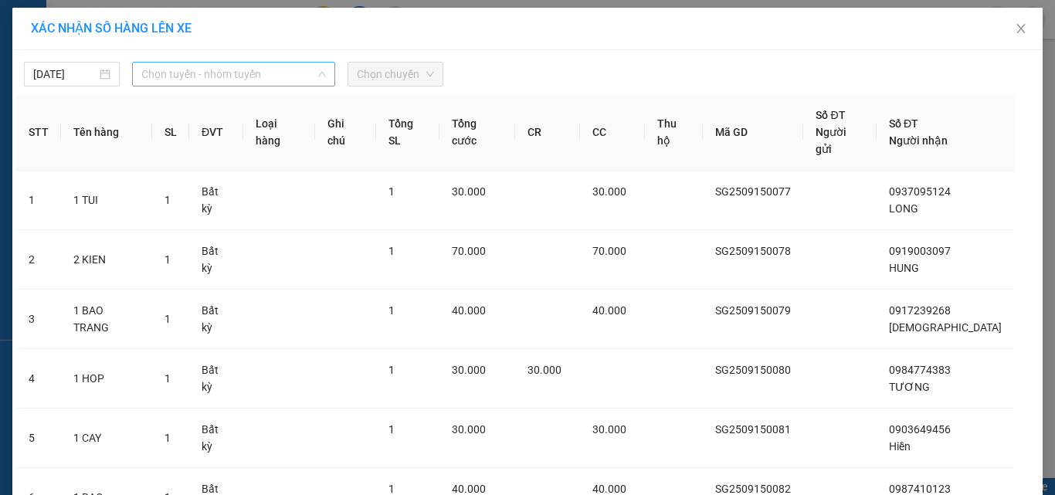
click at [239, 62] on div "Chọn tuyến - nhóm tuyến" at bounding box center [233, 74] width 203 height 25
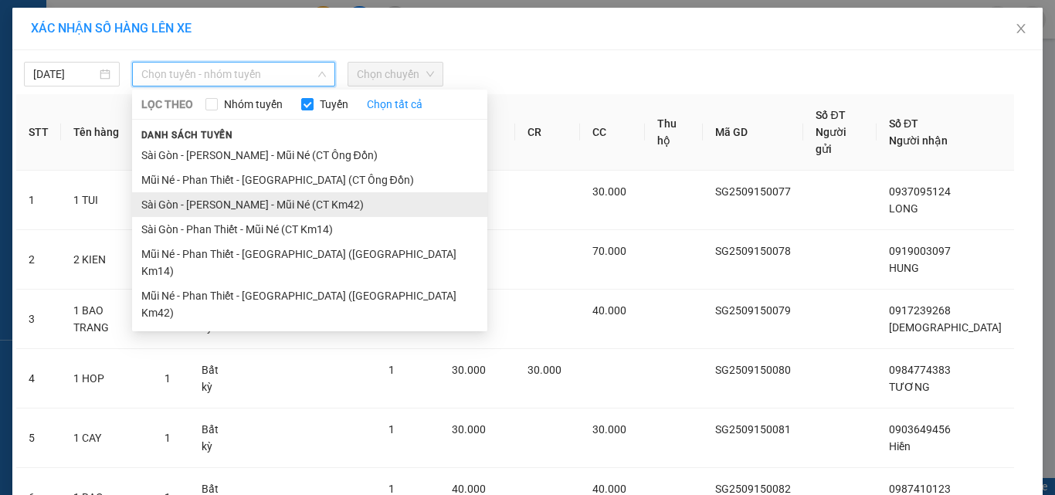
drag, startPoint x: 311, startPoint y: 209, endPoint x: 369, endPoint y: 115, distance: 110.0
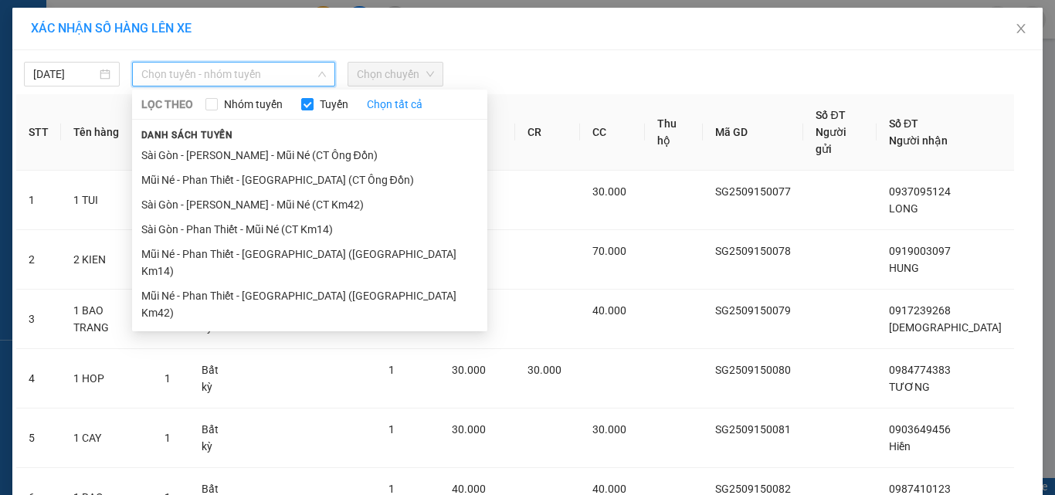
click at [312, 206] on li "Sài Gòn - [PERSON_NAME] - Mũi Né (CT Km42)" at bounding box center [309, 204] width 355 height 25
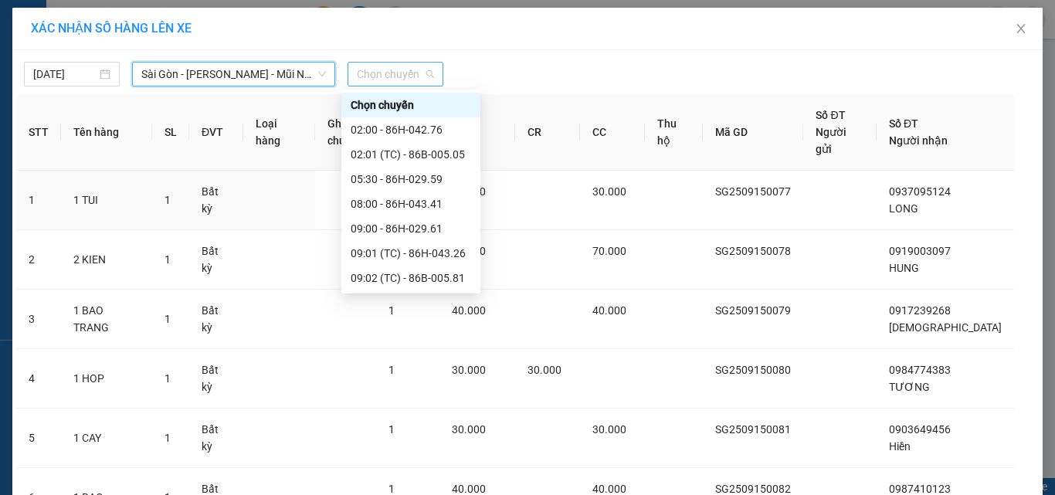
click at [401, 73] on span "Chọn chuyến" at bounding box center [395, 74] width 77 height 23
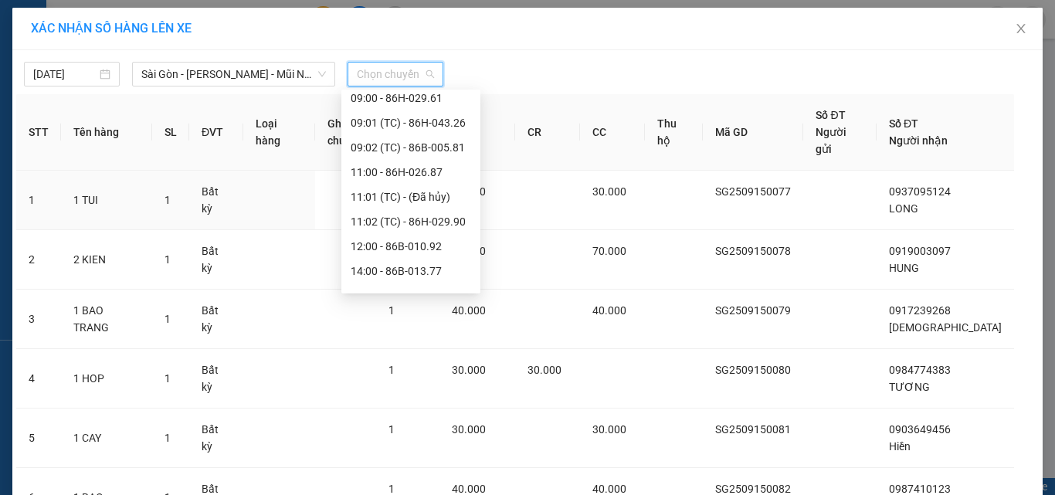
scroll to position [272, 0]
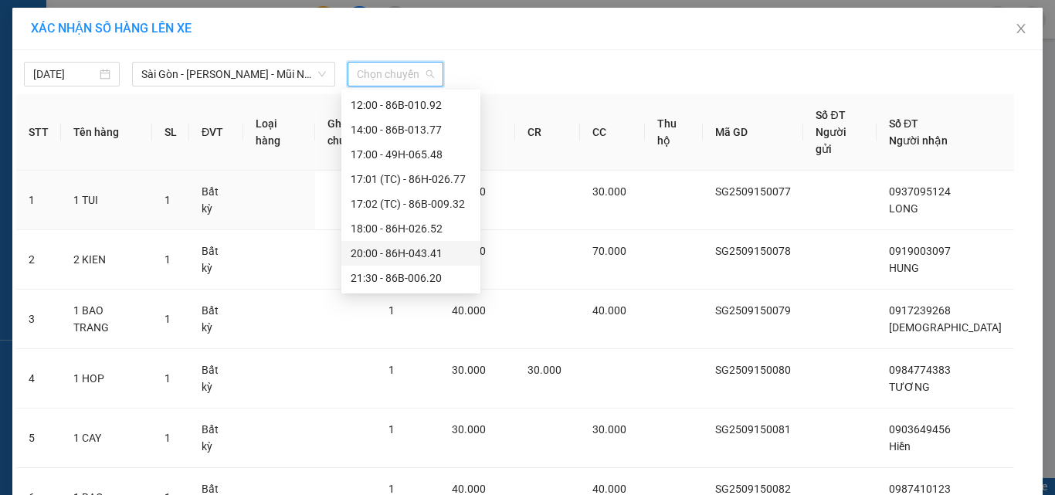
click at [380, 255] on div "20:00 - 86H-043.41" at bounding box center [411, 253] width 120 height 17
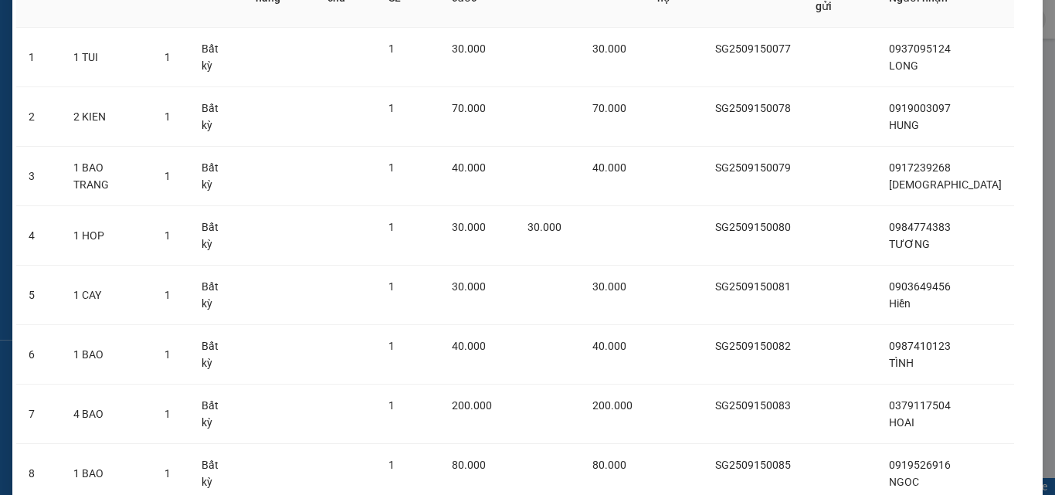
scroll to position [418, 0]
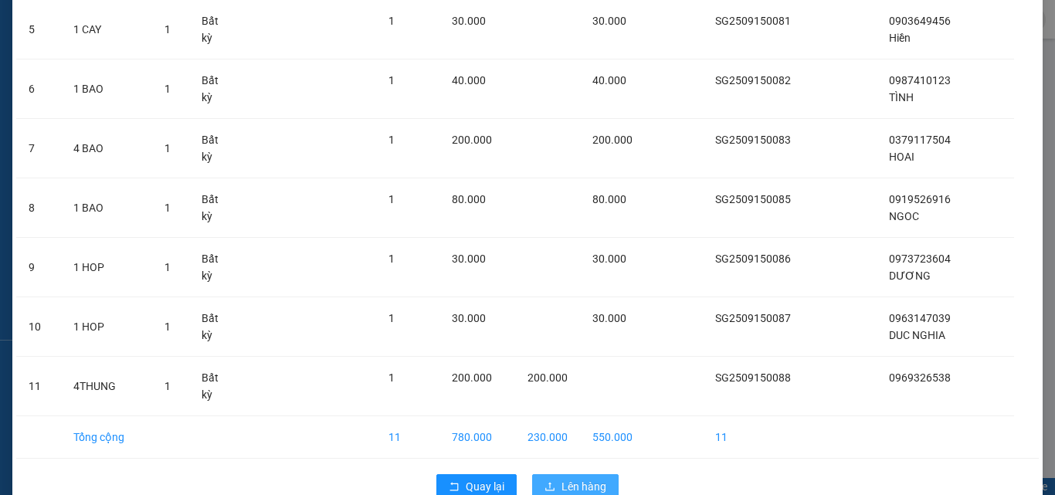
click at [562, 478] on span "Lên hàng" at bounding box center [584, 486] width 45 height 17
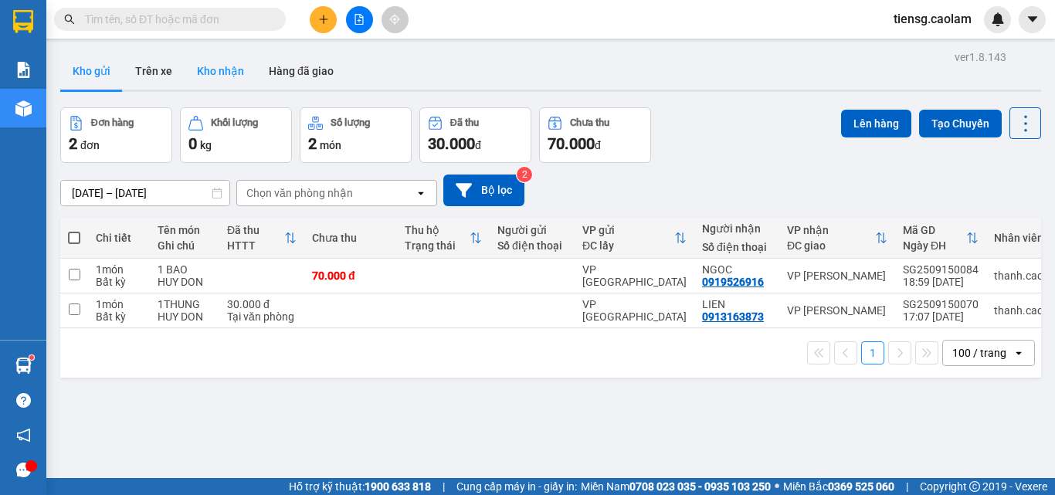
click at [237, 69] on button "Kho nhận" at bounding box center [221, 71] width 72 height 37
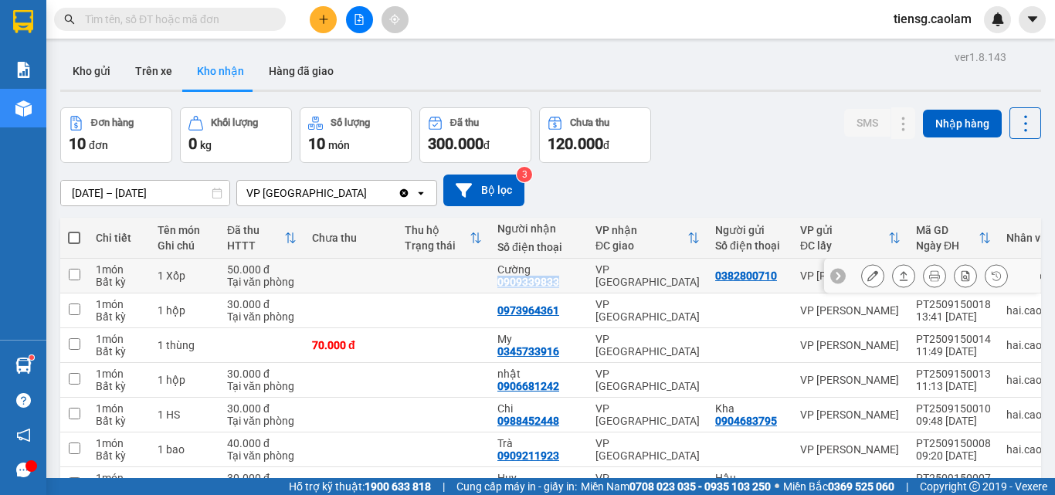
drag, startPoint x: 496, startPoint y: 283, endPoint x: 556, endPoint y: 289, distance: 60.6
click at [556, 289] on td "Cường 0909339833" at bounding box center [539, 276] width 98 height 35
checkbox input "true"
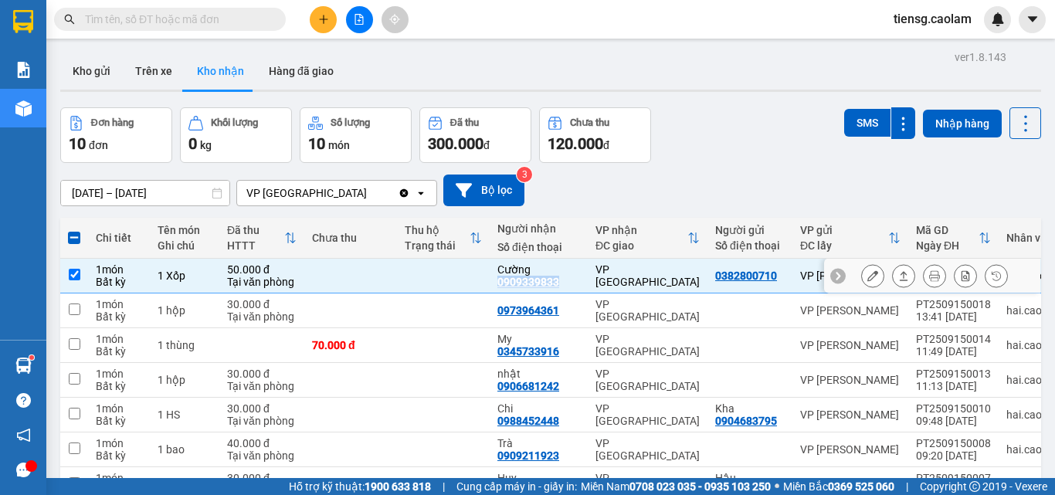
copy div "0909339833"
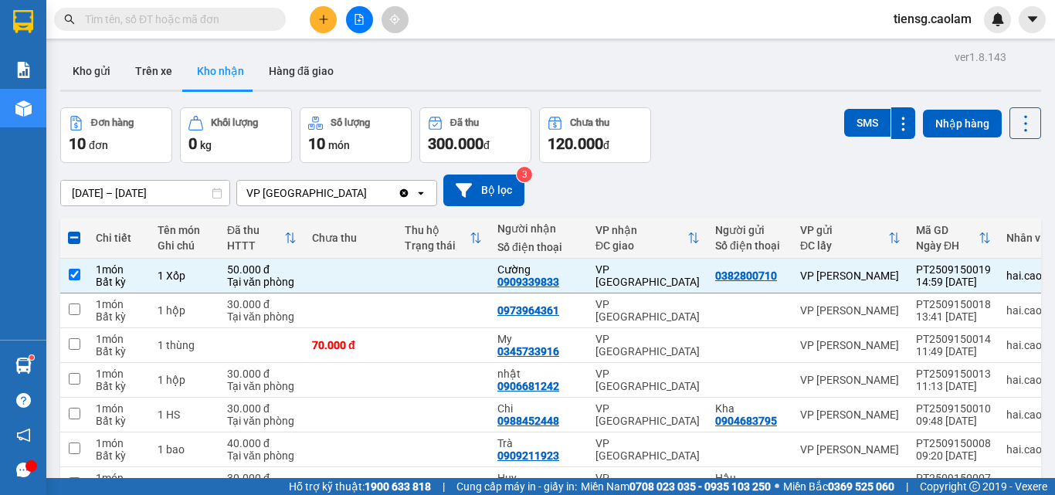
paste input "0909339833"
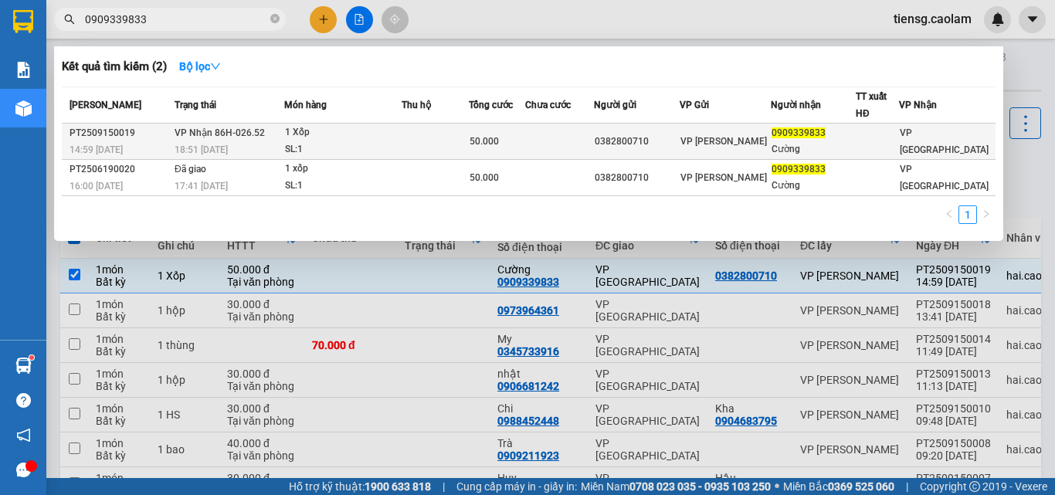
type input "0909339833"
click at [428, 146] on td at bounding box center [435, 142] width 67 height 36
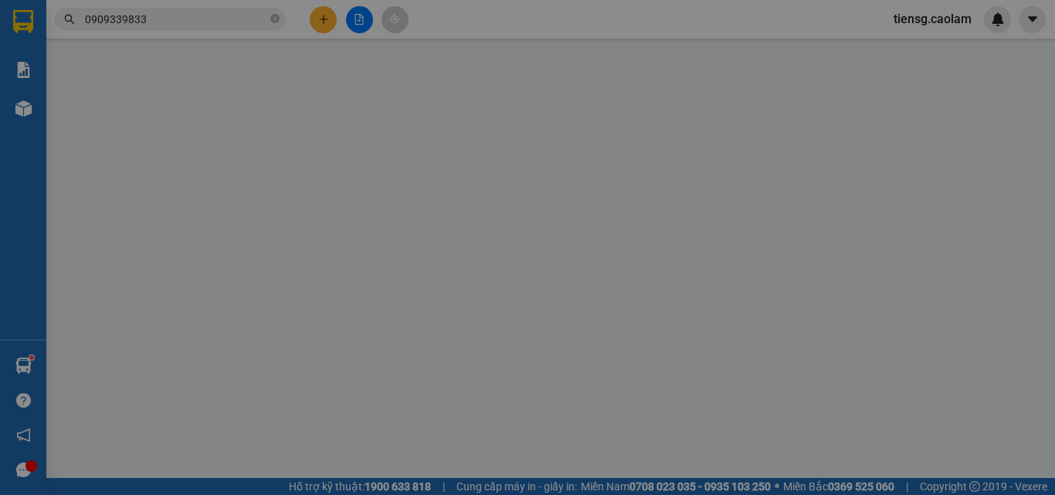
type input "0382800710"
type input "0909339833"
type input "Cường"
type input "50.000"
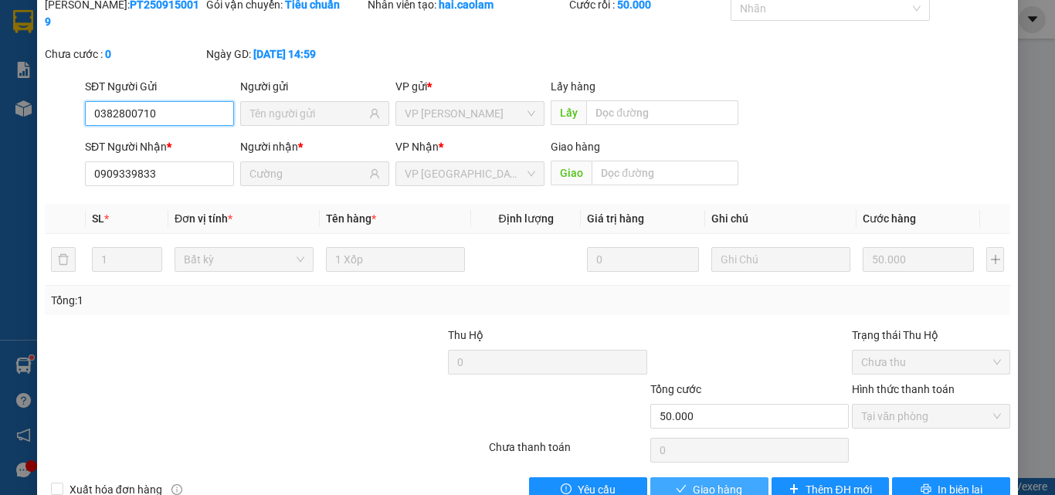
scroll to position [77, 0]
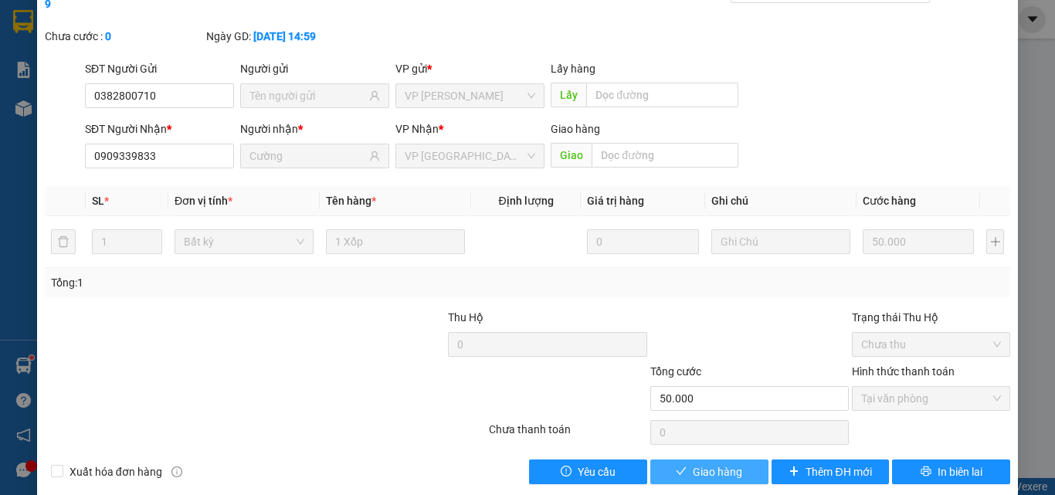
click at [685, 466] on button "Giao hàng" at bounding box center [709, 472] width 118 height 25
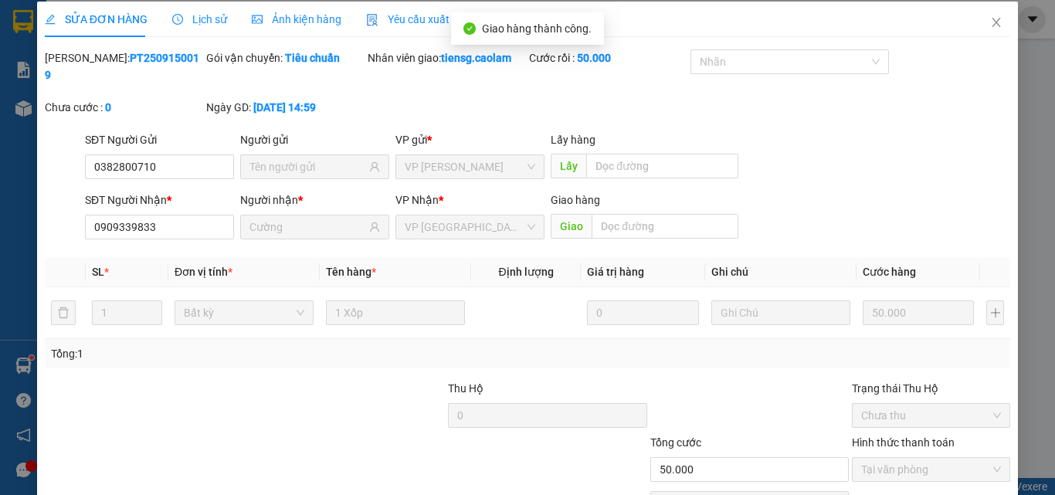
scroll to position [0, 0]
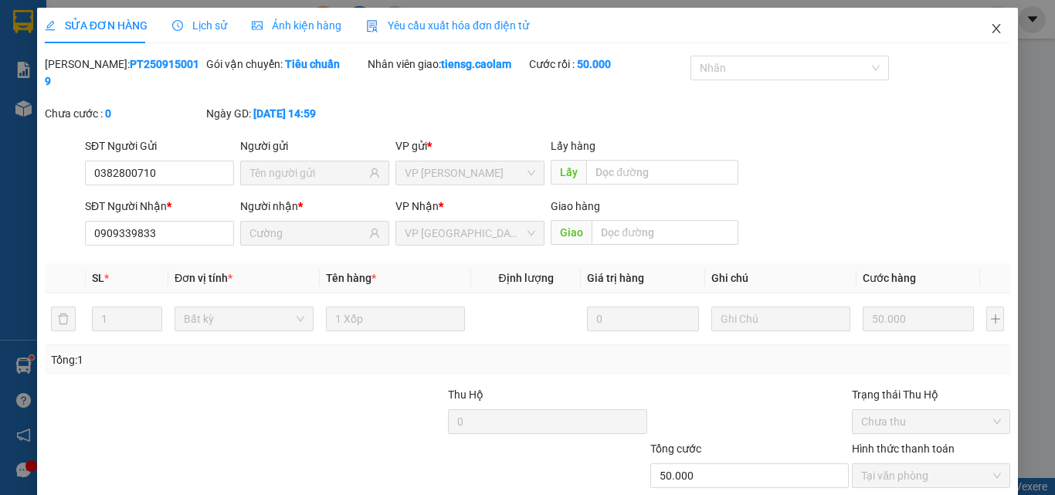
click at [990, 31] on icon "close" at bounding box center [996, 28] width 12 height 12
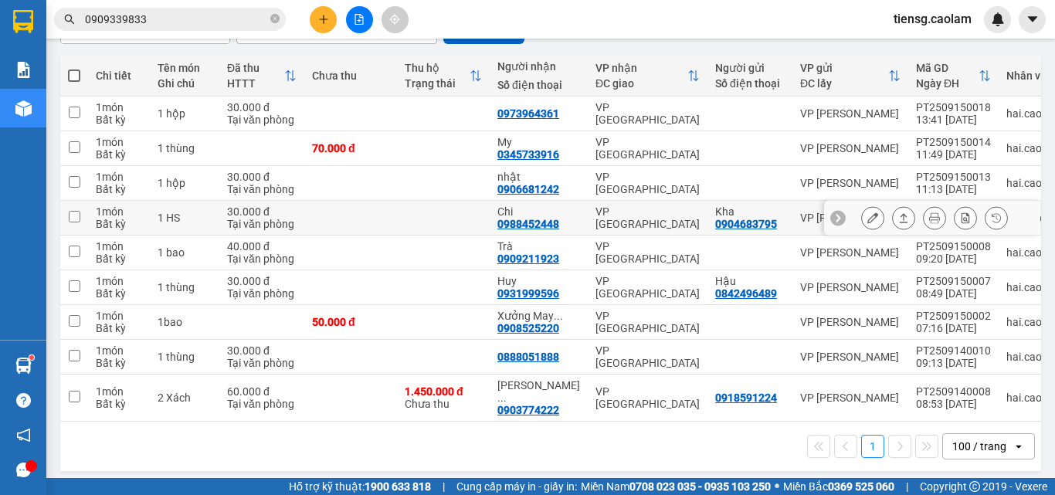
scroll to position [163, 0]
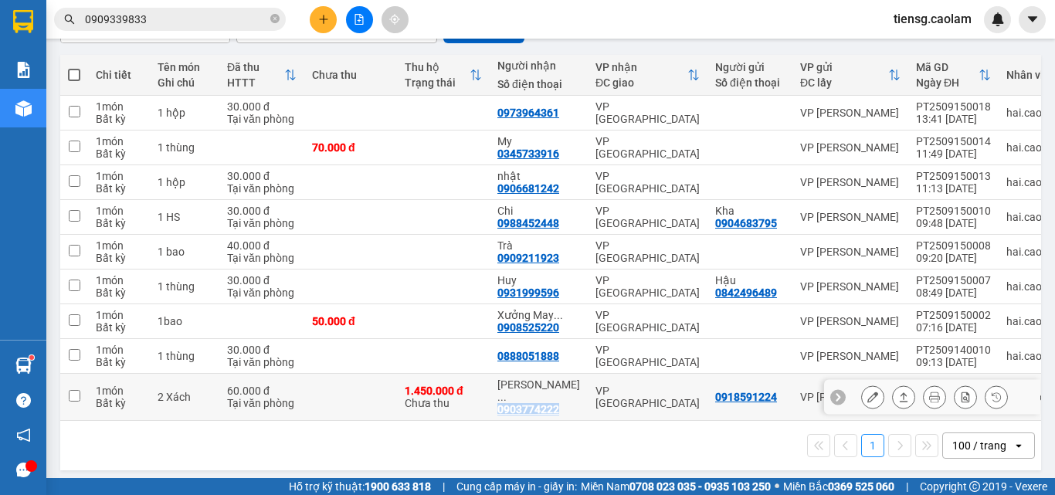
drag, startPoint x: 497, startPoint y: 395, endPoint x: 555, endPoint y: 396, distance: 57.9
click at [556, 401] on td "Chị Cao ... 0903774222" at bounding box center [539, 397] width 98 height 47
checkbox input "true"
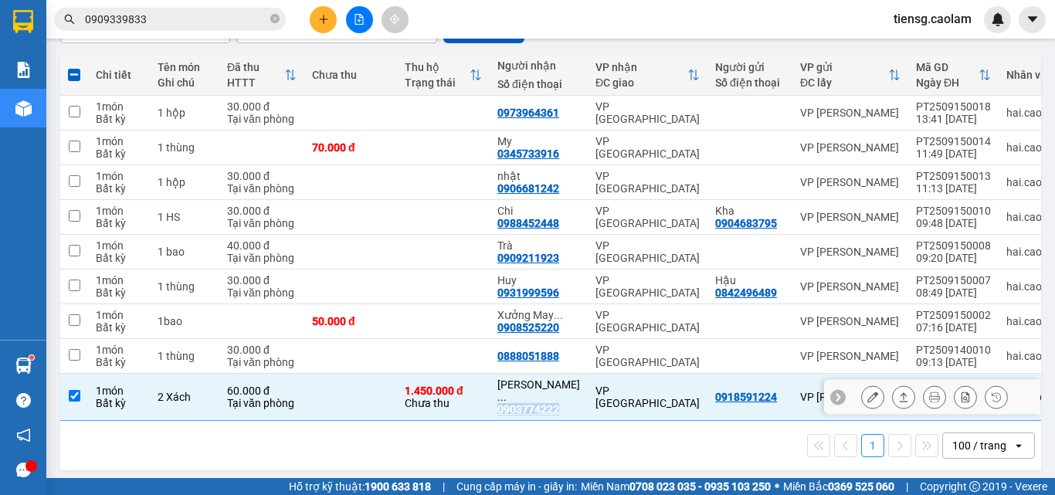
copy div "0903774222"
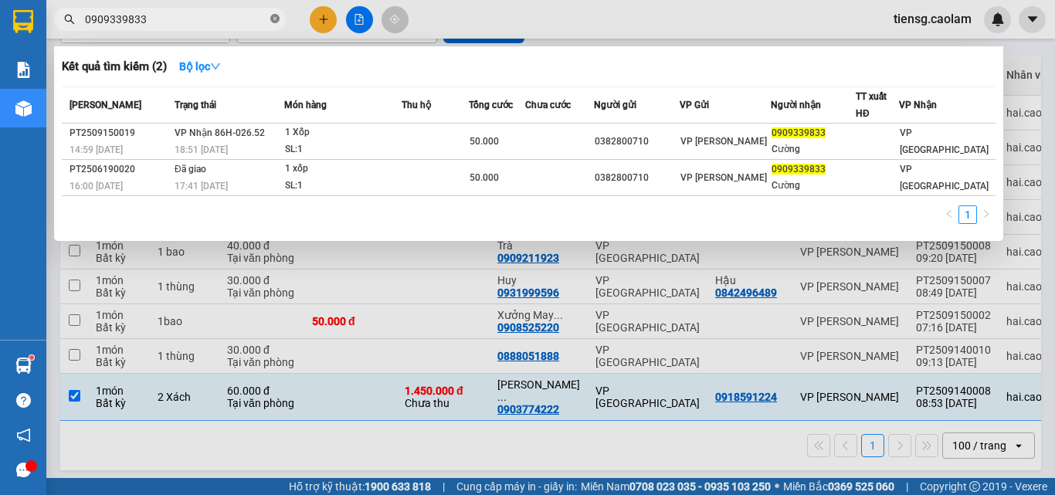
click at [276, 20] on icon "close-circle" at bounding box center [274, 18] width 9 height 9
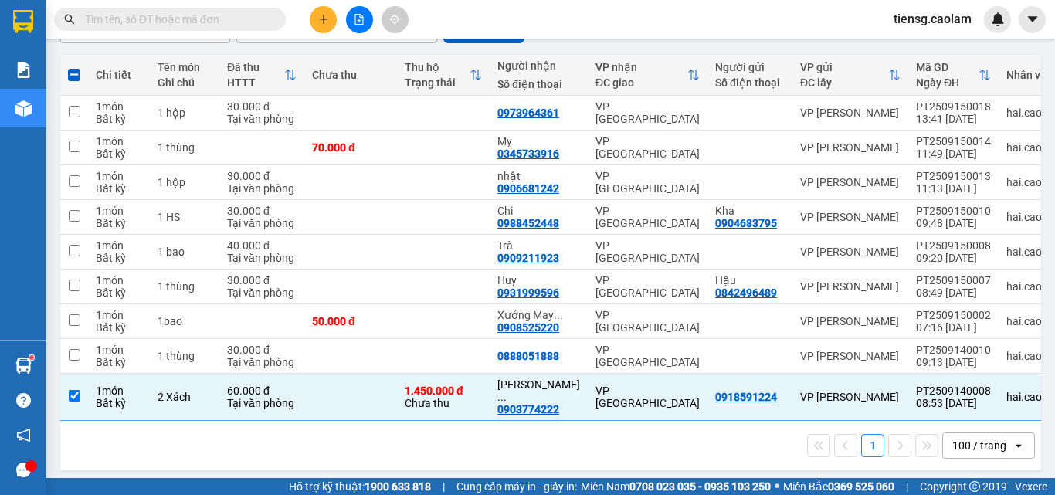
paste input "0903774222"
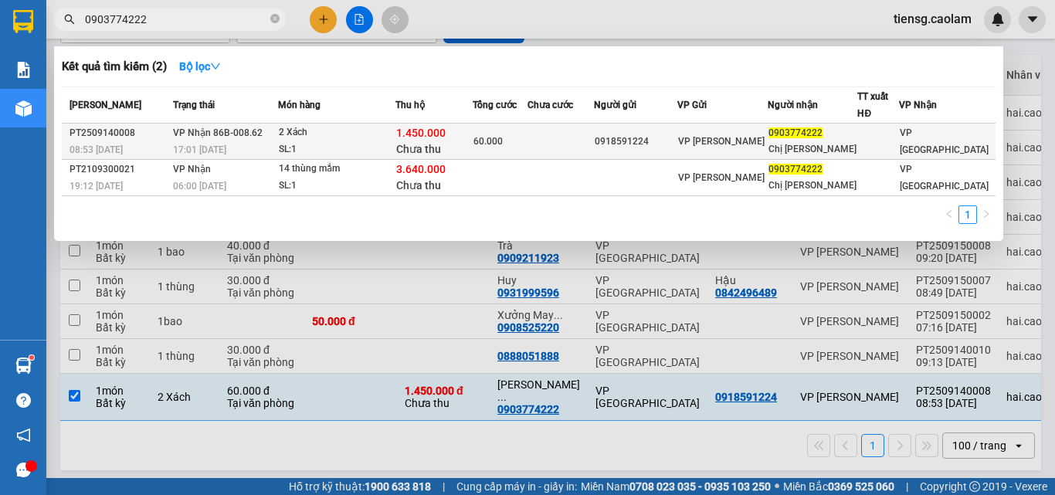
type input "0903774222"
click at [422, 144] on span "Chưa thu" at bounding box center [418, 149] width 45 height 12
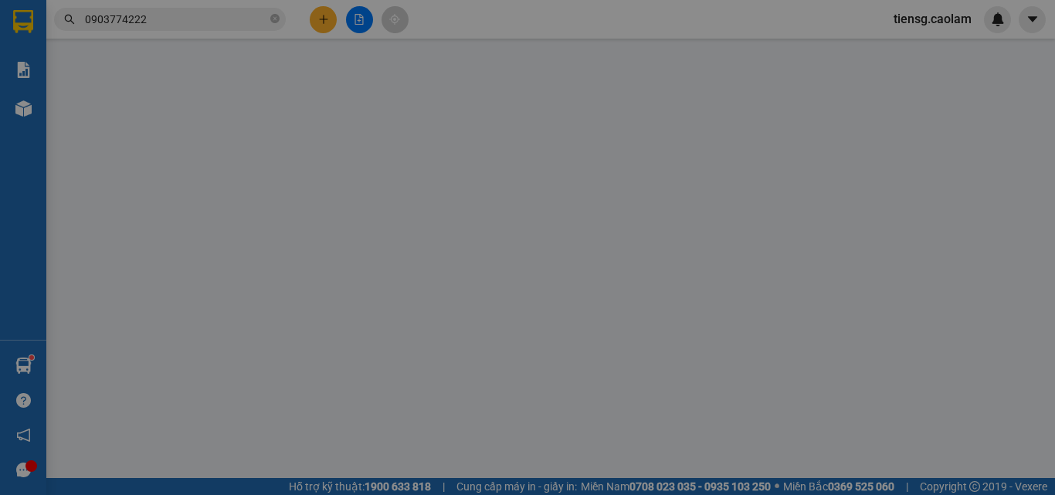
type input "0918591224"
type input "0903774222"
type input "Chị Cao Nguyên"
type input "1.450.000"
type input "60.000"
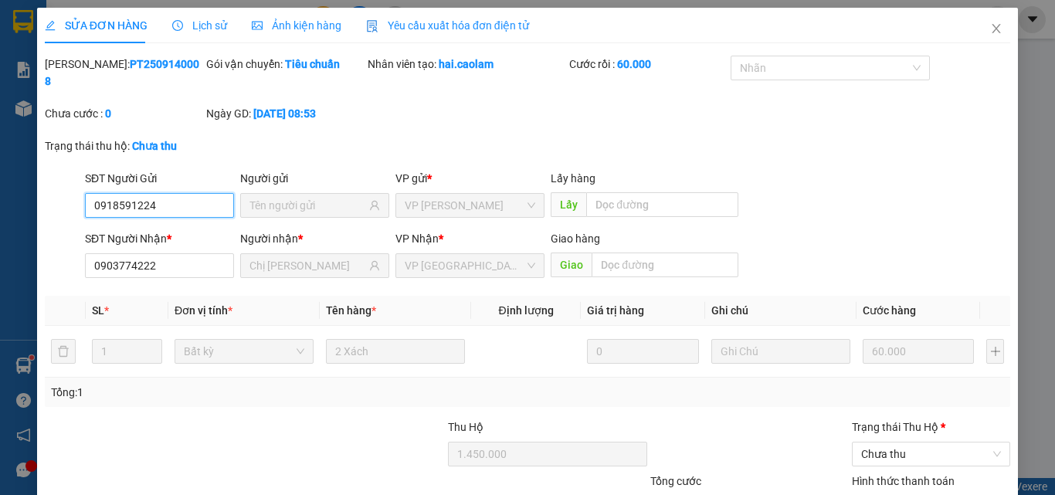
scroll to position [112, 0]
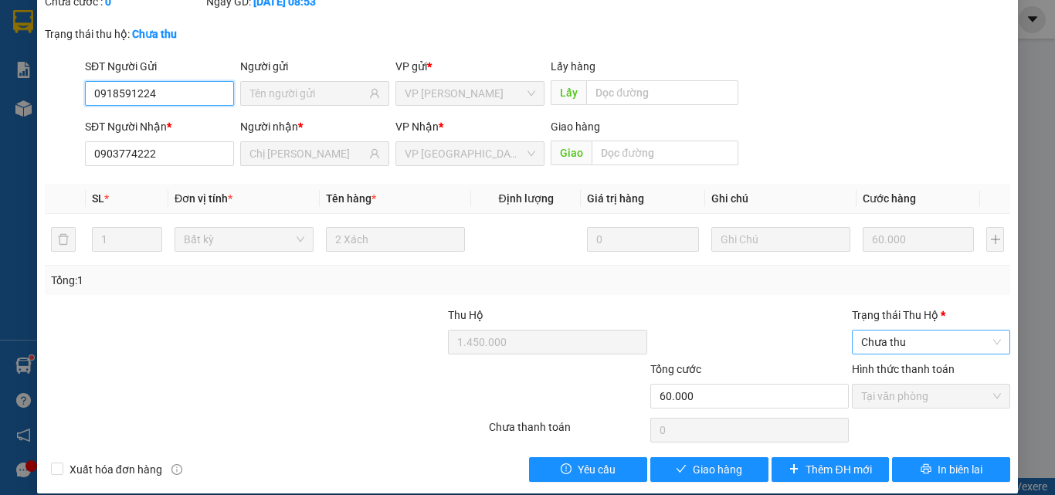
click at [885, 331] on span "Chưa thu" at bounding box center [931, 342] width 140 height 23
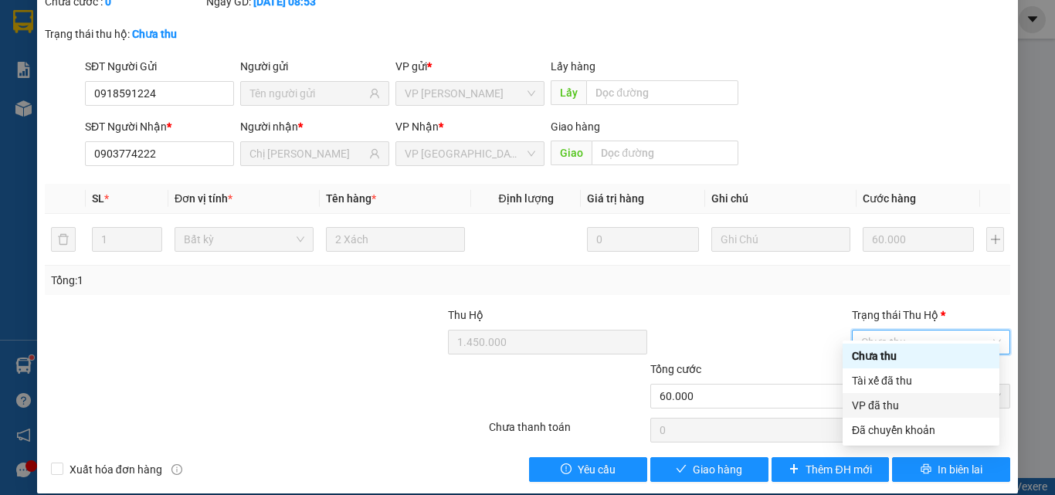
drag, startPoint x: 883, startPoint y: 380, endPoint x: 889, endPoint y: 408, distance: 28.5
click at [889, 408] on div "Chưa thu Tài xế đã thu VP đã thu Đã chuyển khoản" at bounding box center [921, 393] width 157 height 99
click at [887, 404] on div "VP đã thu" at bounding box center [921, 405] width 138 height 17
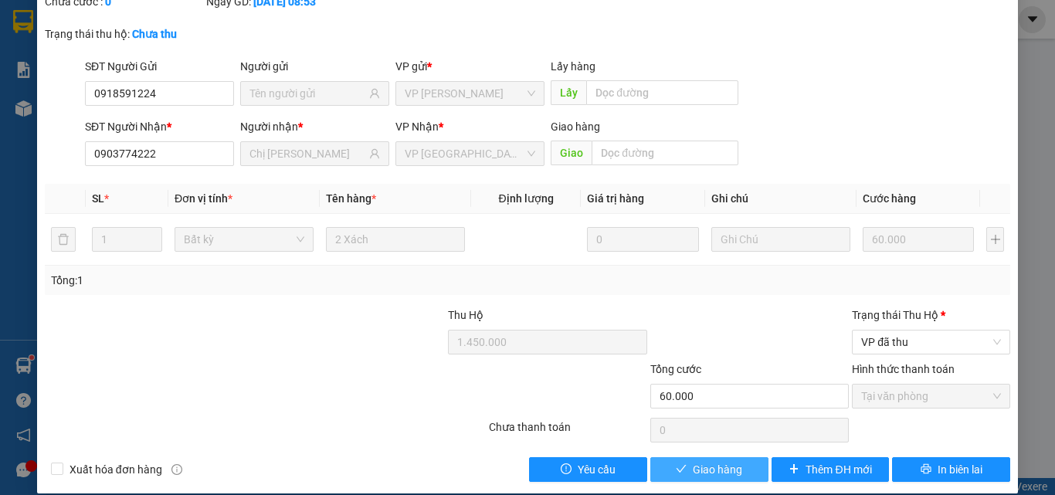
click at [724, 461] on span "Giao hàng" at bounding box center [717, 469] width 49 height 17
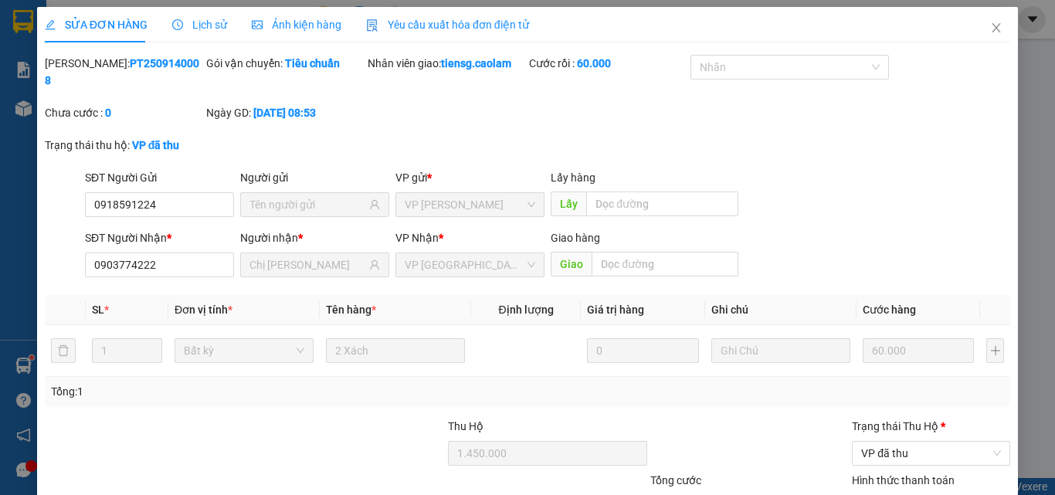
scroll to position [0, 0]
click at [990, 27] on icon "close" at bounding box center [996, 28] width 12 height 12
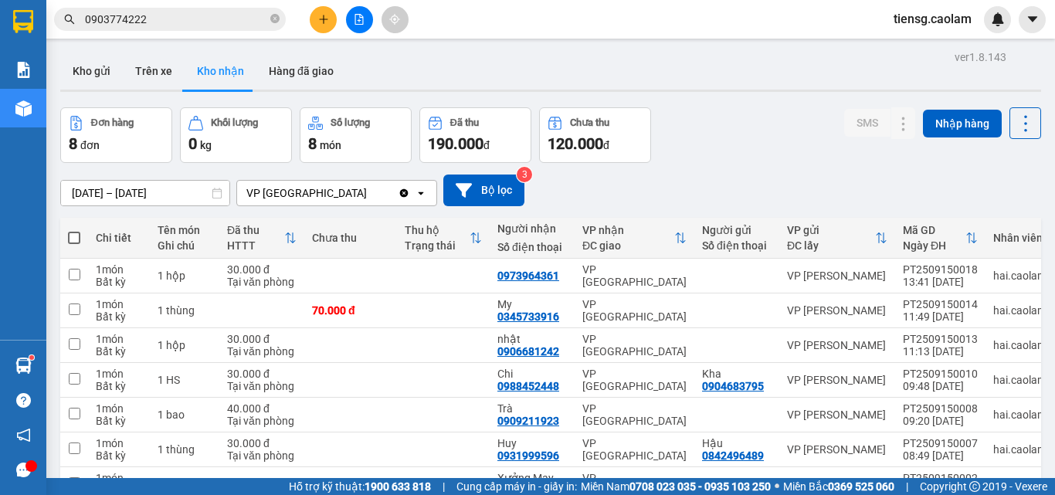
drag, startPoint x: 86, startPoint y: 68, endPoint x: 445, endPoint y: 169, distance: 373.1
click at [445, 166] on div "ver 1.8.143 Kho gửi Trên xe Kho nhận Hàng đã giao Đơn hàng 8 đơn Khối lượng 0 k…" at bounding box center [550, 319] width 993 height 546
click at [98, 68] on button "Kho gửi" at bounding box center [91, 71] width 63 height 37
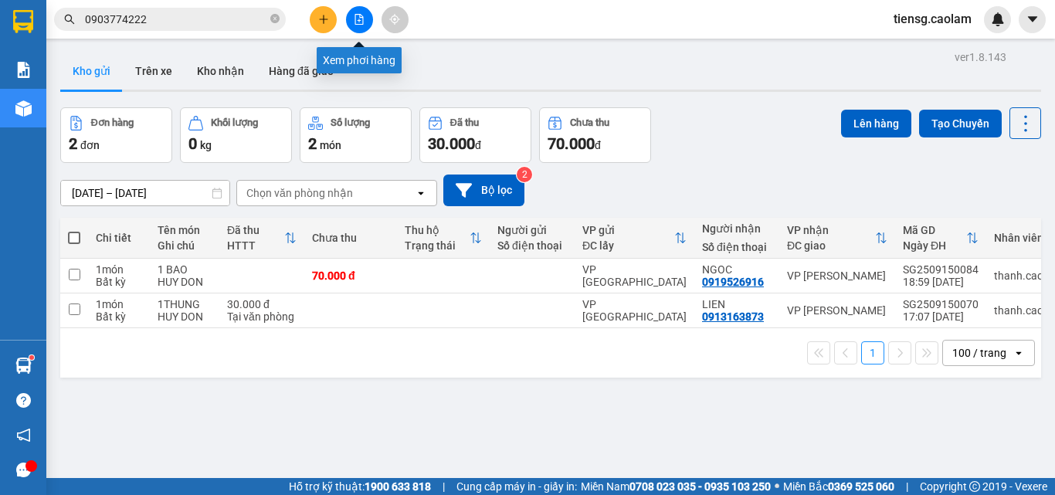
click at [359, 16] on icon "file-add" at bounding box center [359, 19] width 11 height 11
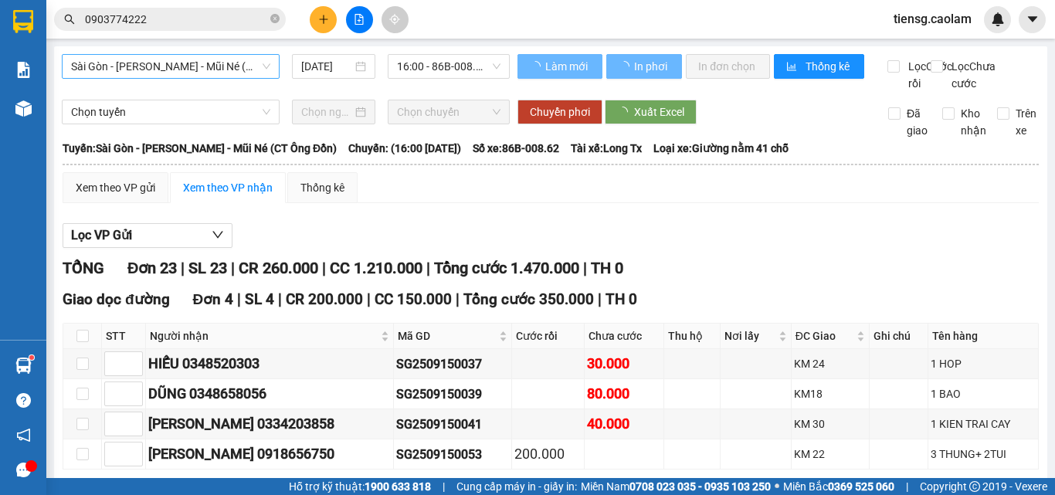
click at [216, 56] on span "Sài Gòn - [PERSON_NAME] - Mũi Né (CT Ông Đồn)" at bounding box center [170, 66] width 199 height 23
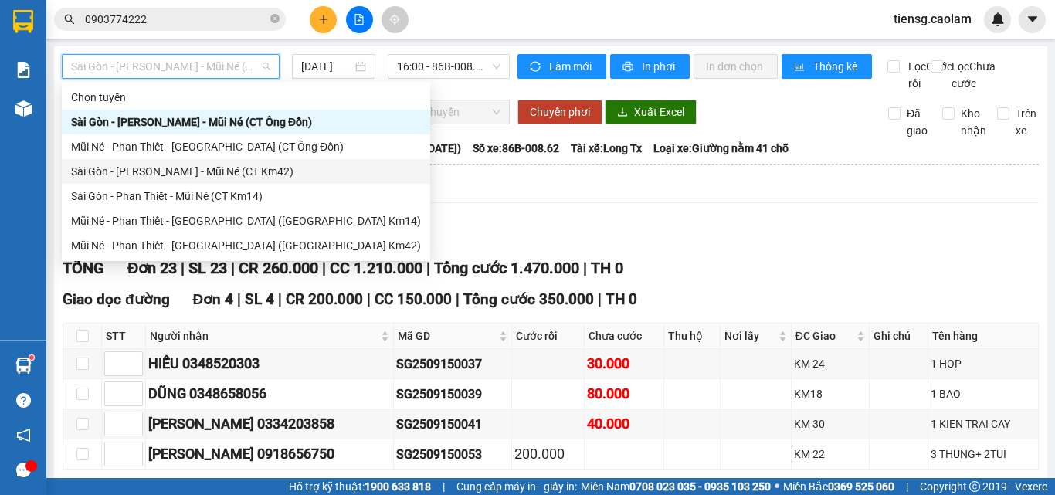
click at [238, 176] on div "Sài Gòn - [PERSON_NAME] - Mũi Né (CT Km42)" at bounding box center [246, 171] width 350 height 17
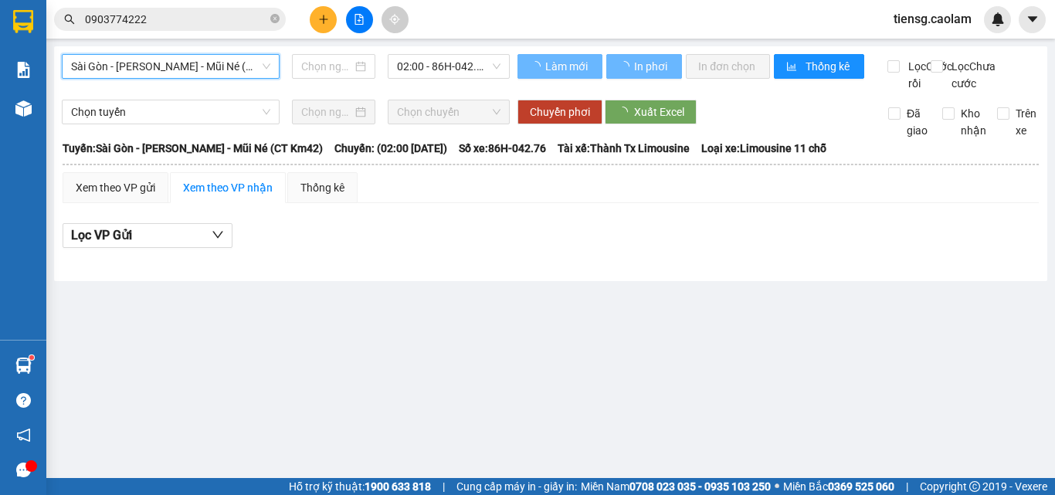
type input "[DATE]"
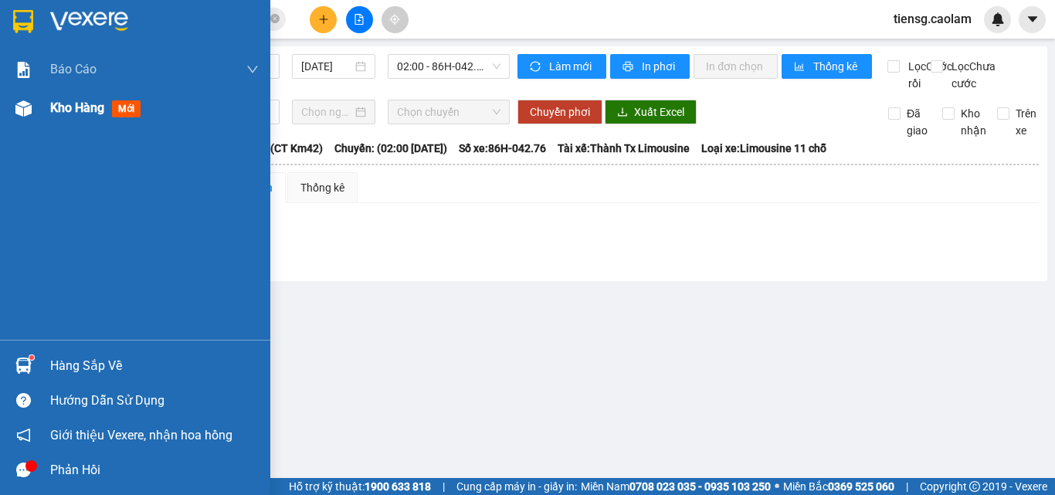
click at [84, 110] on span "Kho hàng" at bounding box center [77, 107] width 54 height 15
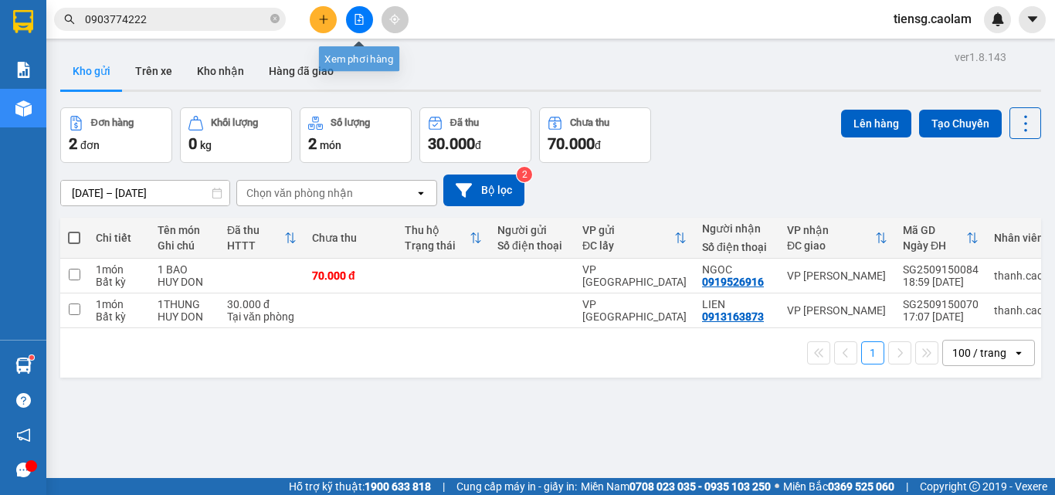
click at [351, 23] on button at bounding box center [359, 19] width 27 height 27
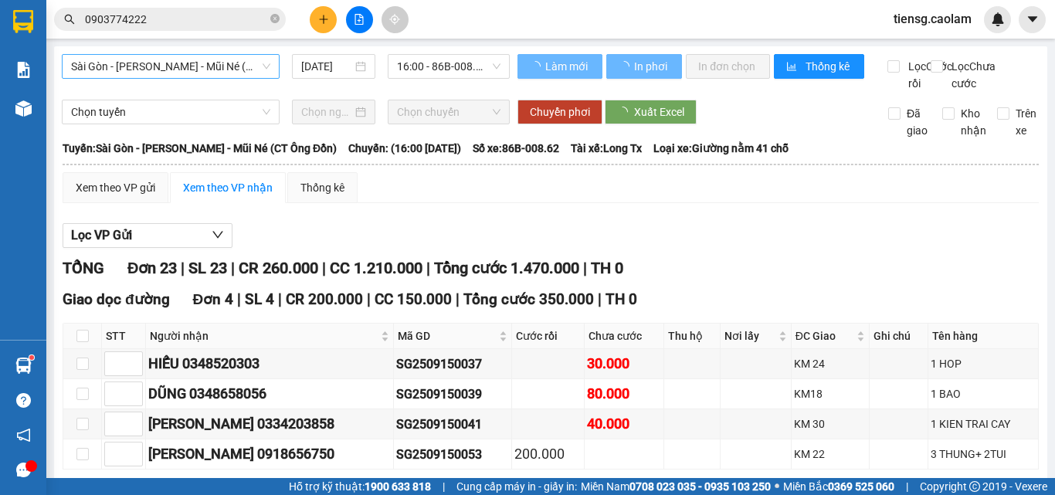
click at [197, 70] on span "Sài Gòn - [PERSON_NAME] - Mũi Né (CT Ông Đồn)" at bounding box center [170, 66] width 199 height 23
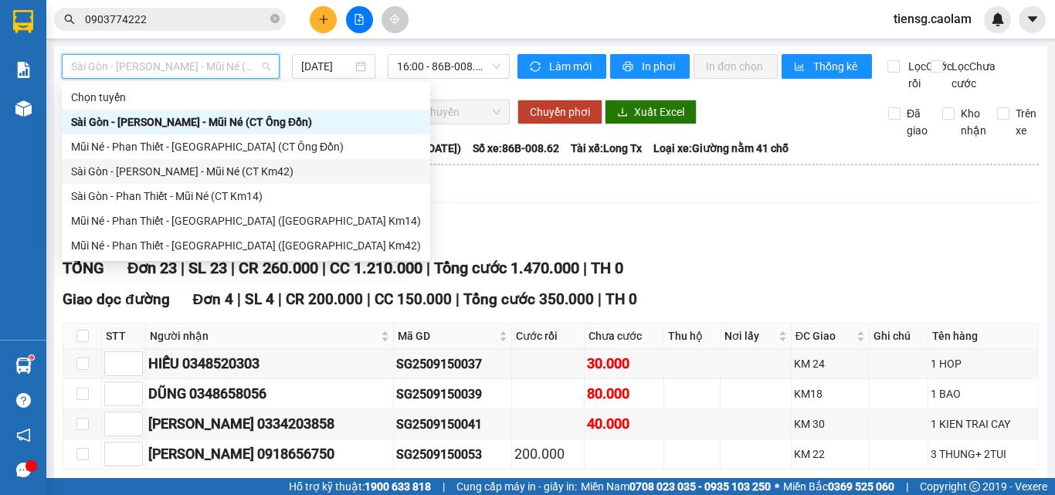
drag, startPoint x: 238, startPoint y: 198, endPoint x: 241, endPoint y: 178, distance: 21.1
click at [241, 178] on div "Chọn tuyến Sài Gòn - Phan Thiết - Mũi Né (CT Ông Đồn) Mũi Né - Phan Thiết - Sài…" at bounding box center [246, 171] width 368 height 173
click at [243, 173] on div "Sài Gòn - [PERSON_NAME] - Mũi Né (CT Km42)" at bounding box center [246, 171] width 350 height 17
type input "[DATE]"
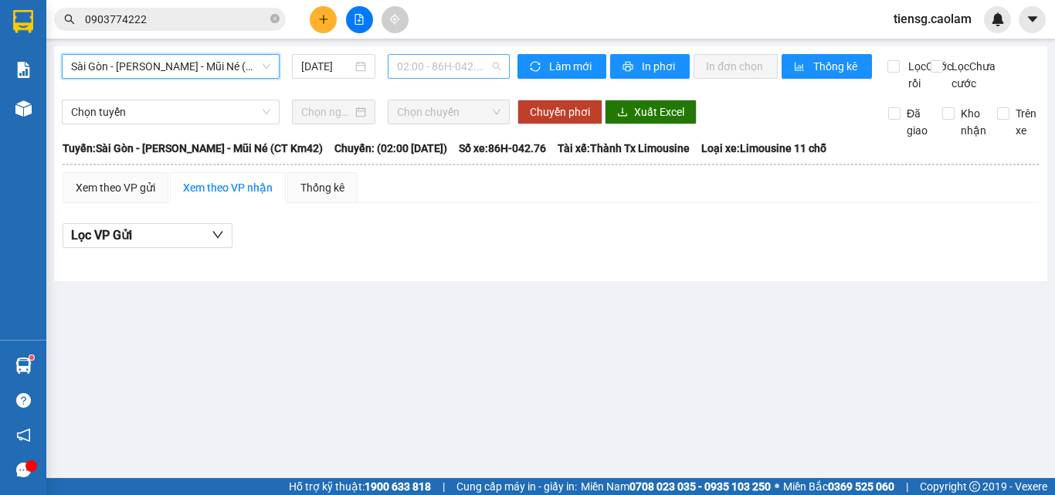
click at [470, 58] on span "02:00 - 86H-042.76" at bounding box center [448, 66] width 103 height 23
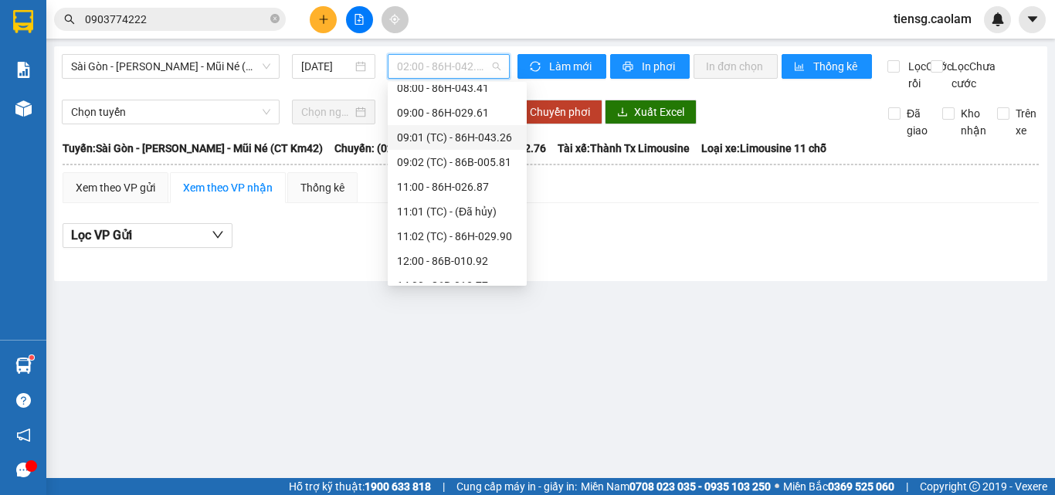
scroll to position [272, 0]
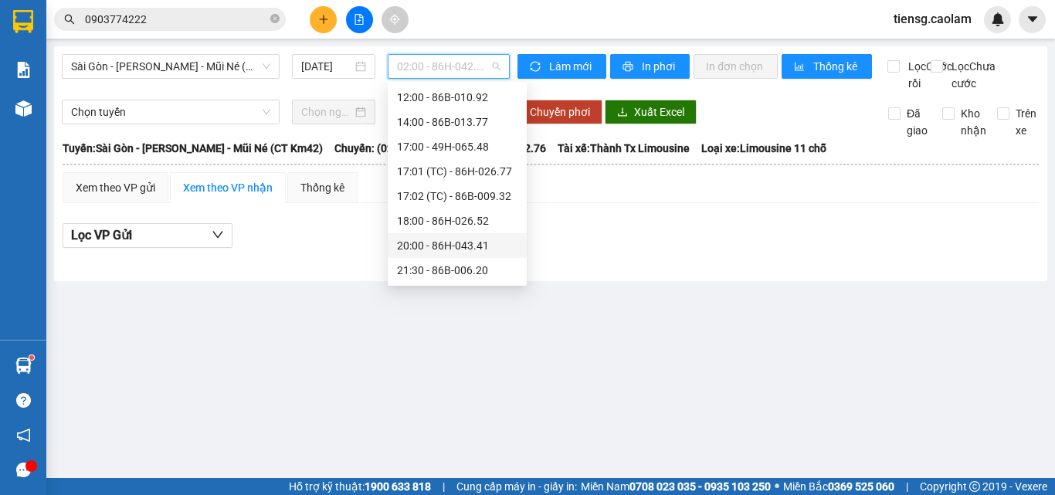
click at [457, 246] on div "20:00 - 86H-043.41" at bounding box center [457, 245] width 120 height 17
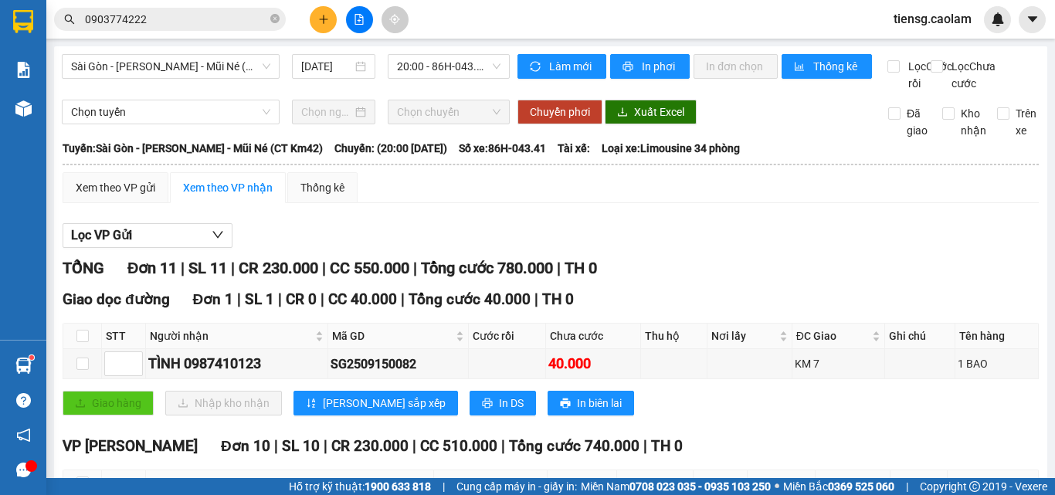
click at [645, 46] on div "Sài Gòn - Phan Thiết - Mũi Né (CT Km42) 15/09/2025 20:00 - 86H-043.41 Làm mới I…" at bounding box center [550, 457] width 993 height 823
click at [647, 59] on span "In phơi" at bounding box center [660, 66] width 36 height 17
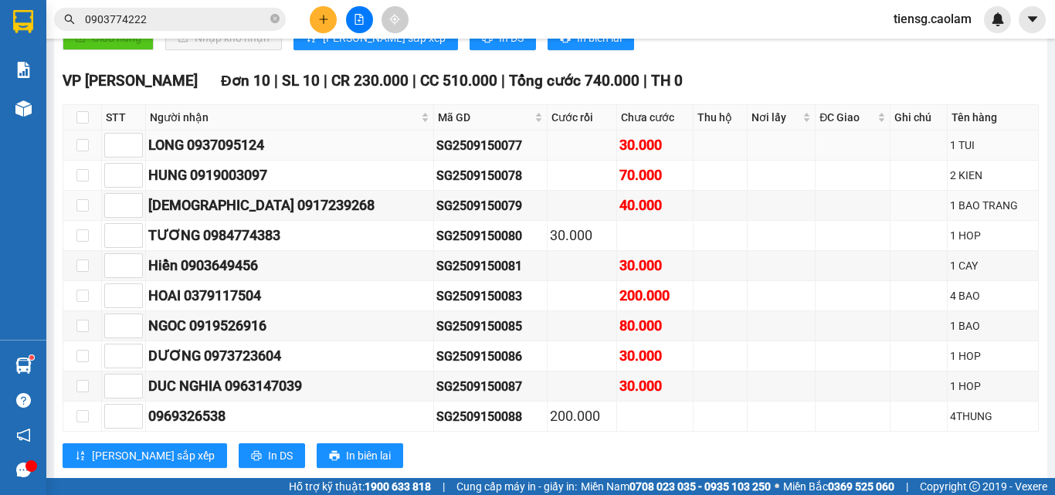
scroll to position [338, 0]
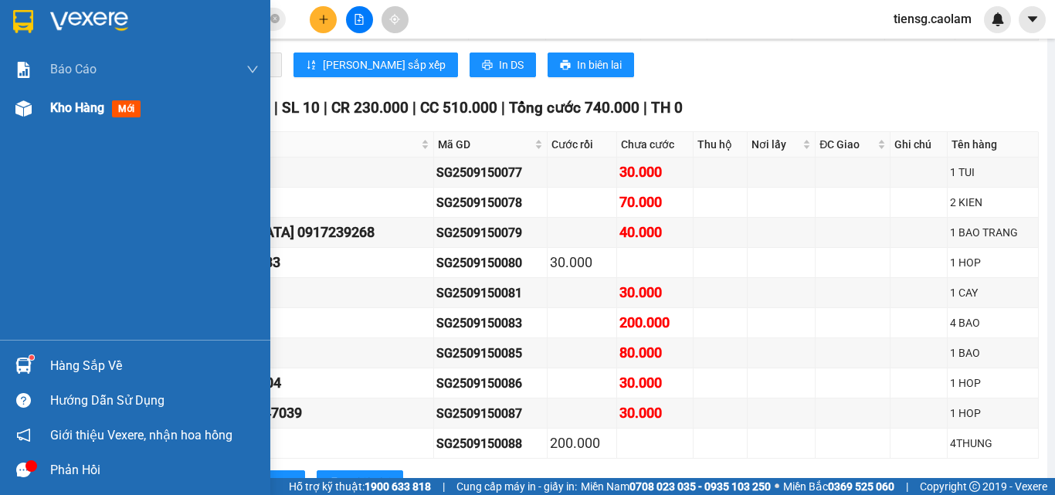
click at [19, 114] on img at bounding box center [23, 108] width 16 height 16
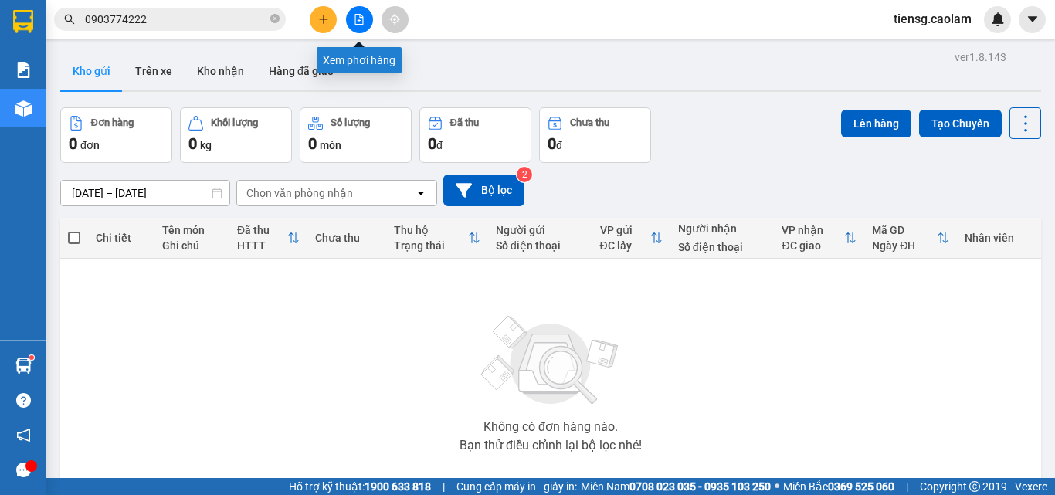
click at [361, 22] on icon "file-add" at bounding box center [359, 19] width 11 height 11
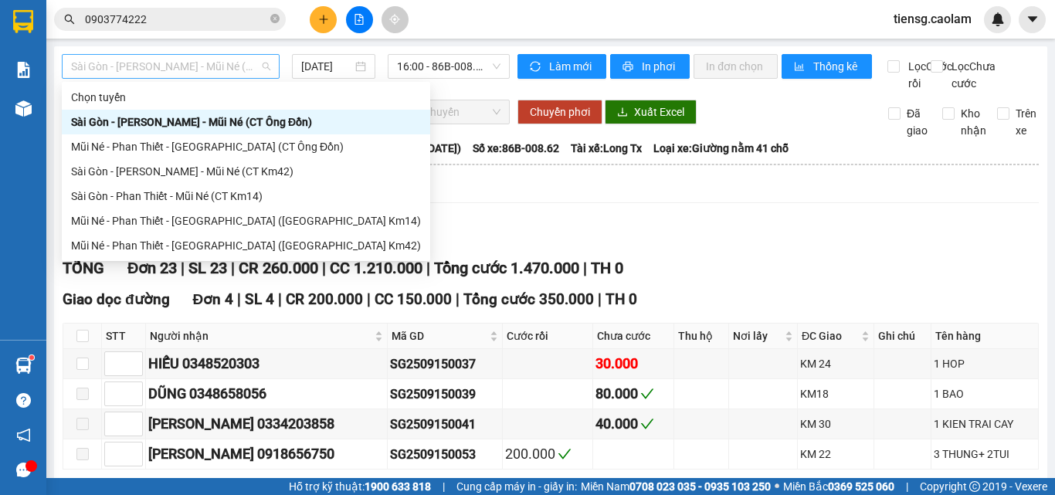
click at [194, 63] on span "Sài Gòn - [PERSON_NAME] - Mũi Né (CT Ông Đồn)" at bounding box center [170, 66] width 199 height 23
click at [192, 241] on div "Mũi Né - Phan Thiết - [GEOGRAPHIC_DATA] ([GEOGRAPHIC_DATA] Km42)" at bounding box center [246, 245] width 350 height 17
type input "[DATE]"
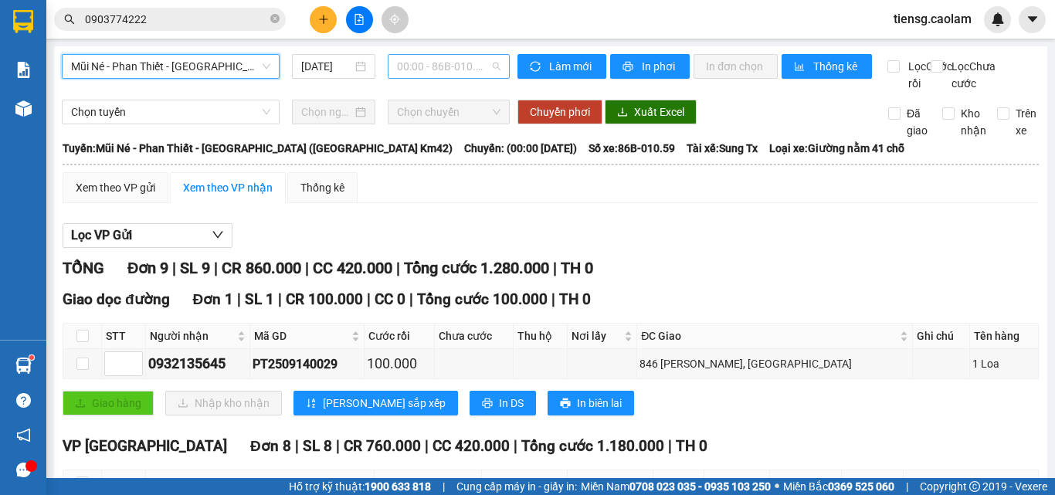
click at [416, 62] on span "00:00 - 86B-010.59" at bounding box center [448, 66] width 103 height 23
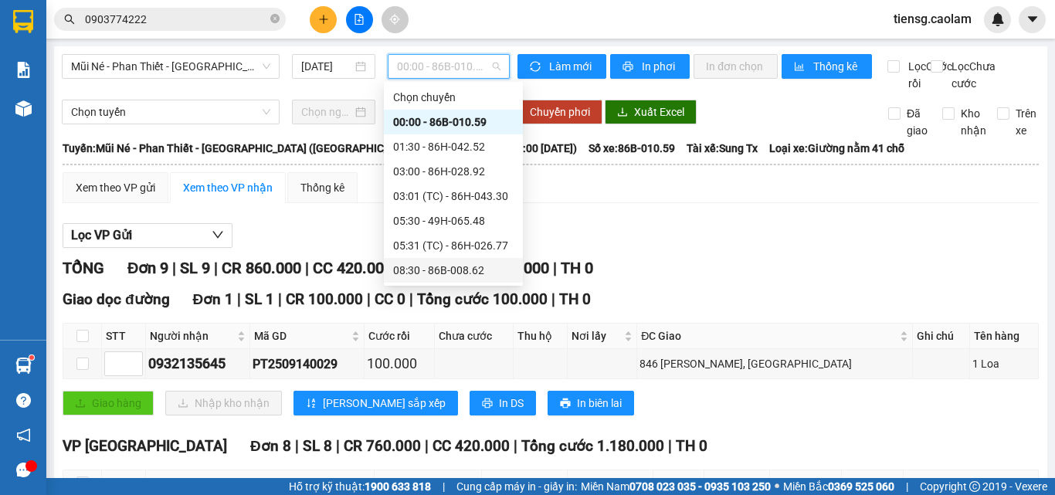
click at [420, 275] on div "08:30 - 86B-008.62" at bounding box center [453, 270] width 120 height 17
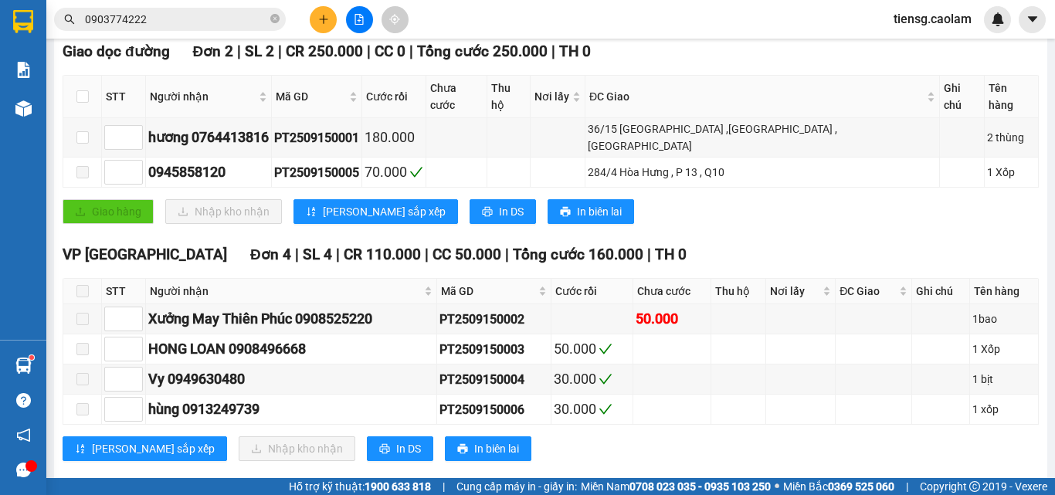
scroll to position [265, 0]
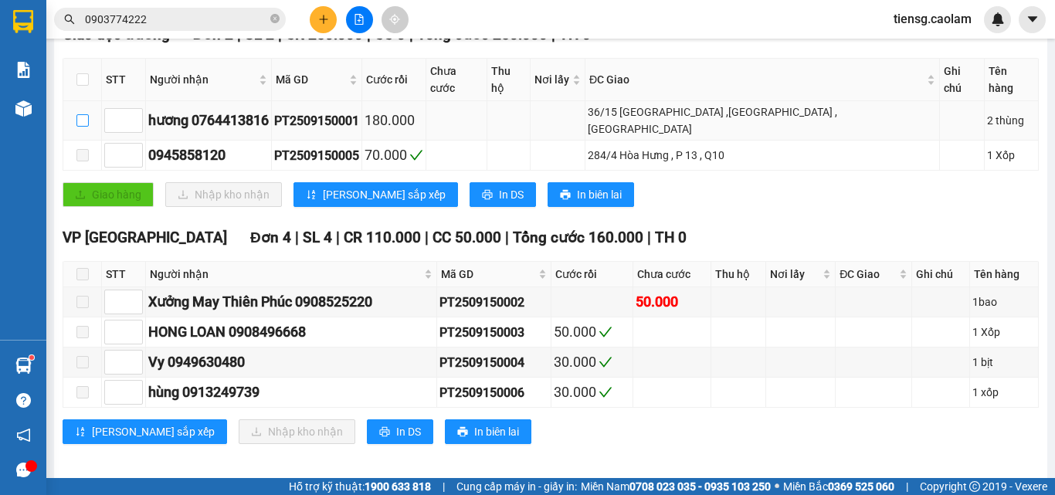
click at [78, 119] on input "checkbox" at bounding box center [82, 120] width 12 height 12
checkbox input "true"
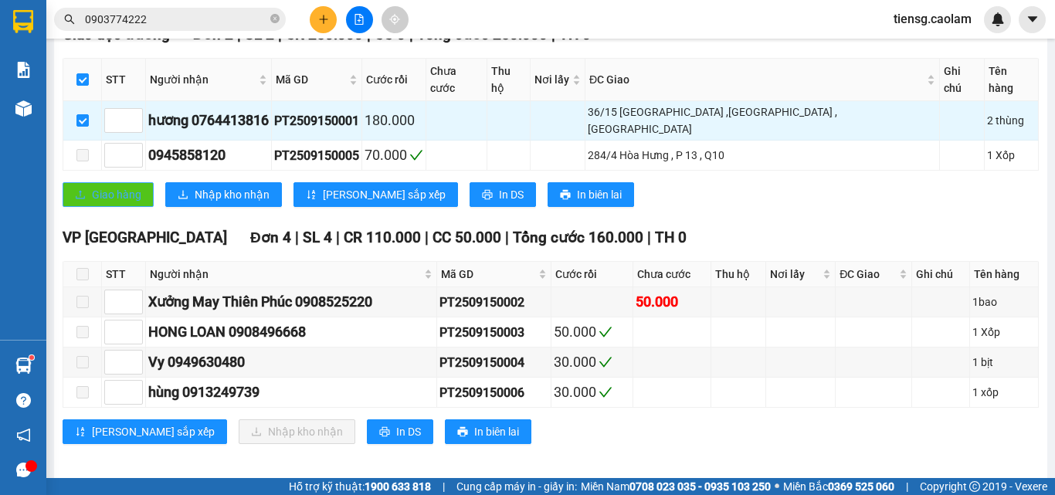
click at [94, 187] on span "Giao hàng" at bounding box center [116, 194] width 49 height 17
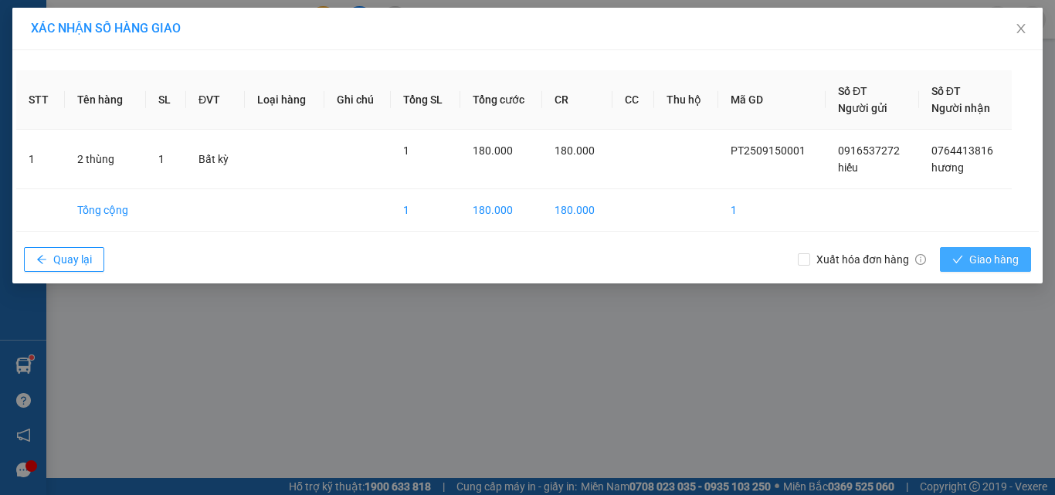
click at [968, 253] on button "Giao hàng" at bounding box center [985, 259] width 91 height 25
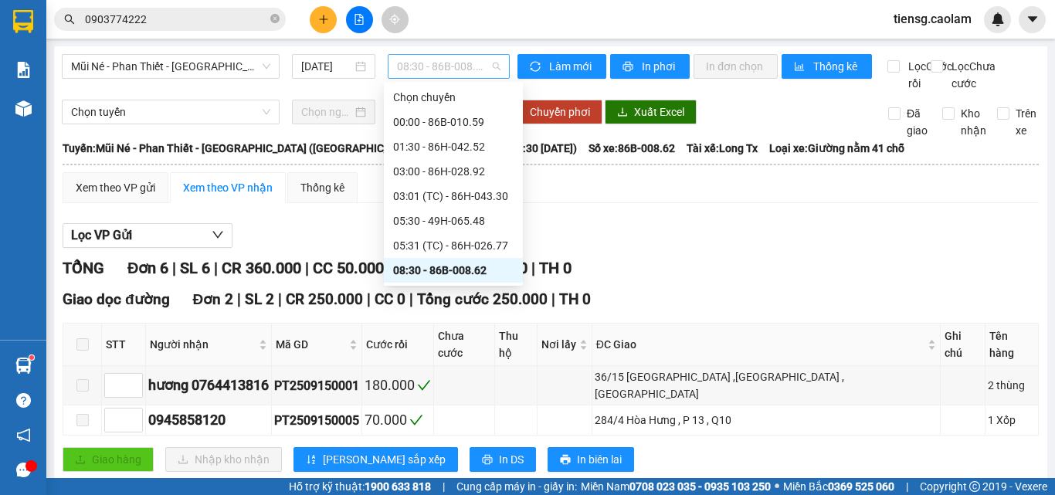
click at [453, 75] on span "08:30 - 86B-008.62" at bounding box center [448, 66] width 103 height 23
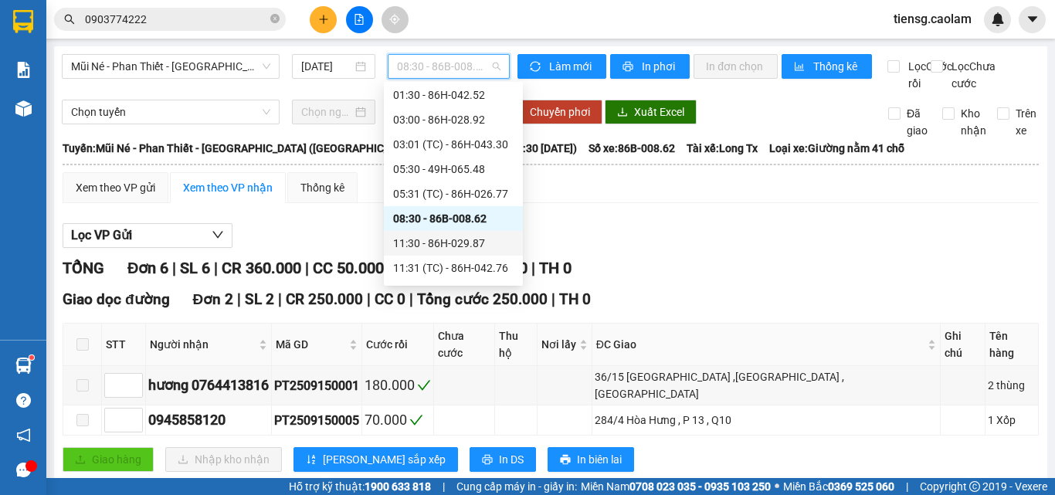
scroll to position [77, 0]
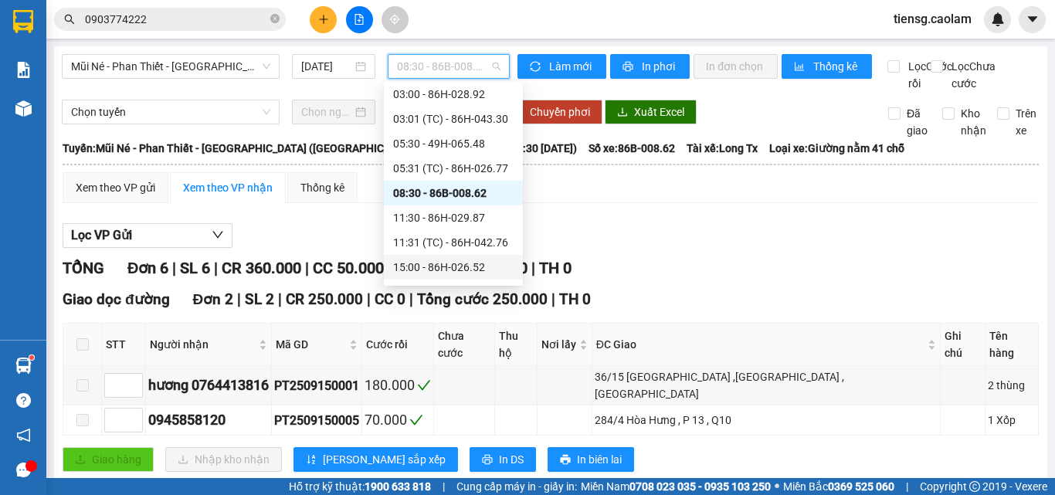
drag, startPoint x: 426, startPoint y: 264, endPoint x: 435, endPoint y: 268, distance: 9.3
click at [426, 264] on div "15:00 - 86H-026.52" at bounding box center [453, 267] width 120 height 17
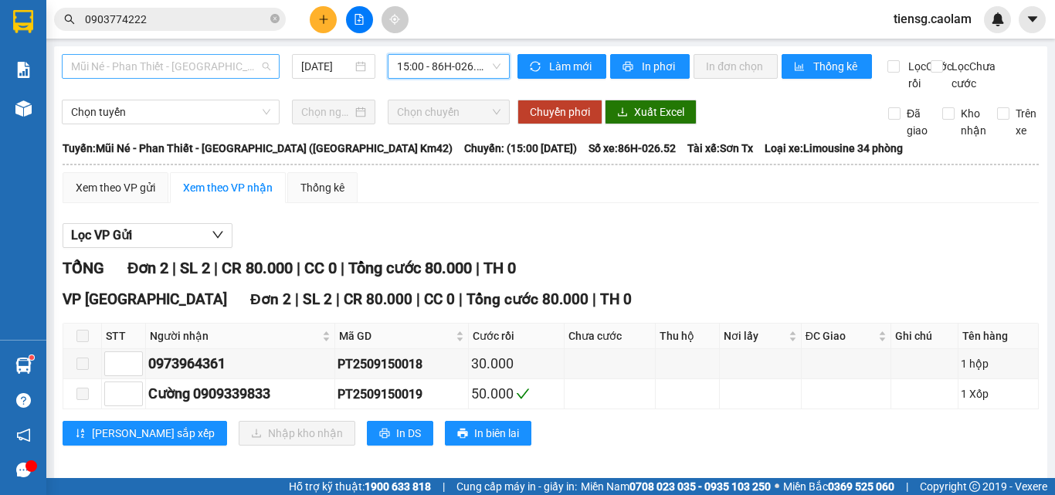
click at [219, 67] on span "Mũi Né - Phan Thiết - [GEOGRAPHIC_DATA] ([GEOGRAPHIC_DATA] Km42)" at bounding box center [170, 66] width 199 height 23
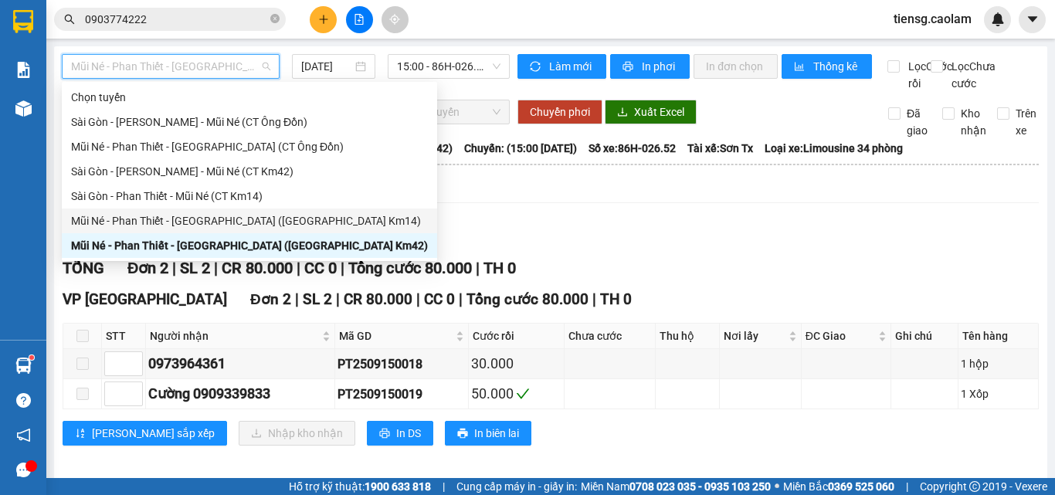
click at [225, 219] on div "Mũi Né - Phan Thiết - [GEOGRAPHIC_DATA] ([GEOGRAPHIC_DATA] Km14)" at bounding box center [249, 220] width 357 height 17
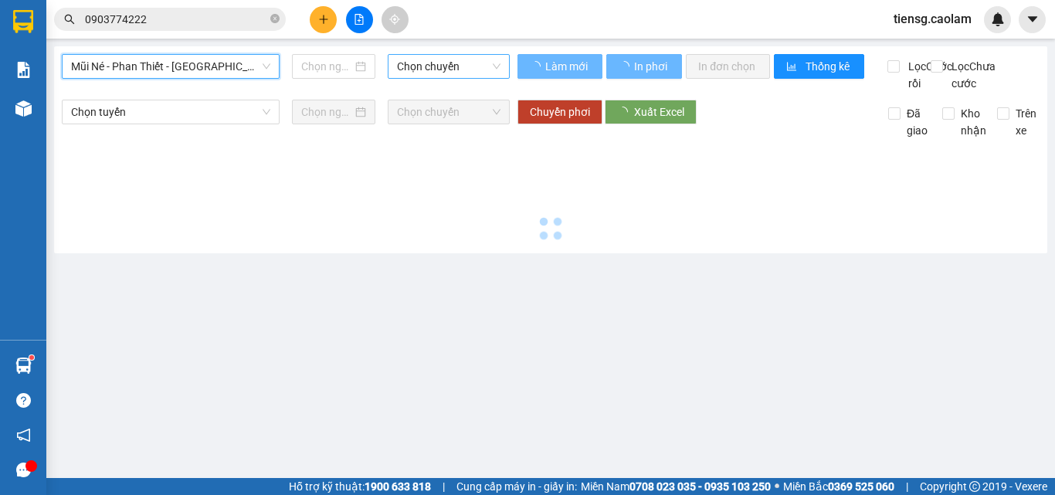
type input "[DATE]"
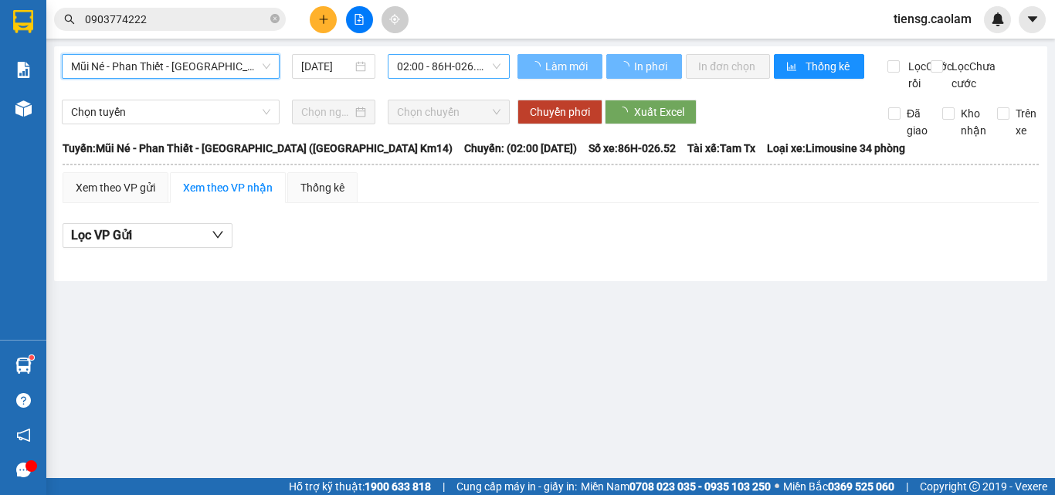
click at [453, 59] on span "02:00 - 86H-026.52" at bounding box center [448, 66] width 103 height 23
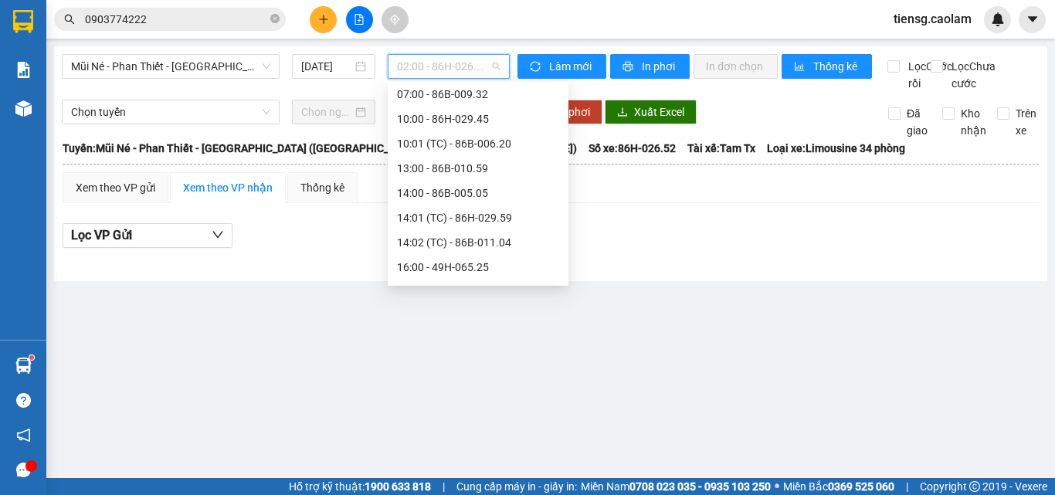
scroll to position [25, 0]
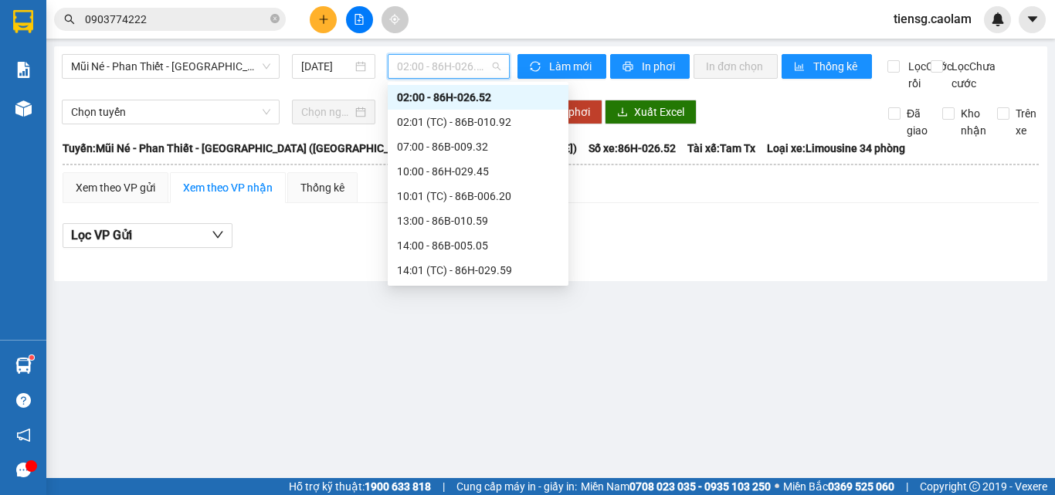
drag, startPoint x: 441, startPoint y: 129, endPoint x: 446, endPoint y: 107, distance: 23.0
click at [446, 107] on div "Chọn chuyến 02:00 - 86H-026.52 02:01 (TC) - 86B-010.92 07:00 - 86B-009.32 10:00…" at bounding box center [478, 245] width 181 height 371
drag, startPoint x: 431, startPoint y: 170, endPoint x: 443, endPoint y: 226, distance: 57.7
click at [440, 240] on div "Chọn chuyến 02:00 - 86H-026.52 02:01 (TC) - 86B-010.92 07:00 - 86B-009.32 10:00…" at bounding box center [478, 245] width 181 height 371
click at [443, 225] on div "13:00 - 86B-010.59" at bounding box center [478, 220] width 162 height 17
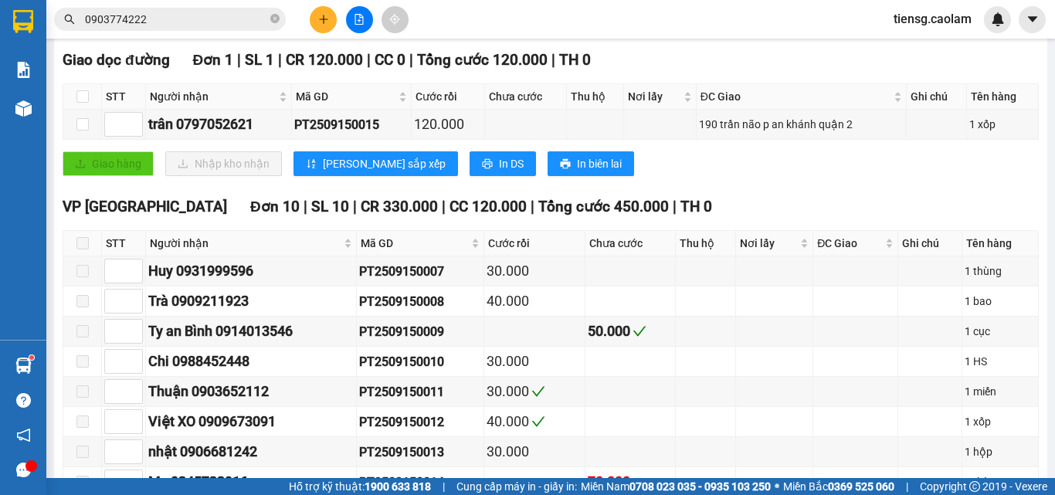
scroll to position [154, 0]
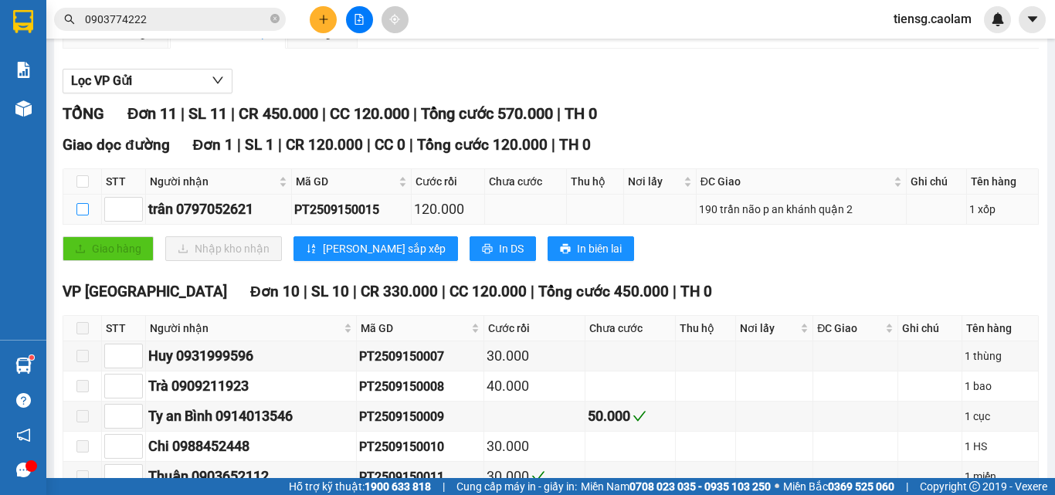
click at [80, 215] on input "checkbox" at bounding box center [82, 209] width 12 height 12
checkbox input "true"
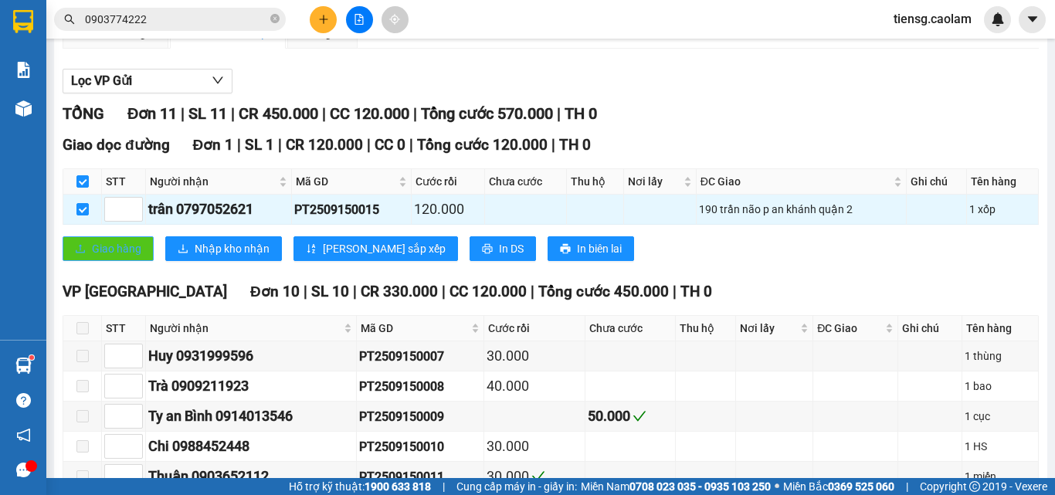
click at [91, 258] on button "Giao hàng" at bounding box center [108, 248] width 91 height 25
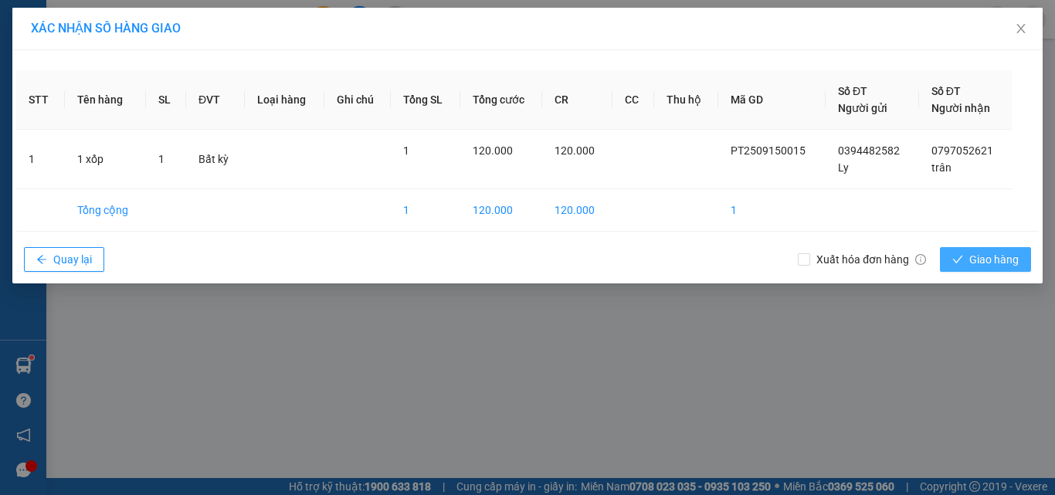
drag, startPoint x: 1002, startPoint y: 256, endPoint x: 982, endPoint y: 255, distance: 20.1
click at [1001, 256] on span "Giao hàng" at bounding box center [993, 259] width 49 height 17
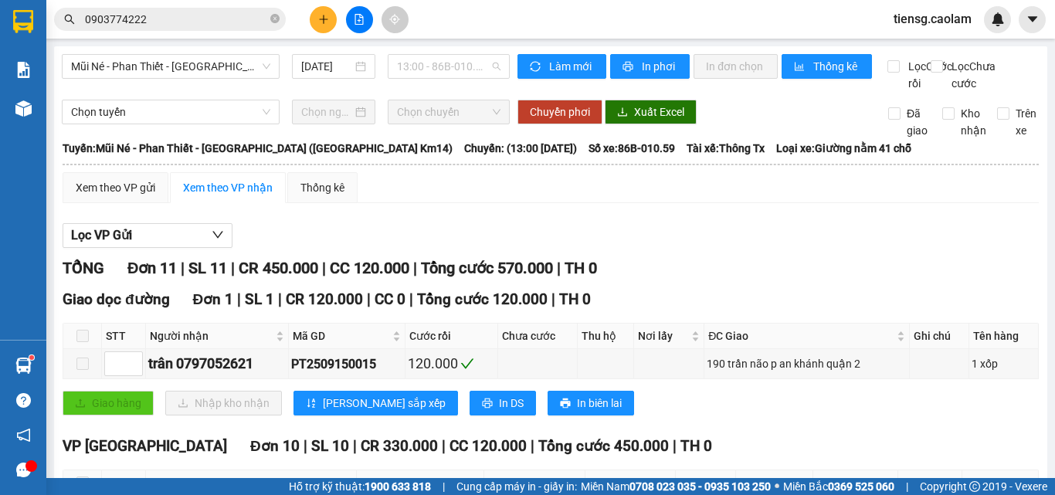
drag, startPoint x: 453, startPoint y: 71, endPoint x: 450, endPoint y: 90, distance: 19.7
click at [454, 71] on span "13:00 - 86B-010.59" at bounding box center [448, 66] width 103 height 23
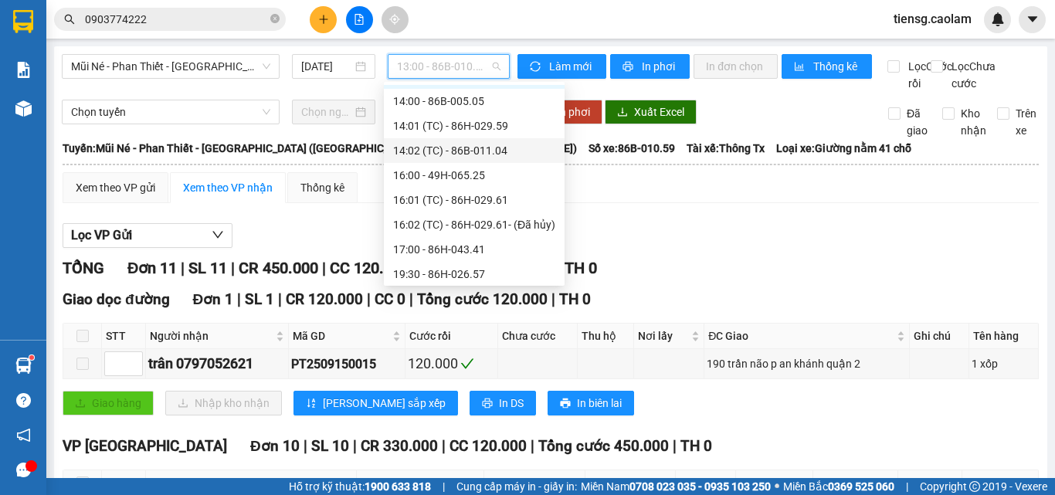
scroll to position [173, 0]
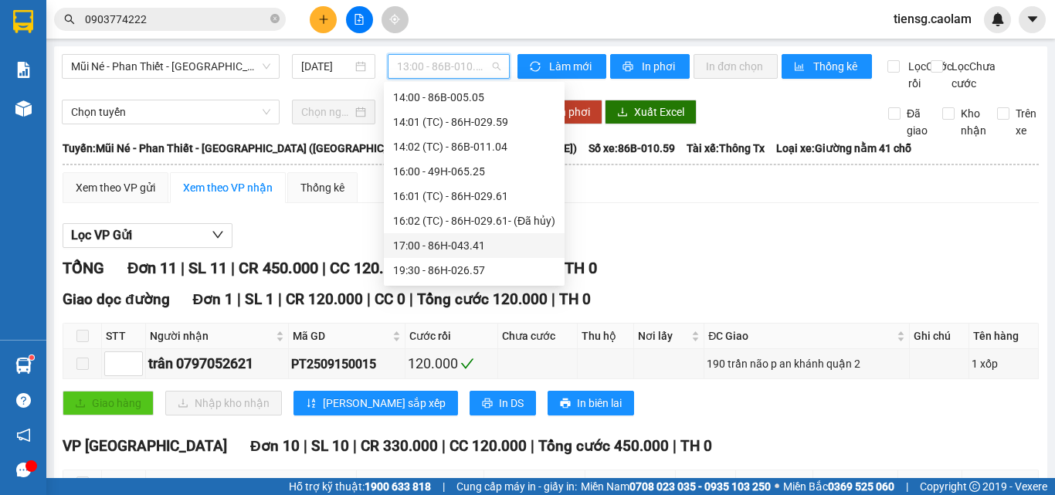
click at [445, 241] on div "17:00 - 86H-043.41" at bounding box center [474, 245] width 162 height 17
